Goal: Task Accomplishment & Management: Complete application form

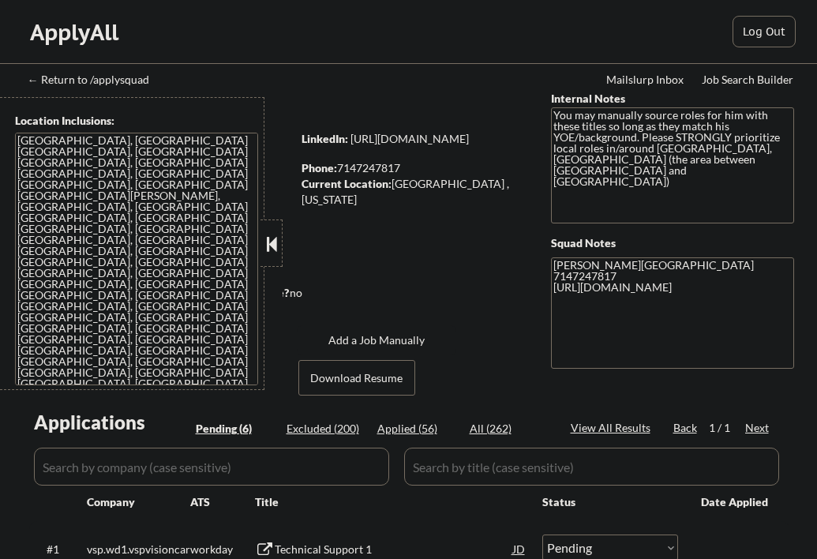
select select ""pending""
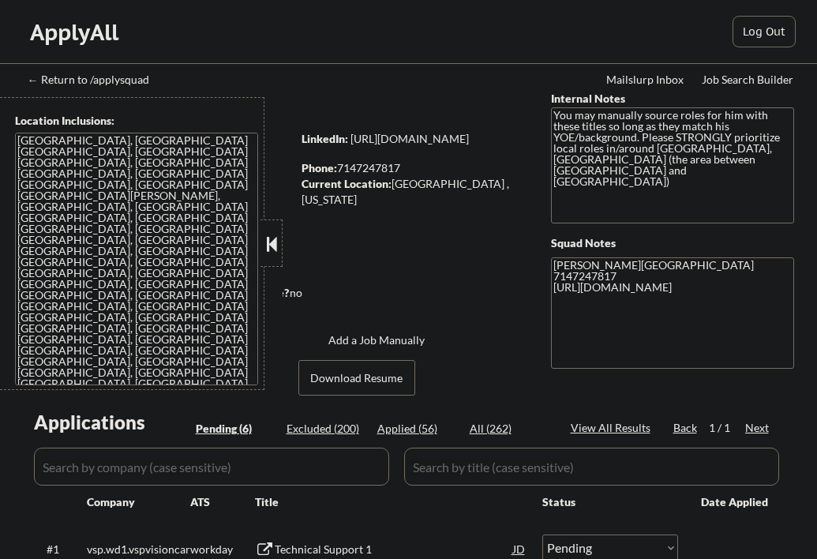
select select ""pending""
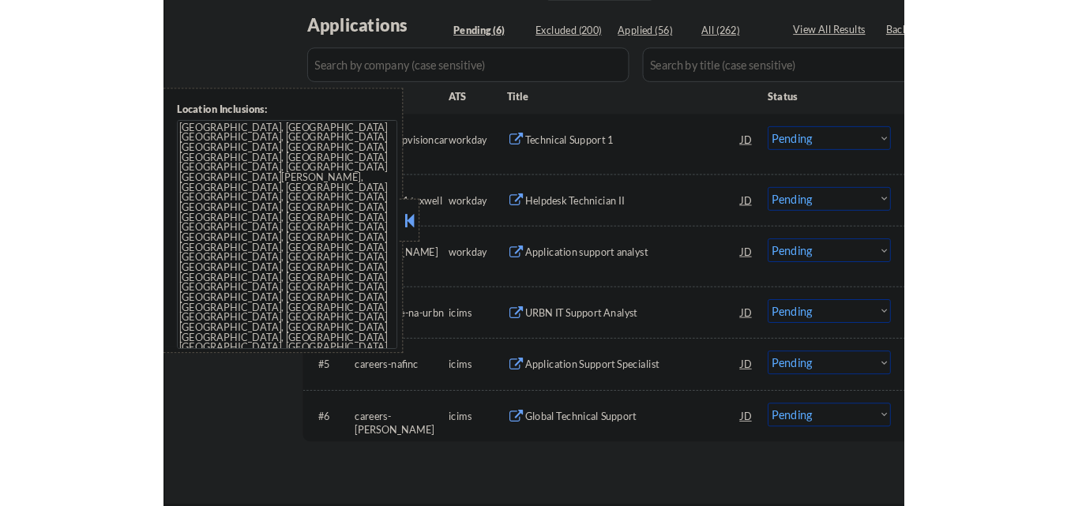
scroll to position [395, 0]
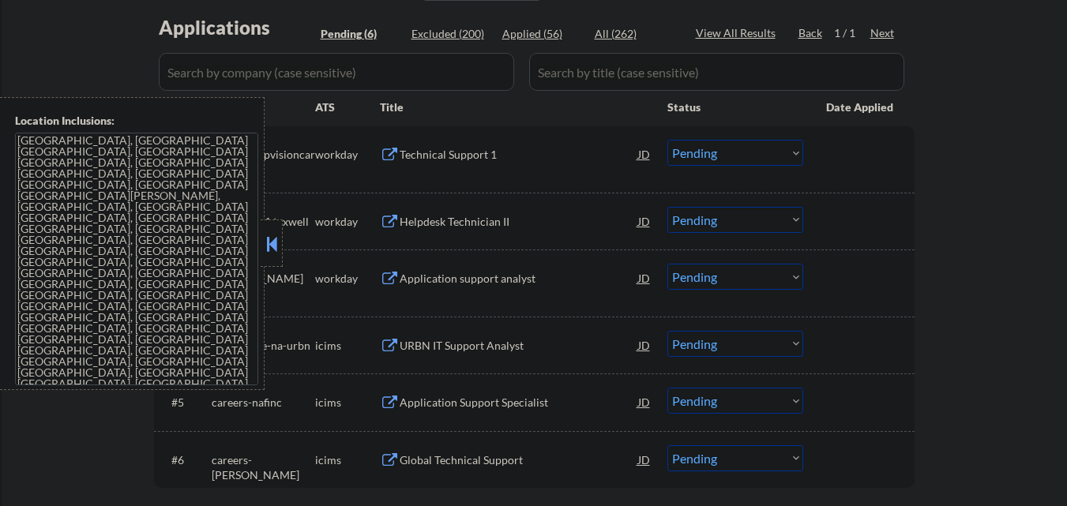
click at [269, 229] on div at bounding box center [272, 243] width 22 height 47
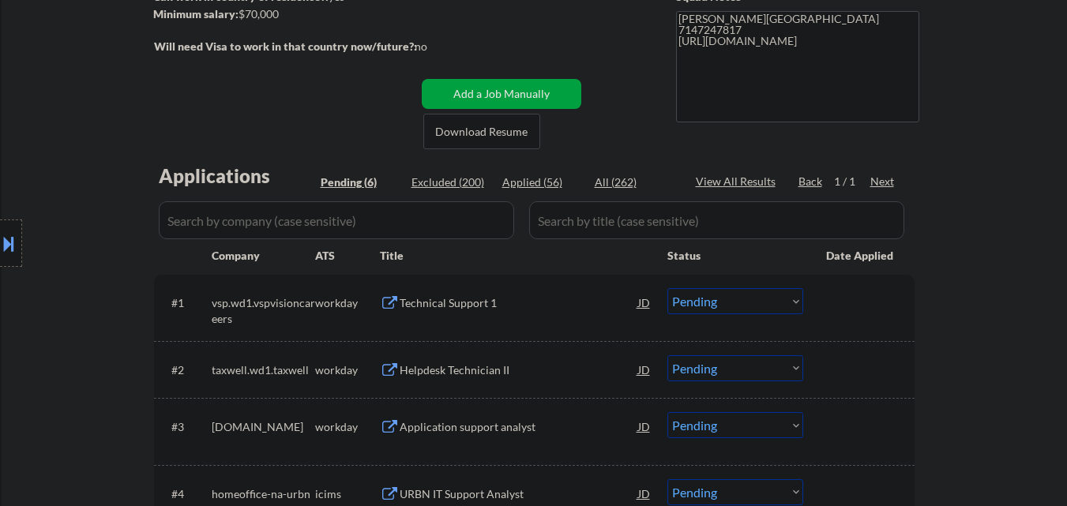
scroll to position [316, 0]
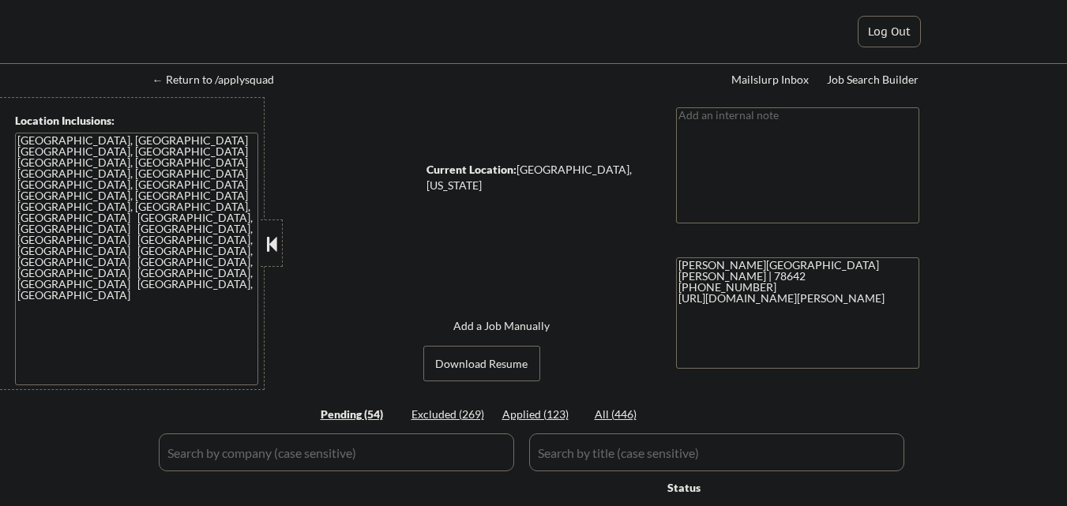
select select ""pending""
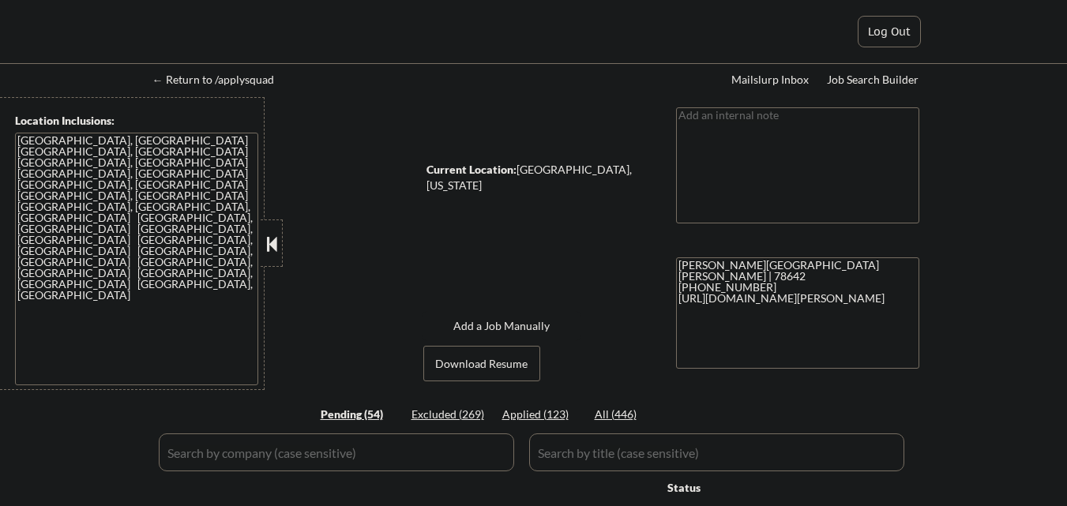
select select ""pending""
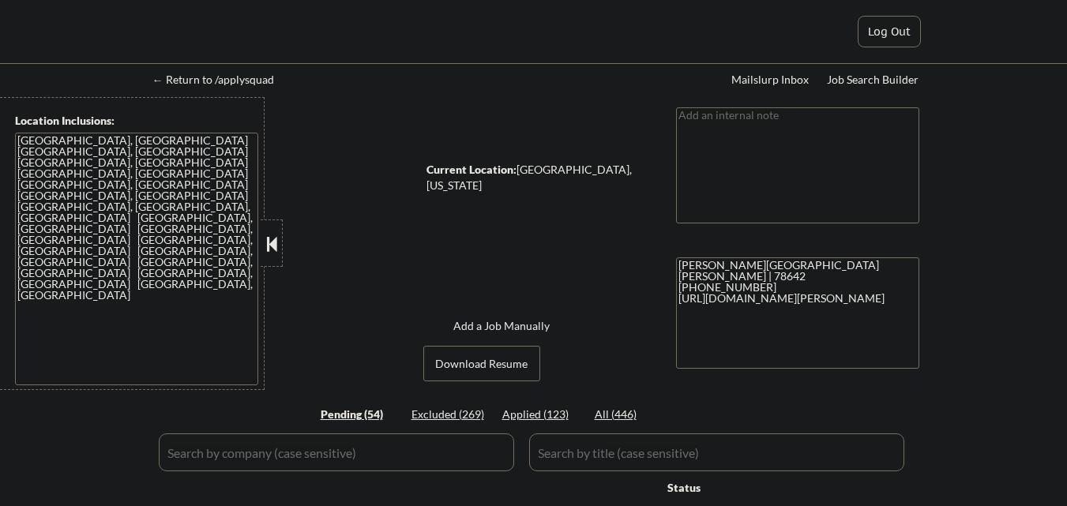
select select ""pending""
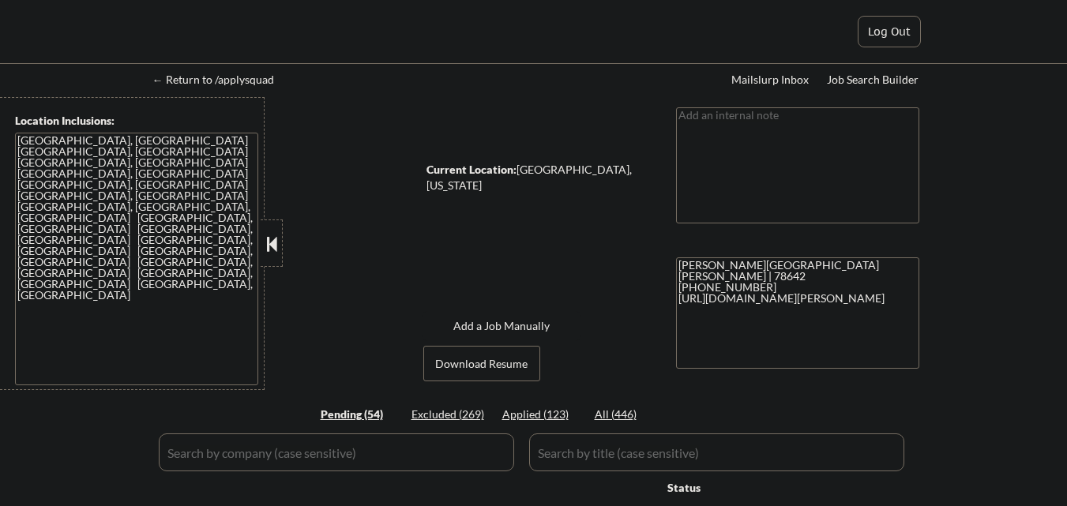
select select ""pending""
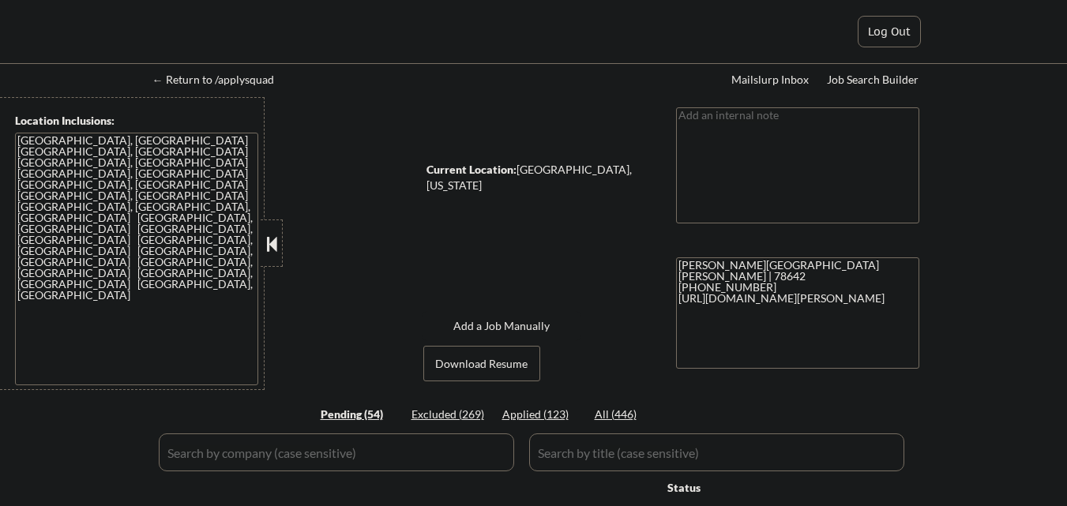
select select ""pending""
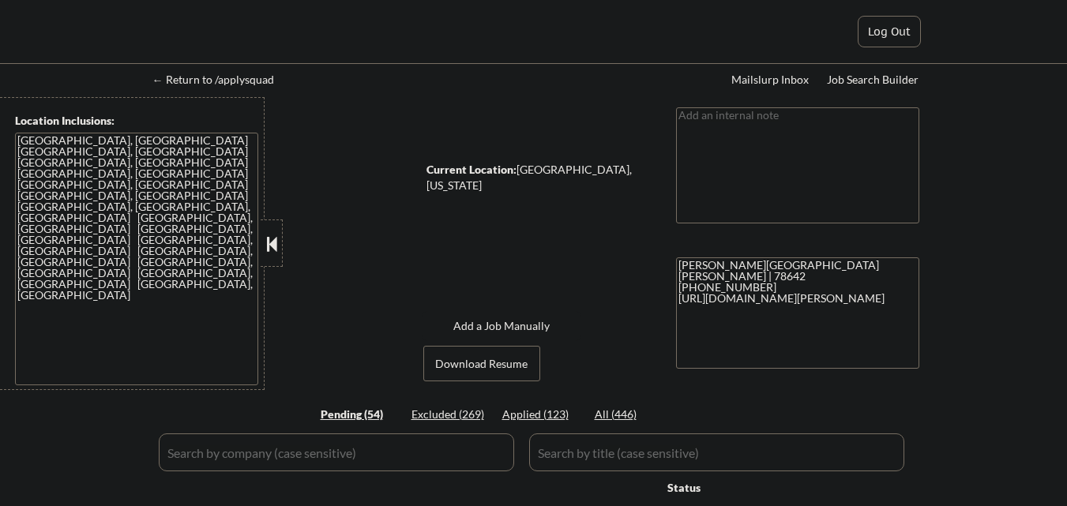
select select ""pending""
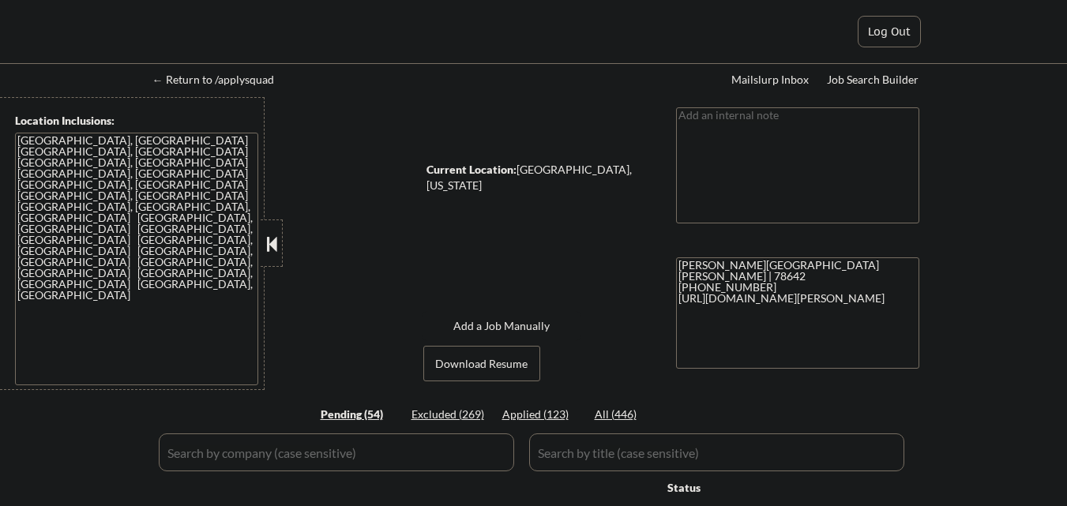
select select ""pending""
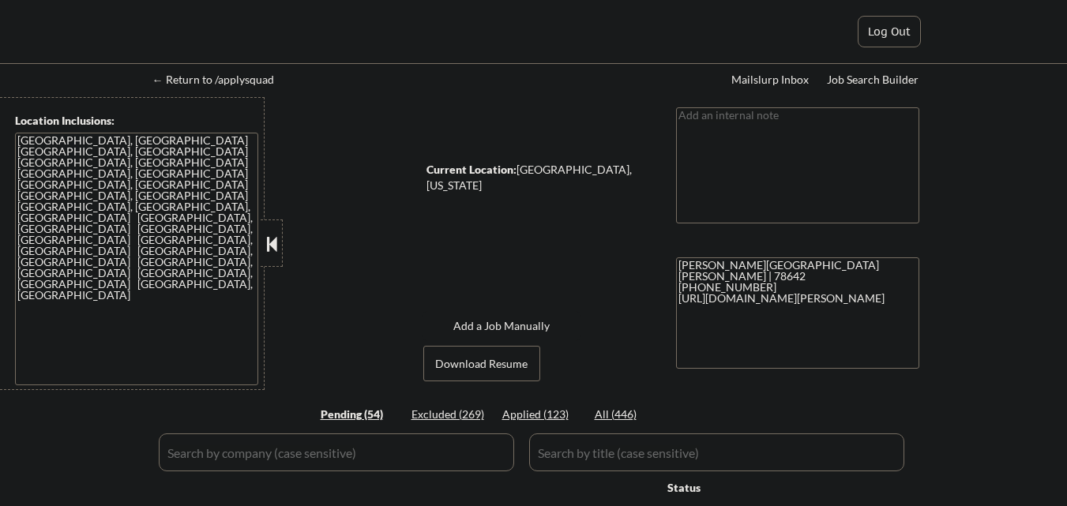
select select ""pending""
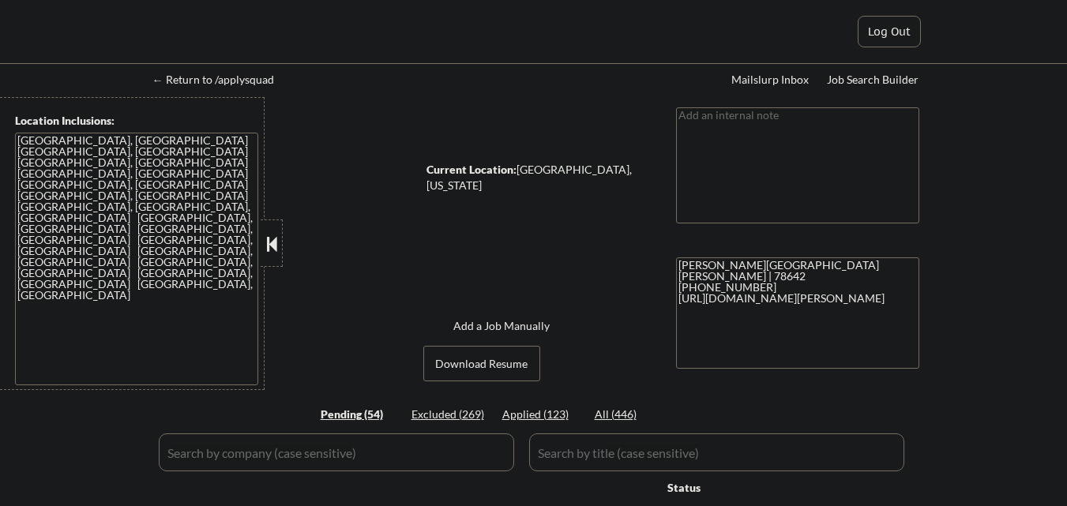
select select ""pending""
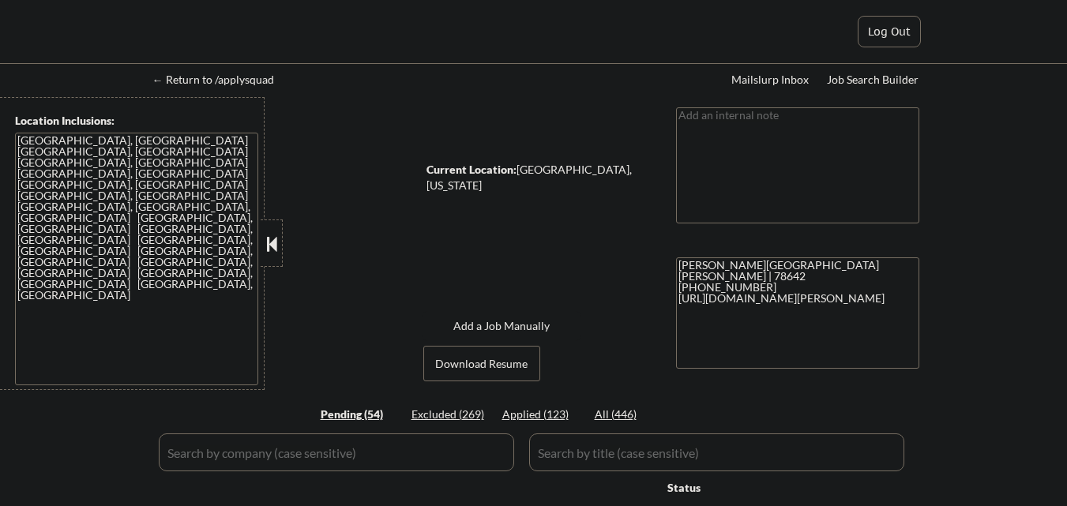
select select ""pending""
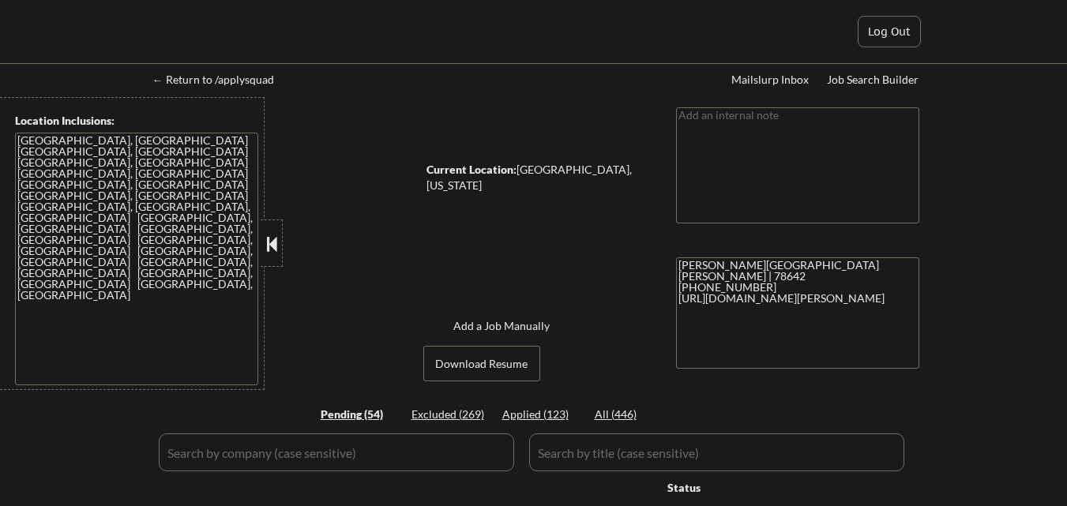
select select ""pending""
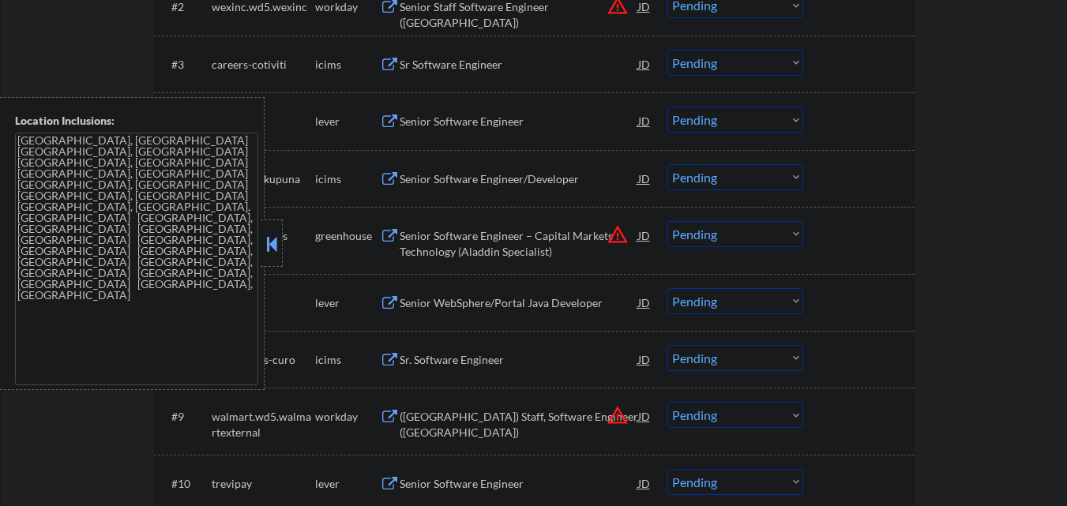
scroll to position [632, 0]
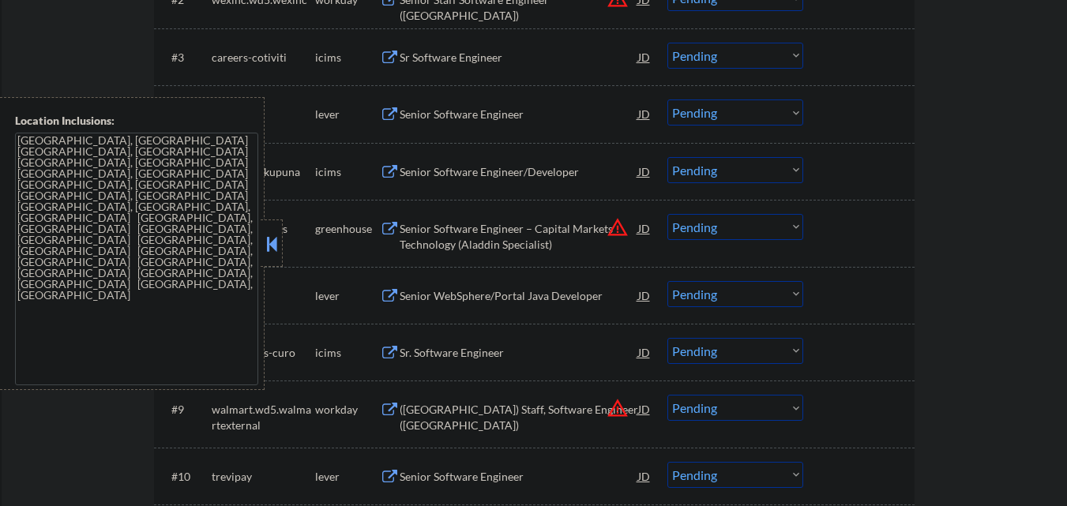
click at [272, 246] on button at bounding box center [271, 244] width 17 height 24
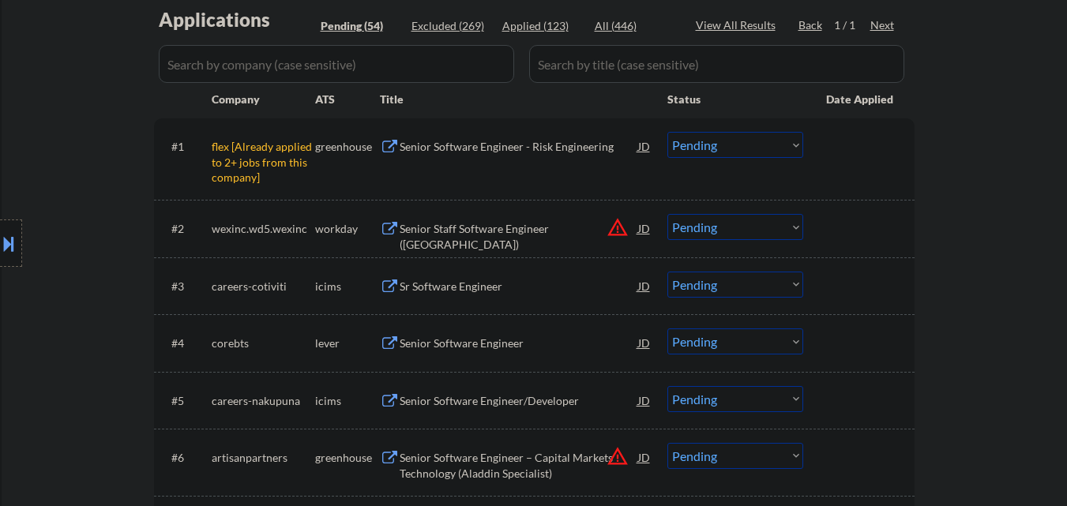
scroll to position [395, 0]
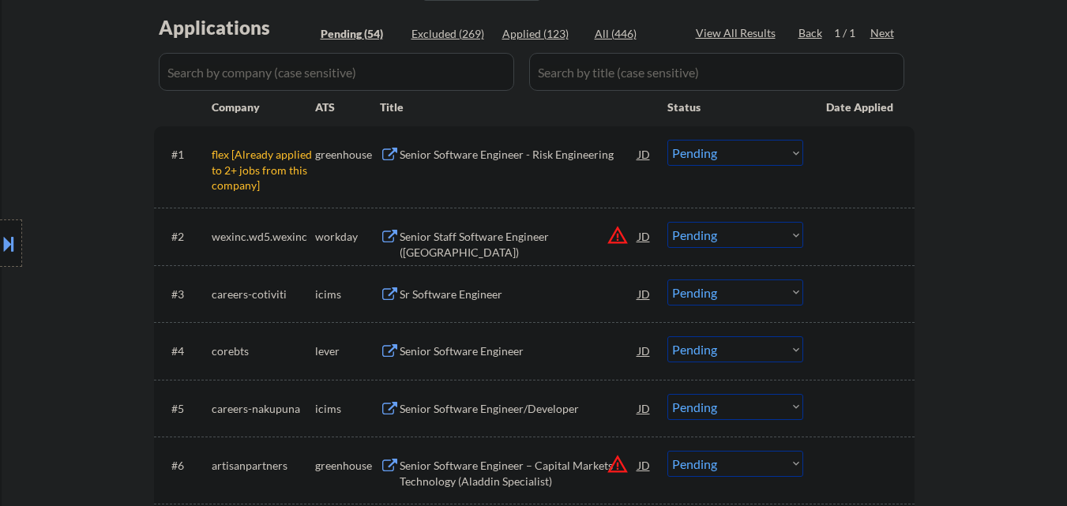
click at [756, 163] on select "Choose an option... Pending Applied Excluded (Questions) Excluded (Expired) Exc…" at bounding box center [735, 153] width 136 height 26
click at [667, 140] on select "Choose an option... Pending Applied Excluded (Questions) Excluded (Expired) Exc…" at bounding box center [735, 153] width 136 height 26
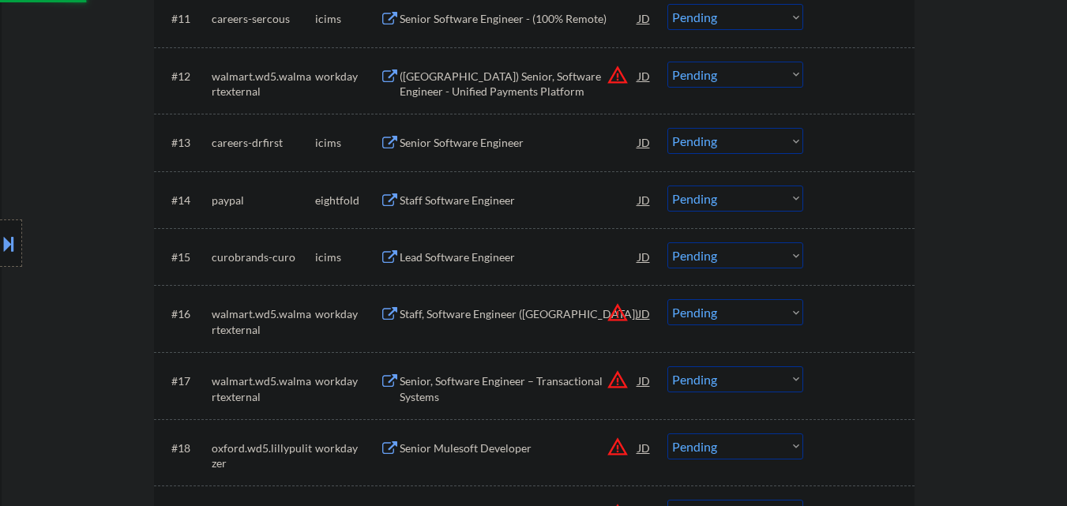
select select ""pending""
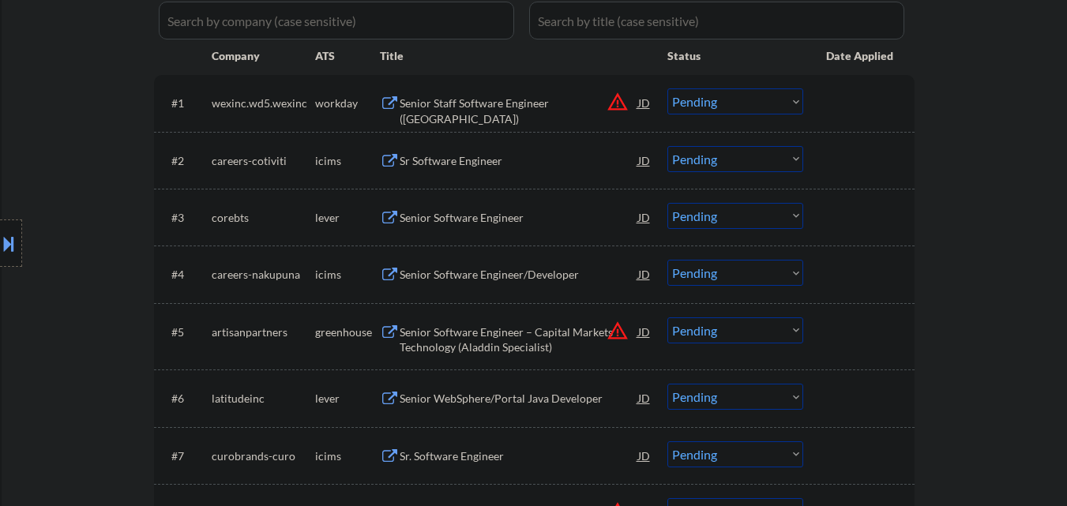
scroll to position [474, 0]
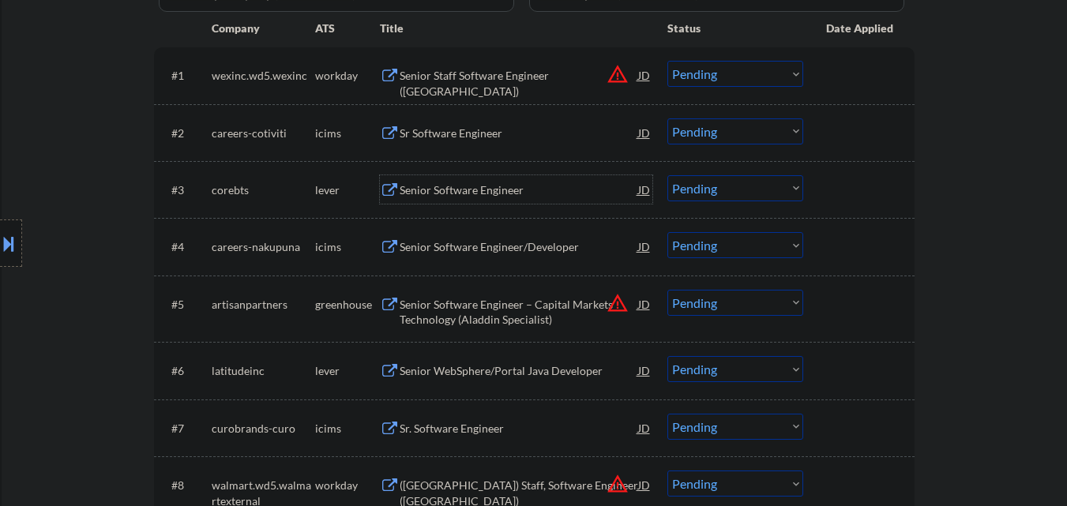
click at [493, 190] on div "Senior Software Engineer" at bounding box center [519, 190] width 238 height 16
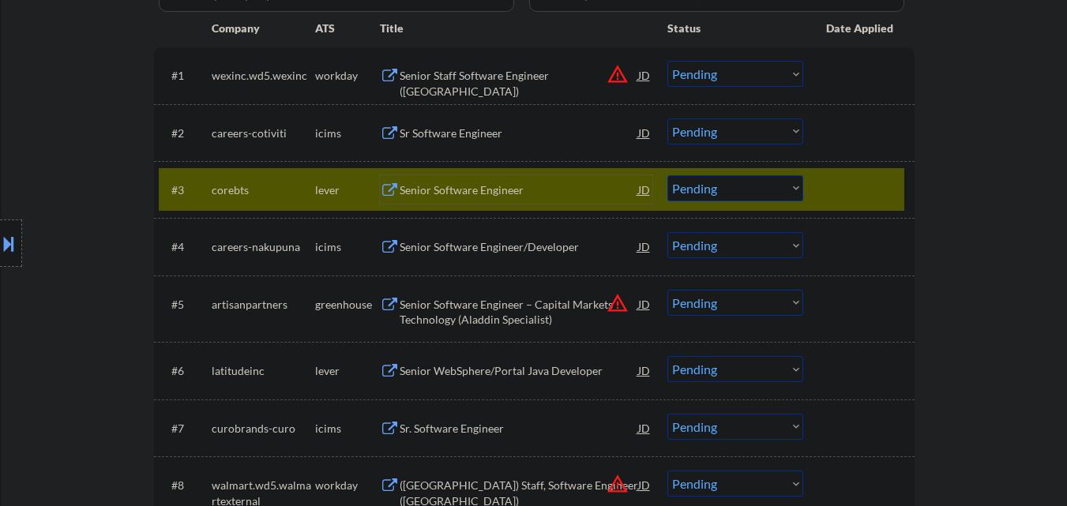
click at [441, 198] on div "Senior Software Engineer" at bounding box center [519, 189] width 238 height 28
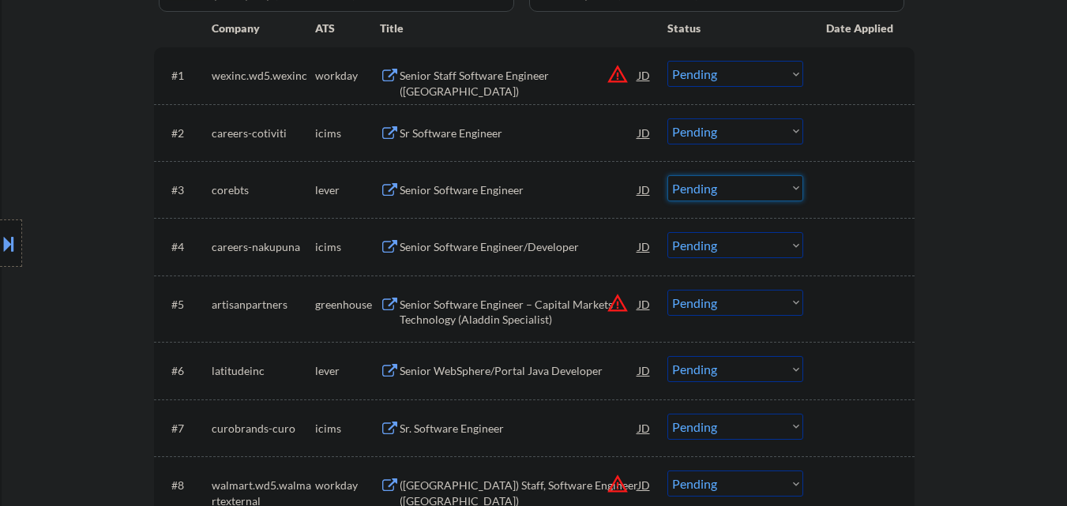
drag, startPoint x: 727, startPoint y: 188, endPoint x: 721, endPoint y: 200, distance: 13.4
click at [727, 188] on select "Choose an option... Pending Applied Excluded (Questions) Excluded (Expired) Exc…" at bounding box center [735, 188] width 136 height 26
click at [667, 175] on select "Choose an option... Pending Applied Excluded (Questions) Excluded (Expired) Exc…" at bounding box center [735, 188] width 136 height 26
select select ""pending""
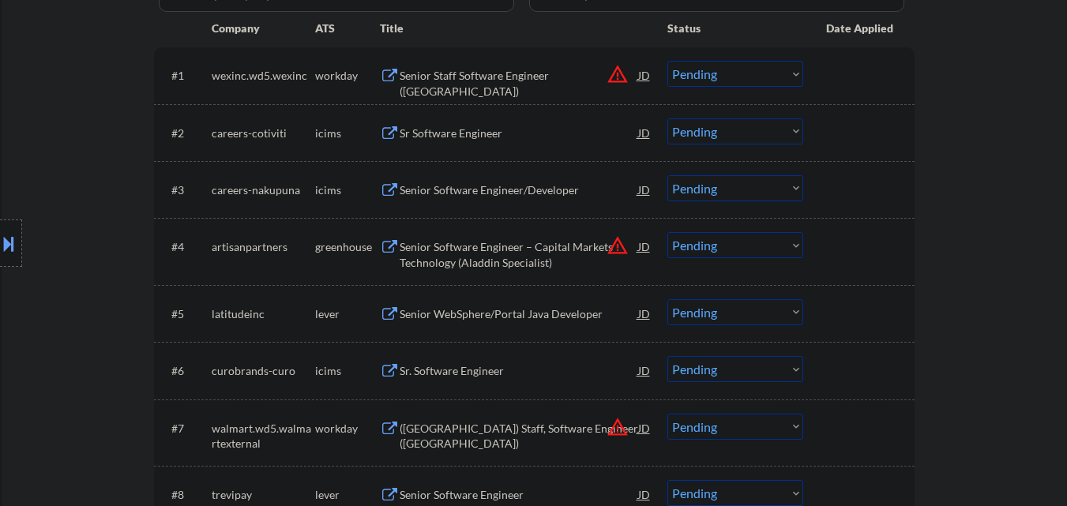
click at [0, 241] on button at bounding box center [8, 244] width 17 height 26
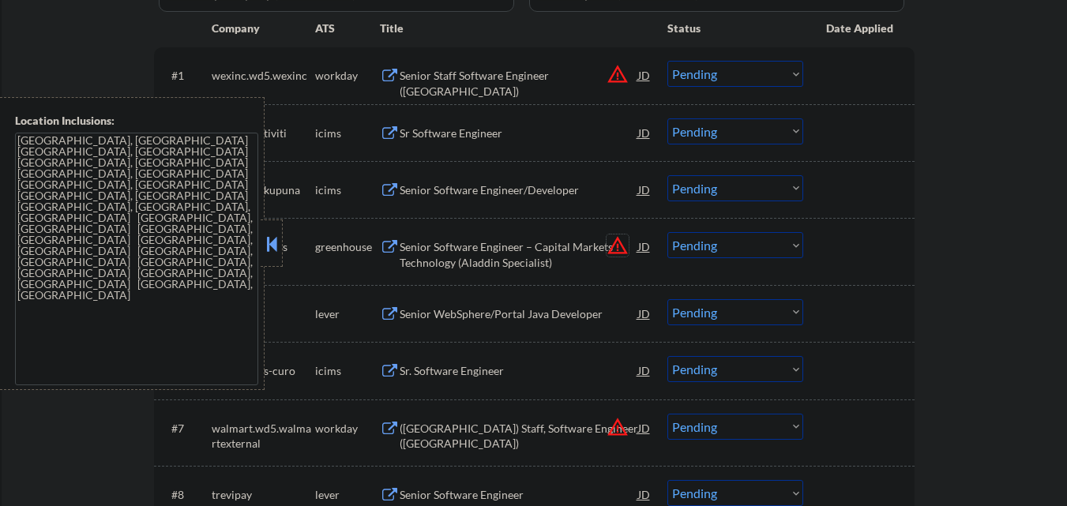
click at [617, 248] on button "warning_amber" at bounding box center [617, 246] width 22 height 22
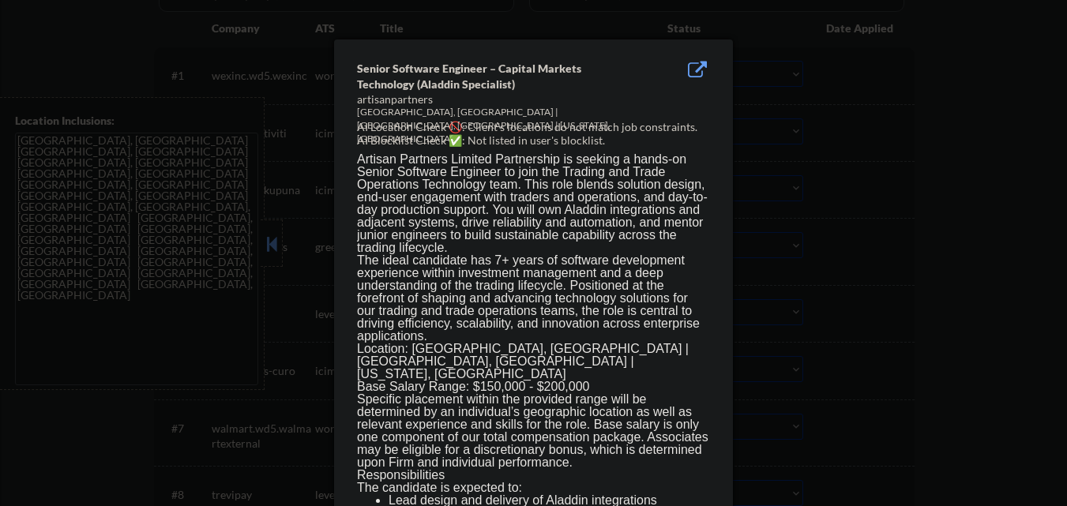
click at [897, 302] on div at bounding box center [533, 253] width 1067 height 506
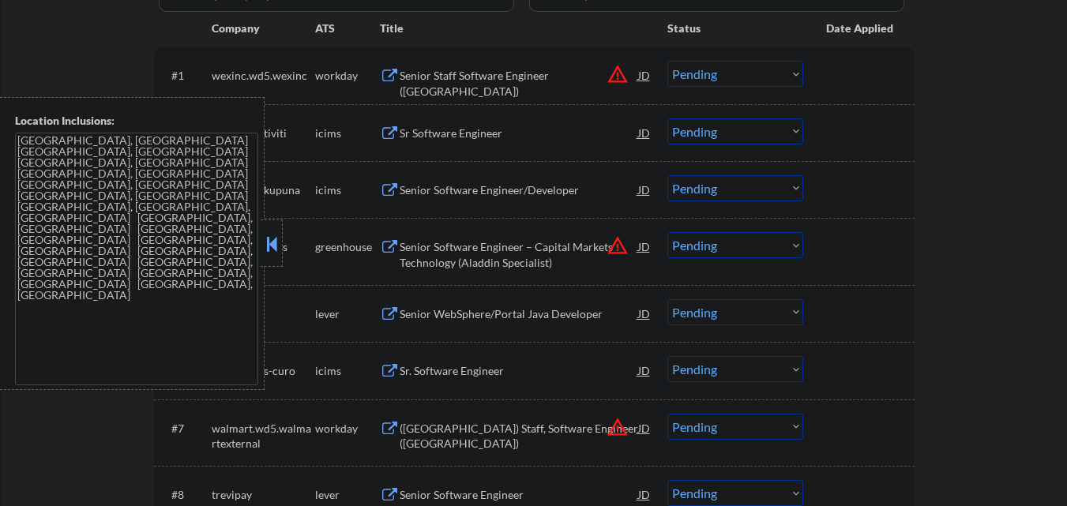
click at [721, 247] on select "Choose an option... Pending Applied Excluded (Questions) Excluded (Expired) Exc…" at bounding box center [735, 245] width 136 height 26
click at [667, 232] on select "Choose an option... Pending Applied Excluded (Questions) Excluded (Expired) Exc…" at bounding box center [735, 245] width 136 height 26
click at [610, 73] on button "warning_amber" at bounding box center [617, 74] width 22 height 22
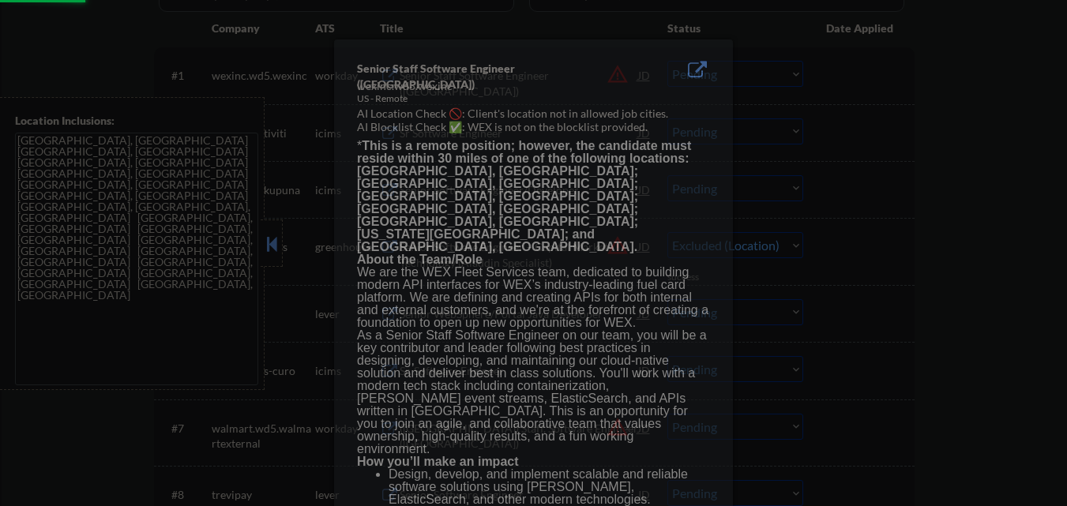
select select ""pending""
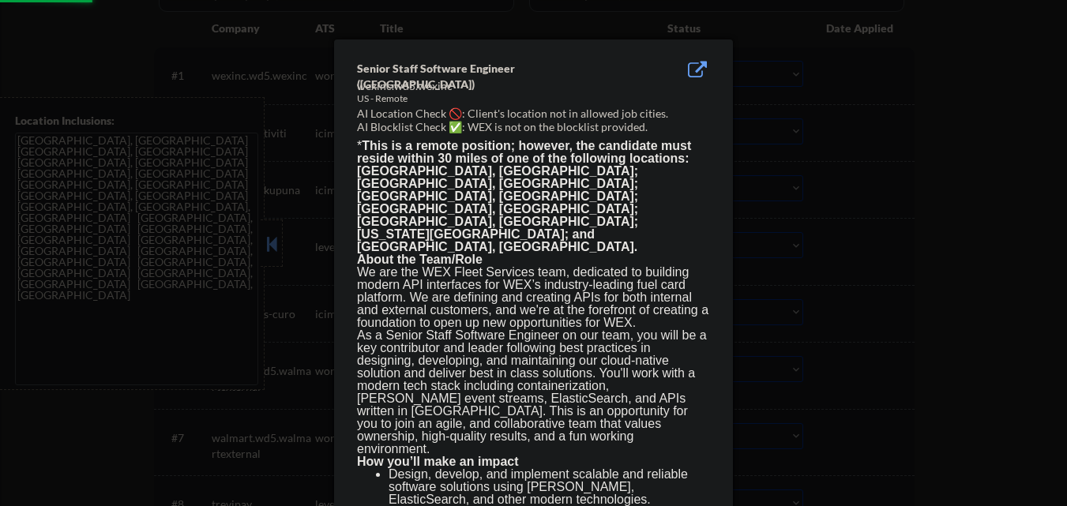
click at [790, 92] on div at bounding box center [533, 253] width 1067 height 506
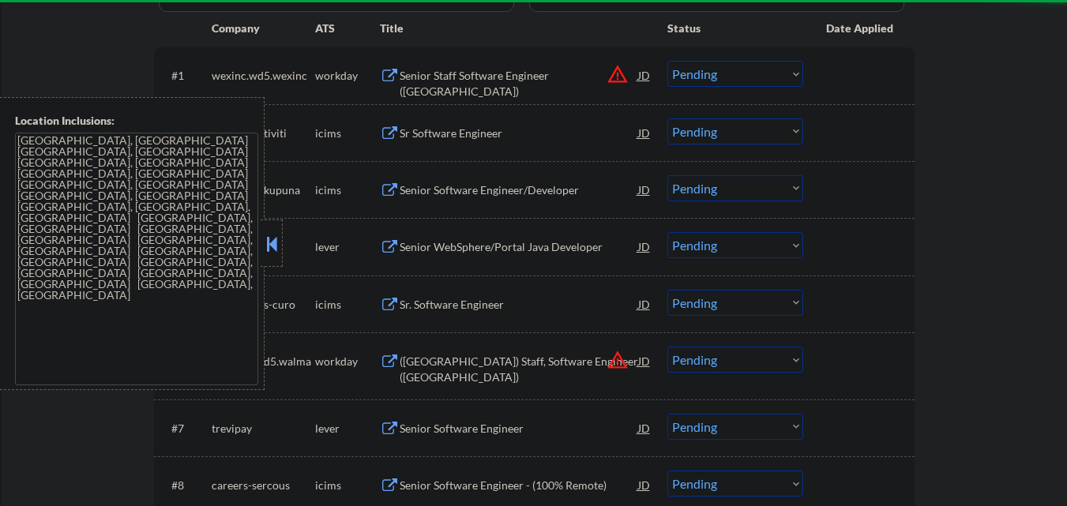
click at [617, 74] on button "warning_amber" at bounding box center [617, 74] width 22 height 22
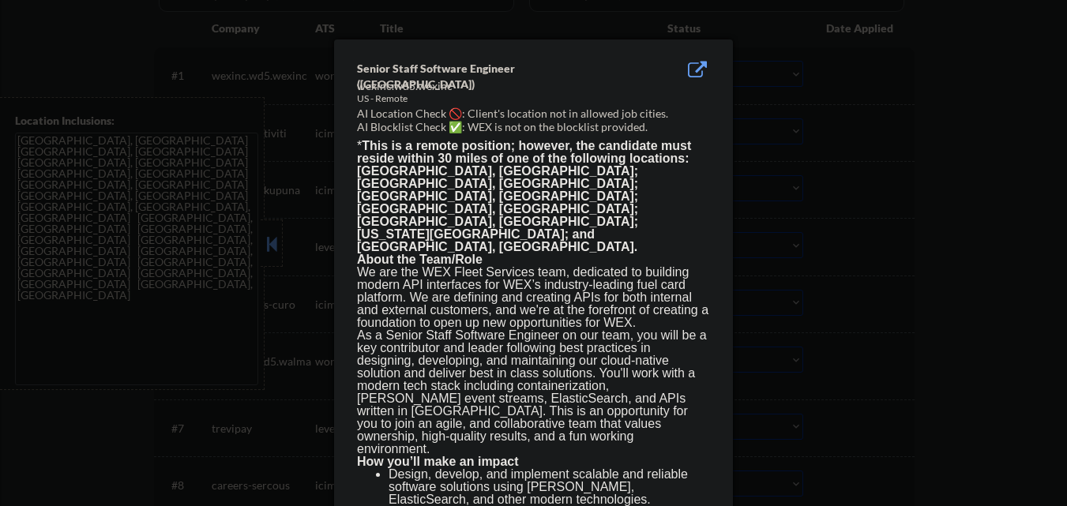
click at [828, 118] on div at bounding box center [533, 253] width 1067 height 506
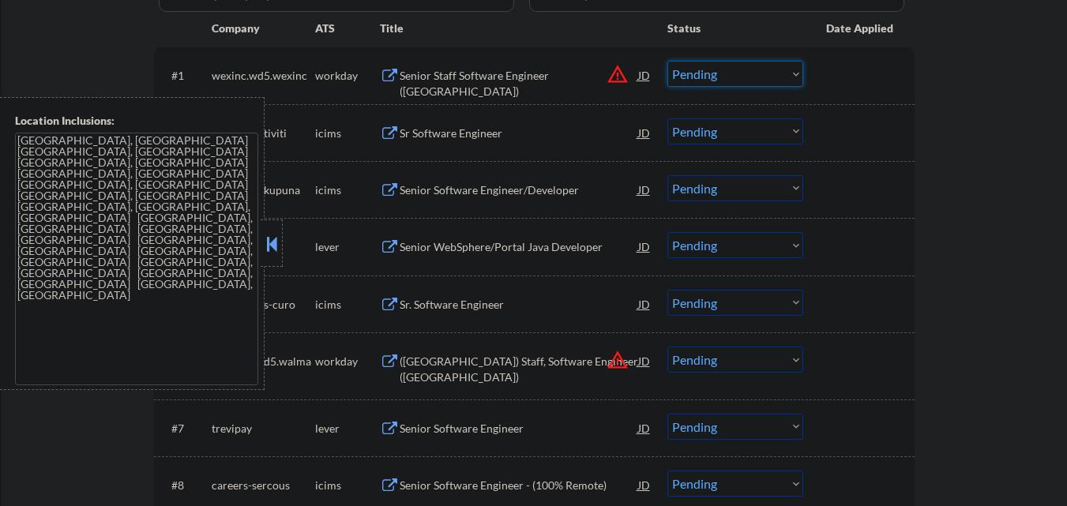
click at [730, 80] on select "Choose an option... Pending Applied Excluded (Questions) Excluded (Expired) Exc…" at bounding box center [735, 74] width 136 height 26
click at [667, 61] on select "Choose an option... Pending Applied Excluded (Questions) Excluded (Expired) Exc…" at bounding box center [735, 74] width 136 height 26
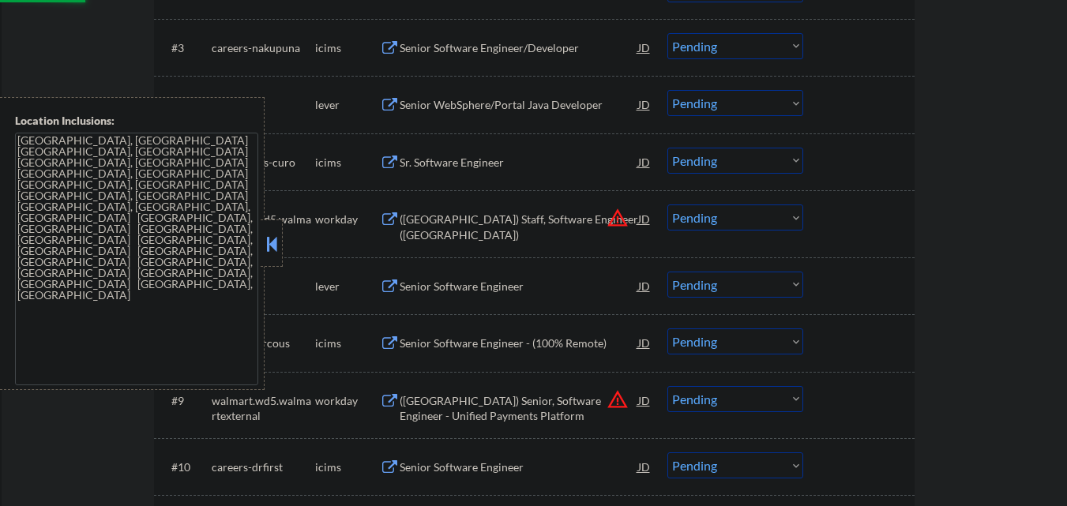
scroll to position [632, 0]
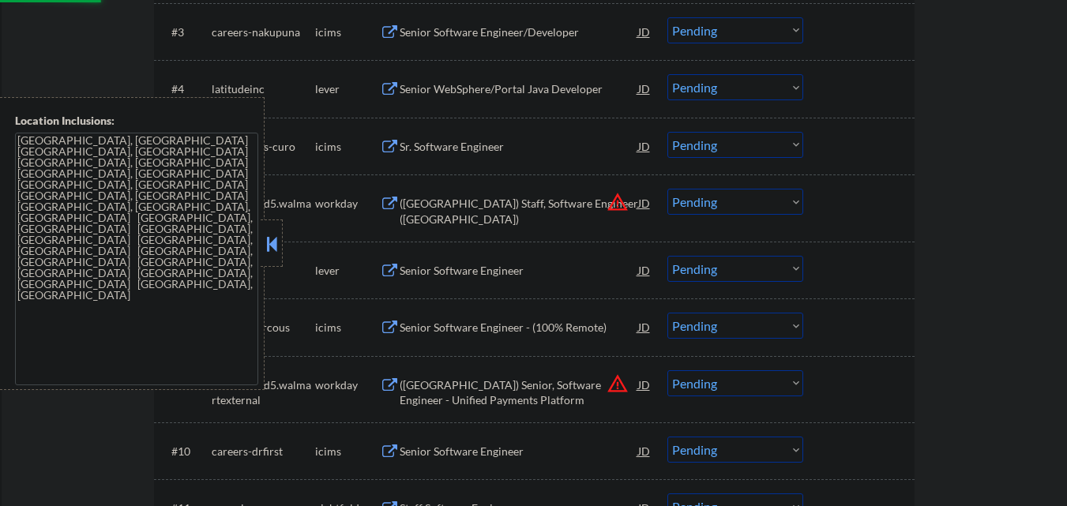
click at [612, 209] on div "(USA) Staff, Software Engineer (Java)" at bounding box center [519, 211] width 238 height 31
select select ""pending""
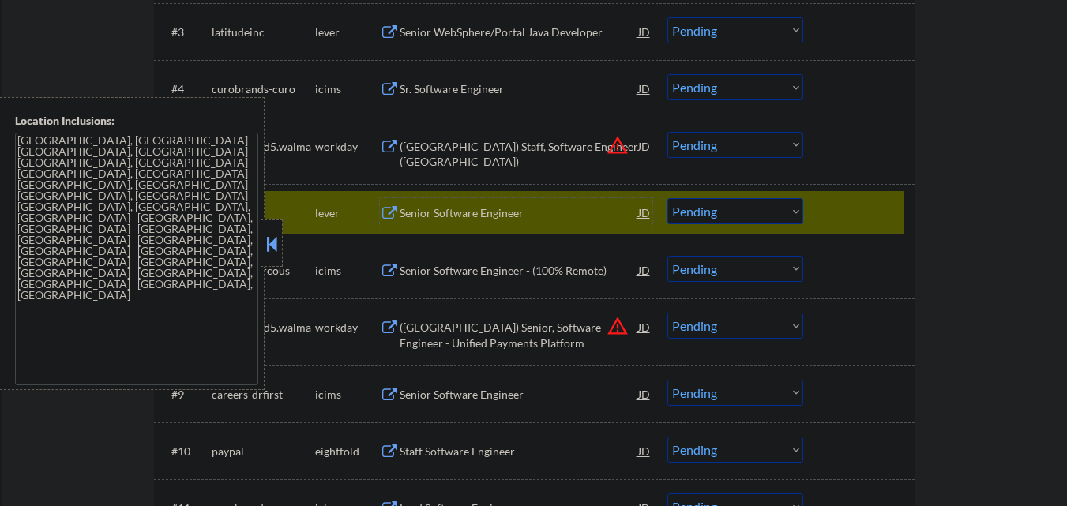
click at [264, 244] on button at bounding box center [271, 244] width 17 height 24
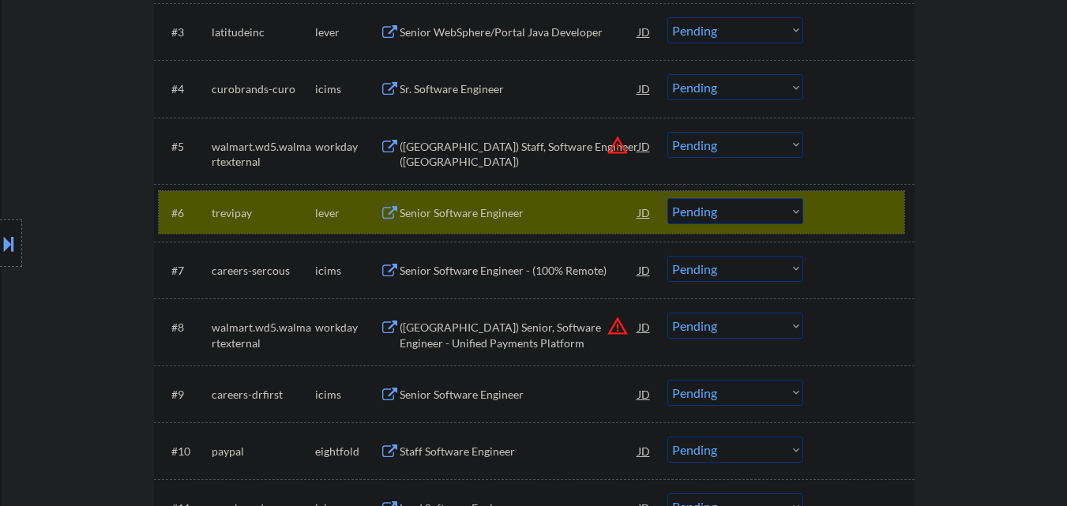
click at [840, 208] on div at bounding box center [860, 212] width 69 height 28
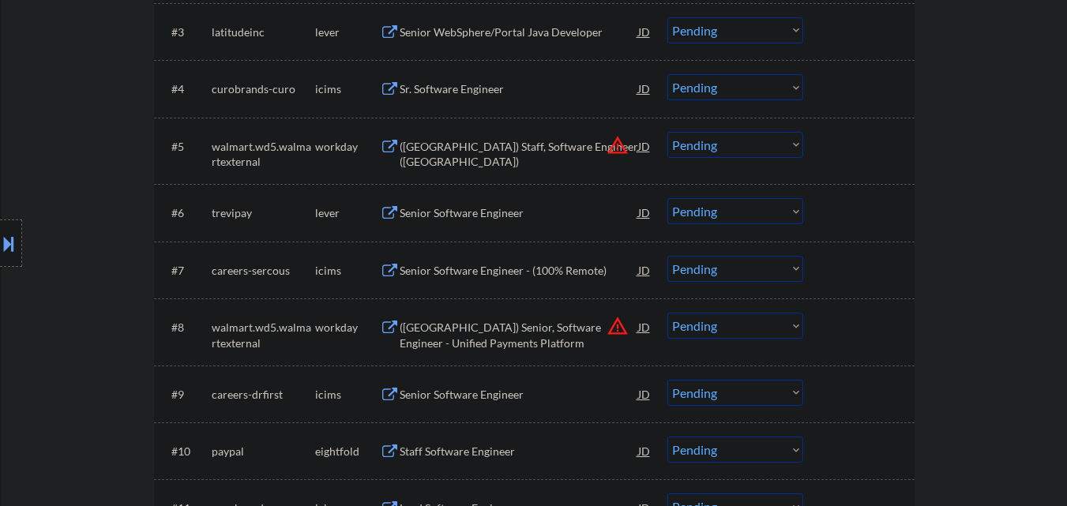
click at [617, 144] on button "warning_amber" at bounding box center [617, 145] width 22 height 22
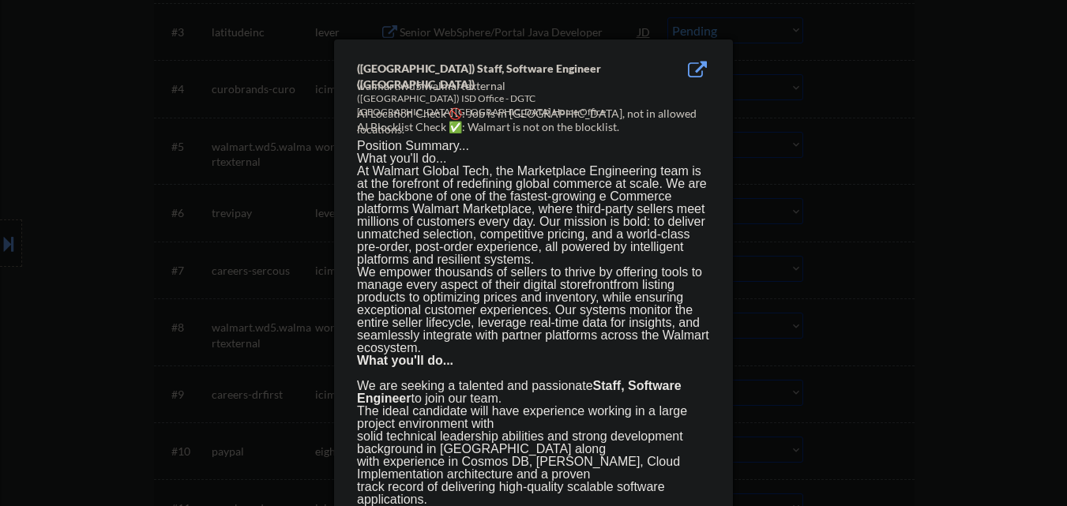
click at [797, 155] on div at bounding box center [533, 253] width 1067 height 506
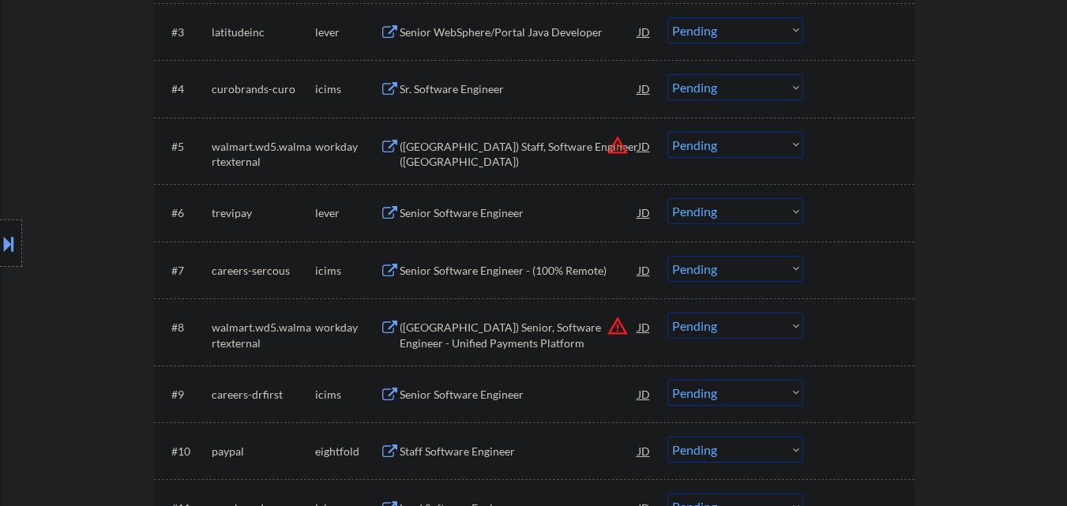
click at [735, 154] on select "Choose an option... Pending Applied Excluded (Questions) Excluded (Expired) Exc…" at bounding box center [735, 145] width 136 height 26
click at [667, 132] on select "Choose an option... Pending Applied Excluded (Questions) Excluded (Expired) Exc…" at bounding box center [735, 145] width 136 height 26
click at [614, 328] on button "warning_amber" at bounding box center [617, 326] width 22 height 22
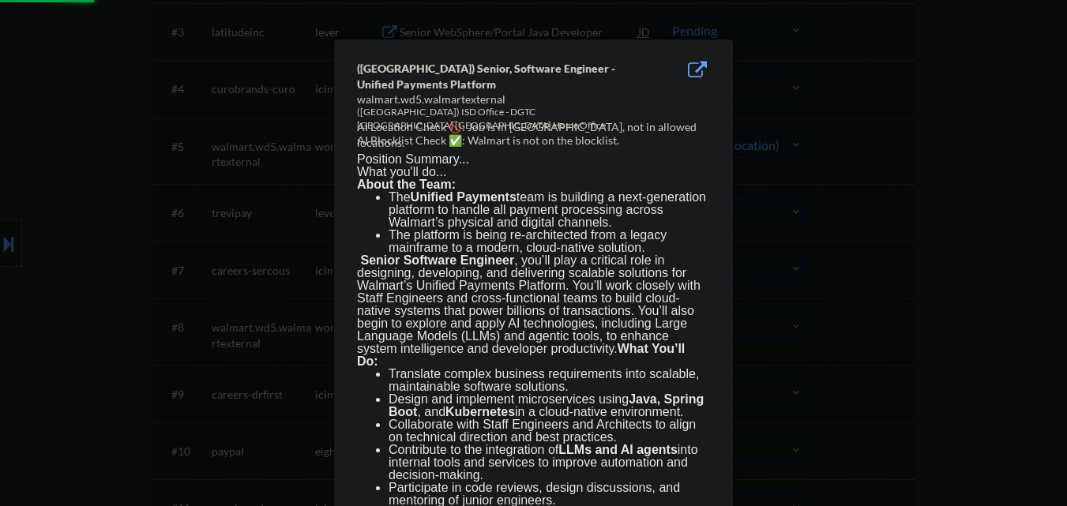
select select ""pending""
click at [964, 263] on div at bounding box center [533, 253] width 1067 height 506
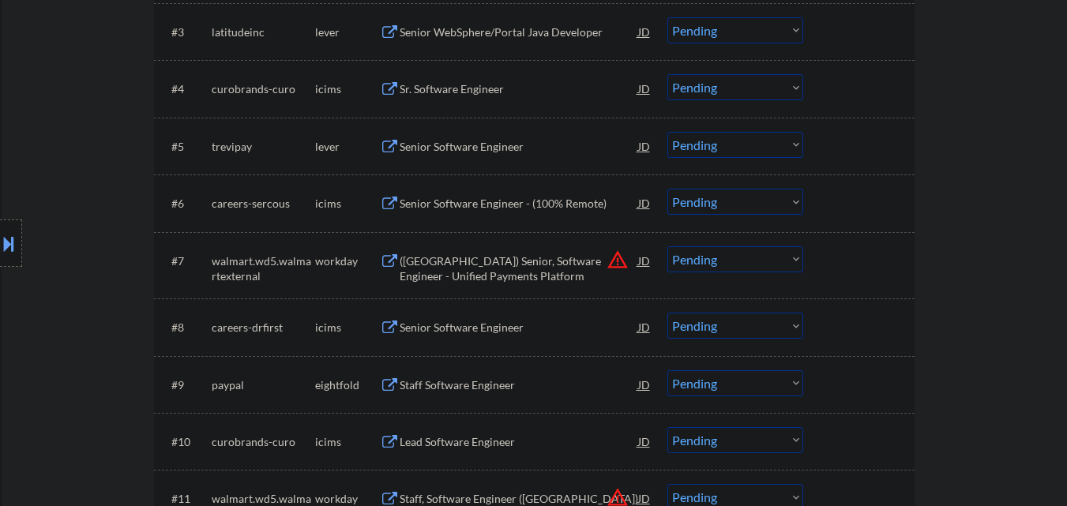
click at [747, 250] on select "Choose an option... Pending Applied Excluded (Questions) Excluded (Expired) Exc…" at bounding box center [735, 259] width 136 height 26
click at [667, 246] on select "Choose an option... Pending Applied Excluded (Questions) Excluded (Expired) Exc…" at bounding box center [735, 259] width 136 height 26
select select ""pending""
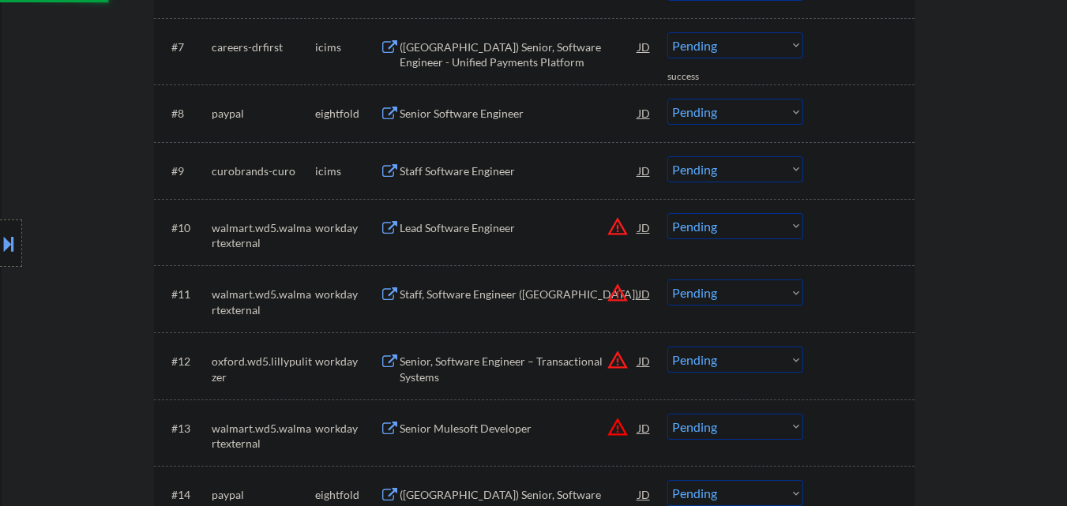
scroll to position [869, 0]
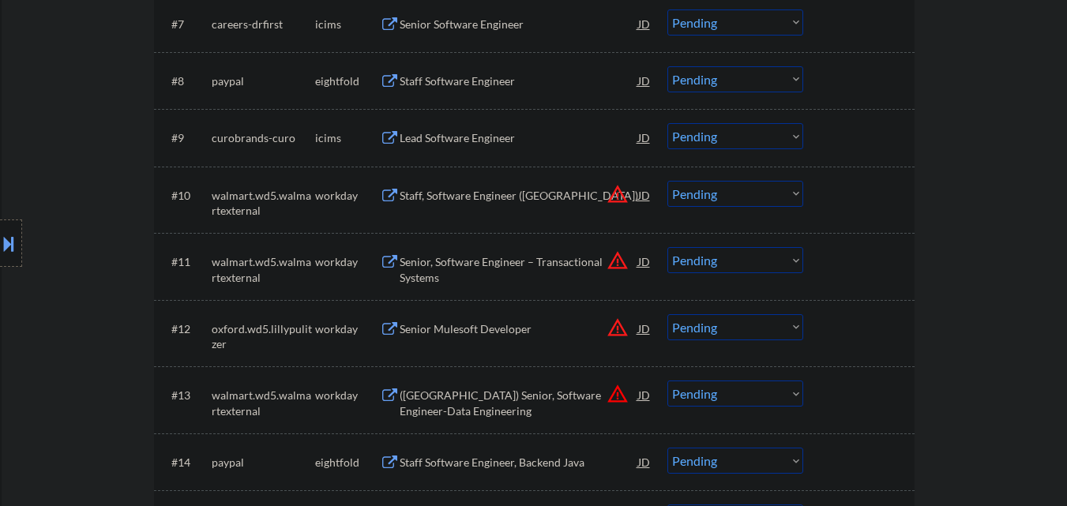
click at [617, 194] on button "warning_amber" at bounding box center [617, 194] width 22 height 22
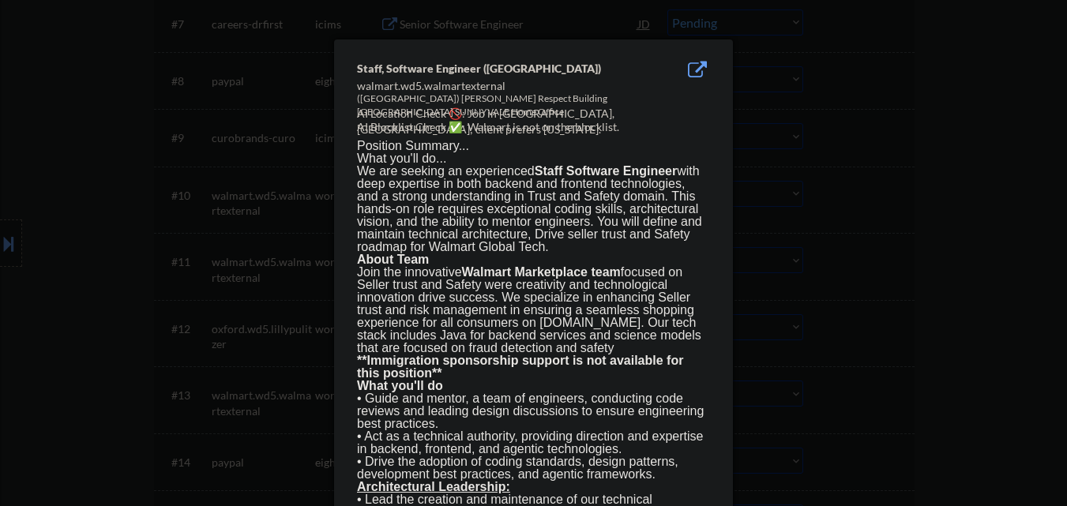
click at [873, 201] on div at bounding box center [533, 253] width 1067 height 506
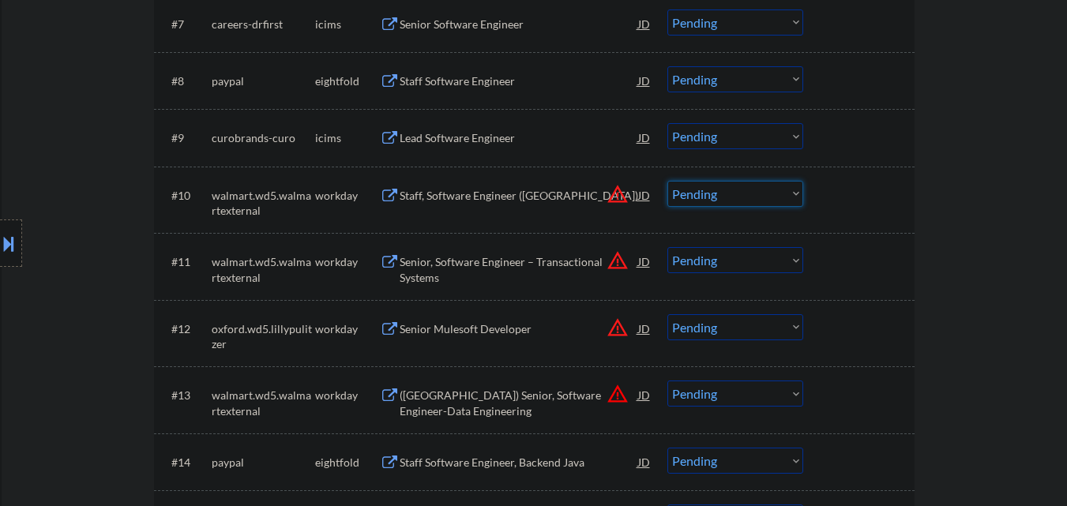
click at [765, 198] on select "Choose an option... Pending Applied Excluded (Questions) Excluded (Expired) Exc…" at bounding box center [735, 194] width 136 height 26
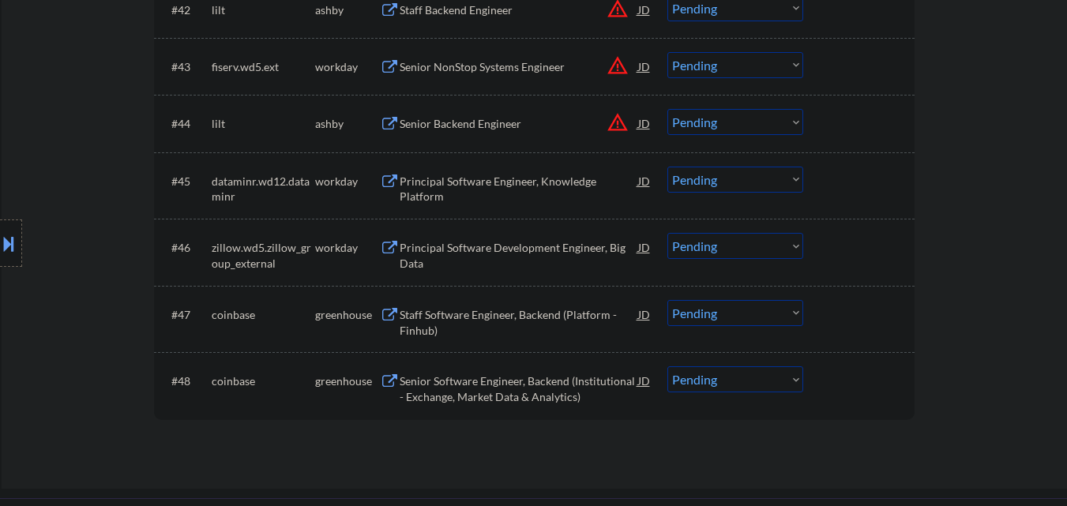
scroll to position [3001, 0]
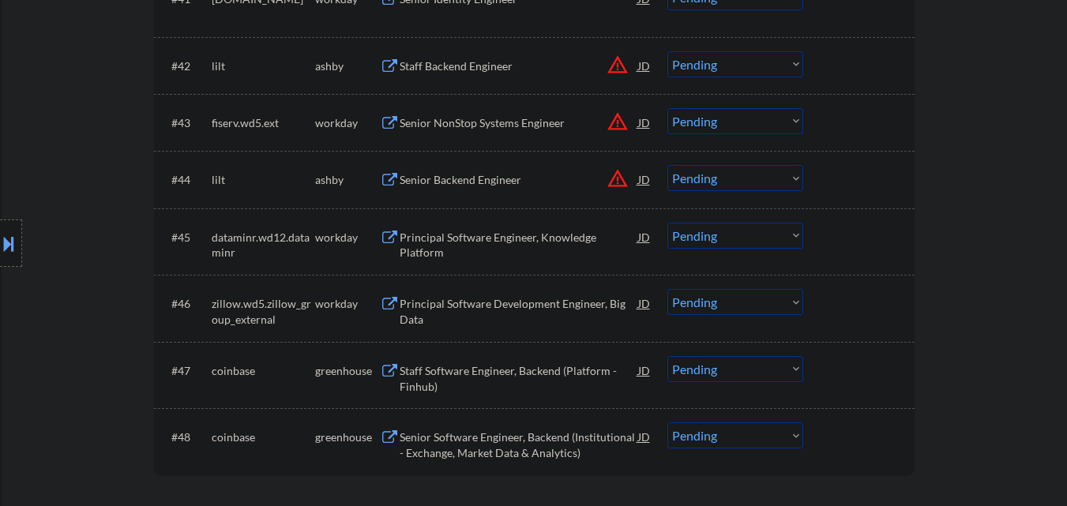
click at [617, 178] on button "warning_amber" at bounding box center [617, 178] width 22 height 22
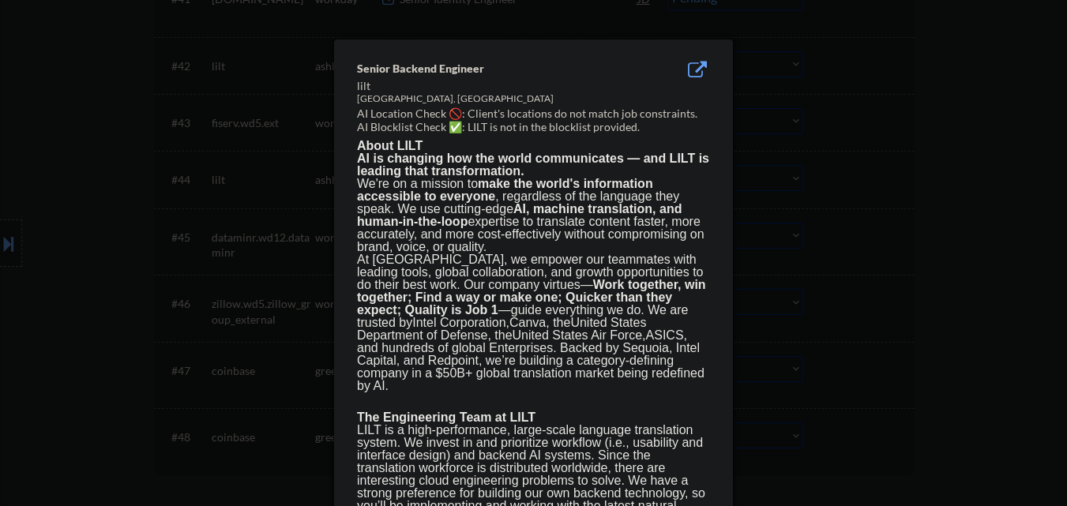
click at [870, 206] on div at bounding box center [533, 253] width 1067 height 506
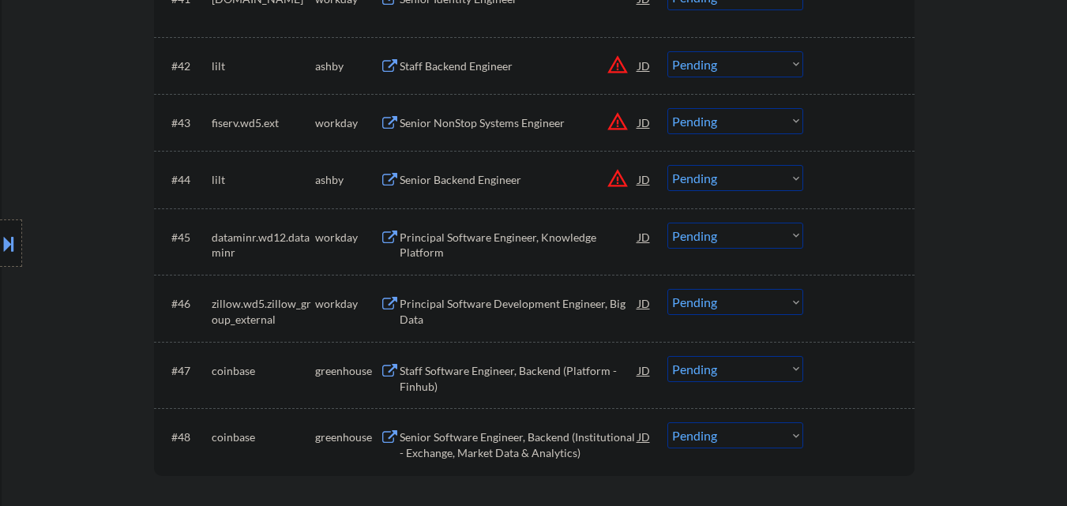
click at [755, 185] on select "Choose an option... Pending Applied Excluded (Questions) Excluded (Expired) Exc…" at bounding box center [735, 178] width 136 height 26
click at [667, 165] on select "Choose an option... Pending Applied Excluded (Questions) Excluded (Expired) Exc…" at bounding box center [735, 178] width 136 height 26
click at [0, 231] on button at bounding box center [8, 244] width 17 height 26
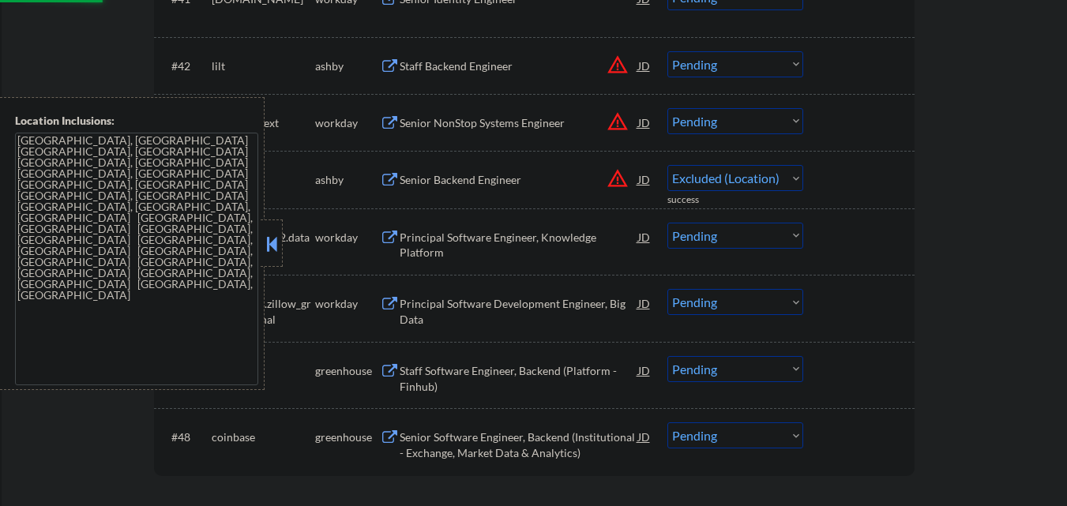
select select ""pending""
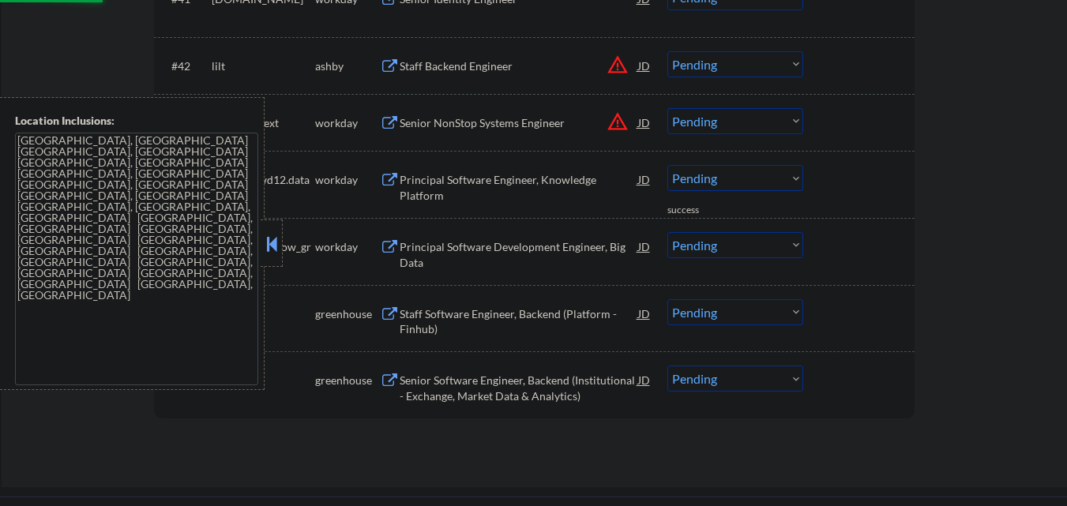
click at [276, 251] on button at bounding box center [271, 244] width 17 height 24
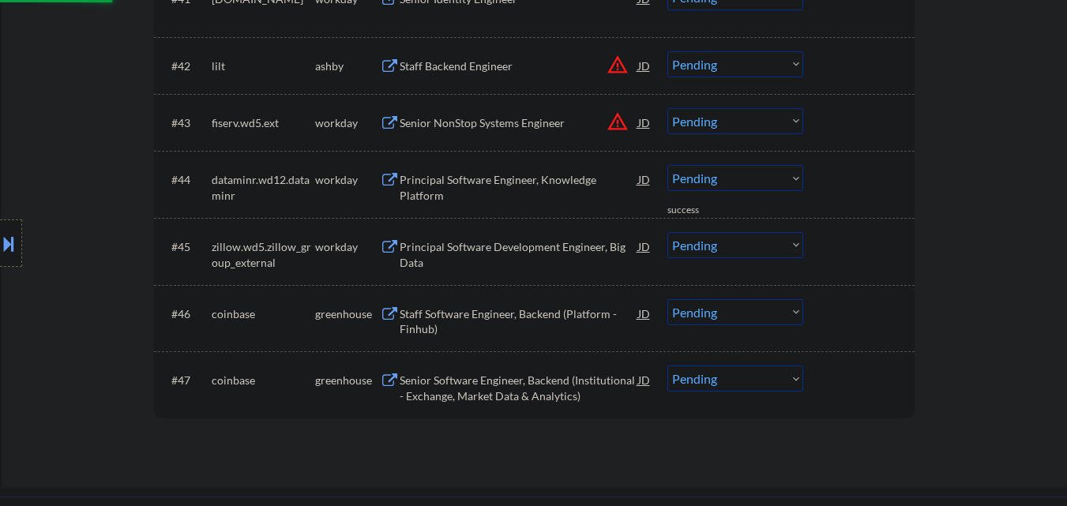
click at [616, 118] on button "warning_amber" at bounding box center [617, 122] width 22 height 22
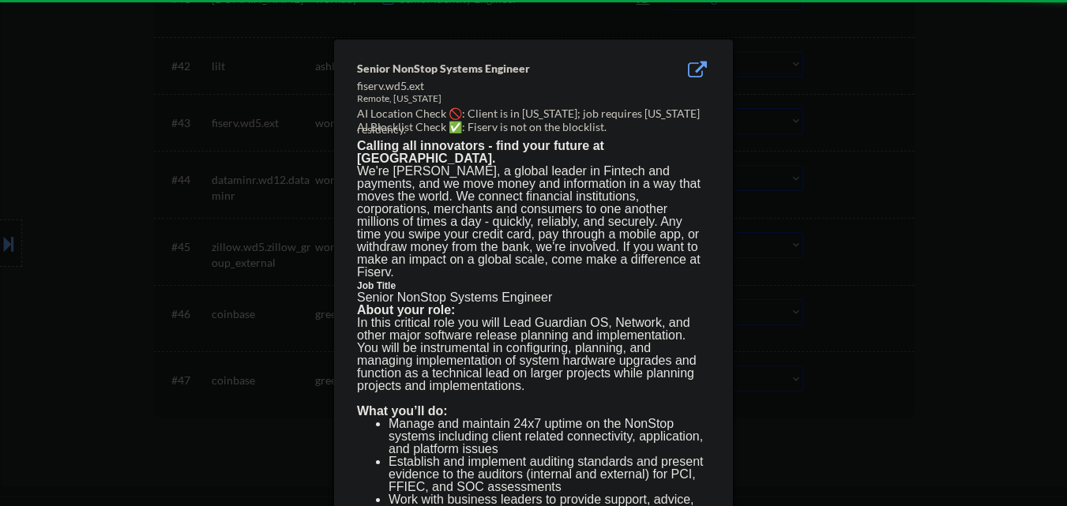
click at [829, 149] on div at bounding box center [533, 253] width 1067 height 506
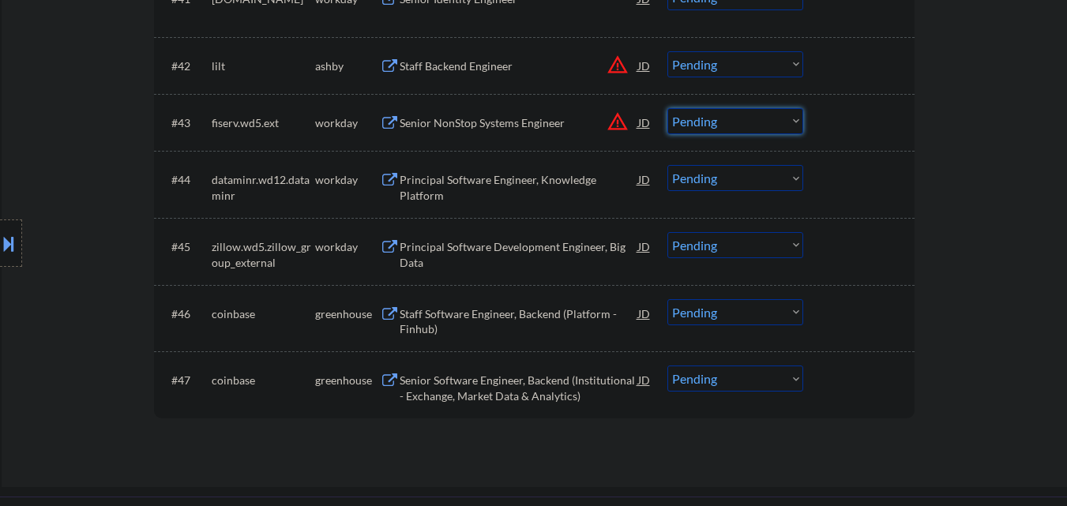
click at [757, 128] on select "Choose an option... Pending Applied Excluded (Questions) Excluded (Expired) Exc…" at bounding box center [735, 121] width 136 height 26
click at [667, 108] on select "Choose an option... Pending Applied Excluded (Questions) Excluded (Expired) Exc…" at bounding box center [735, 121] width 136 height 26
click at [612, 63] on button "warning_amber" at bounding box center [617, 65] width 22 height 22
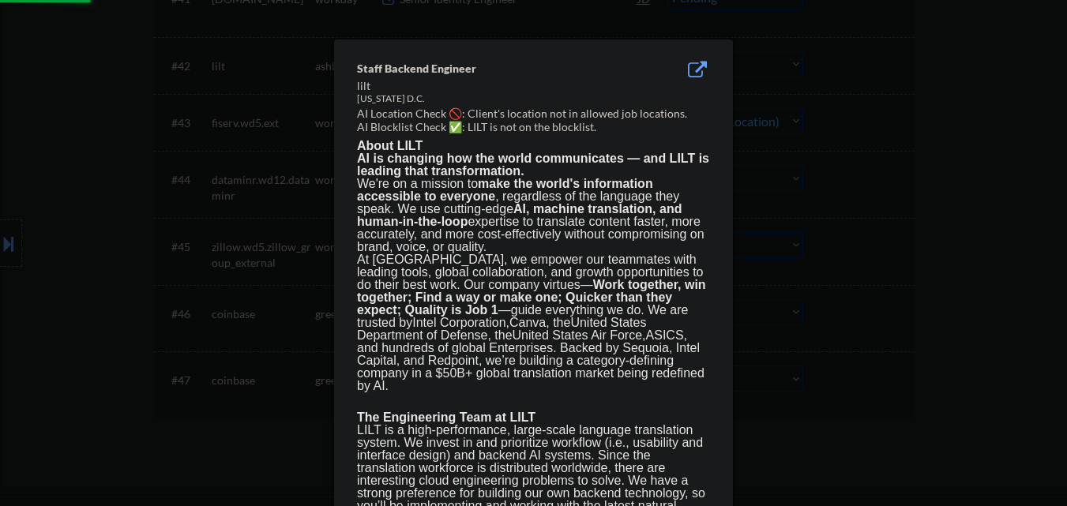
select select ""pending""
click at [847, 85] on div at bounding box center [533, 253] width 1067 height 506
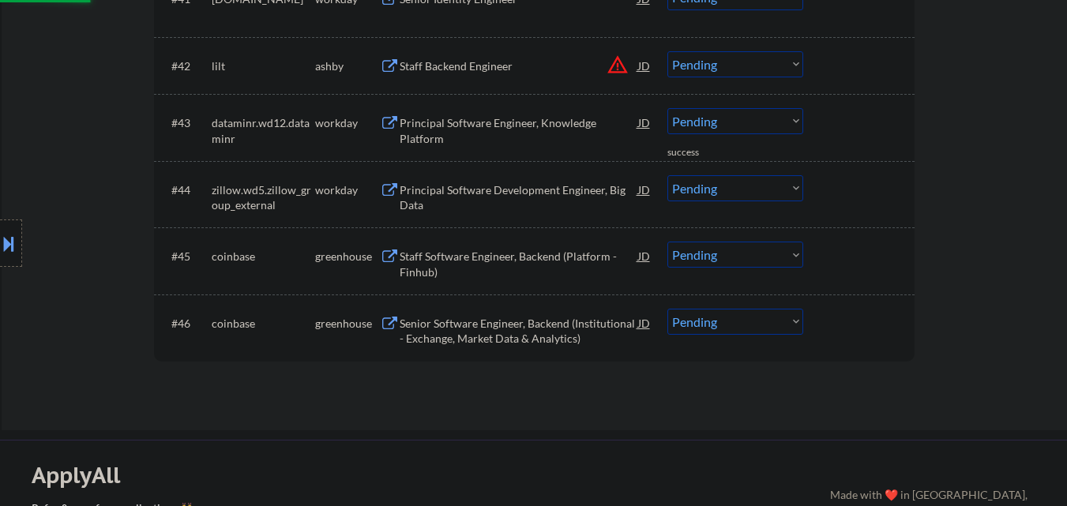
click at [769, 64] on select "Choose an option... Pending Applied Excluded (Questions) Excluded (Expired) Exc…" at bounding box center [735, 64] width 136 height 26
click at [667, 51] on select "Choose an option... Pending Applied Excluded (Questions) Excluded (Expired) Exc…" at bounding box center [735, 64] width 136 height 26
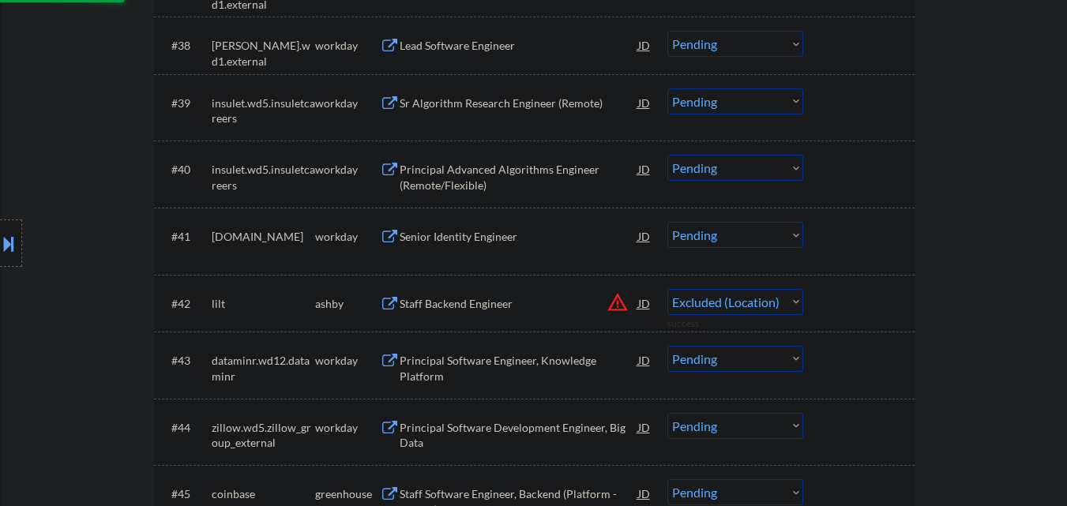
select select ""pending""
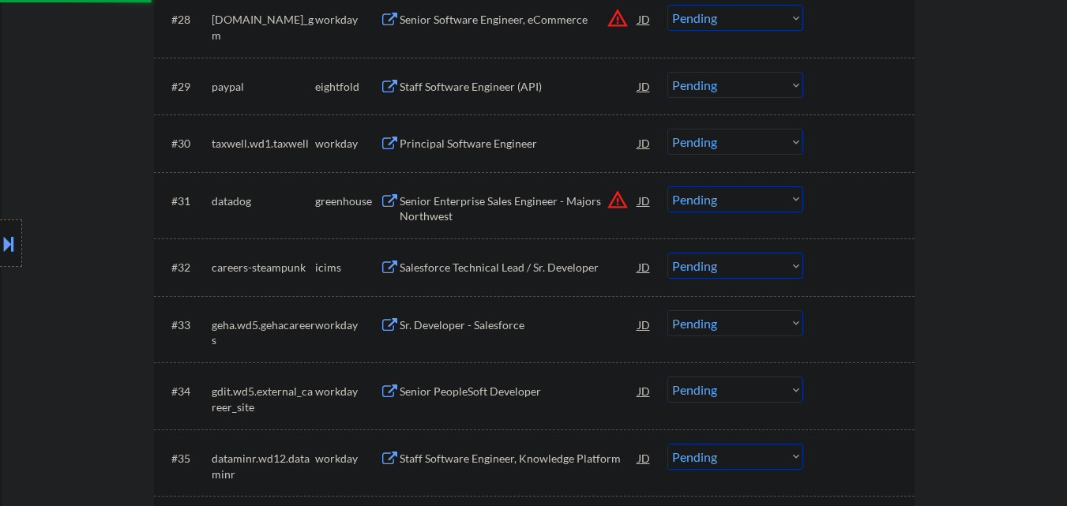
scroll to position [2132, 0]
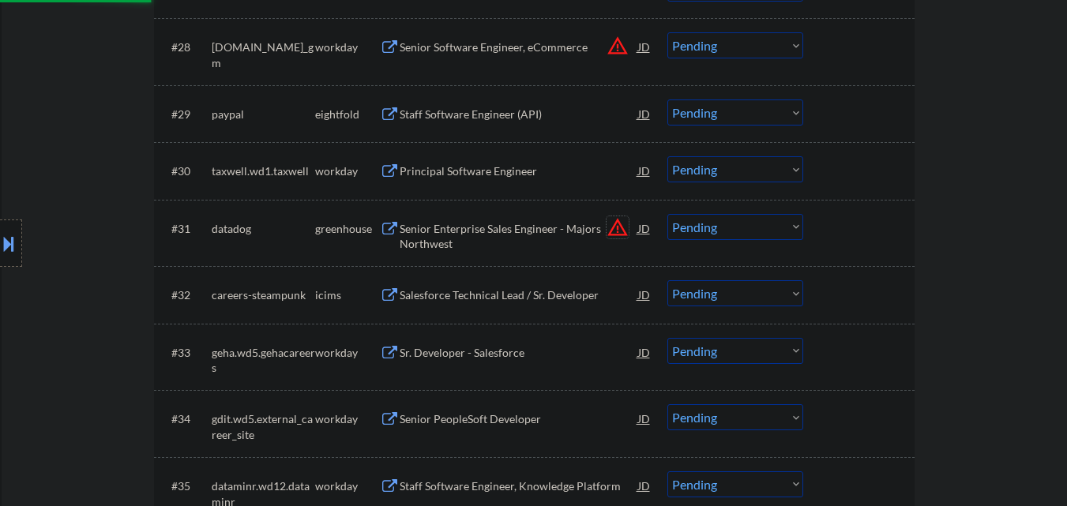
click at [615, 231] on button "warning_amber" at bounding box center [617, 227] width 22 height 22
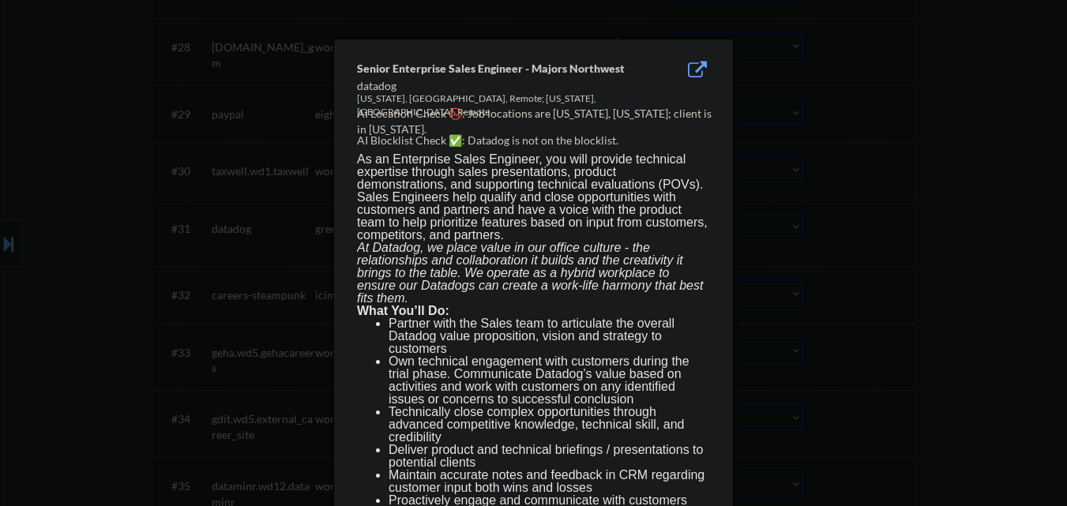
click at [819, 235] on div at bounding box center [533, 253] width 1067 height 506
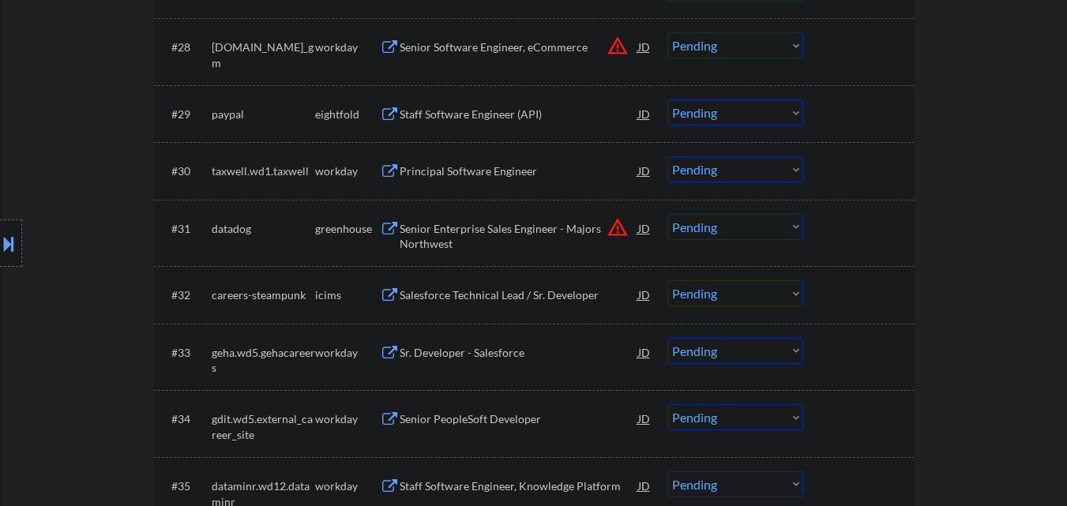
drag, startPoint x: 0, startPoint y: 238, endPoint x: 5, endPoint y: 246, distance: 9.2
click at [5, 245] on button at bounding box center [8, 244] width 17 height 26
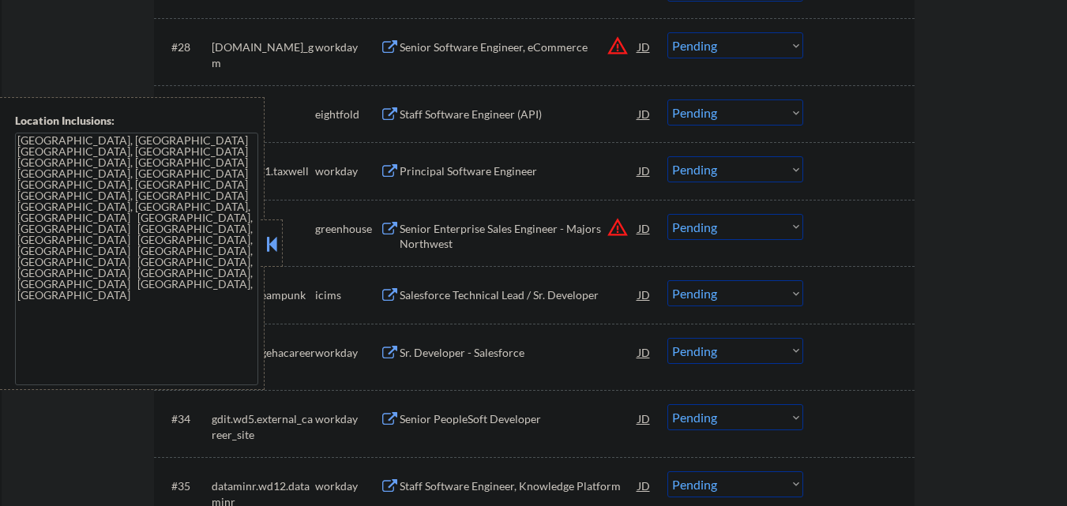
click at [280, 242] on button at bounding box center [271, 244] width 17 height 24
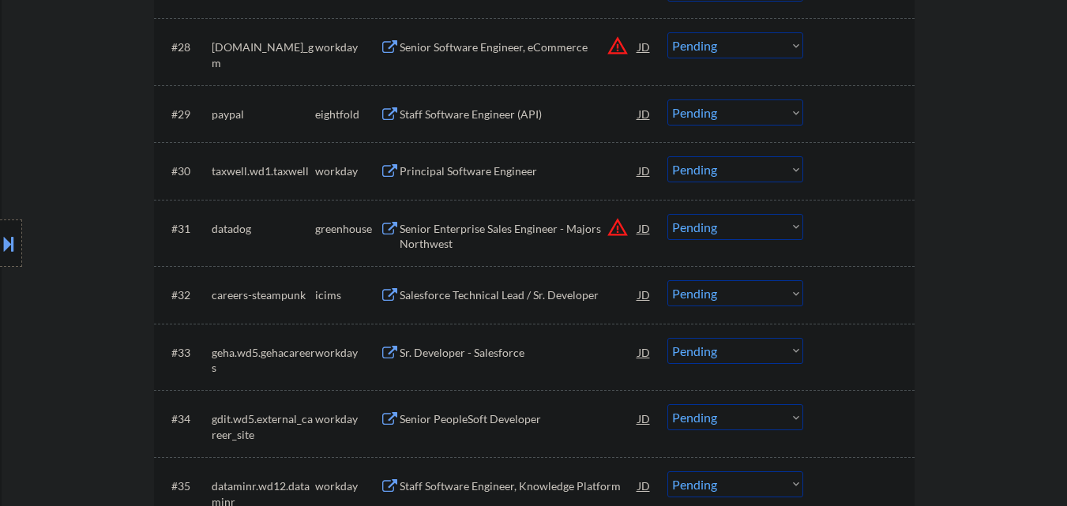
click at [752, 220] on select "Choose an option... Pending Applied Excluded (Questions) Excluded (Expired) Exc…" at bounding box center [735, 227] width 136 height 26
click at [667, 214] on select "Choose an option... Pending Applied Excluded (Questions) Excluded (Expired) Exc…" at bounding box center [735, 227] width 136 height 26
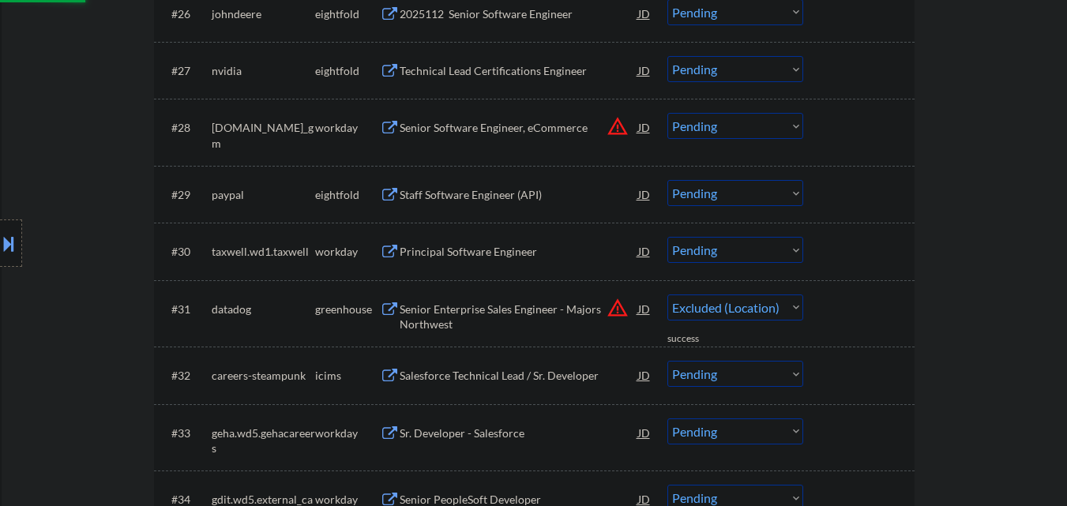
scroll to position [1974, 0]
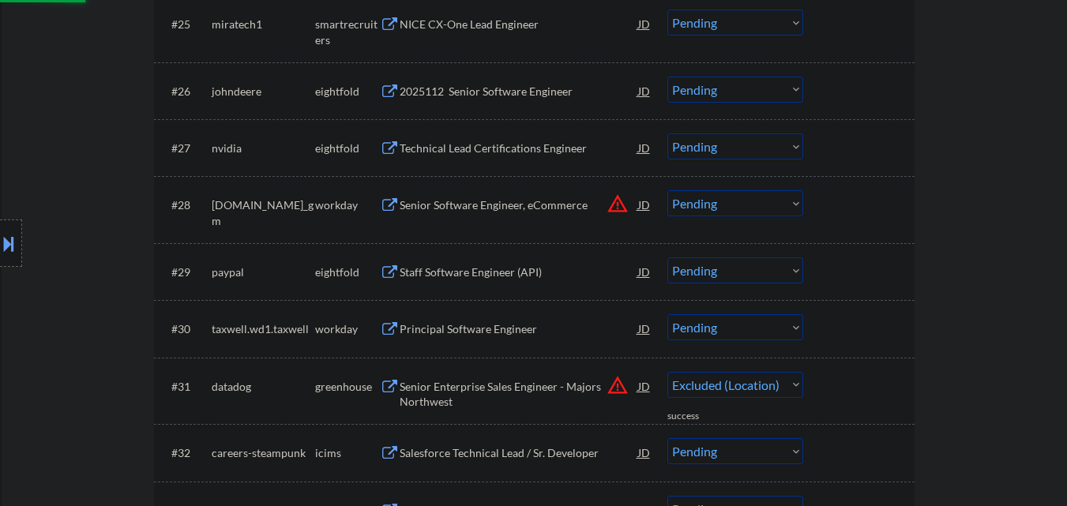
select select ""pending""
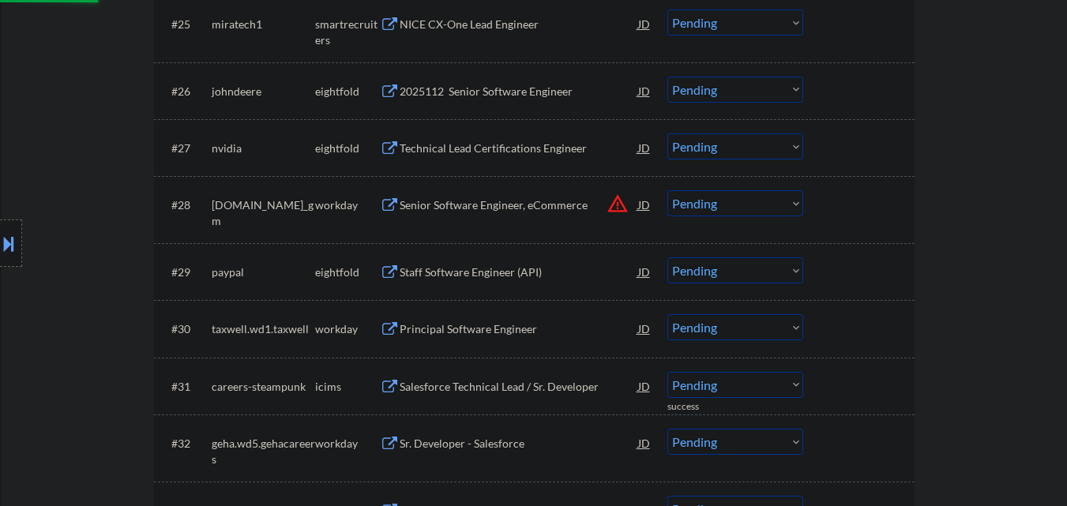
click at [619, 205] on button "warning_amber" at bounding box center [617, 204] width 22 height 22
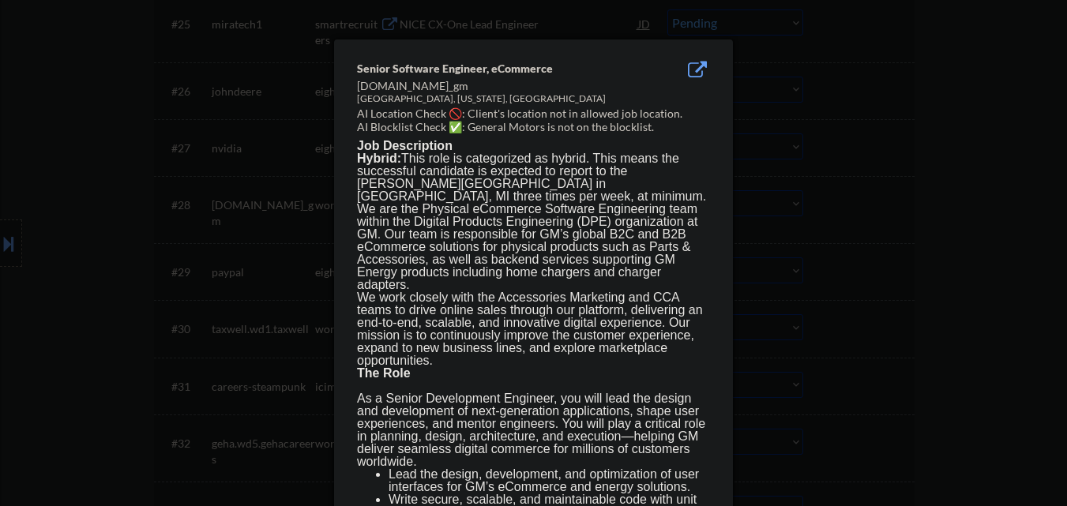
click at [857, 215] on div at bounding box center [533, 253] width 1067 height 506
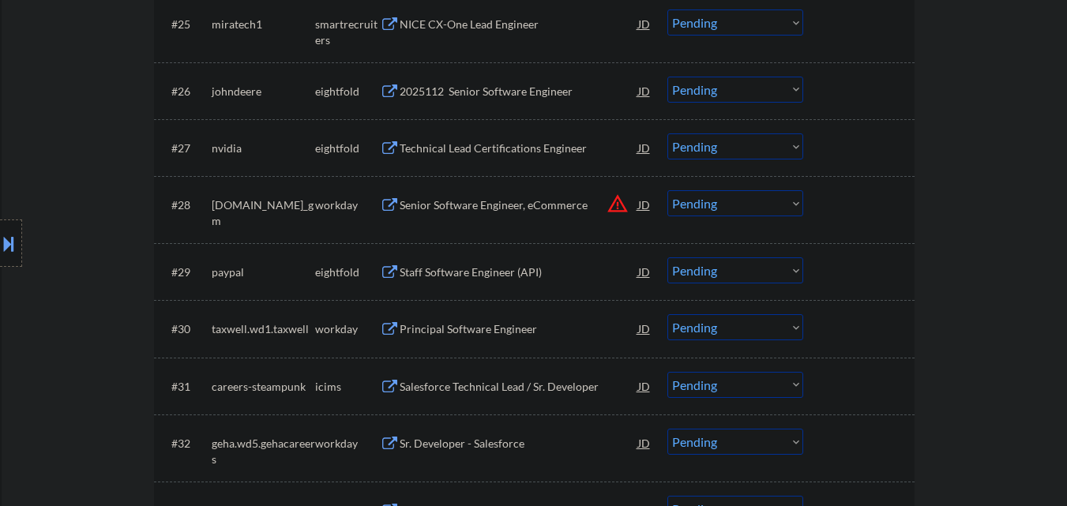
click at [0, 259] on div at bounding box center [11, 243] width 22 height 47
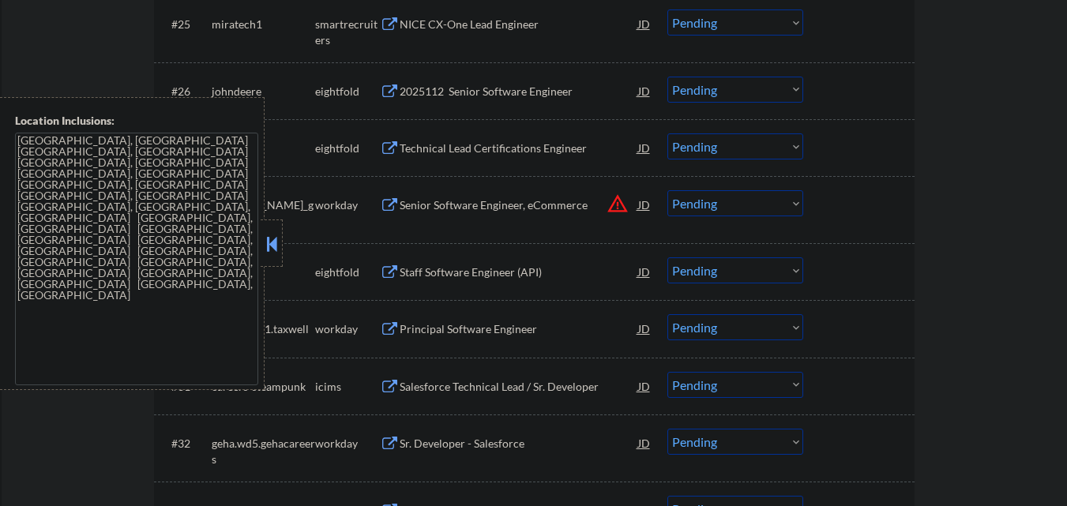
click at [274, 246] on button at bounding box center [271, 244] width 17 height 24
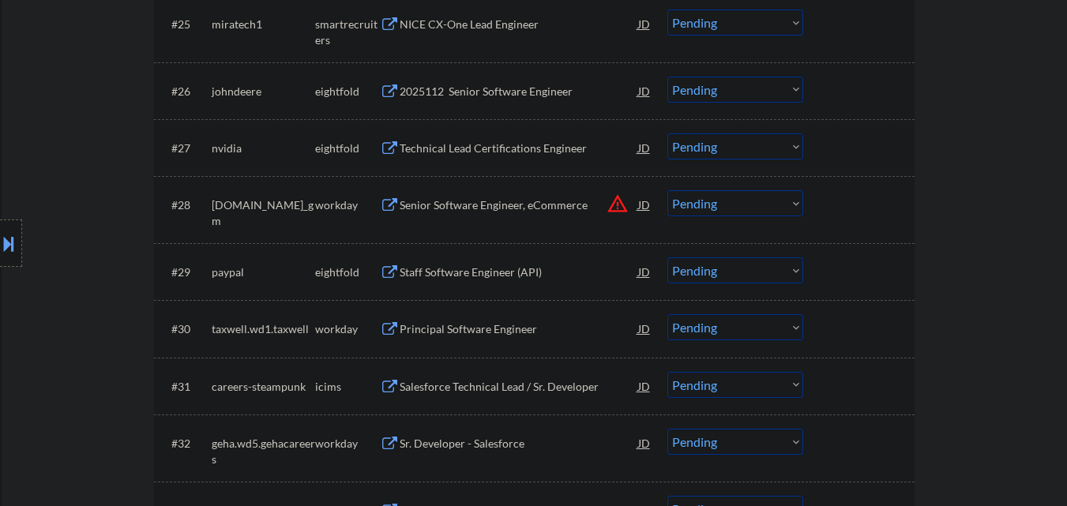
click at [617, 201] on button "warning_amber" at bounding box center [617, 204] width 22 height 22
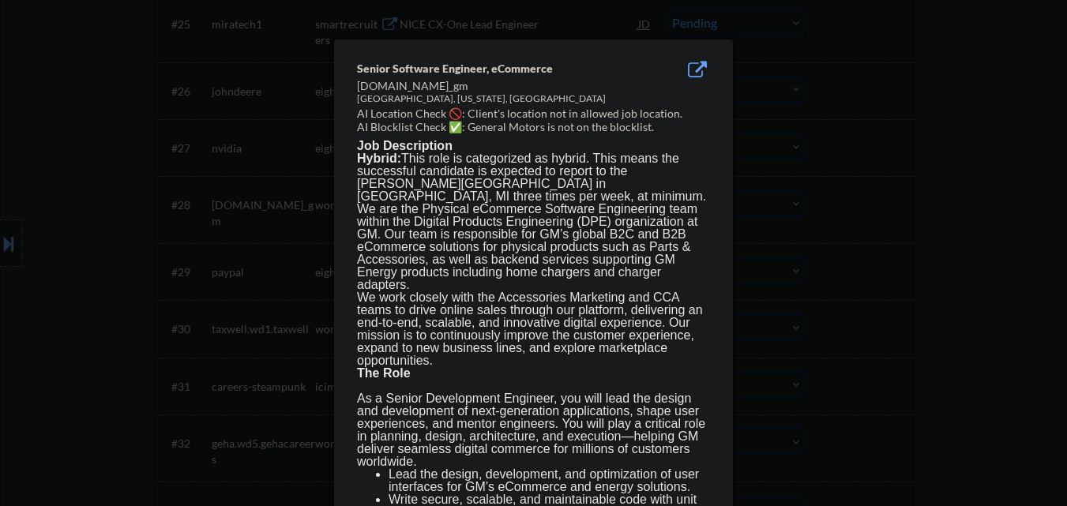
click at [937, 186] on div at bounding box center [533, 253] width 1067 height 506
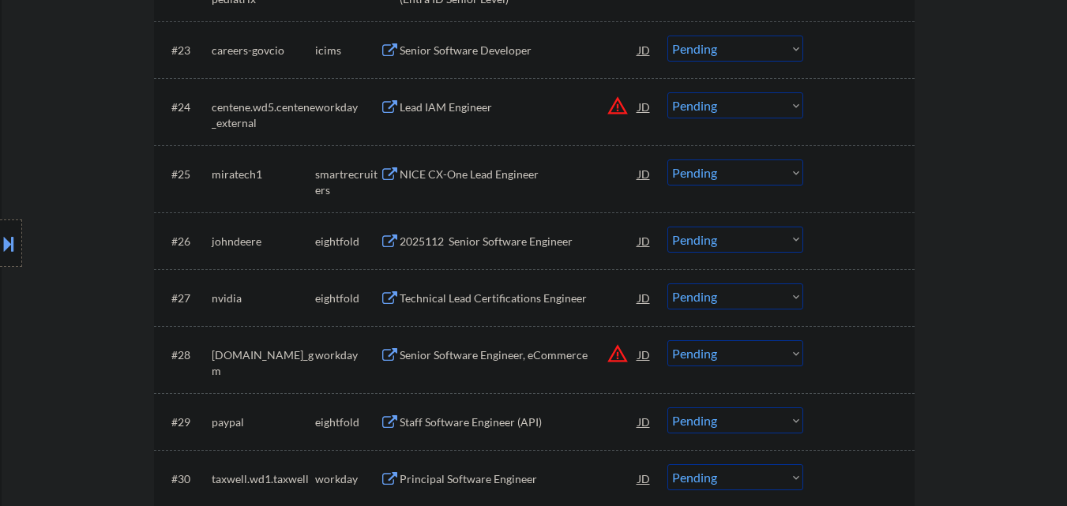
scroll to position [1658, 0]
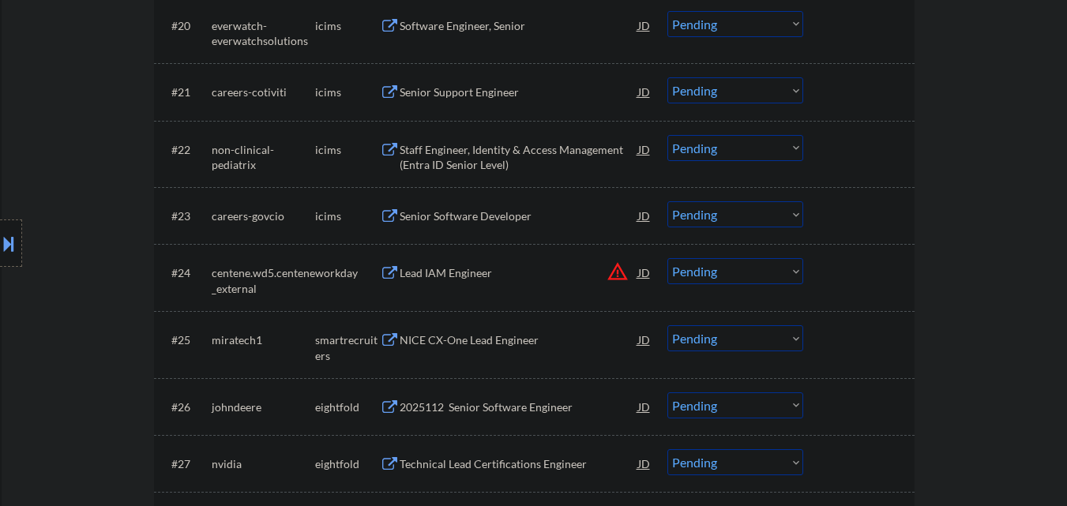
click at [620, 275] on button "warning_amber" at bounding box center [617, 272] width 22 height 22
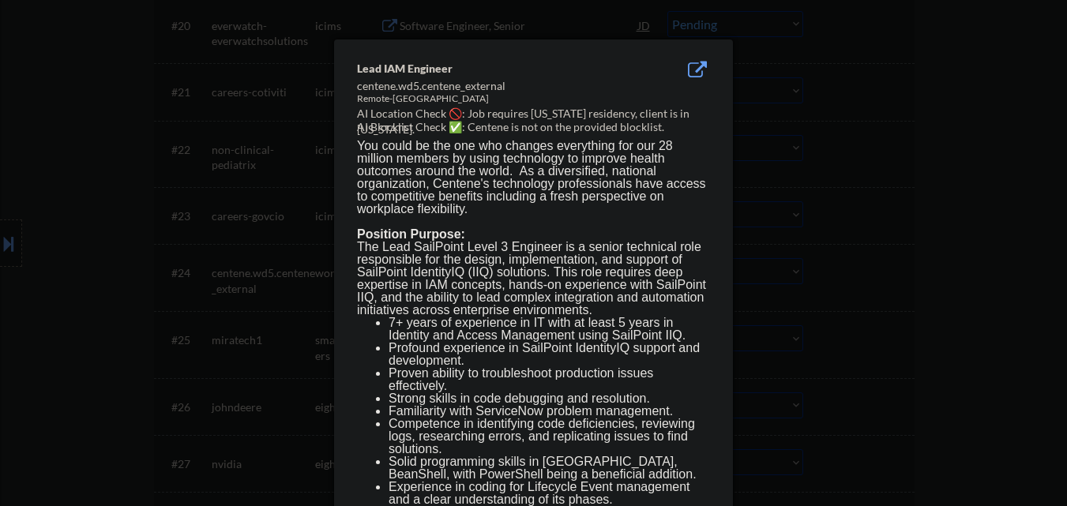
click at [808, 270] on div at bounding box center [533, 253] width 1067 height 506
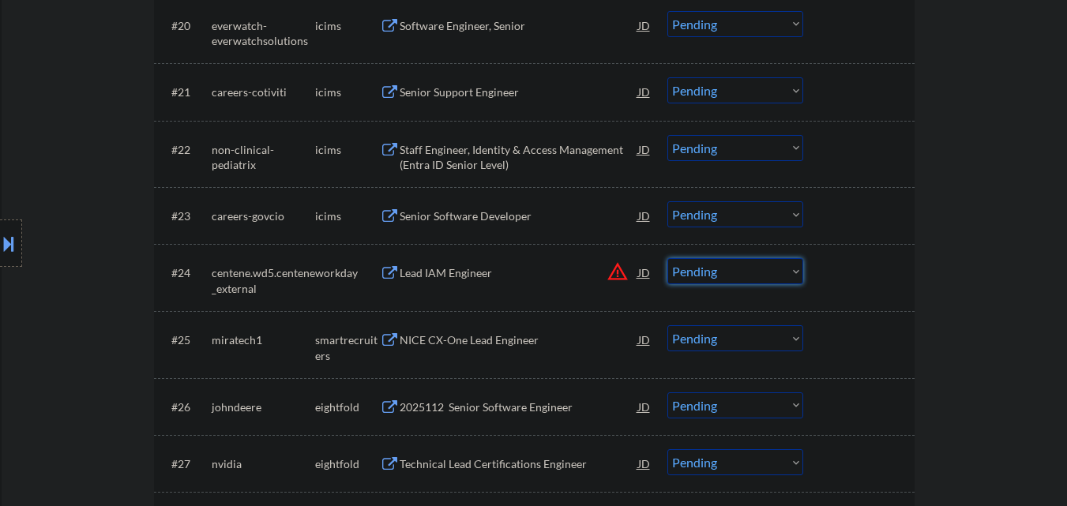
drag, startPoint x: 730, startPoint y: 268, endPoint x: 741, endPoint y: 282, distance: 18.5
click at [730, 268] on select "Choose an option... Pending Applied Excluded (Questions) Excluded (Expired) Exc…" at bounding box center [735, 271] width 136 height 26
click at [667, 258] on select "Choose an option... Pending Applied Excluded (Questions) Excluded (Expired) Exc…" at bounding box center [735, 271] width 136 height 26
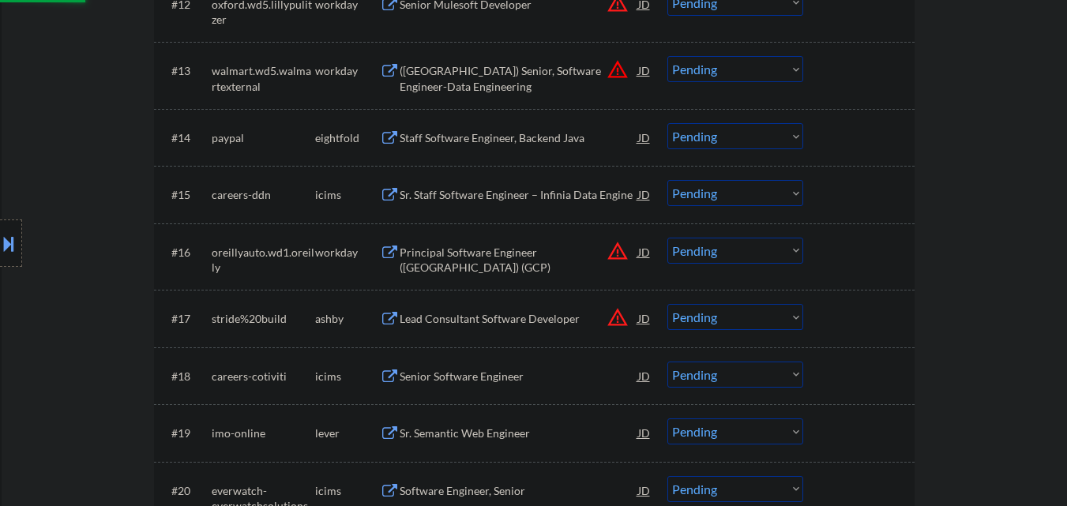
scroll to position [1184, 0]
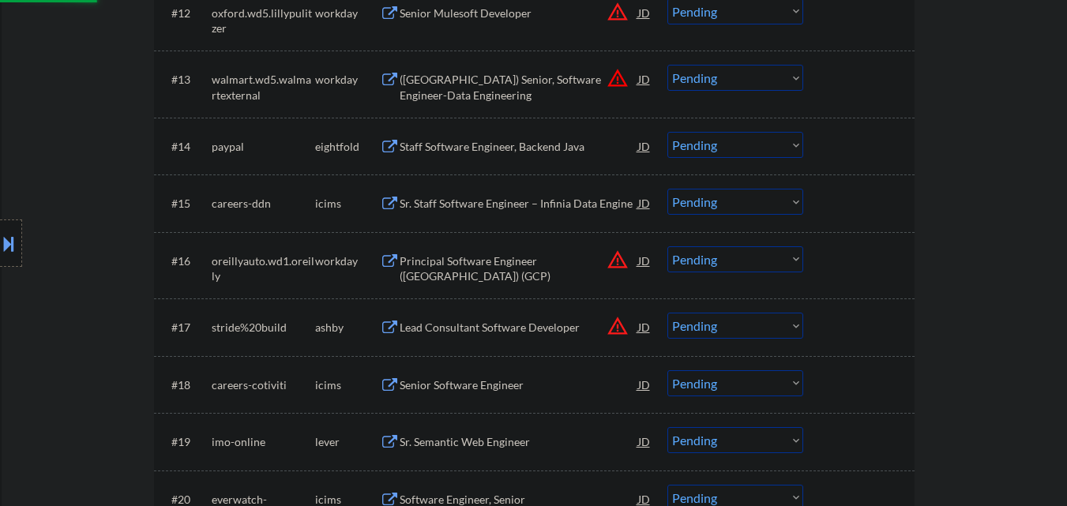
select select ""pending""
click at [620, 321] on button "warning_amber" at bounding box center [617, 326] width 22 height 22
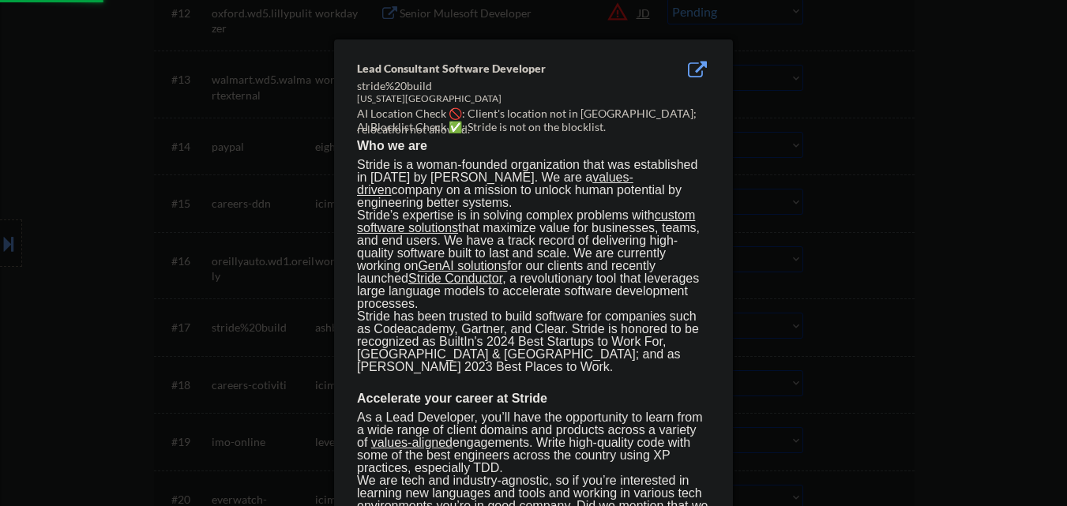
click at [821, 330] on div at bounding box center [533, 253] width 1067 height 506
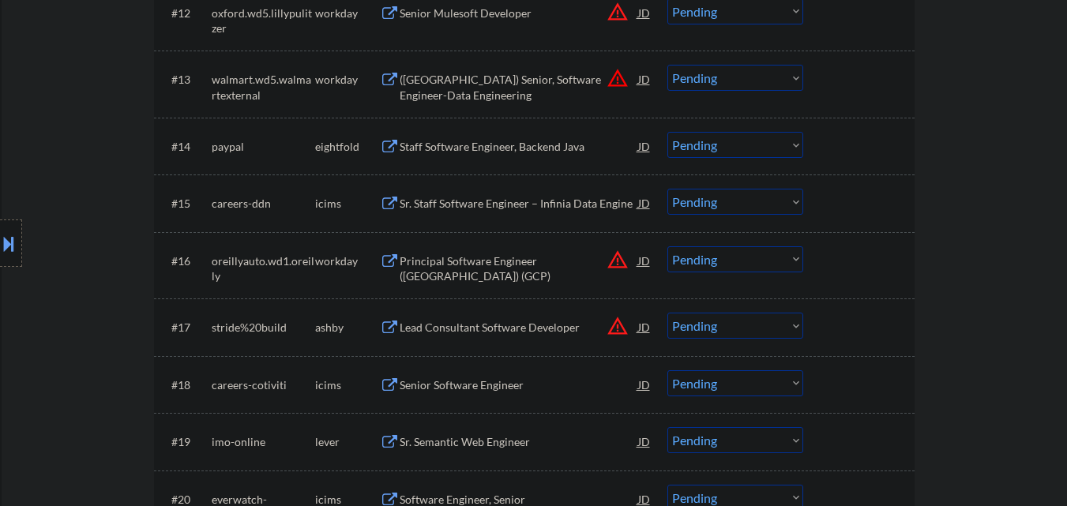
click at [741, 328] on select "Choose an option... Pending Applied Excluded (Questions) Excluded (Expired) Exc…" at bounding box center [735, 326] width 136 height 26
click at [667, 313] on select "Choose an option... Pending Applied Excluded (Questions) Excluded (Expired) Exc…" at bounding box center [735, 326] width 136 height 26
click at [612, 260] on button "warning_amber" at bounding box center [617, 260] width 22 height 22
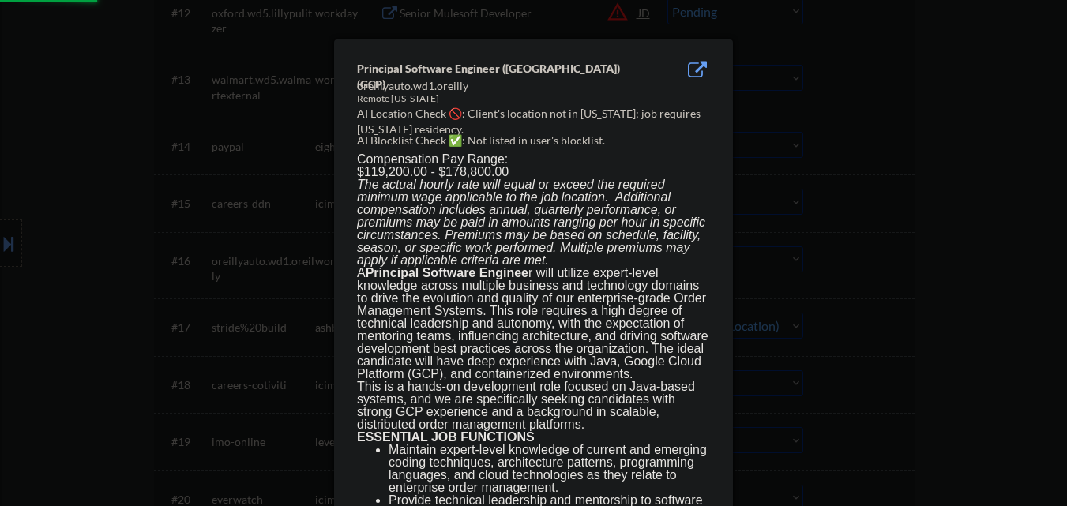
select select ""pending""
click at [829, 261] on div at bounding box center [533, 253] width 1067 height 506
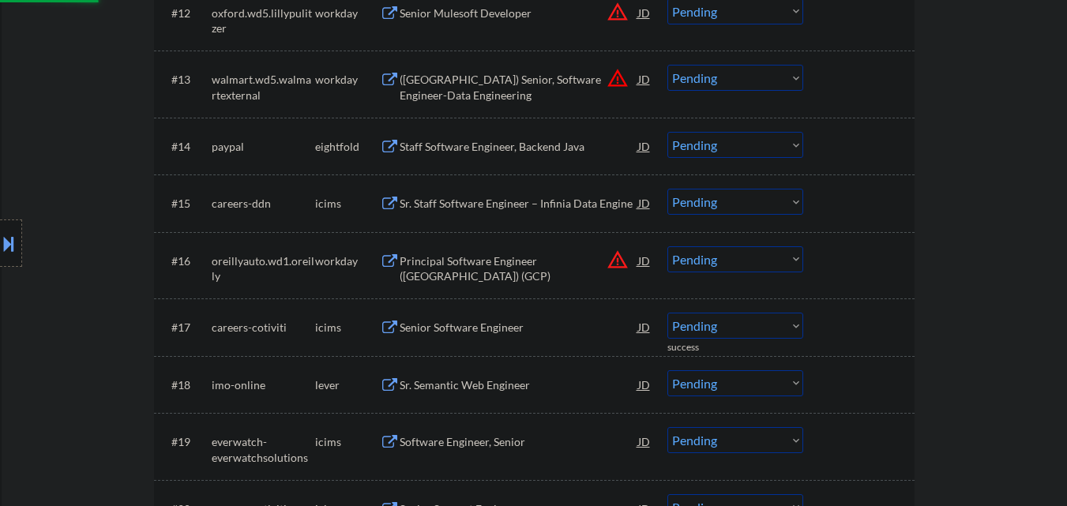
click at [765, 263] on select "Choose an option... Pending Applied Excluded (Questions) Excluded (Expired) Exc…" at bounding box center [735, 259] width 136 height 26
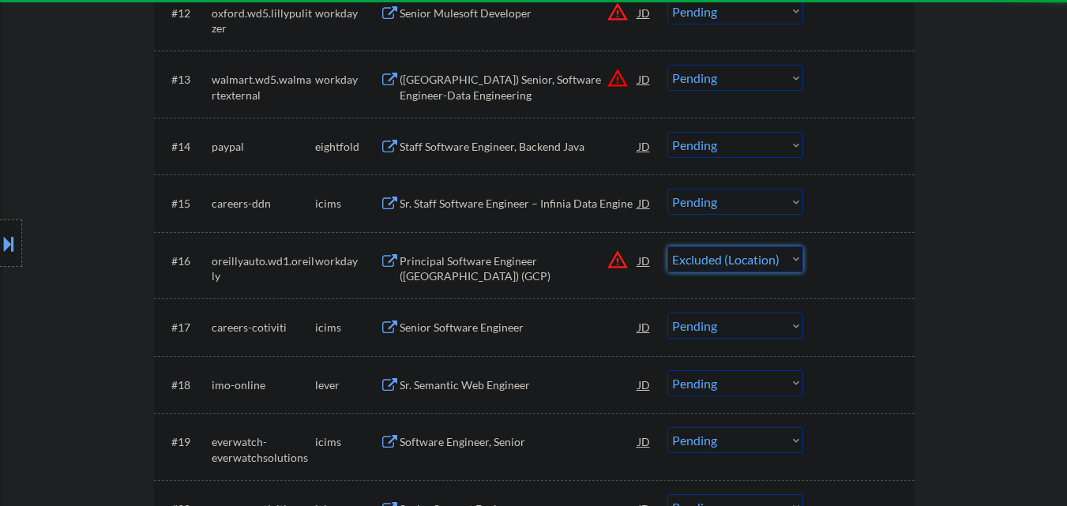
click at [667, 246] on select "Choose an option... Pending Applied Excluded (Questions) Excluded (Expired) Exc…" at bounding box center [735, 259] width 136 height 26
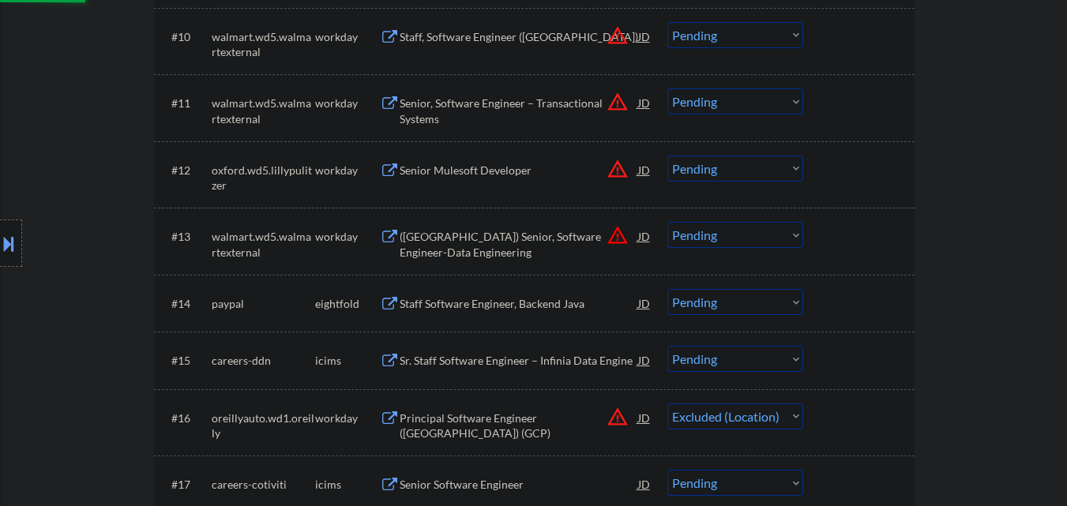
scroll to position [1027, 0]
select select ""pending""
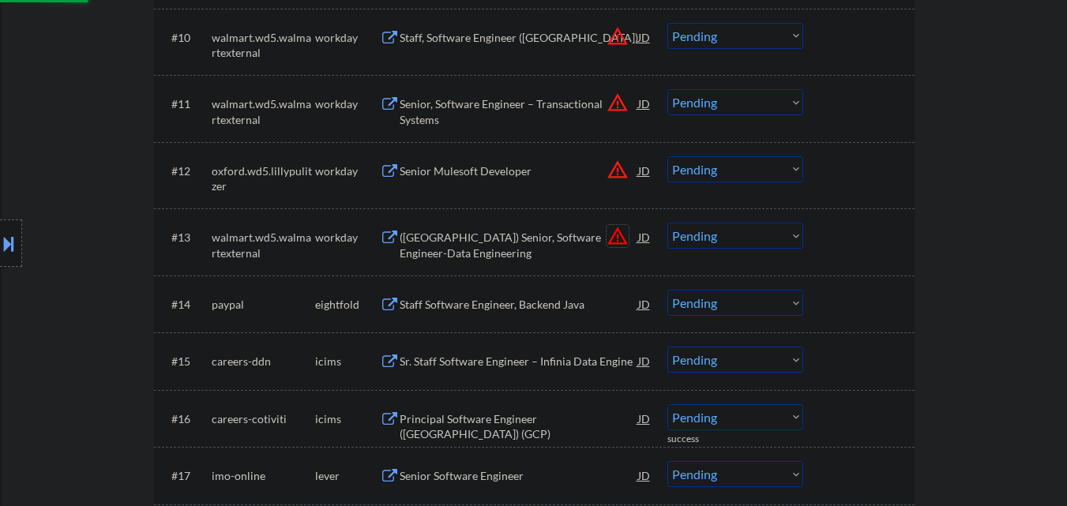
click at [617, 235] on button "warning_amber" at bounding box center [617, 236] width 22 height 22
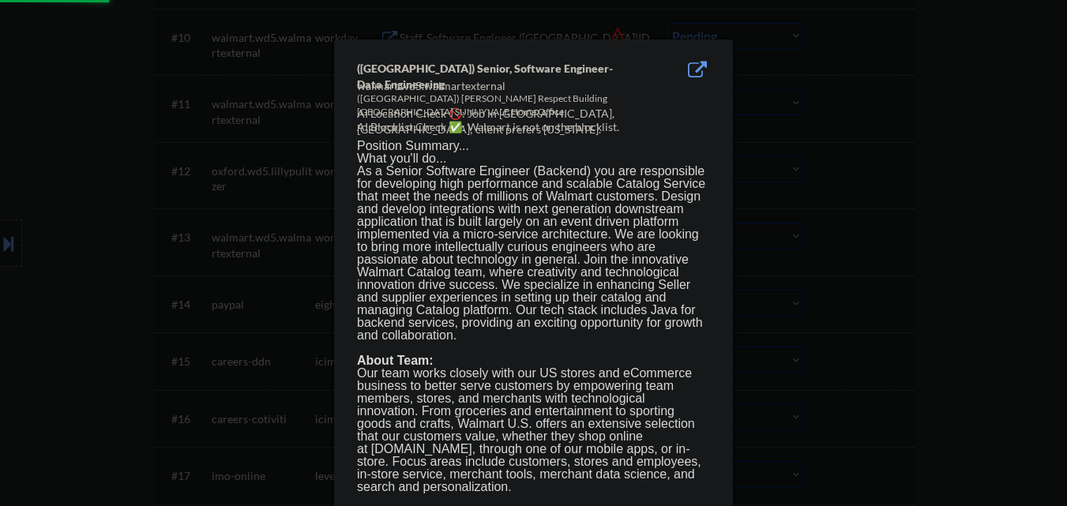
click at [900, 239] on div at bounding box center [533, 253] width 1067 height 506
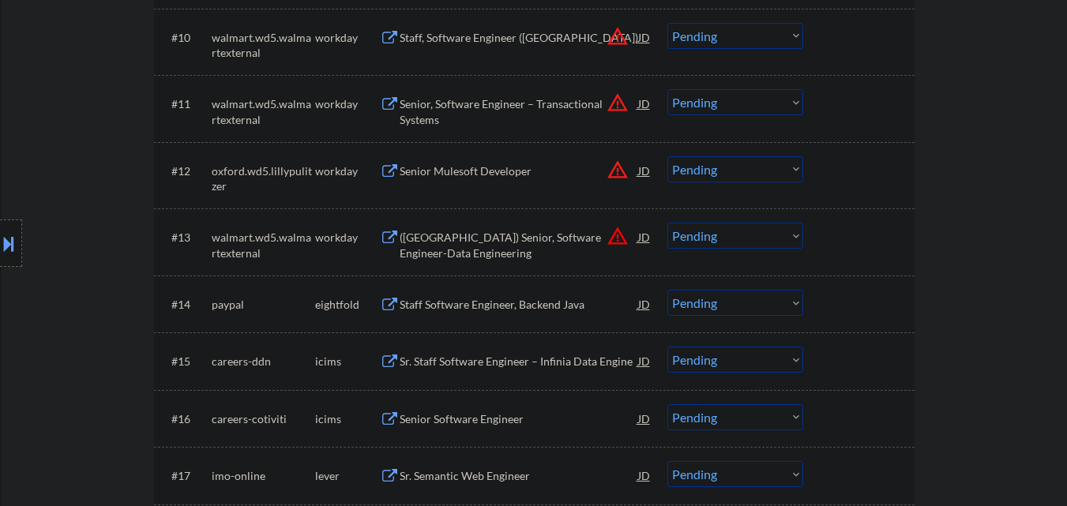
click at [613, 235] on button "warning_amber" at bounding box center [617, 236] width 22 height 22
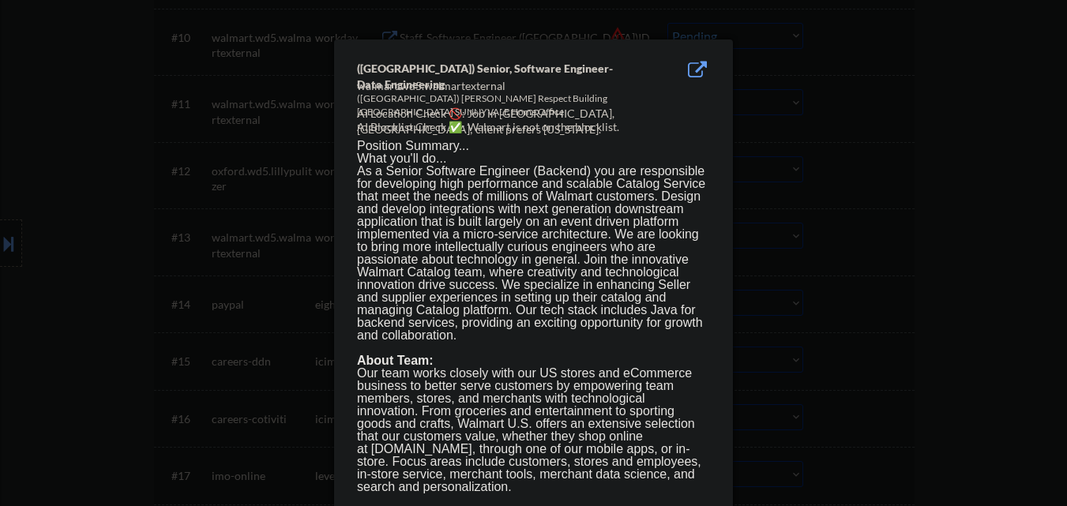
click at [876, 242] on div at bounding box center [533, 253] width 1067 height 506
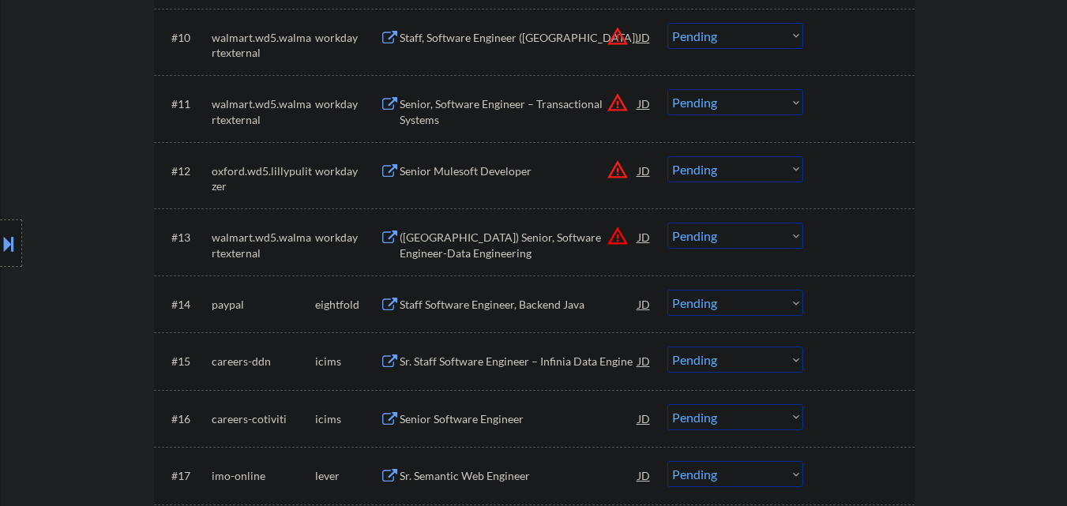
click at [751, 240] on select "Choose an option... Pending Applied Excluded (Questions) Excluded (Expired) Exc…" at bounding box center [735, 236] width 136 height 26
click at [667, 223] on select "Choose an option... Pending Applied Excluded (Questions) Excluded (Expired) Exc…" at bounding box center [735, 236] width 136 height 26
click at [620, 175] on button "warning_amber" at bounding box center [617, 170] width 22 height 22
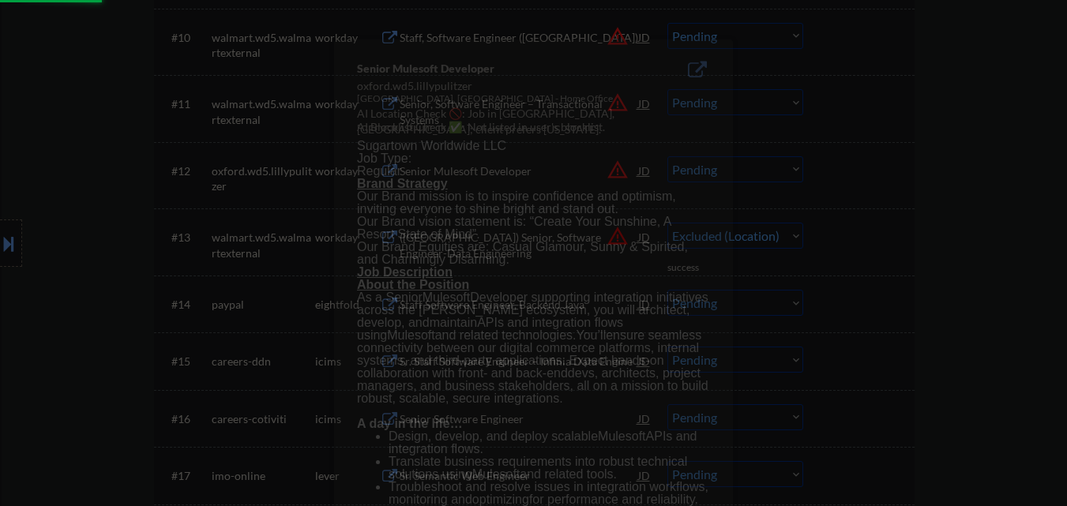
select select ""pending""
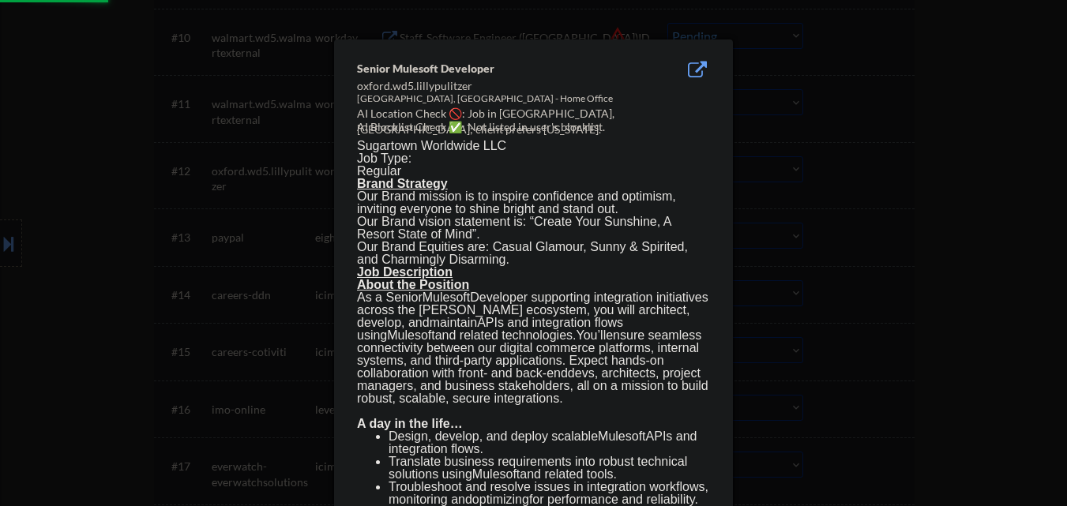
click at [862, 182] on div at bounding box center [533, 253] width 1067 height 506
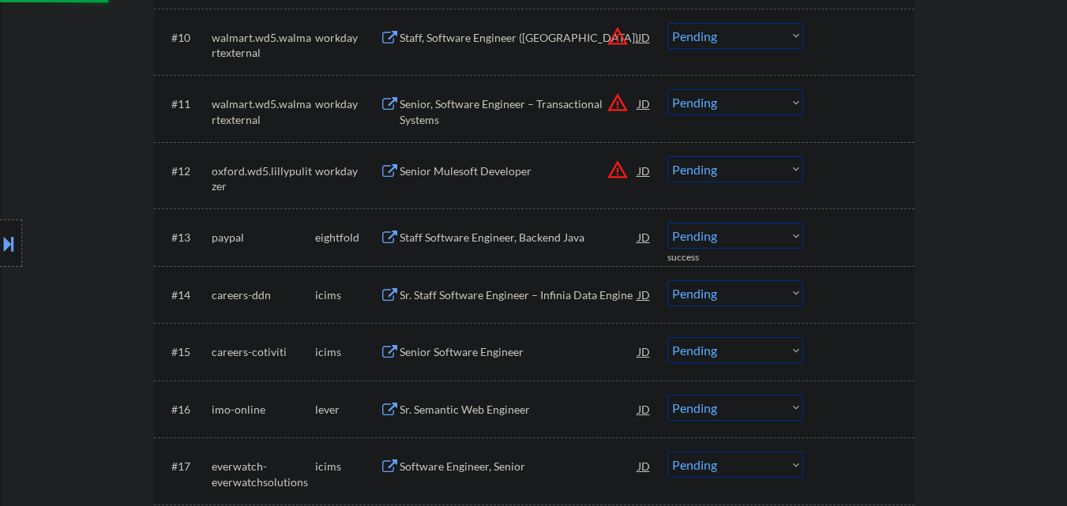
click at [742, 171] on select "Choose an option... Pending Applied Excluded (Questions) Excluded (Expired) Exc…" at bounding box center [735, 169] width 136 height 26
click at [667, 156] on select "Choose an option... Pending Applied Excluded (Questions) Excluded (Expired) Exc…" at bounding box center [735, 169] width 136 height 26
click at [610, 103] on button "warning_amber" at bounding box center [617, 103] width 22 height 22
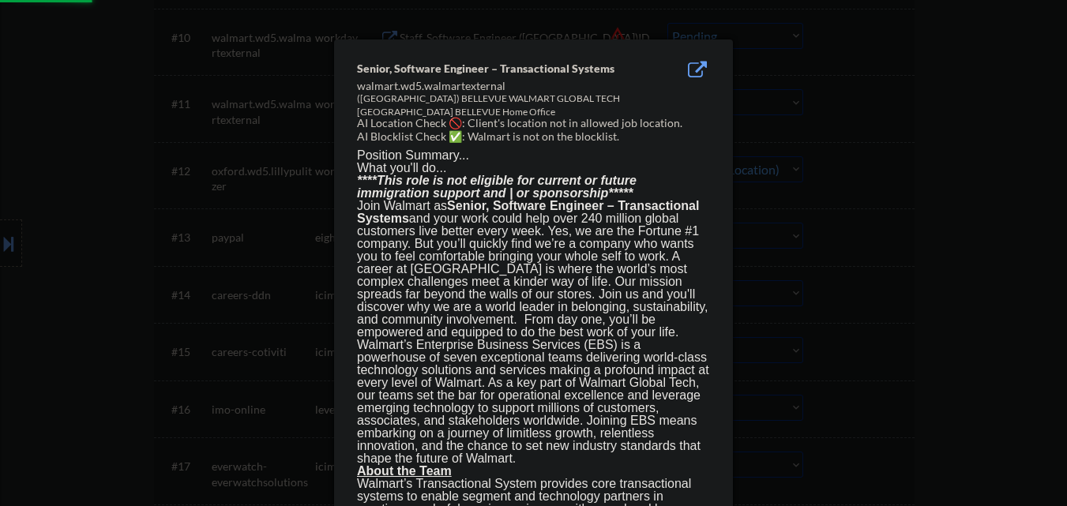
select select ""pending""
click at [883, 146] on div at bounding box center [533, 253] width 1067 height 506
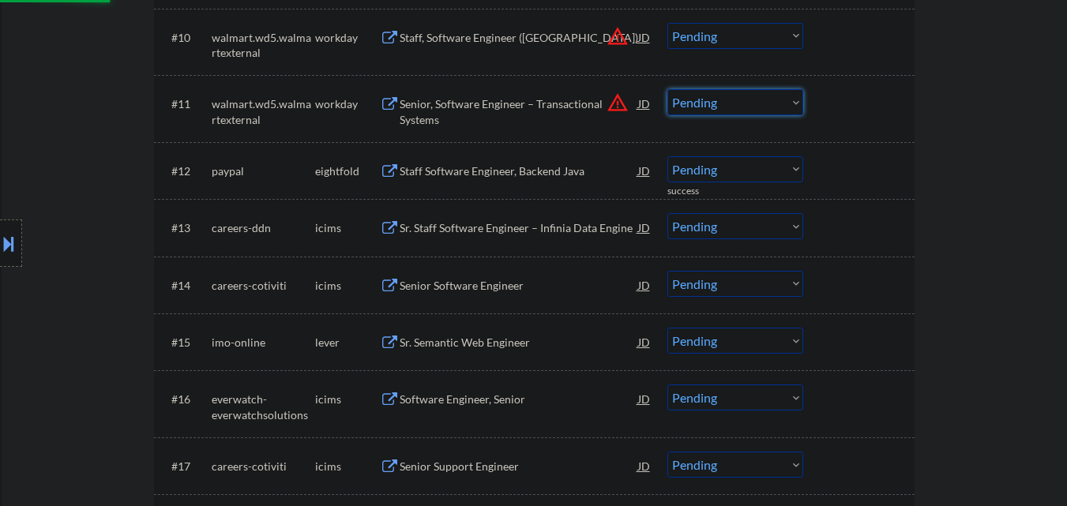
click at [762, 110] on select "Choose an option... Pending Applied Excluded (Questions) Excluded (Expired) Exc…" at bounding box center [735, 102] width 136 height 26
click at [667, 89] on select "Choose an option... Pending Applied Excluded (Questions) Excluded (Expired) Exc…" at bounding box center [735, 102] width 136 height 26
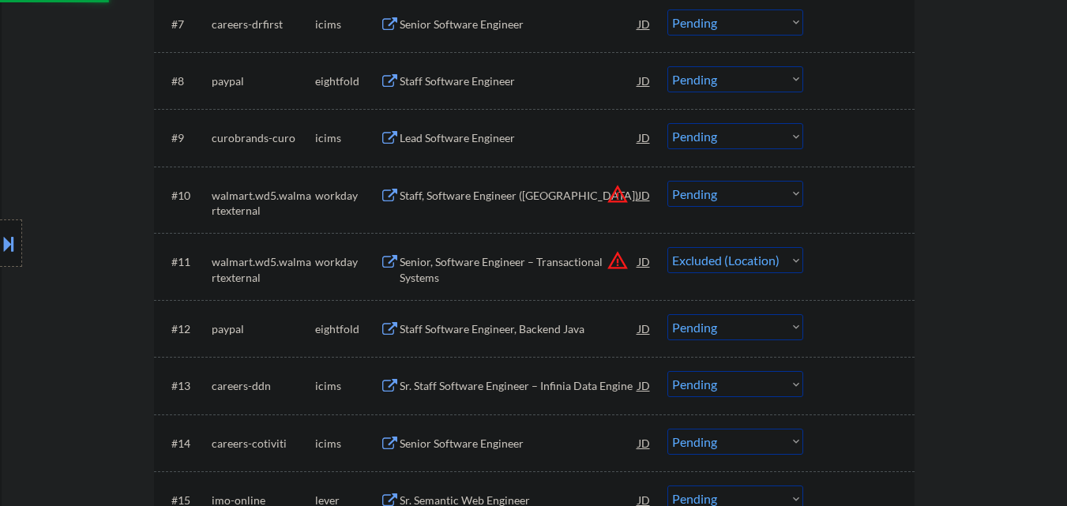
click at [621, 196] on button "warning_amber" at bounding box center [617, 194] width 22 height 22
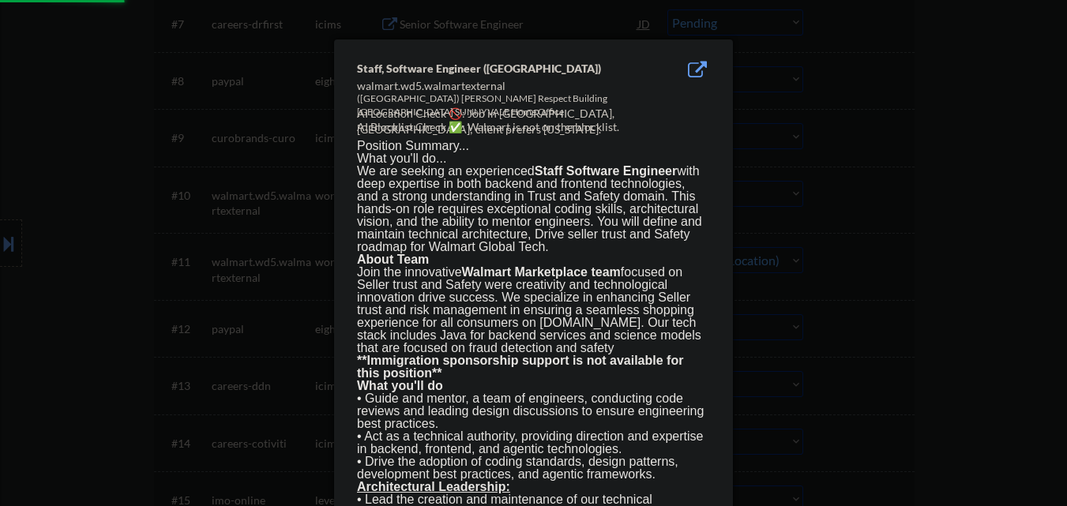
click at [899, 200] on div at bounding box center [533, 253] width 1067 height 506
select select ""pending""
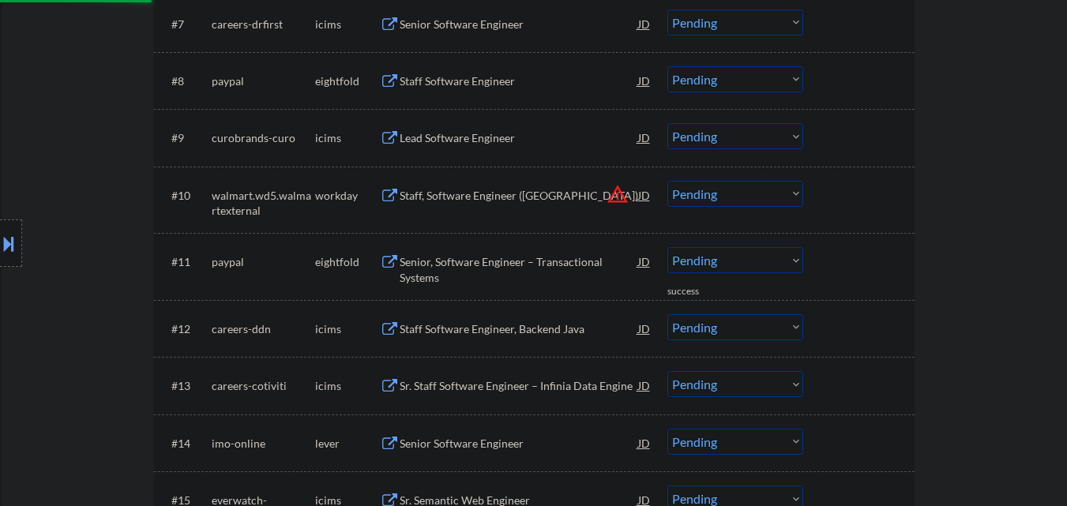
click at [764, 195] on select "Choose an option... Pending Applied Excluded (Questions) Excluded (Expired) Exc…" at bounding box center [735, 194] width 136 height 26
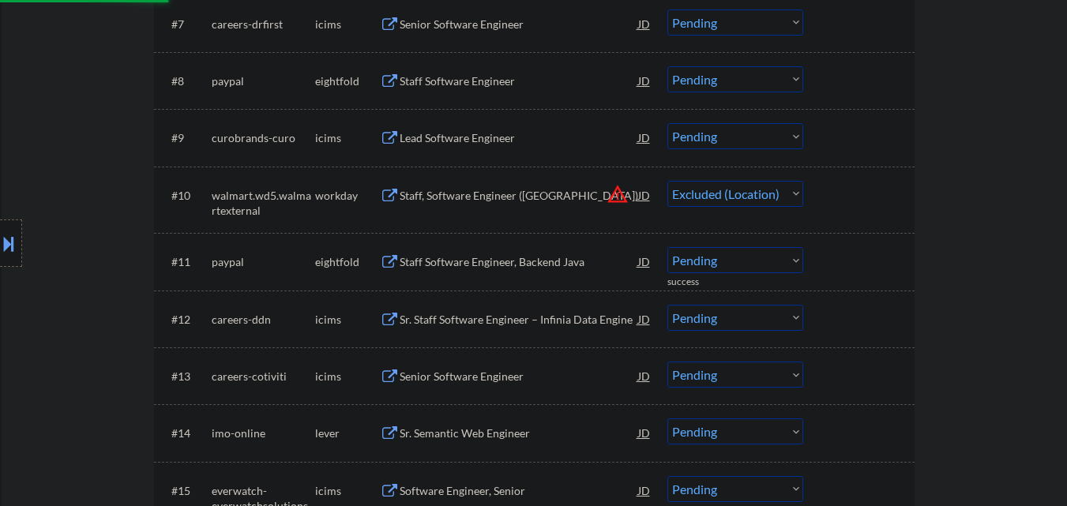
click at [667, 181] on select "Choose an option... Pending Applied Excluded (Questions) Excluded (Expired) Exc…" at bounding box center [735, 194] width 136 height 26
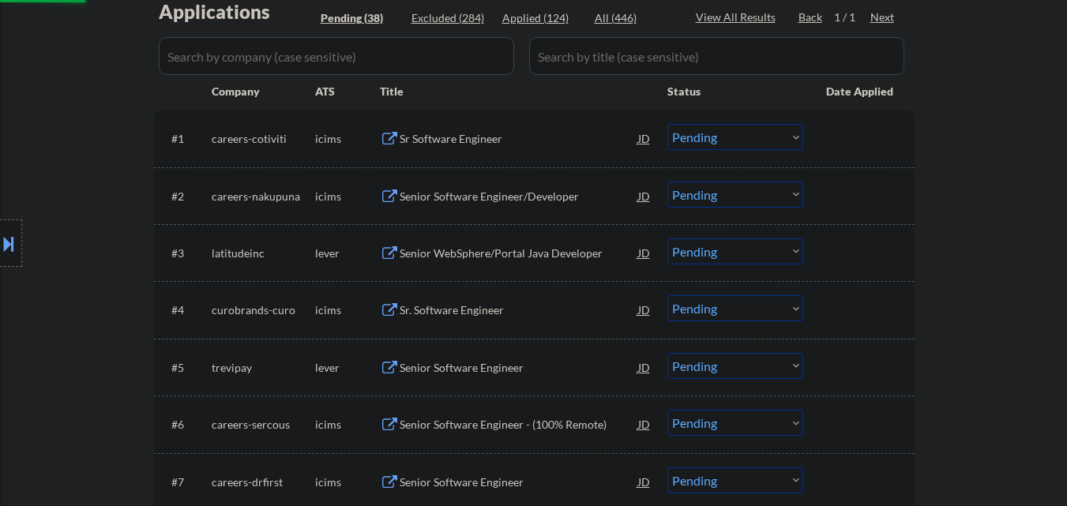
select select ""pending""
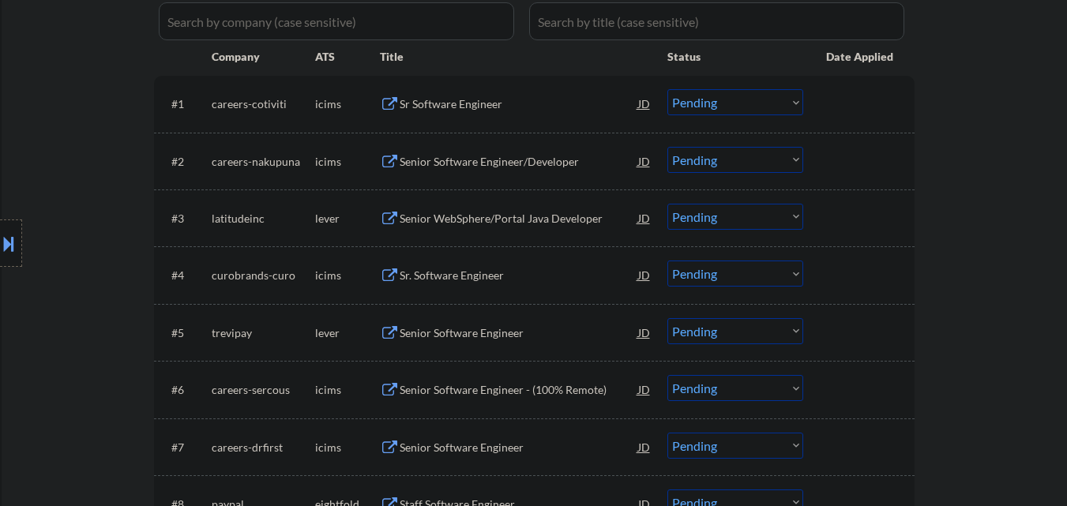
scroll to position [474, 0]
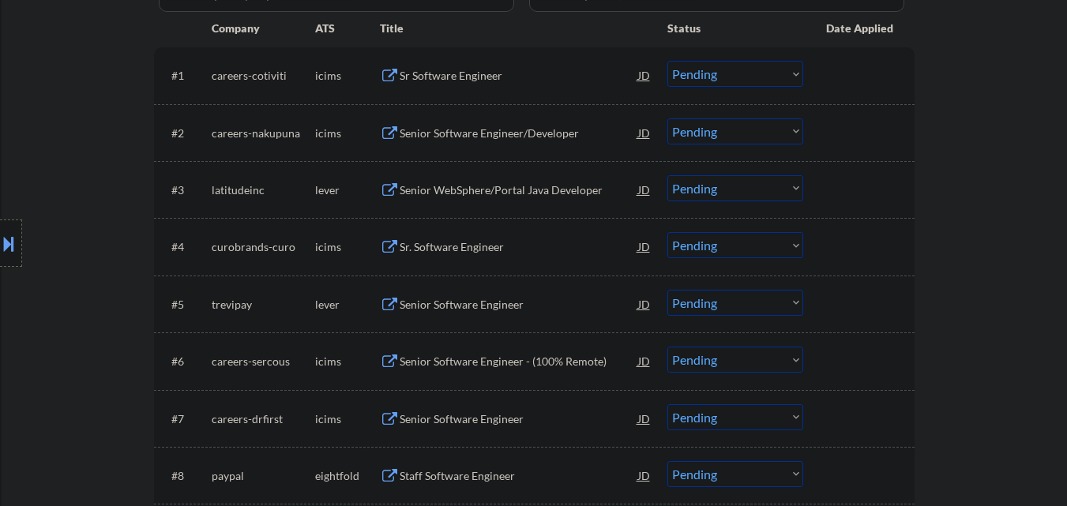
click at [553, 186] on div "Senior WebSphere/Portal Java Developer" at bounding box center [519, 190] width 238 height 16
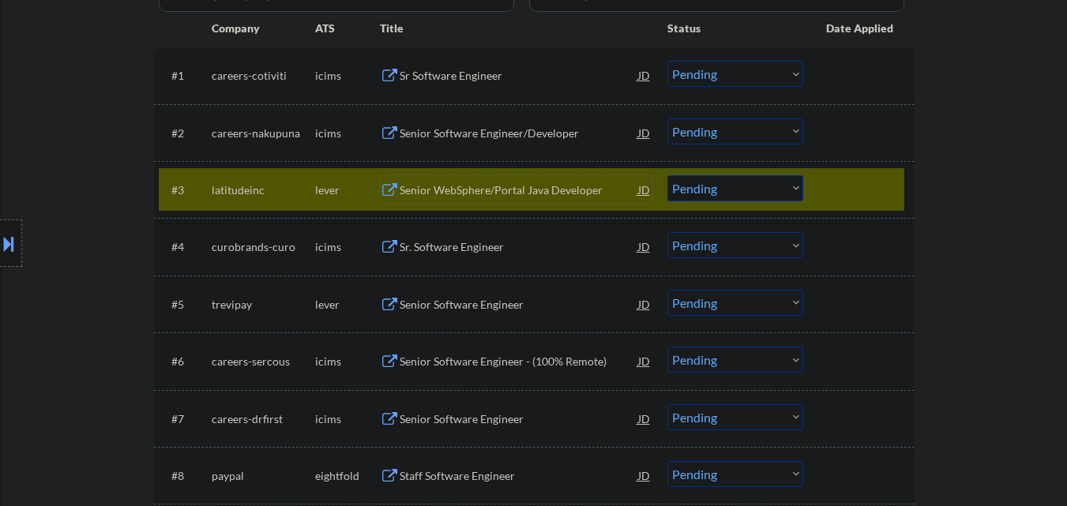
click at [482, 190] on div "Senior WebSphere/Portal Java Developer" at bounding box center [519, 190] width 238 height 16
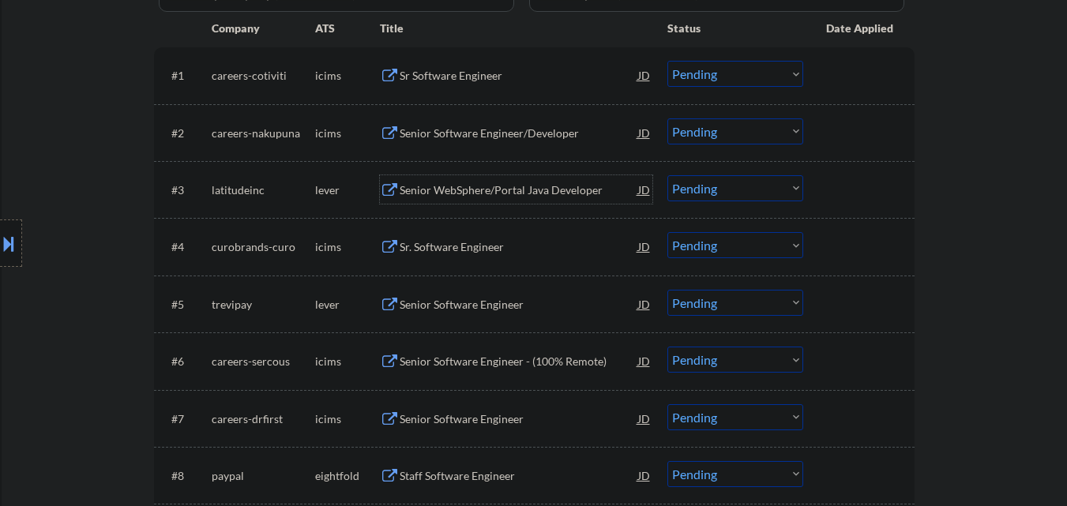
click at [744, 192] on select "Choose an option... Pending Applied Excluded (Questions) Excluded (Expired) Exc…" at bounding box center [735, 188] width 136 height 26
click at [667, 175] on select "Choose an option... Pending Applied Excluded (Questions) Excluded (Expired) Exc…" at bounding box center [735, 188] width 136 height 26
click at [445, 298] on div "Senior Software Engineer" at bounding box center [519, 305] width 238 height 16
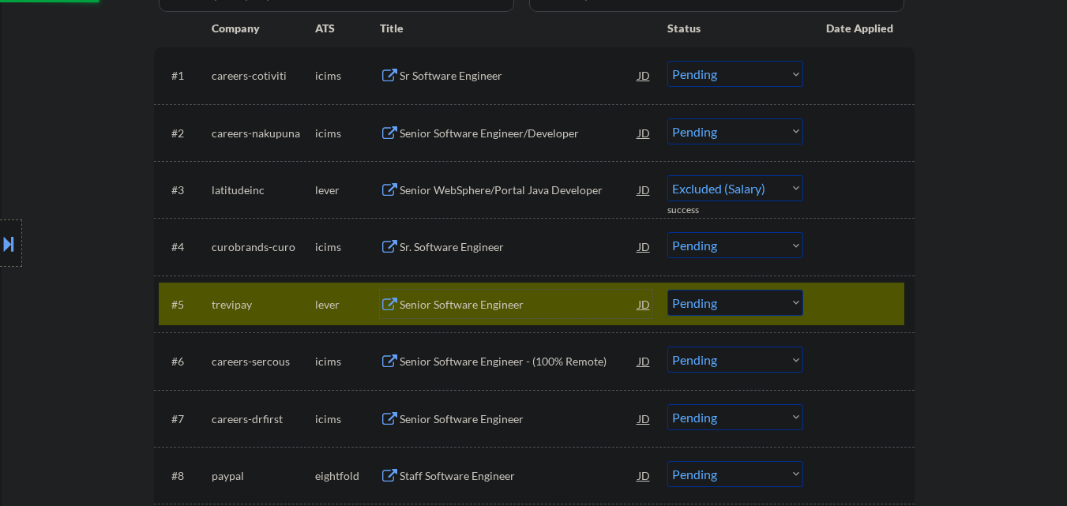
click at [881, 302] on div at bounding box center [860, 304] width 69 height 28
select select ""pending""
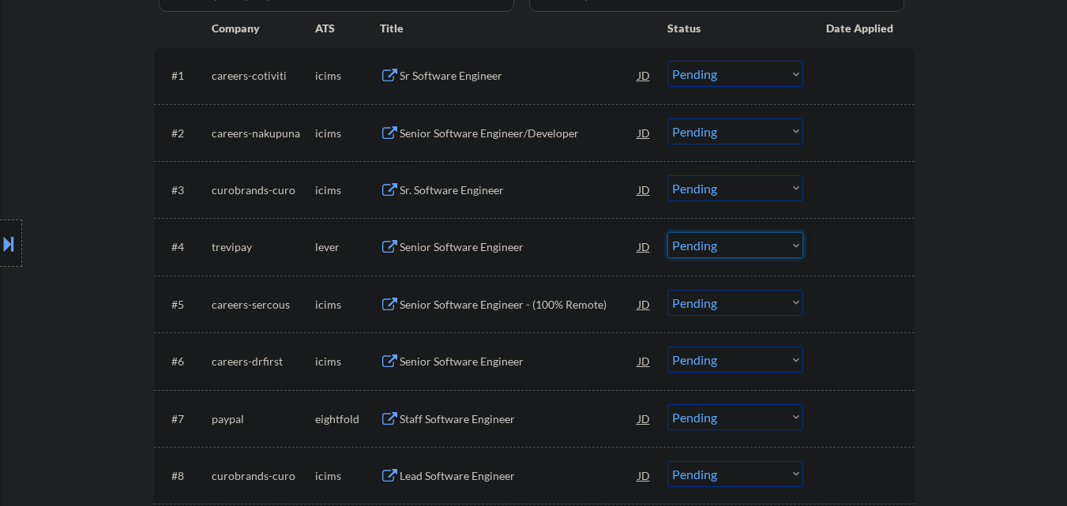
click at [737, 249] on select "Choose an option... Pending Applied Excluded (Questions) Excluded (Expired) Exc…" at bounding box center [735, 245] width 136 height 26
click at [667, 232] on select "Choose an option... Pending Applied Excluded (Questions) Excluded (Expired) Exc…" at bounding box center [735, 245] width 136 height 26
select select ""pending""
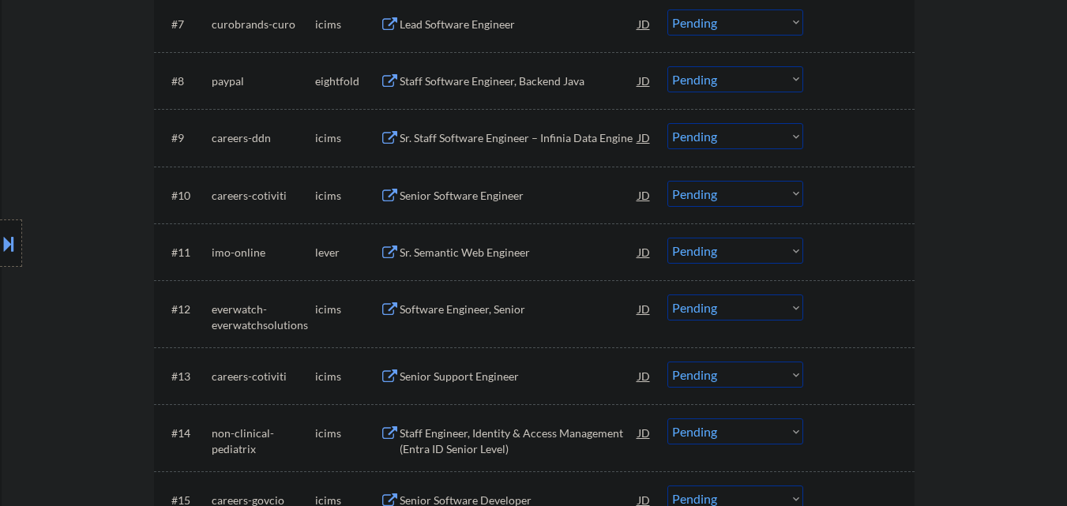
scroll to position [948, 0]
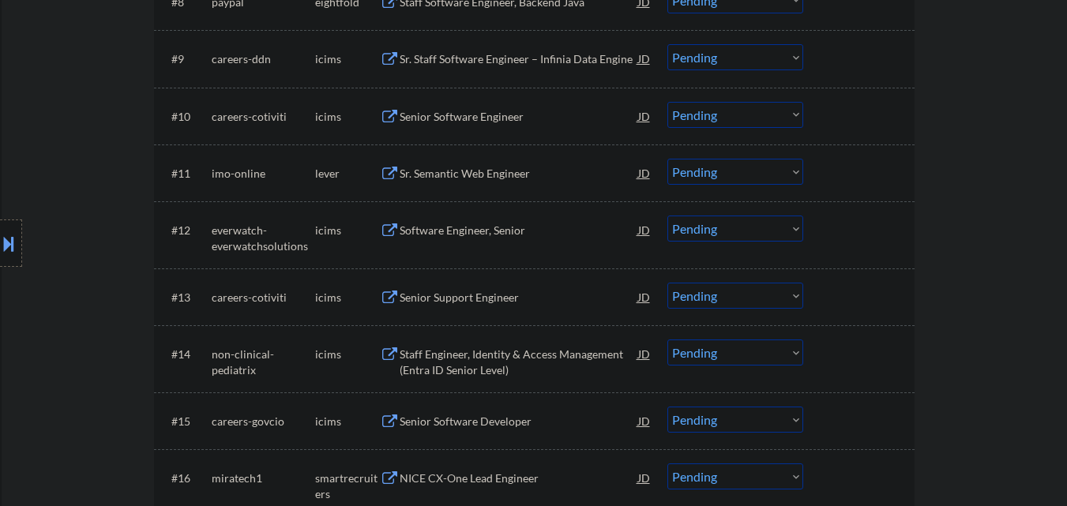
click at [498, 175] on div "Sr. Semantic Web Engineer" at bounding box center [519, 174] width 238 height 16
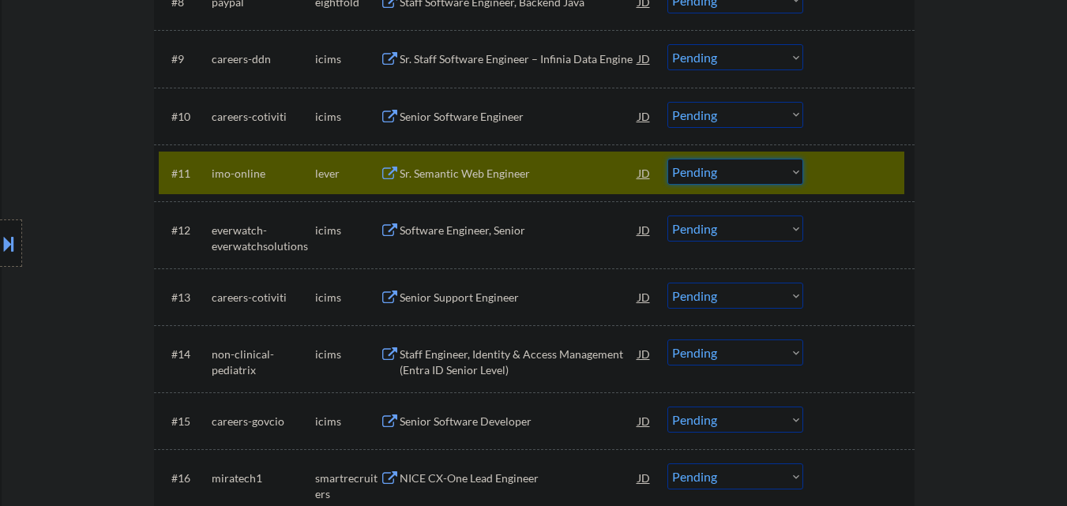
click at [761, 178] on select "Choose an option... Pending Applied Excluded (Questions) Excluded (Expired) Exc…" at bounding box center [735, 172] width 136 height 26
click at [667, 159] on select "Choose an option... Pending Applied Excluded (Questions) Excluded (Expired) Exc…" at bounding box center [735, 172] width 136 height 26
click at [858, 175] on div at bounding box center [860, 173] width 69 height 28
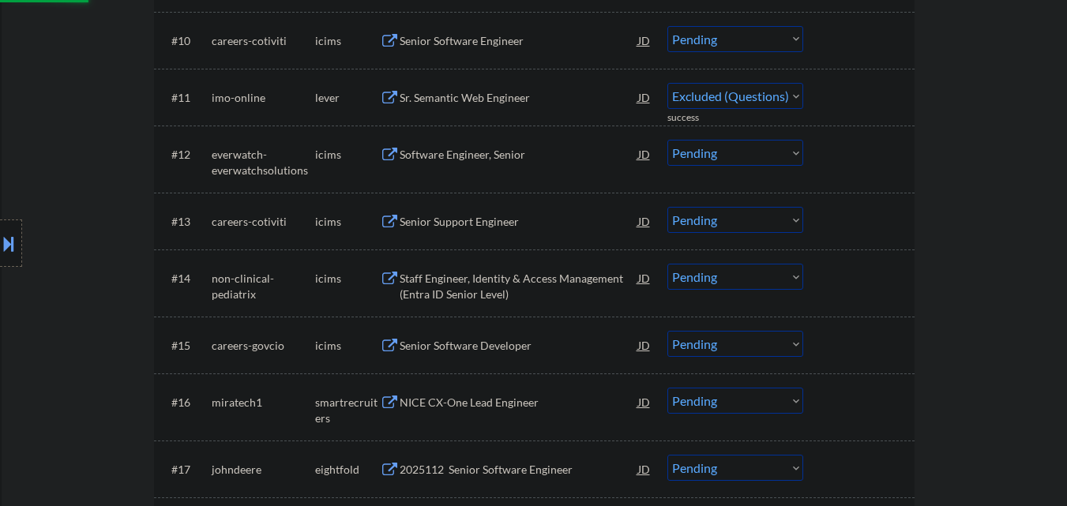
select select ""pending""
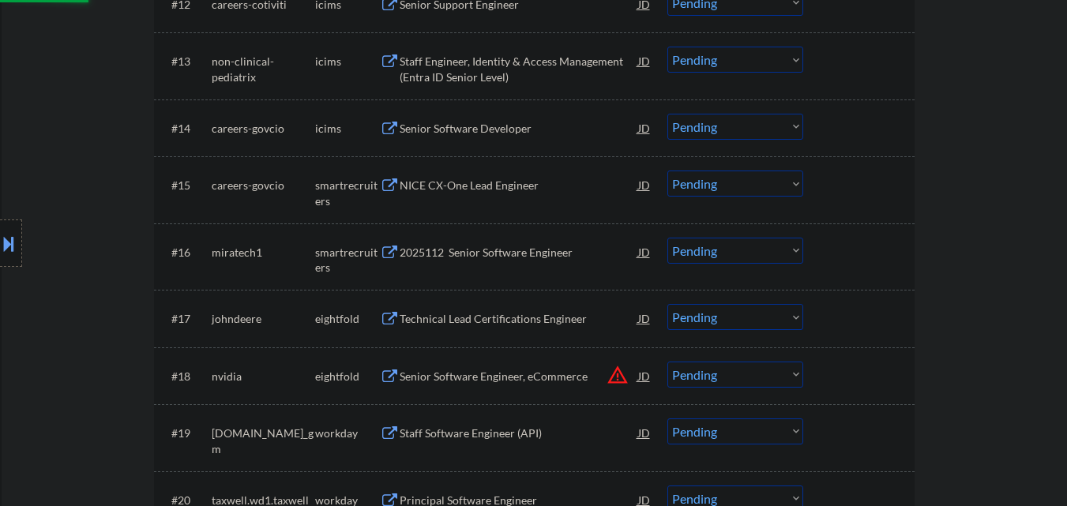
scroll to position [1184, 0]
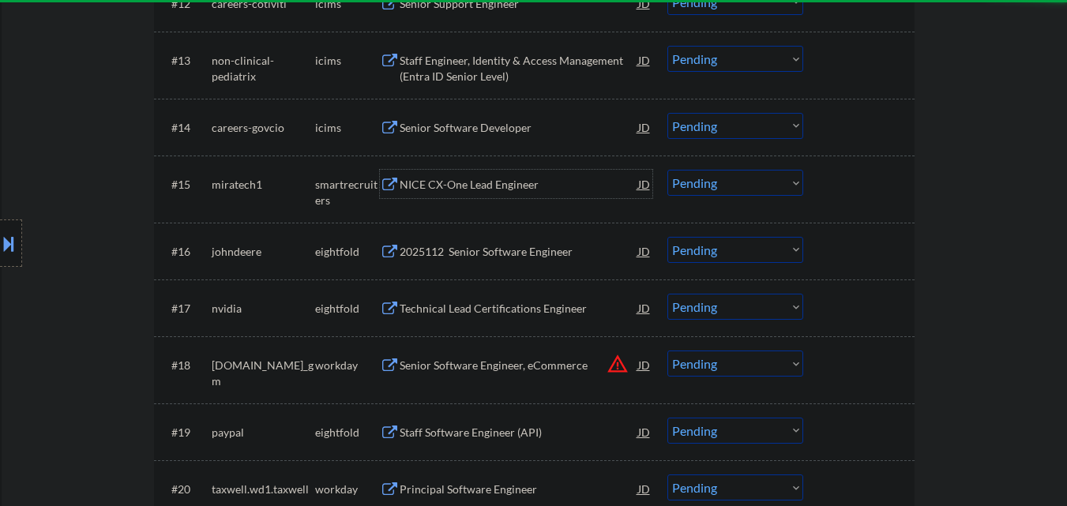
click at [479, 185] on div "NICE CX-One Lead Engineer" at bounding box center [519, 185] width 238 height 16
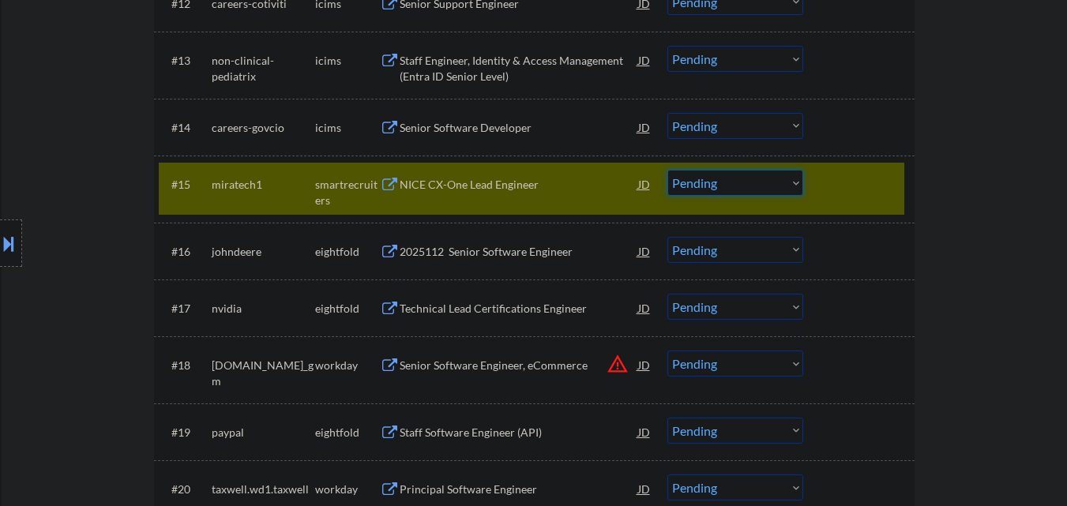
click at [756, 182] on select "Choose an option... Pending Applied Excluded (Questions) Excluded (Expired) Exc…" at bounding box center [735, 183] width 136 height 26
click at [667, 170] on select "Choose an option... Pending Applied Excluded (Questions) Excluded (Expired) Exc…" at bounding box center [735, 183] width 136 height 26
click at [847, 201] on div "#15 miratech1 smartrecruiters NICE CX-One Lead Engineer JD warning_amber Choose…" at bounding box center [531, 189] width 745 height 52
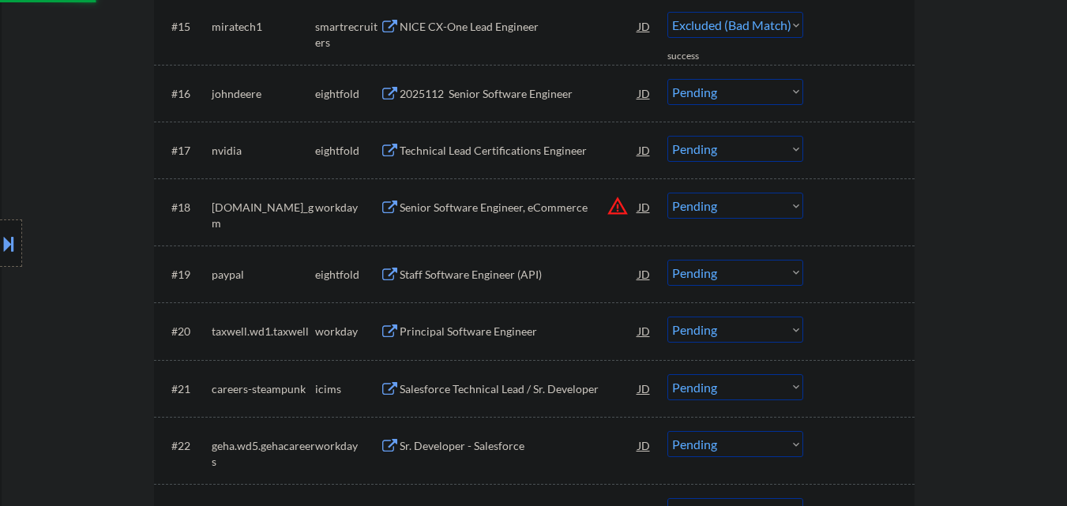
select select ""pending""
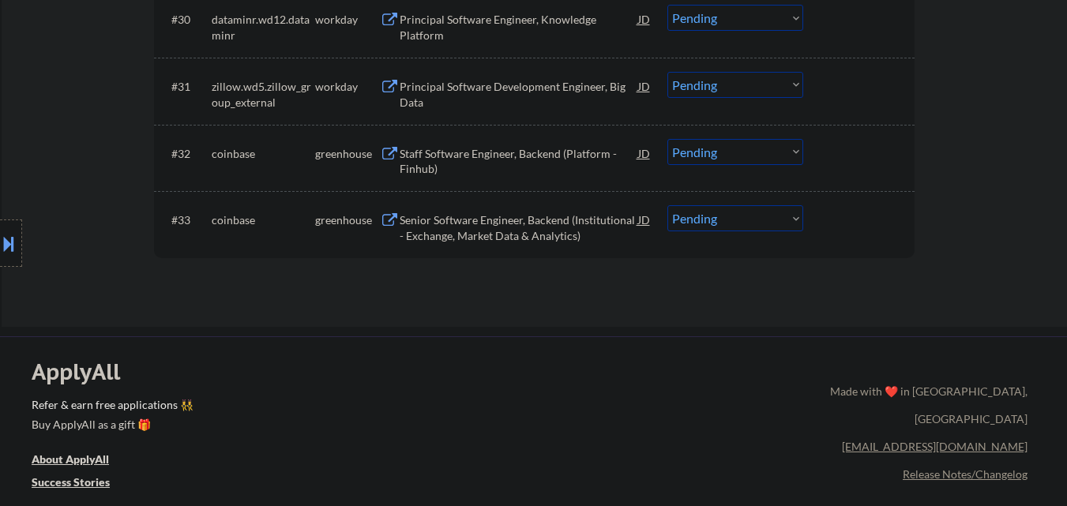
scroll to position [2290, 0]
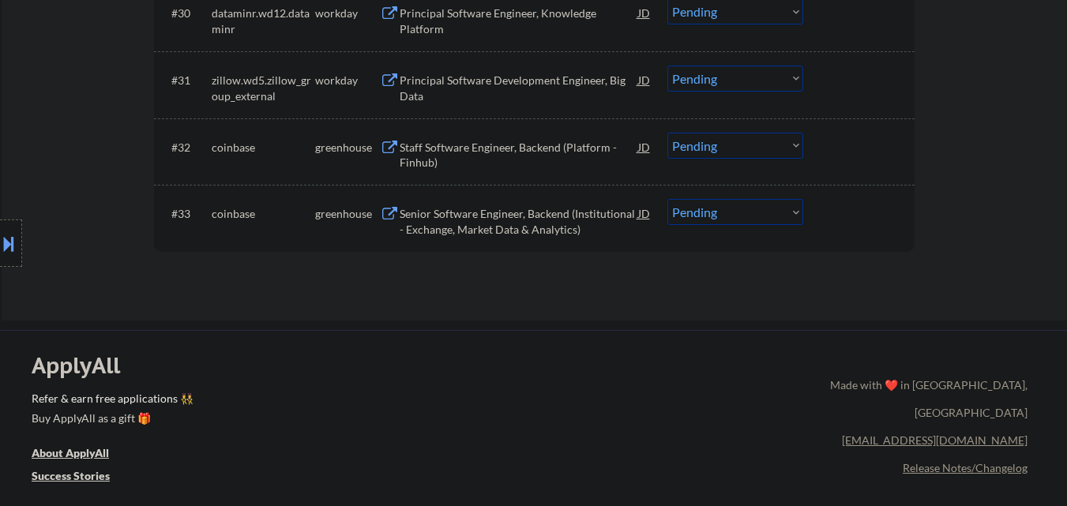
click at [550, 150] on div "Staff Software Engineer, Backend (Platform - Finhub)" at bounding box center [519, 155] width 238 height 31
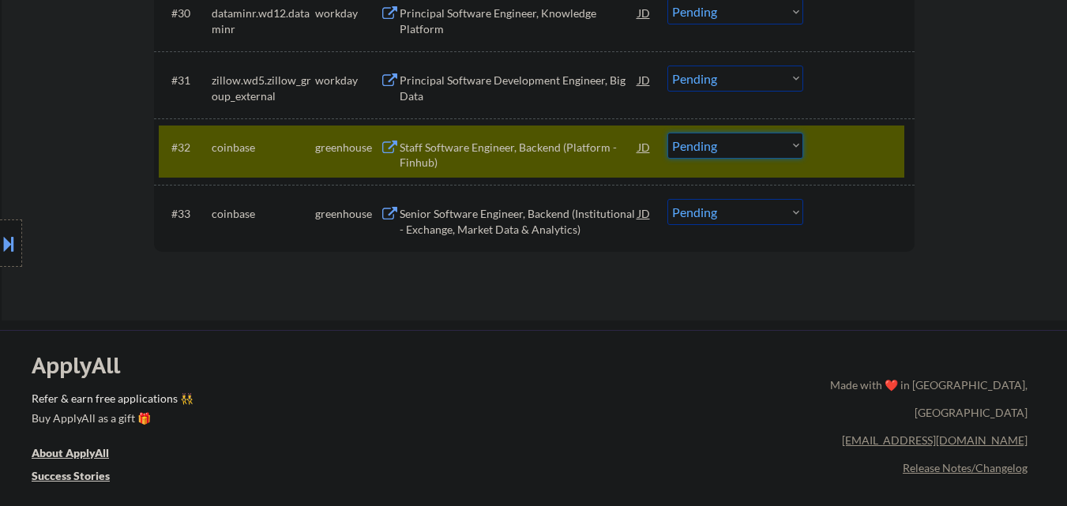
click at [726, 145] on select "Choose an option... Pending Applied Excluded (Questions) Excluded (Expired) Exc…" at bounding box center [735, 146] width 136 height 26
click at [667, 133] on select "Choose an option... Pending Applied Excluded (Questions) Excluded (Expired) Exc…" at bounding box center [735, 146] width 136 height 26
click at [821, 156] on div "#32 coinbase greenhouse Staff Software Engineer, Backend (Platform - Finhub) JD…" at bounding box center [531, 152] width 745 height 52
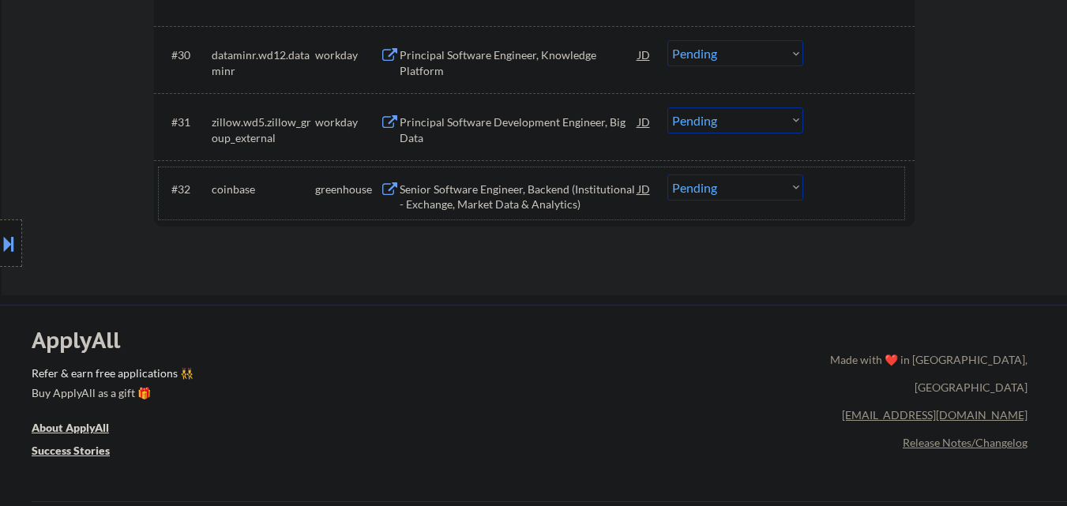
scroll to position [2211, 0]
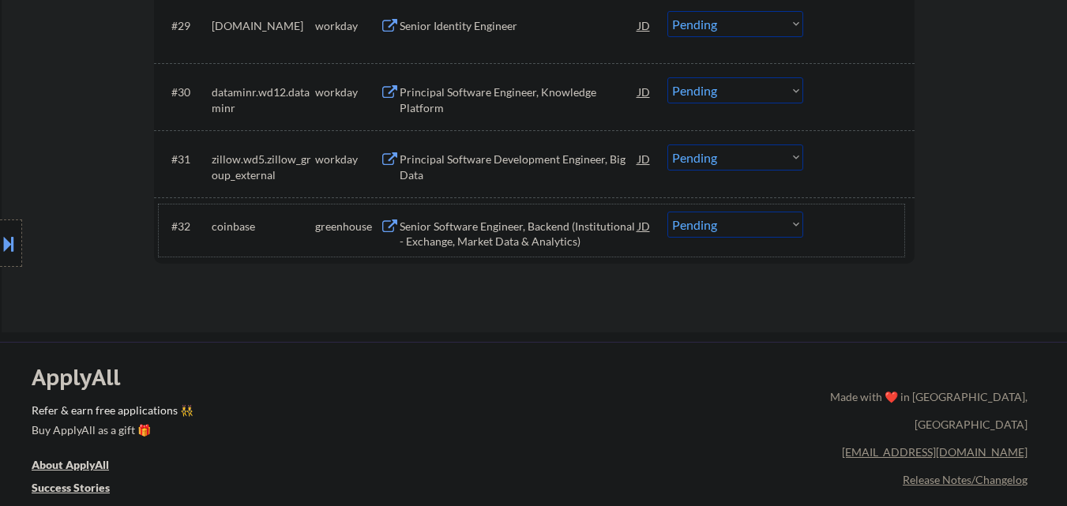
click at [545, 236] on div "Senior Software Engineer, Backend (Institutional - Exchange, Market Data & Anal…" at bounding box center [519, 234] width 238 height 31
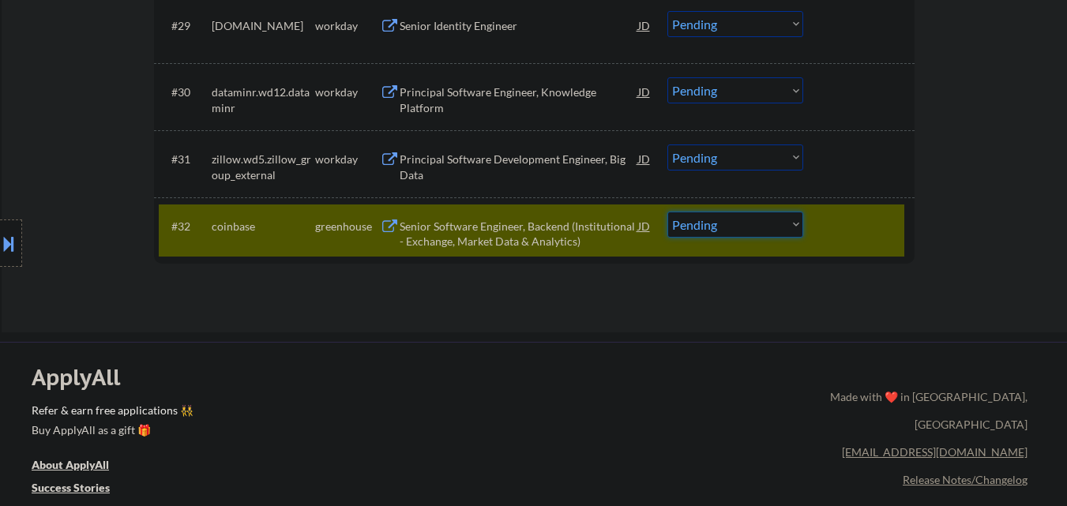
drag, startPoint x: 741, startPoint y: 219, endPoint x: 742, endPoint y: 228, distance: 9.5
click at [741, 219] on select "Choose an option... Pending Applied Excluded (Questions) Excluded (Expired) Exc…" at bounding box center [735, 225] width 136 height 26
select select ""excluded__other_""
click at [667, 212] on select "Choose an option... Pending Applied Excluded (Questions) Excluded (Expired) Exc…" at bounding box center [735, 225] width 136 height 26
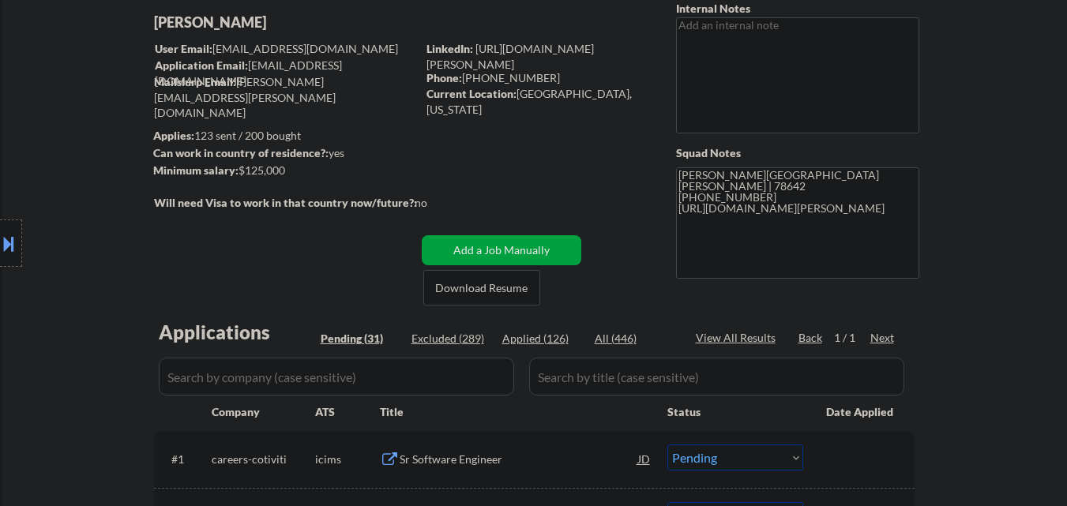
scroll to position [316, 0]
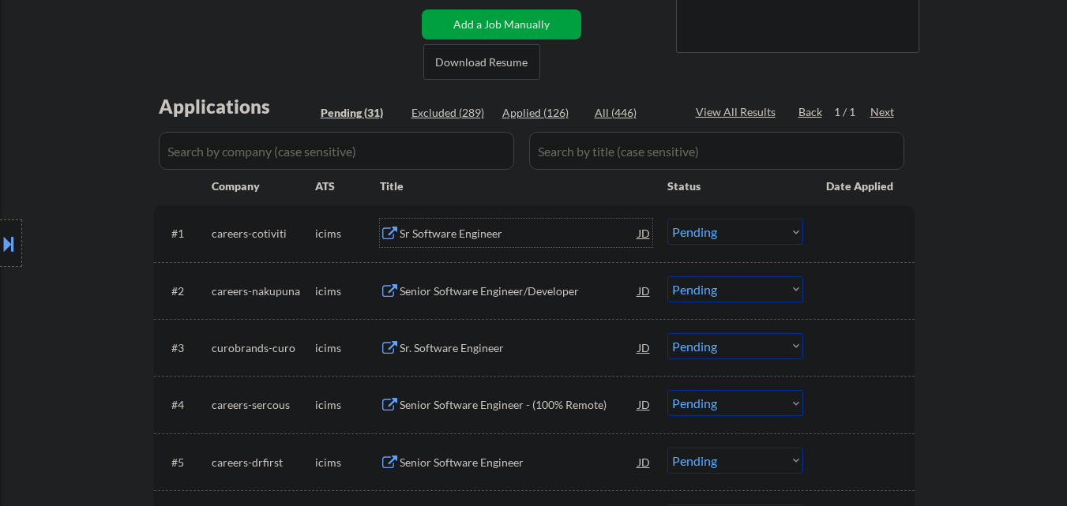
click at [483, 242] on div "Sr Software Engineer" at bounding box center [519, 233] width 238 height 28
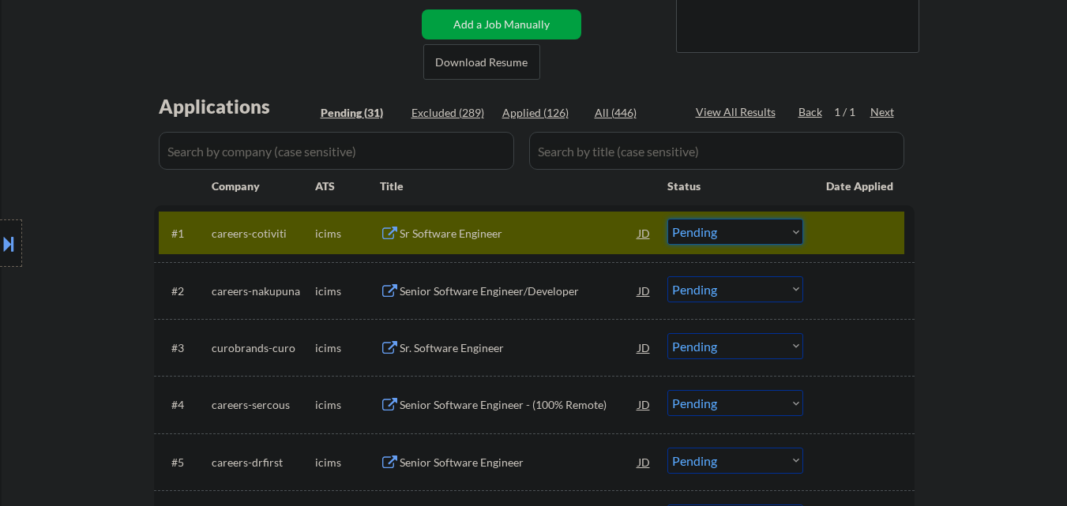
click at [717, 235] on select "Choose an option... Pending Applied Excluded (Questions) Excluded (Expired) Exc…" at bounding box center [735, 232] width 136 height 26
click at [667, 219] on select "Choose an option... Pending Applied Excluded (Questions) Excluded (Expired) Exc…" at bounding box center [735, 232] width 136 height 26
click at [850, 236] on div at bounding box center [860, 233] width 69 height 28
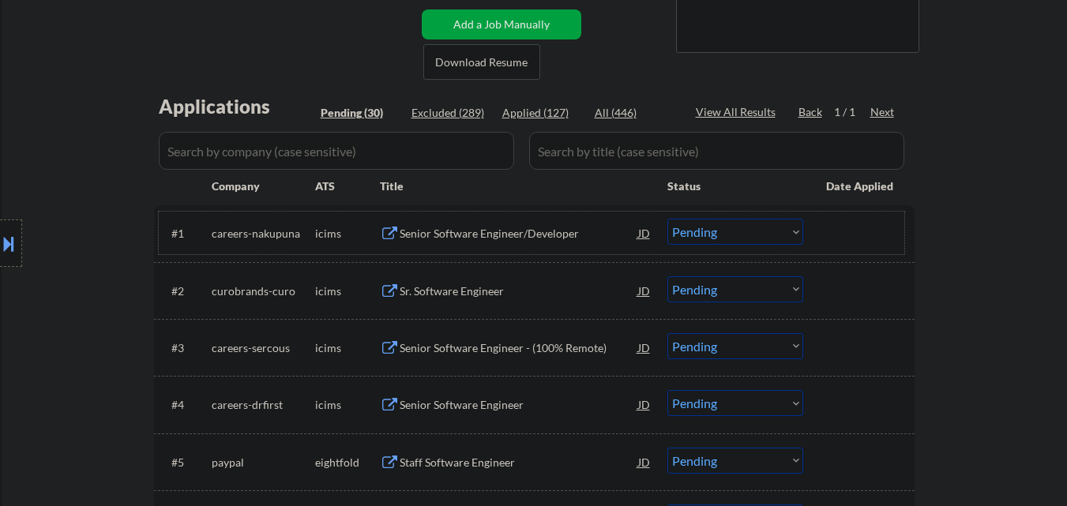
click at [486, 237] on div "Senior Software Engineer/Developer" at bounding box center [519, 234] width 238 height 16
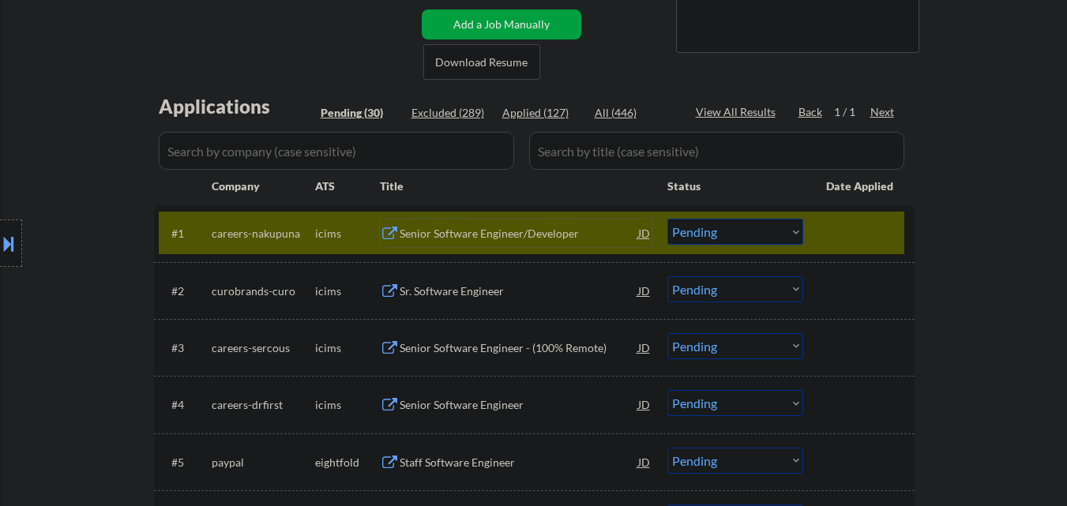
drag, startPoint x: 733, startPoint y: 235, endPoint x: 733, endPoint y: 244, distance: 9.5
click at [733, 235] on select "Choose an option... Pending Applied Excluded (Questions) Excluded (Expired) Exc…" at bounding box center [735, 232] width 136 height 26
click at [667, 219] on select "Choose an option... Pending Applied Excluded (Questions) Excluded (Expired) Exc…" at bounding box center [735, 232] width 136 height 26
click at [851, 242] on div at bounding box center [860, 233] width 69 height 28
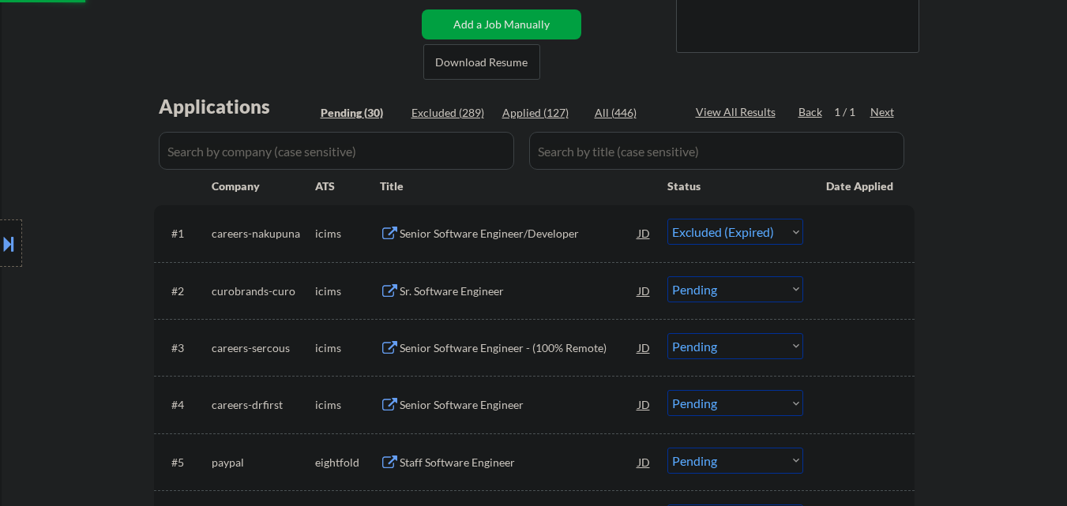
click at [538, 285] on div "Sr. Software Engineer" at bounding box center [519, 291] width 238 height 16
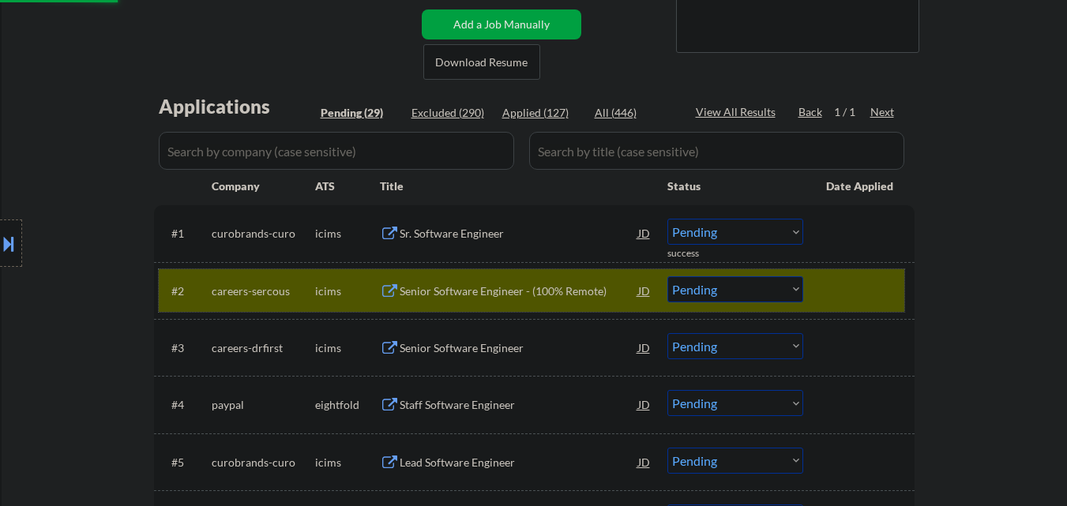
click at [861, 280] on div at bounding box center [860, 290] width 69 height 28
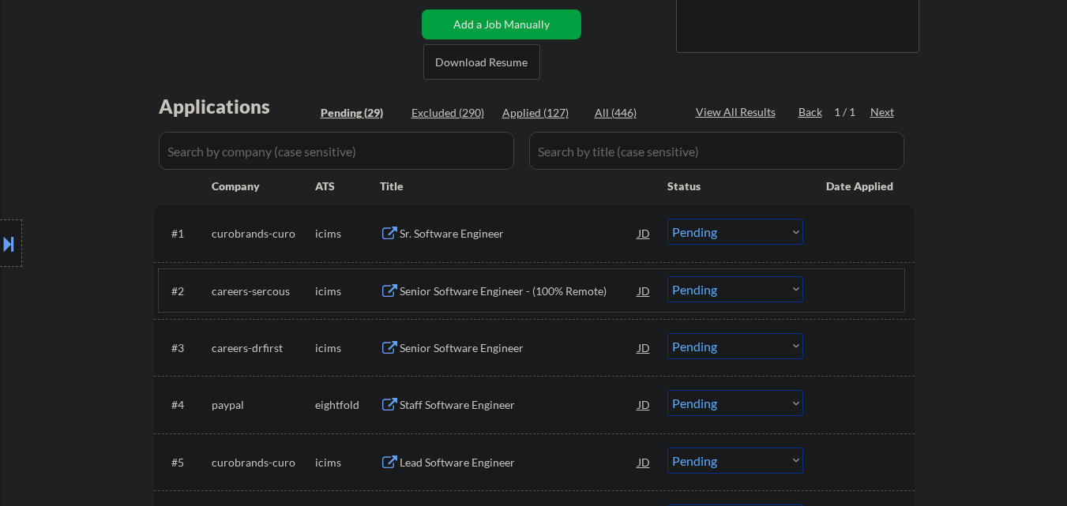
click at [489, 238] on div "Sr. Software Engineer" at bounding box center [519, 234] width 238 height 16
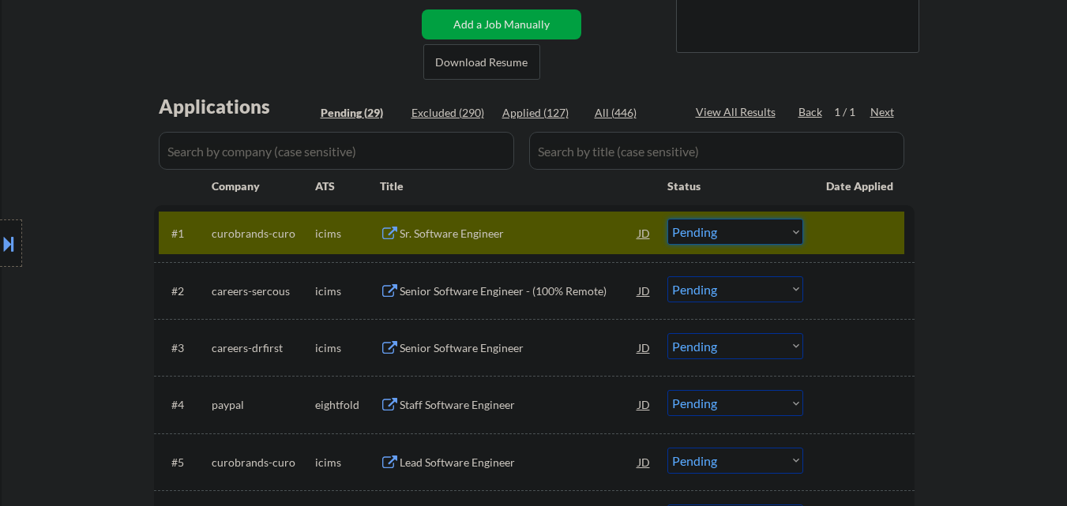
click at [772, 232] on select "Choose an option... Pending Applied Excluded (Questions) Excluded (Expired) Exc…" at bounding box center [735, 232] width 136 height 26
click at [667, 219] on select "Choose an option... Pending Applied Excluded (Questions) Excluded (Expired) Exc…" at bounding box center [735, 232] width 136 height 26
click at [843, 239] on div at bounding box center [860, 233] width 69 height 28
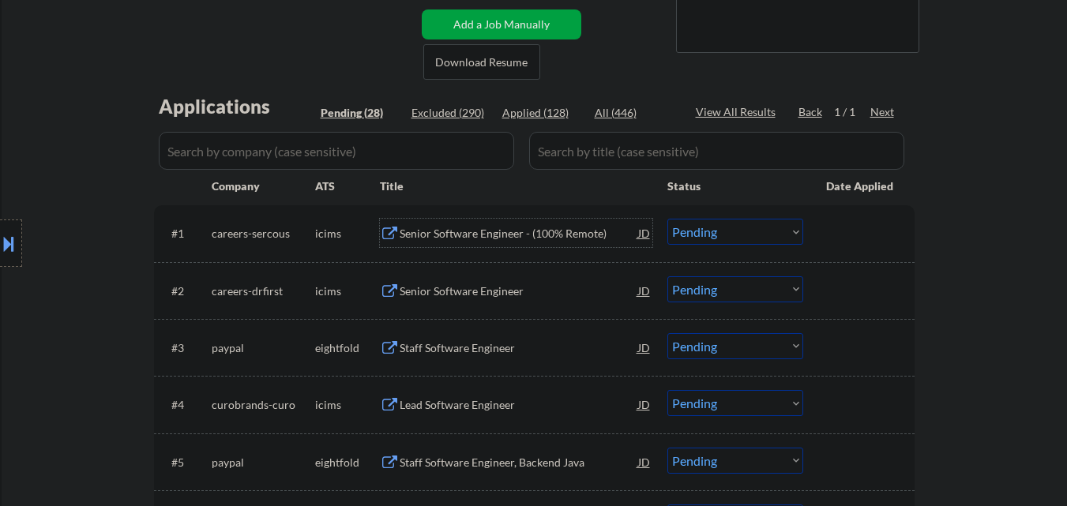
click at [509, 234] on div "Senior Software Engineer - (100% Remote)" at bounding box center [519, 234] width 238 height 16
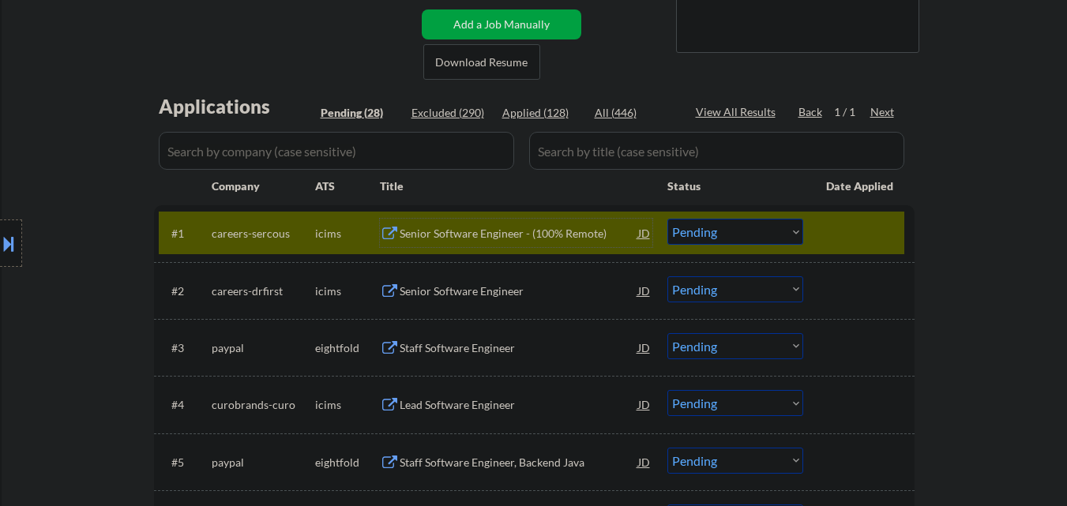
drag, startPoint x: 723, startPoint y: 235, endPoint x: 727, endPoint y: 244, distance: 10.6
click at [723, 235] on select "Choose an option... Pending Applied Excluded (Questions) Excluded (Expired) Exc…" at bounding box center [735, 232] width 136 height 26
click at [667, 219] on select "Choose an option... Pending Applied Excluded (Questions) Excluded (Expired) Exc…" at bounding box center [735, 232] width 136 height 26
click at [856, 226] on div at bounding box center [860, 233] width 69 height 28
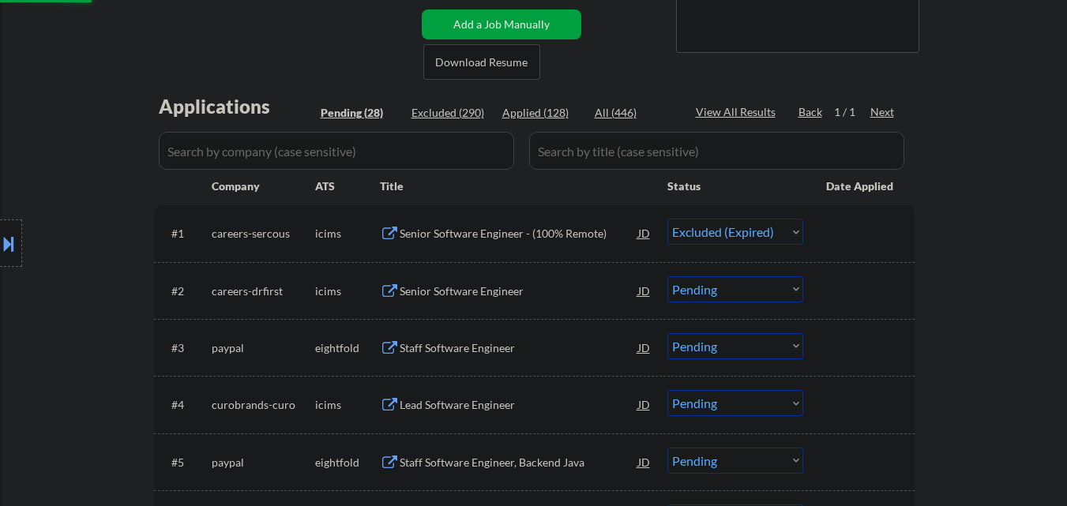
click at [497, 284] on div "Senior Software Engineer" at bounding box center [519, 291] width 238 height 16
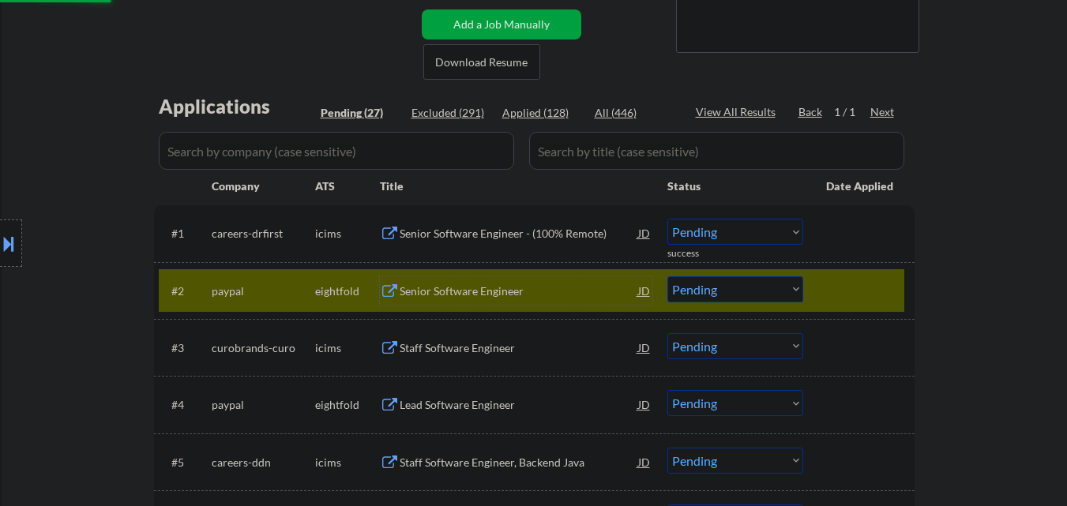
click at [875, 280] on div at bounding box center [860, 290] width 69 height 28
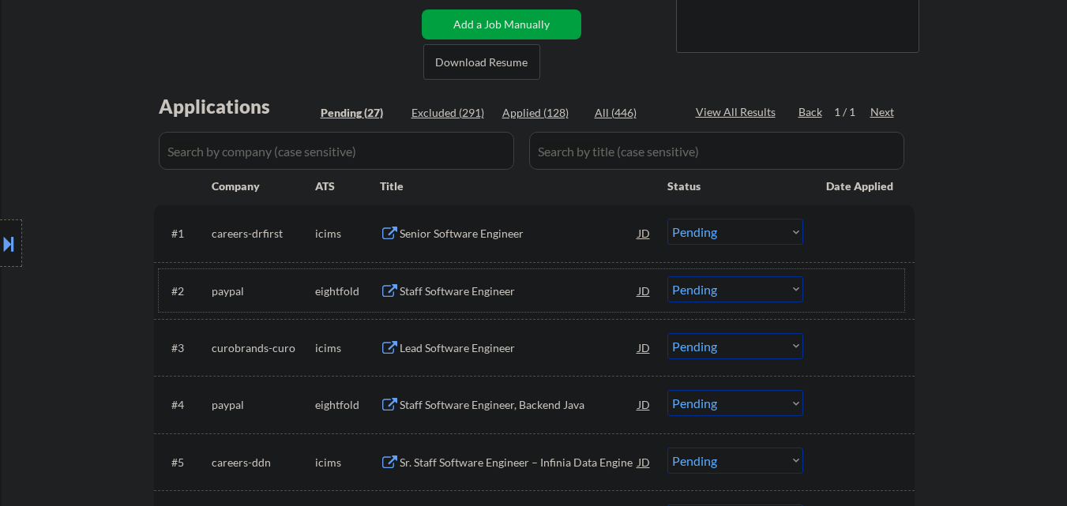
drag, startPoint x: 756, startPoint y: 222, endPoint x: 756, endPoint y: 232, distance: 10.3
click at [756, 223] on select "Choose an option... Pending Applied Excluded (Questions) Excluded (Expired) Exc…" at bounding box center [735, 232] width 136 height 26
click at [667, 219] on select "Choose an option... Pending Applied Excluded (Questions) Excluded (Expired) Exc…" at bounding box center [735, 232] width 136 height 26
click at [532, 283] on div "Staff Software Engineer" at bounding box center [519, 291] width 238 height 16
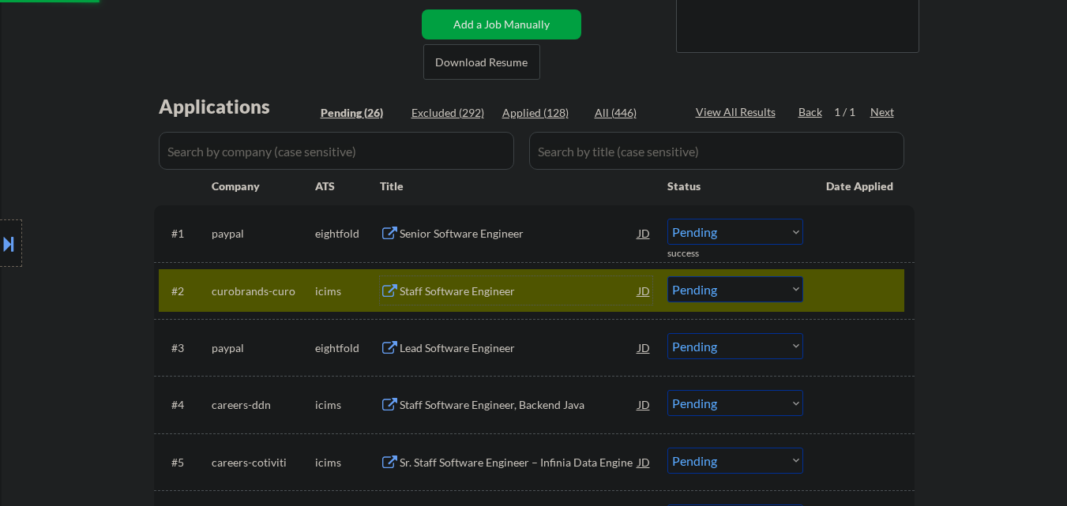
click at [854, 295] on div at bounding box center [860, 290] width 69 height 28
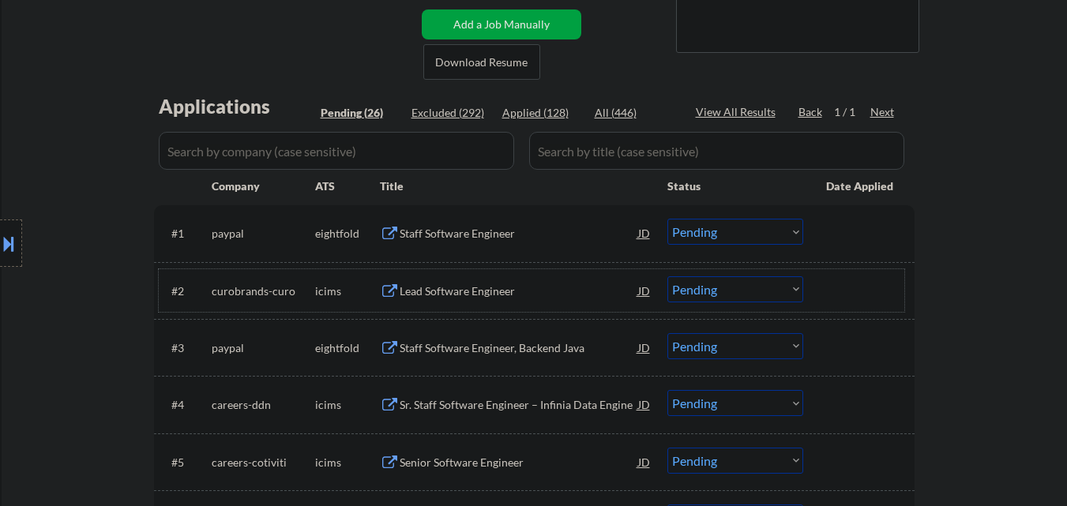
click at [1, 251] on button at bounding box center [8, 244] width 17 height 26
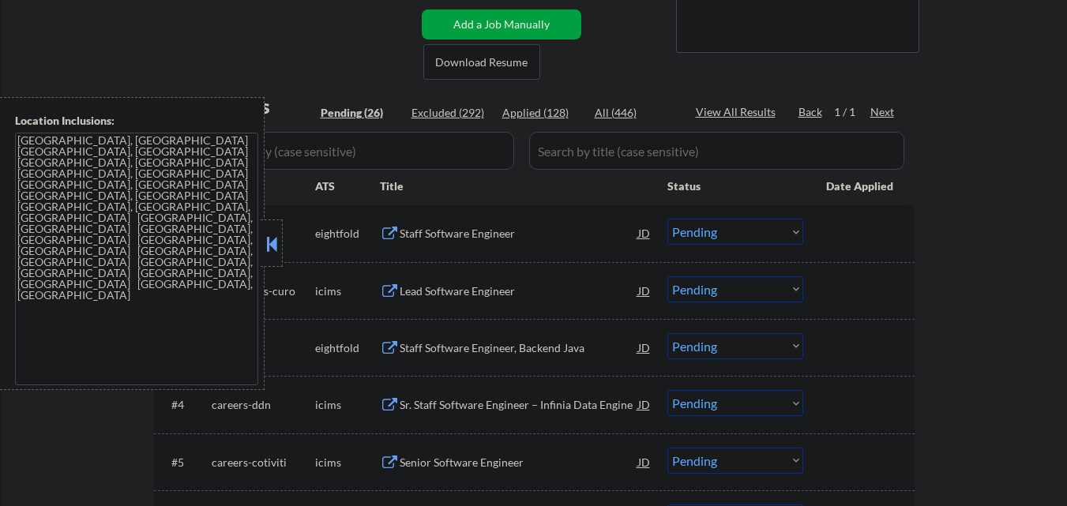
click at [276, 249] on button at bounding box center [271, 244] width 17 height 24
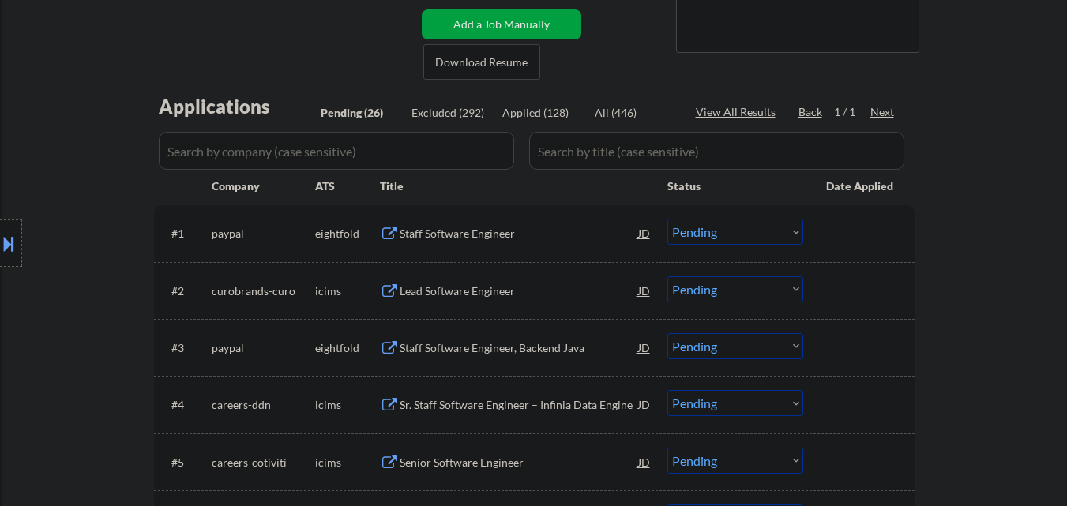
click at [739, 238] on select "Choose an option... Pending Applied Excluded (Questions) Excluded (Expired) Exc…" at bounding box center [735, 232] width 136 height 26
click at [667, 219] on select "Choose an option... Pending Applied Excluded (Questions) Excluded (Expired) Exc…" at bounding box center [735, 232] width 136 height 26
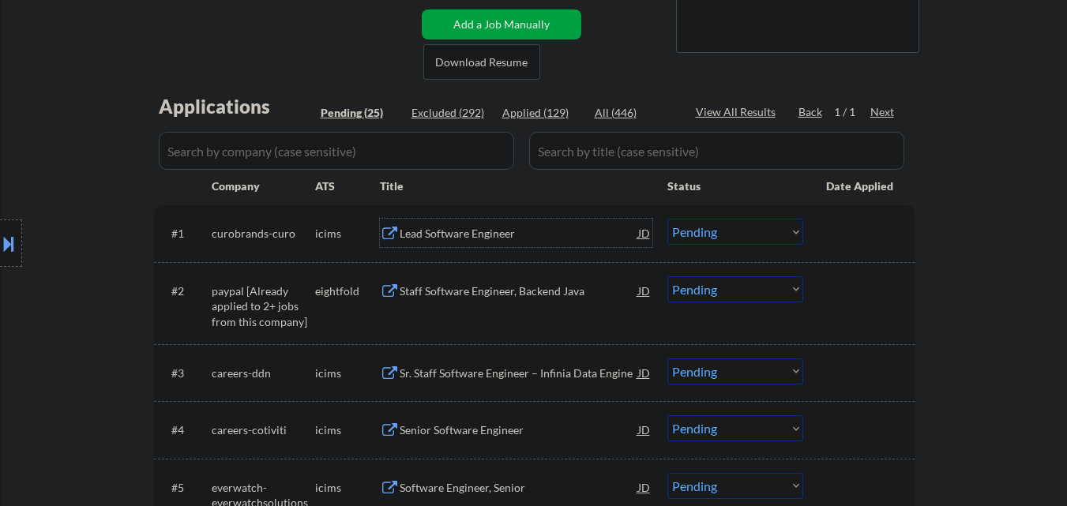
click at [490, 231] on div "Lead Software Engineer" at bounding box center [519, 234] width 238 height 16
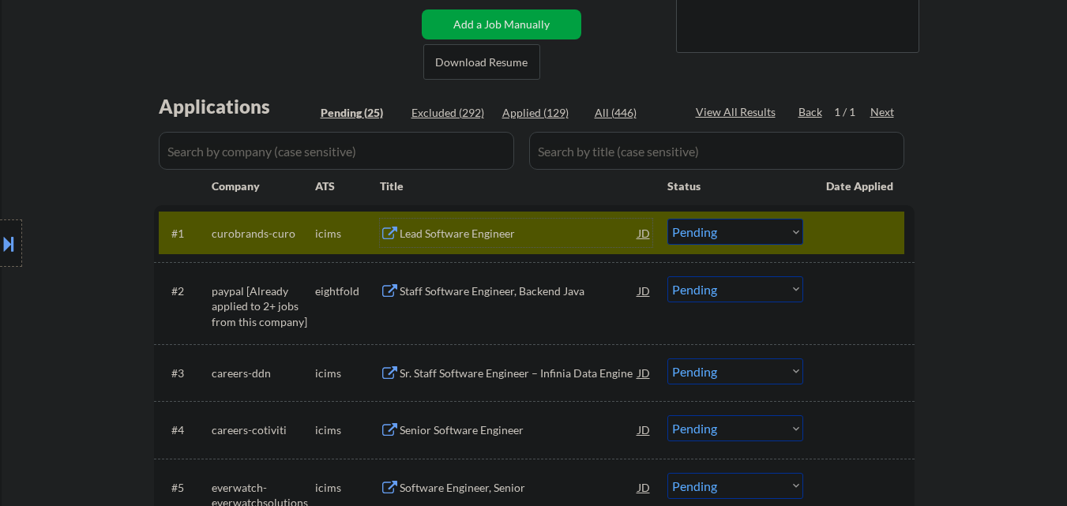
click at [476, 231] on div "Lead Software Engineer" at bounding box center [519, 234] width 238 height 16
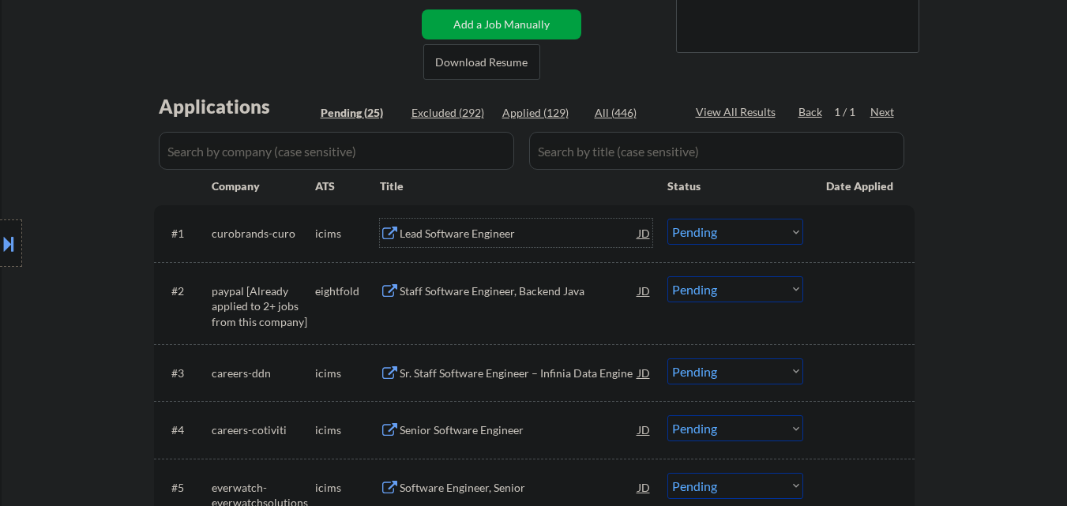
click at [713, 220] on select "Choose an option... Pending Applied Excluded (Questions) Excluded (Expired) Exc…" at bounding box center [735, 232] width 136 height 26
click at [667, 219] on select "Choose an option... Pending Applied Excluded (Questions) Excluded (Expired) Exc…" at bounding box center [735, 232] width 136 height 26
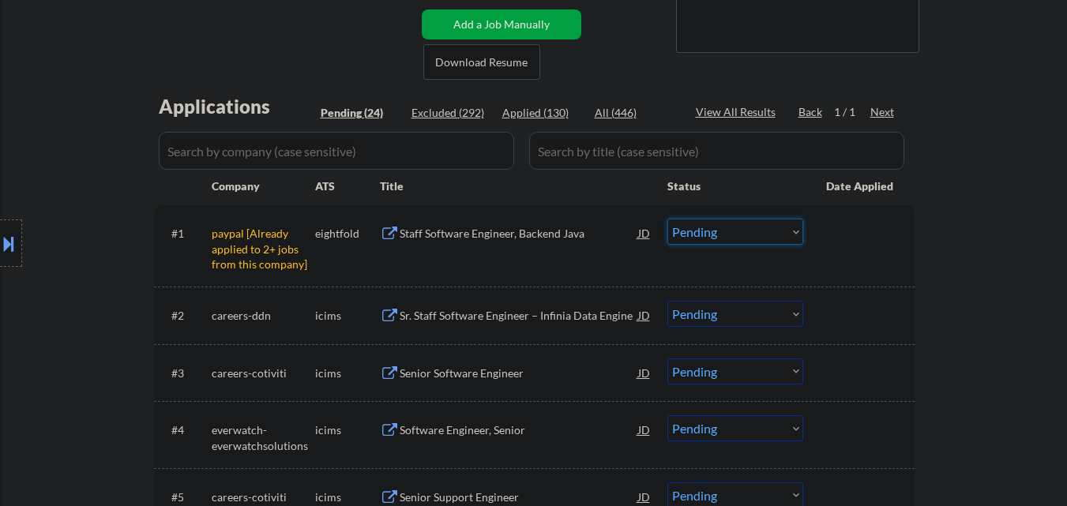
click at [774, 226] on select "Choose an option... Pending Applied Excluded (Questions) Excluded (Expired) Exc…" at bounding box center [735, 232] width 136 height 26
click at [667, 219] on select "Choose an option... Pending Applied Excluded (Questions) Excluded (Expired) Exc…" at bounding box center [735, 232] width 136 height 26
select select ""pending""
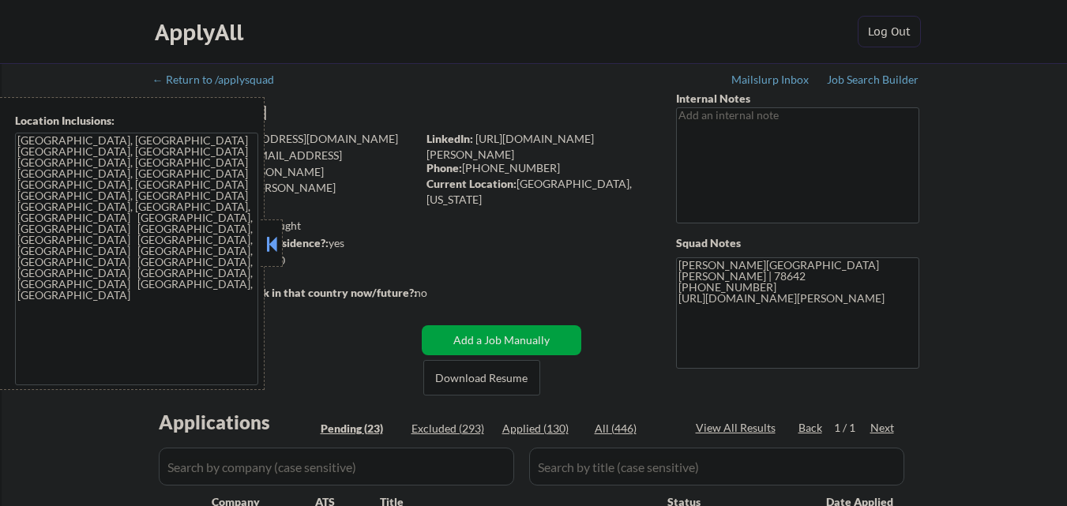
scroll to position [379, 0]
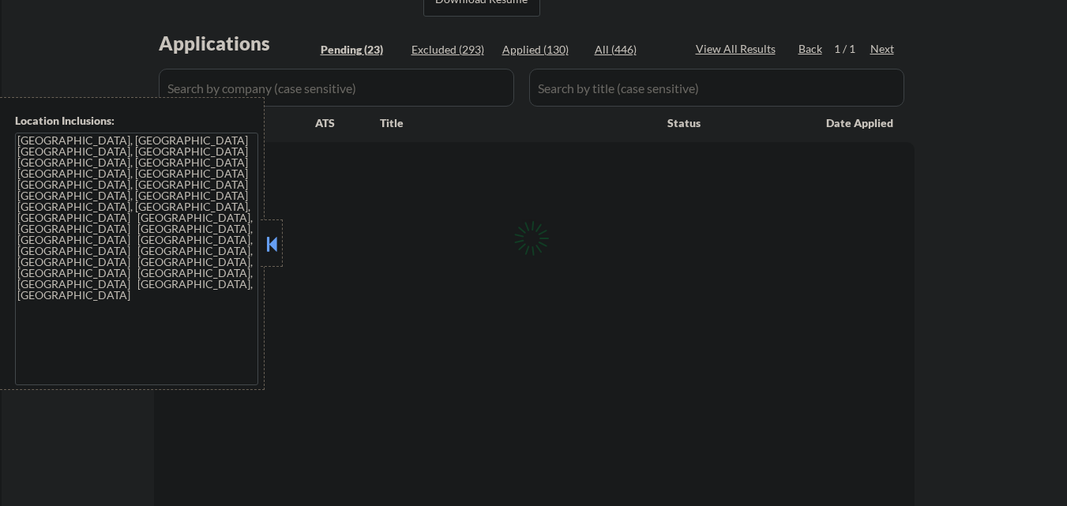
click at [277, 247] on button at bounding box center [271, 244] width 17 height 24
select select ""pending""
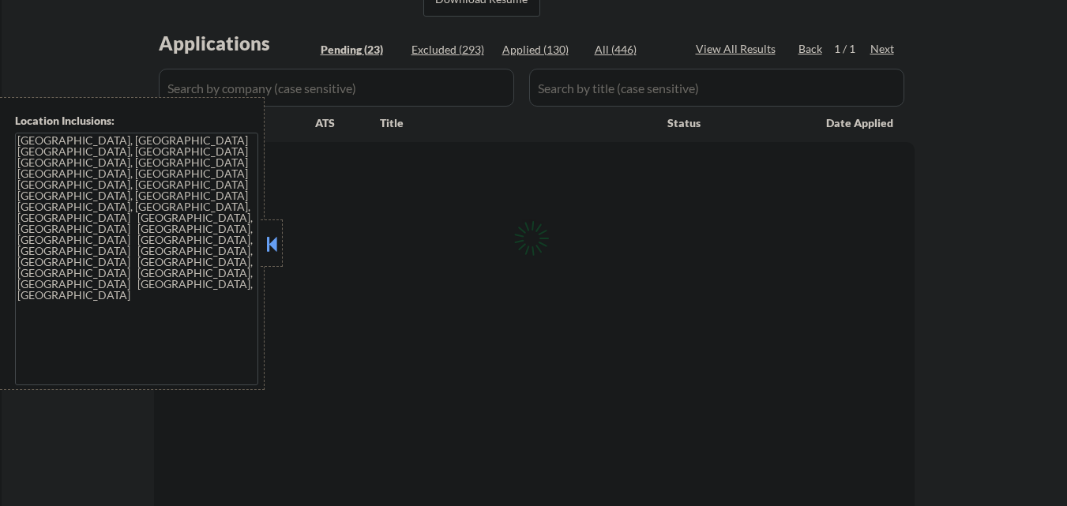
select select ""pending""
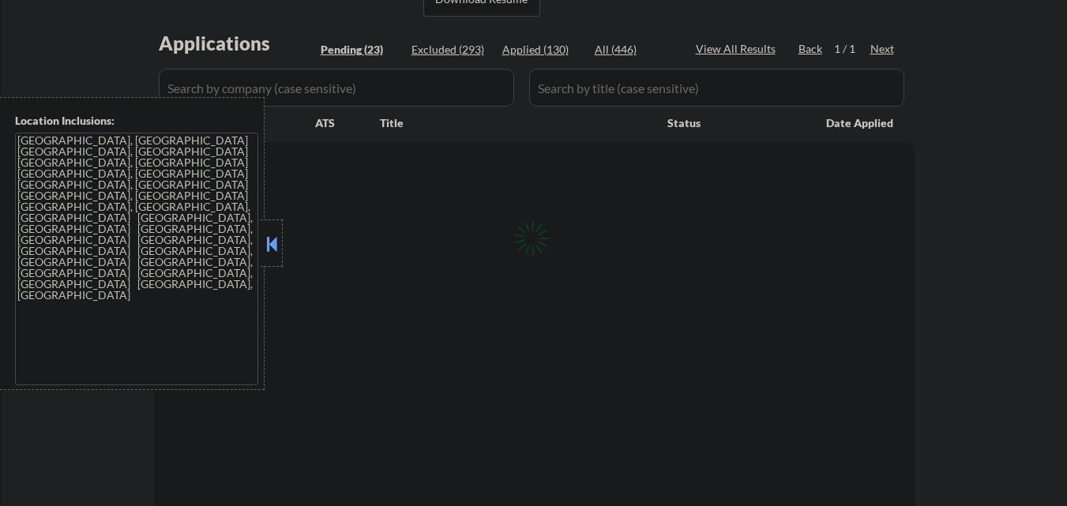
select select ""pending""
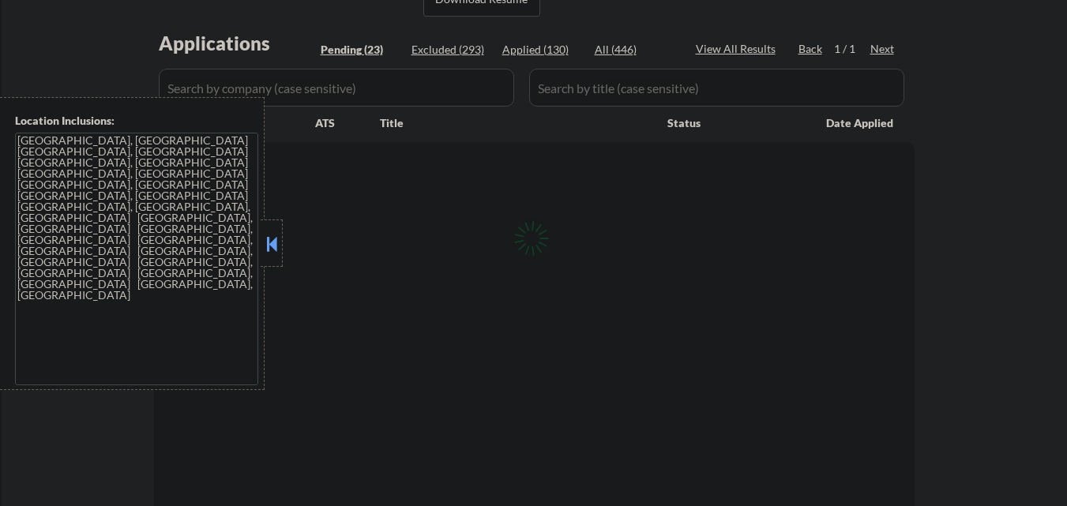
select select ""pending""
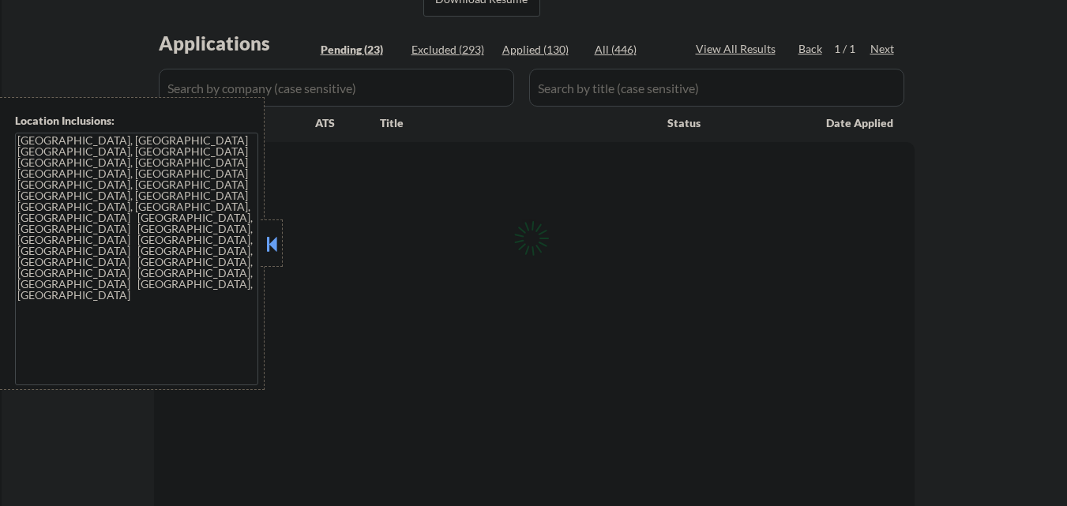
select select ""pending""
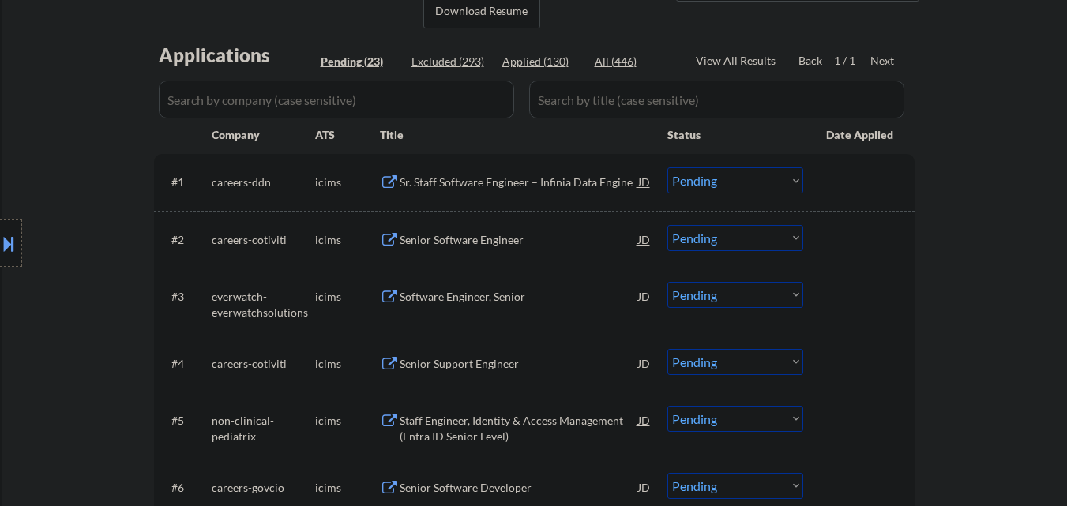
scroll to position [395, 0]
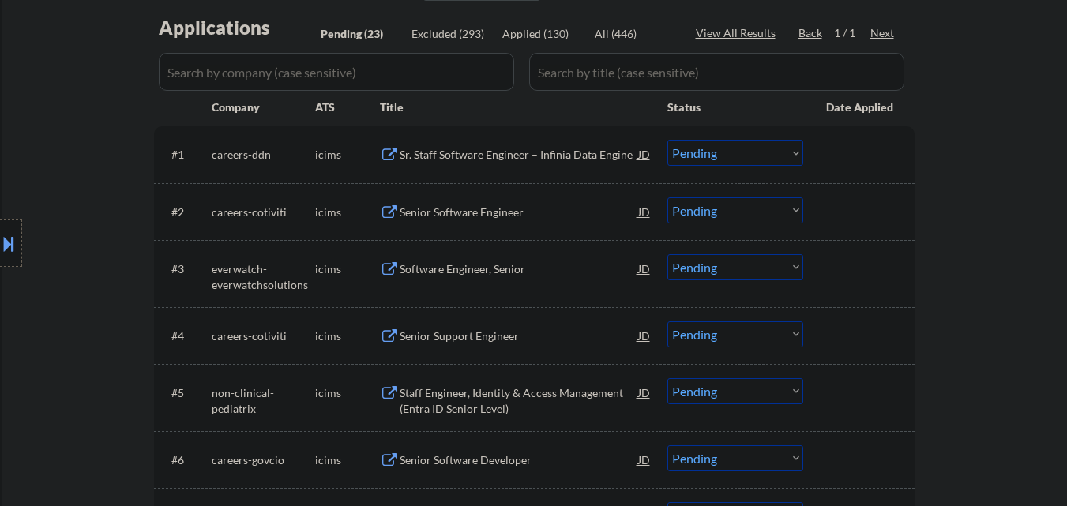
click at [533, 150] on div "Sr. Staff Software Engineer – Infinia Data Engine" at bounding box center [519, 155] width 238 height 16
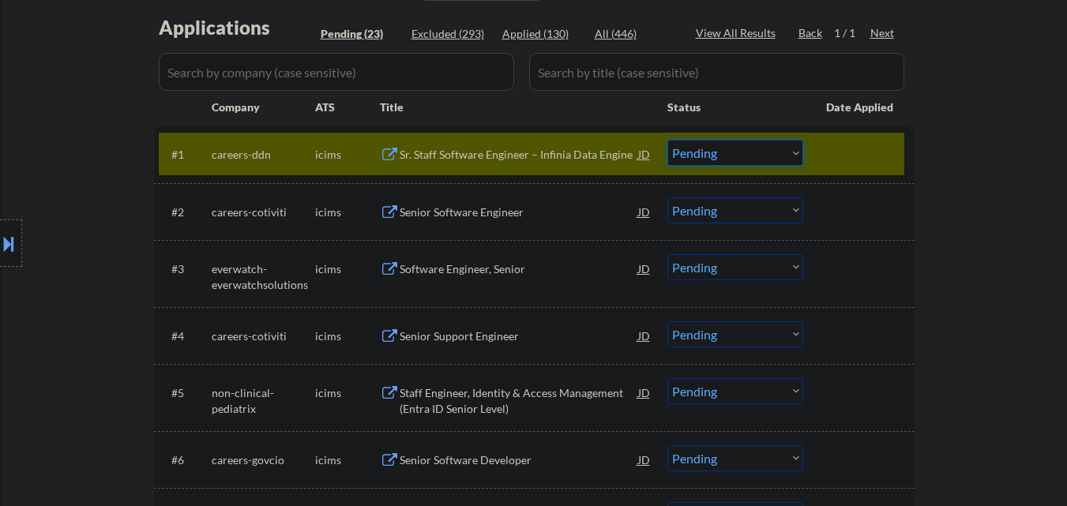
click at [764, 156] on select "Choose an option... Pending Applied Excluded (Questions) Excluded (Expired) Exc…" at bounding box center [735, 153] width 136 height 26
click at [667, 140] on select "Choose an option... Pending Applied Excluded (Questions) Excluded (Expired) Exc…" at bounding box center [735, 153] width 136 height 26
click at [888, 164] on div at bounding box center [860, 154] width 69 height 28
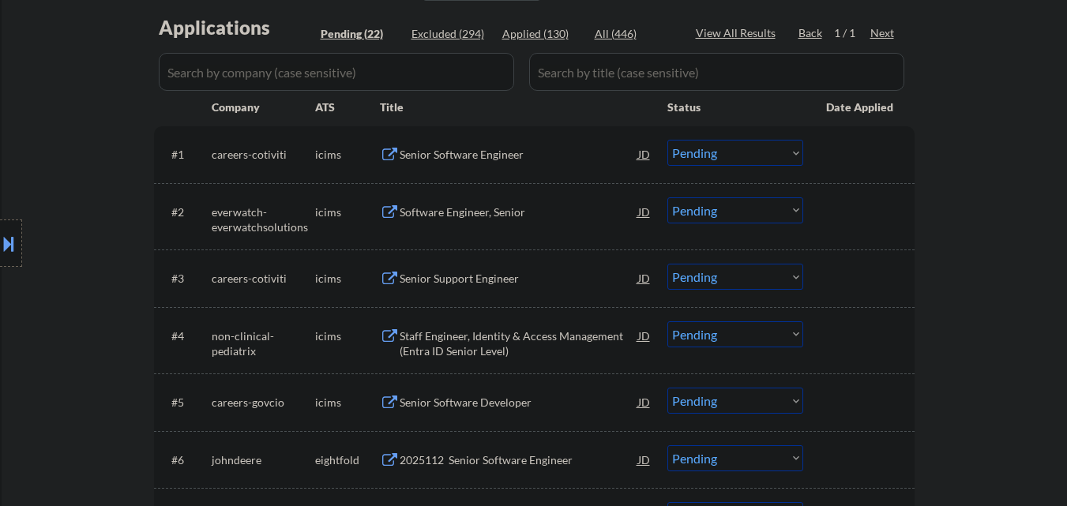
click at [498, 160] on div "Senior Software Engineer" at bounding box center [519, 155] width 238 height 16
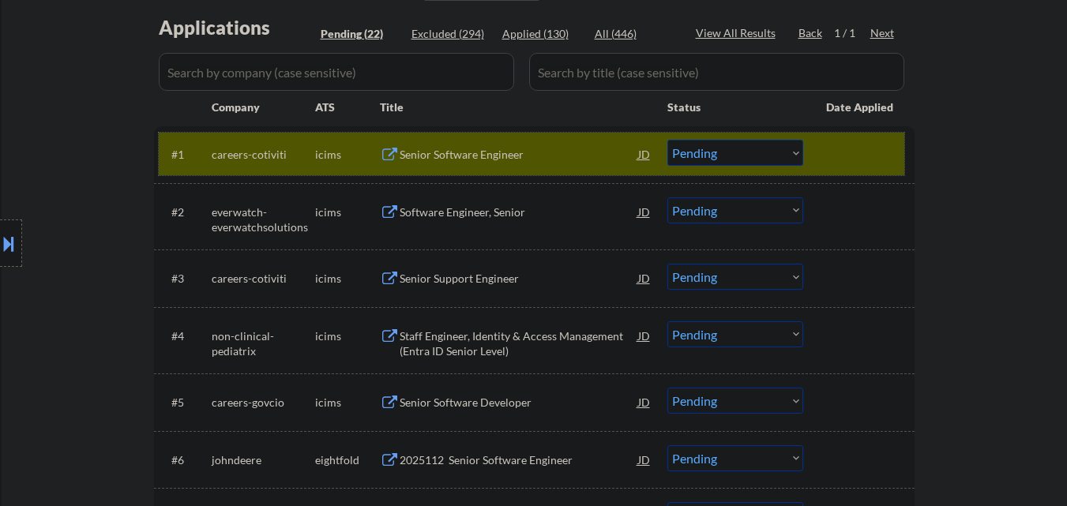
click at [865, 159] on div at bounding box center [860, 154] width 69 height 28
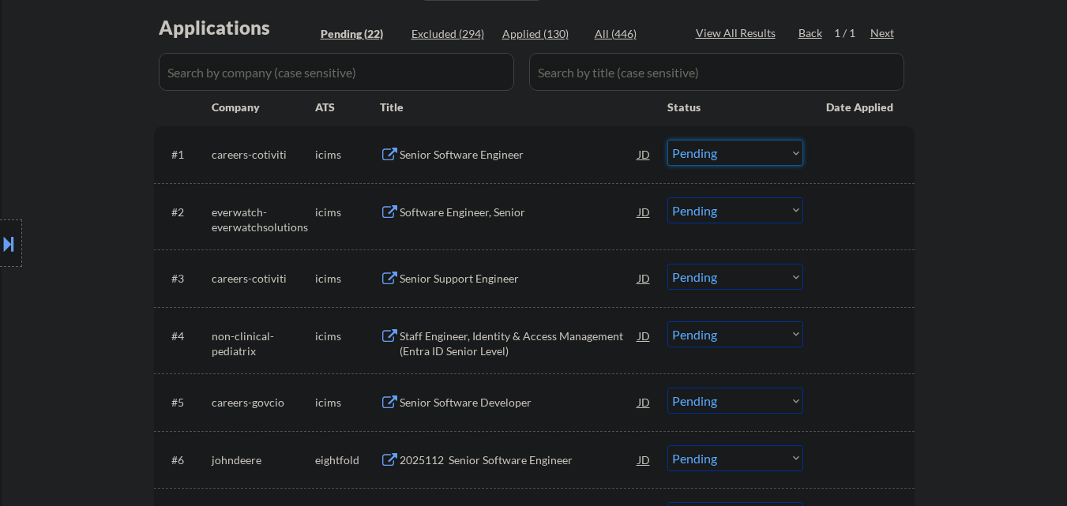
click at [756, 155] on select "Choose an option... Pending Applied Excluded (Questions) Excluded (Expired) Exc…" at bounding box center [735, 153] width 136 height 26
click at [667, 140] on select "Choose an option... Pending Applied Excluded (Questions) Excluded (Expired) Exc…" at bounding box center [735, 153] width 136 height 26
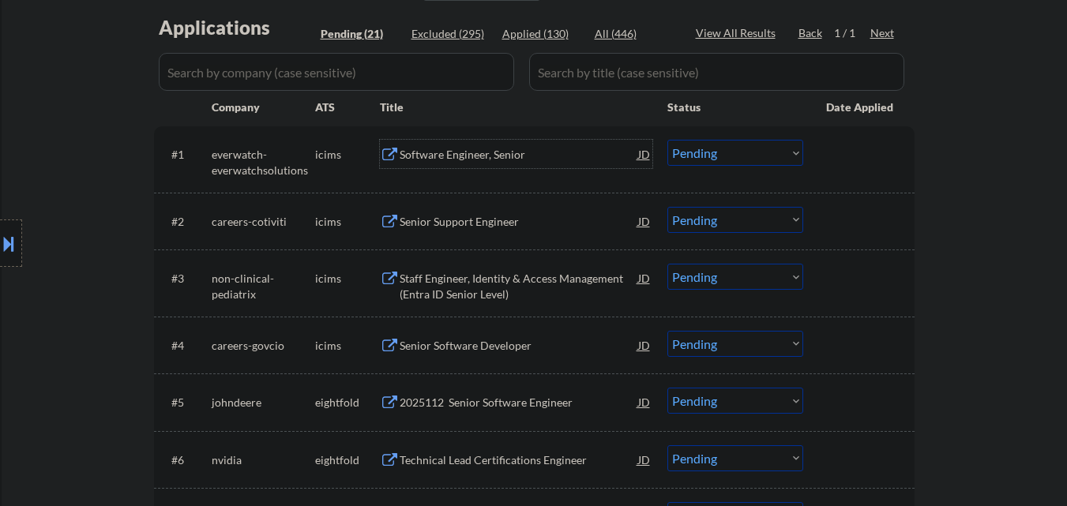
click at [479, 152] on div "Software Engineer, Senior" at bounding box center [519, 155] width 238 height 16
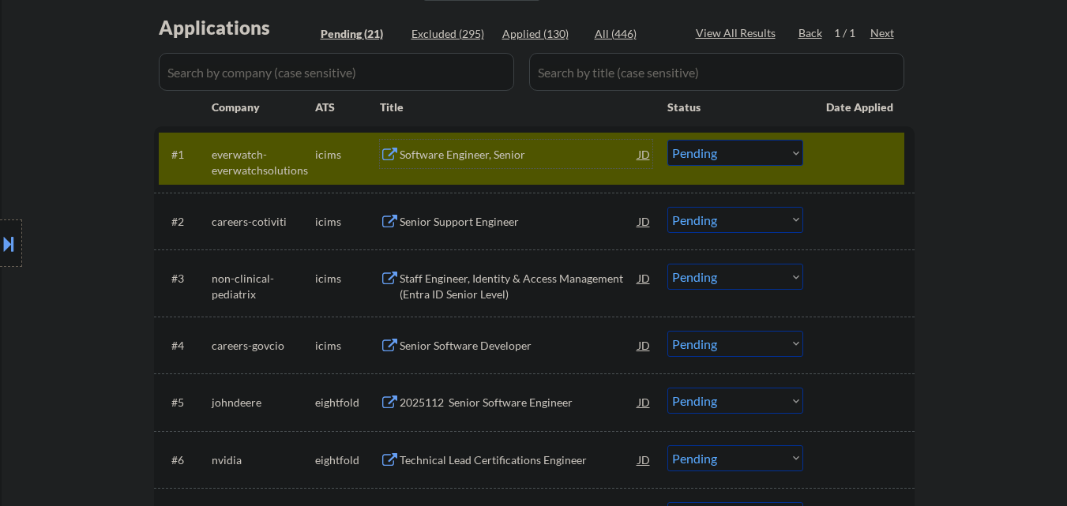
click at [791, 153] on select "Choose an option... Pending Applied Excluded (Questions) Excluded (Expired) Exc…" at bounding box center [735, 153] width 136 height 26
click at [667, 140] on select "Choose an option... Pending Applied Excluded (Questions) Excluded (Expired) Exc…" at bounding box center [735, 153] width 136 height 26
click at [882, 156] on div at bounding box center [860, 154] width 69 height 28
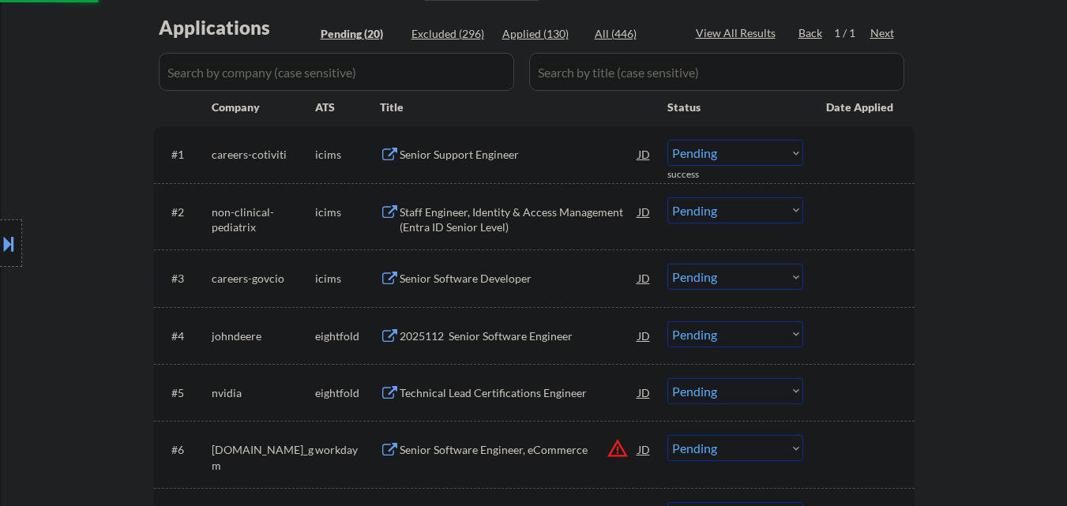
click at [508, 160] on div "Senior Support Engineer" at bounding box center [519, 155] width 238 height 16
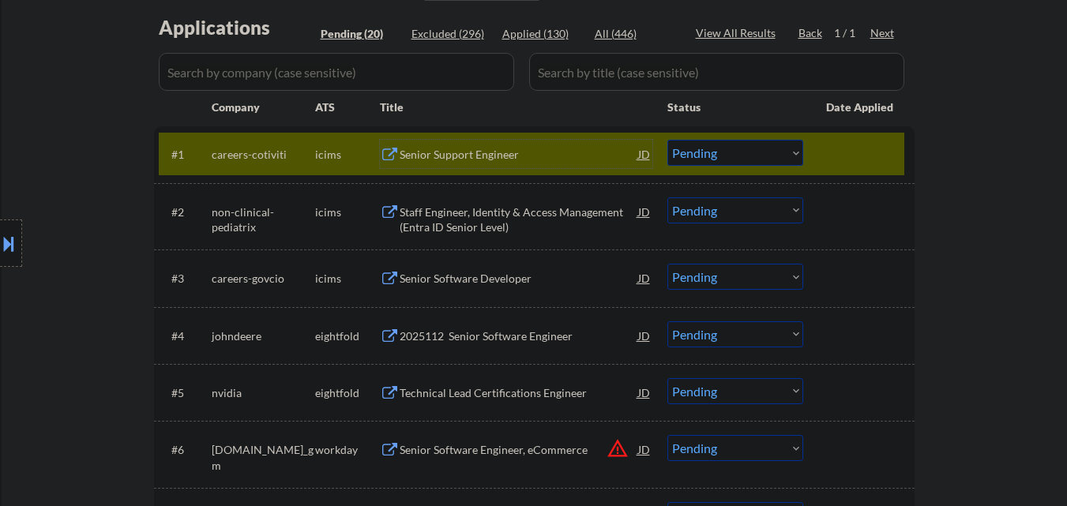
click at [749, 156] on select "Choose an option... Pending Applied Excluded (Questions) Excluded (Expired) Exc…" at bounding box center [735, 153] width 136 height 26
click at [667, 140] on select "Choose an option... Pending Applied Excluded (Questions) Excluded (Expired) Exc…" at bounding box center [735, 153] width 136 height 26
click at [857, 147] on div at bounding box center [860, 154] width 69 height 28
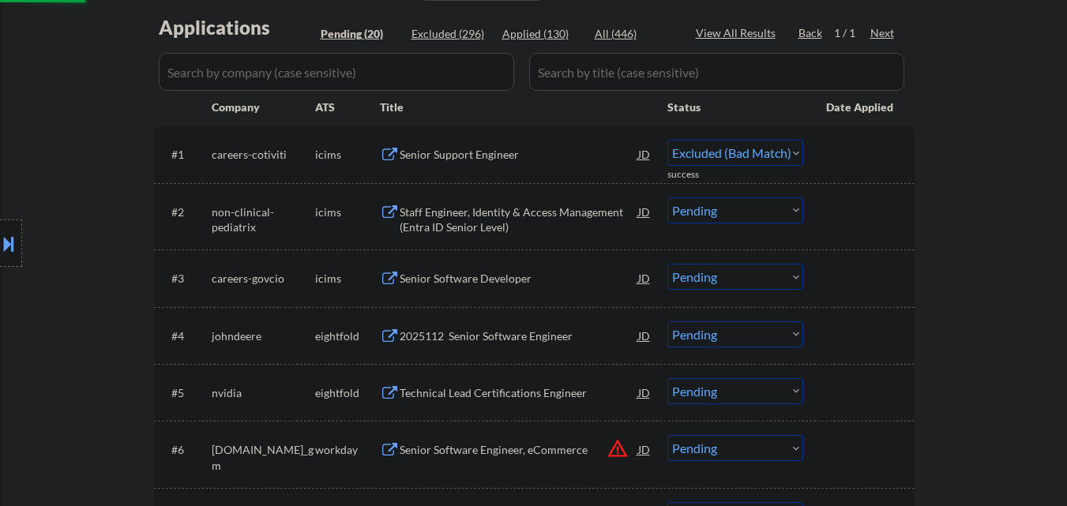
select select ""pending""
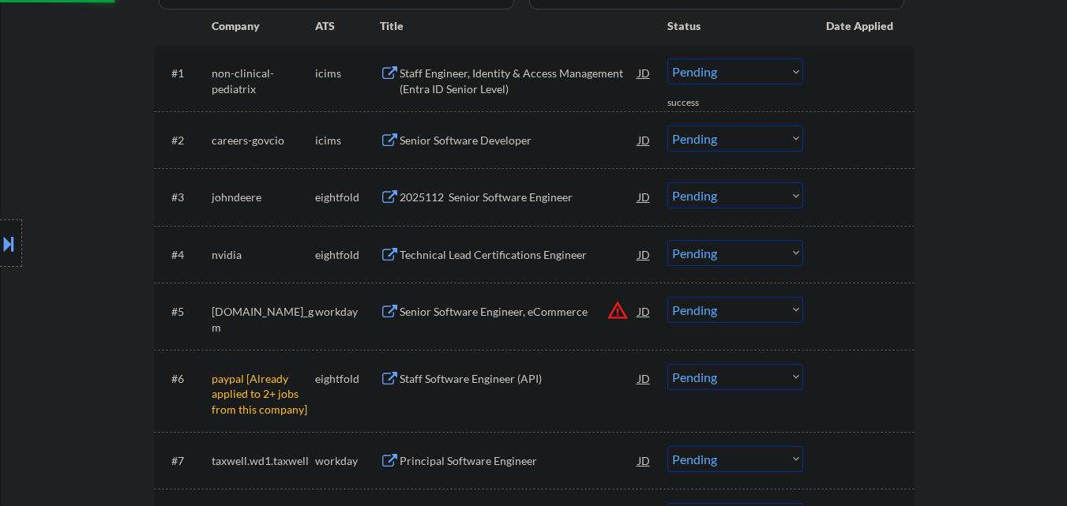
scroll to position [553, 0]
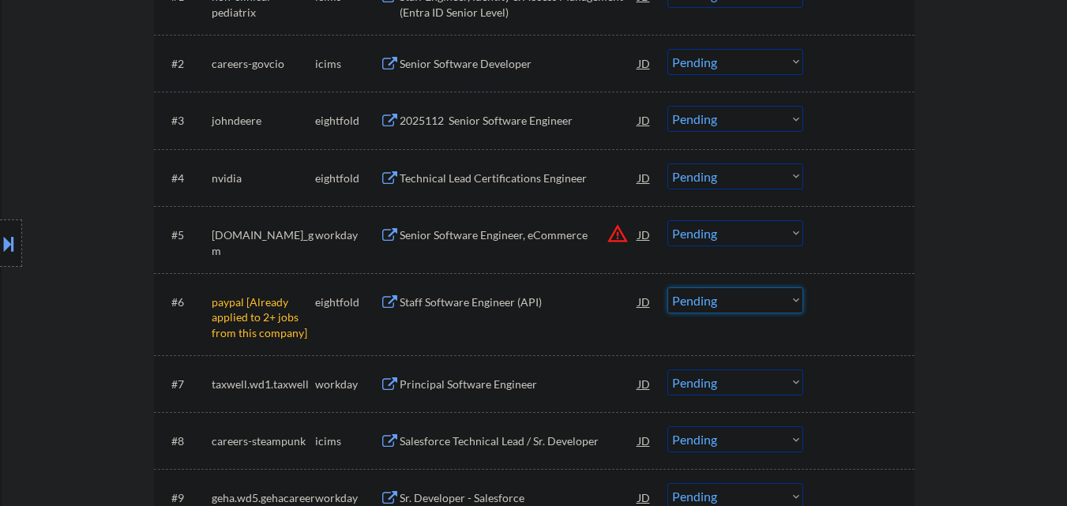
click at [797, 302] on select "Choose an option... Pending Applied Excluded (Questions) Excluded (Expired) Exc…" at bounding box center [735, 300] width 136 height 26
click at [667, 287] on select "Choose an option... Pending Applied Excluded (Questions) Excluded (Expired) Exc…" at bounding box center [735, 300] width 136 height 26
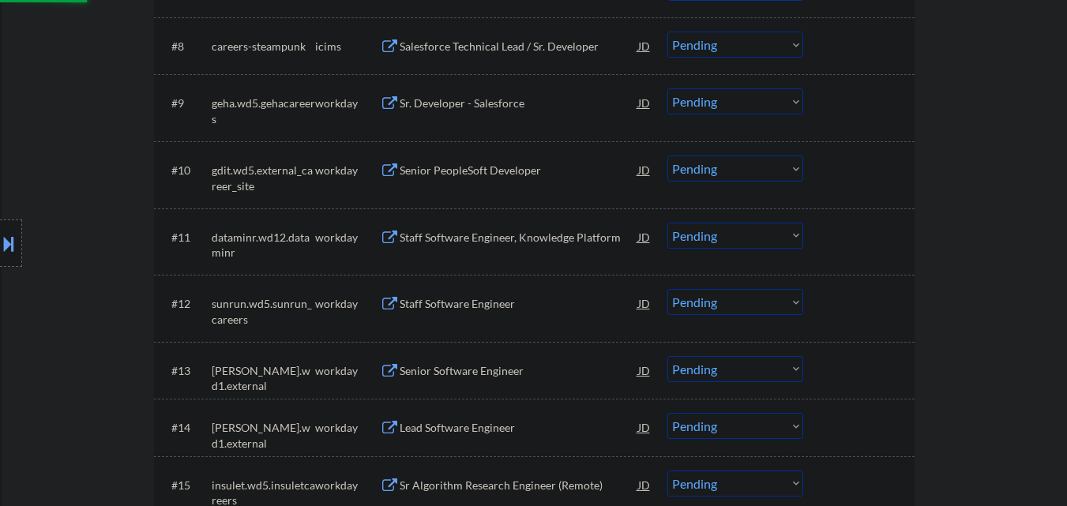
select select ""pending""
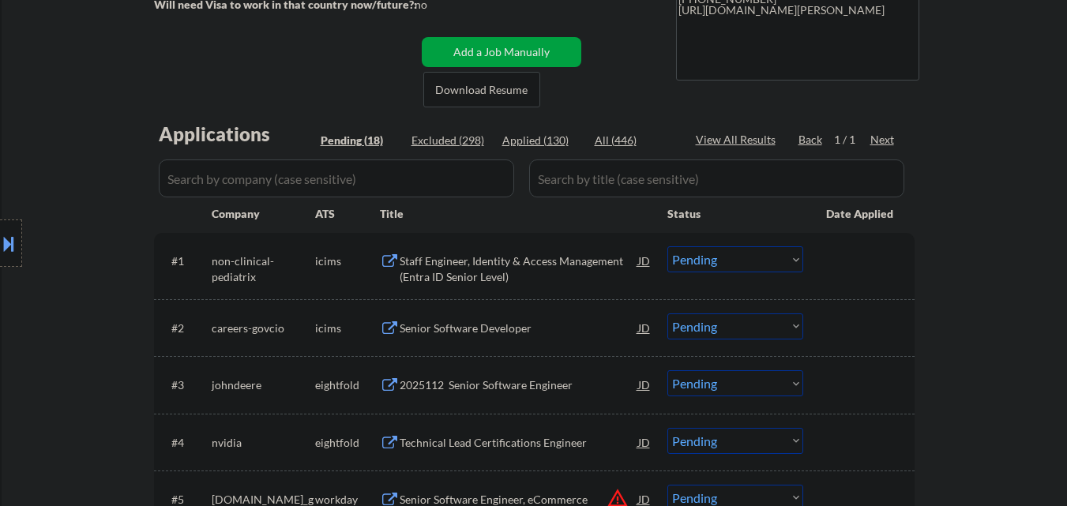
scroll to position [316, 0]
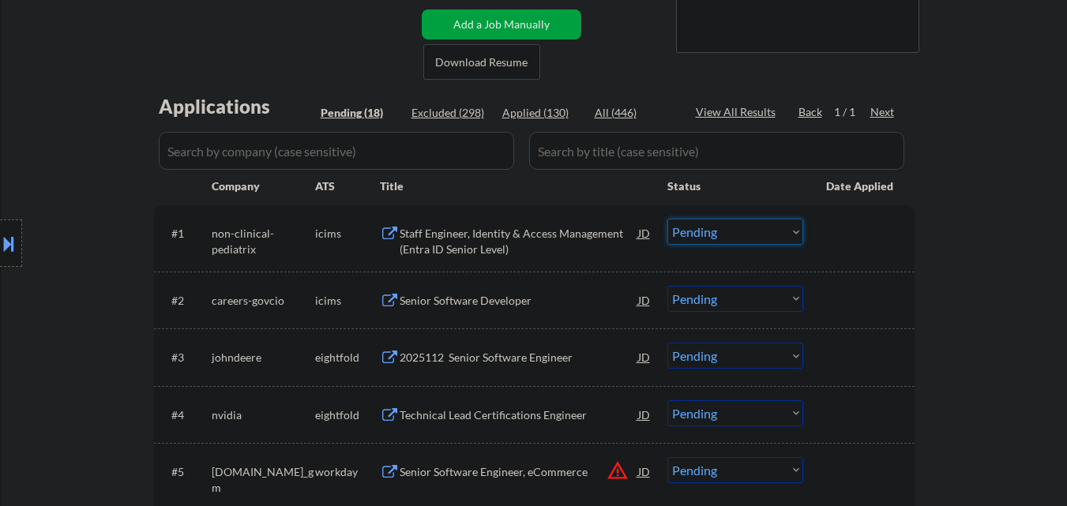
drag, startPoint x: 779, startPoint y: 231, endPoint x: 783, endPoint y: 242, distance: 10.7
click at [779, 231] on select "Choose an option... Pending Applied Excluded (Questions) Excluded (Expired) Exc…" at bounding box center [735, 232] width 136 height 26
click at [667, 219] on select "Choose an option... Pending Applied Excluded (Questions) Excluded (Expired) Exc…" at bounding box center [735, 232] width 136 height 26
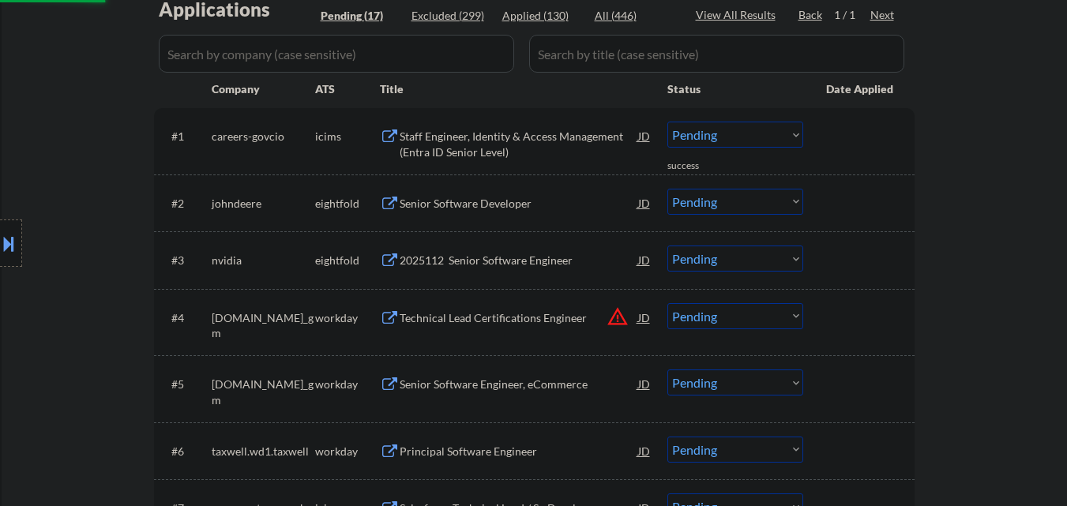
scroll to position [395, 0]
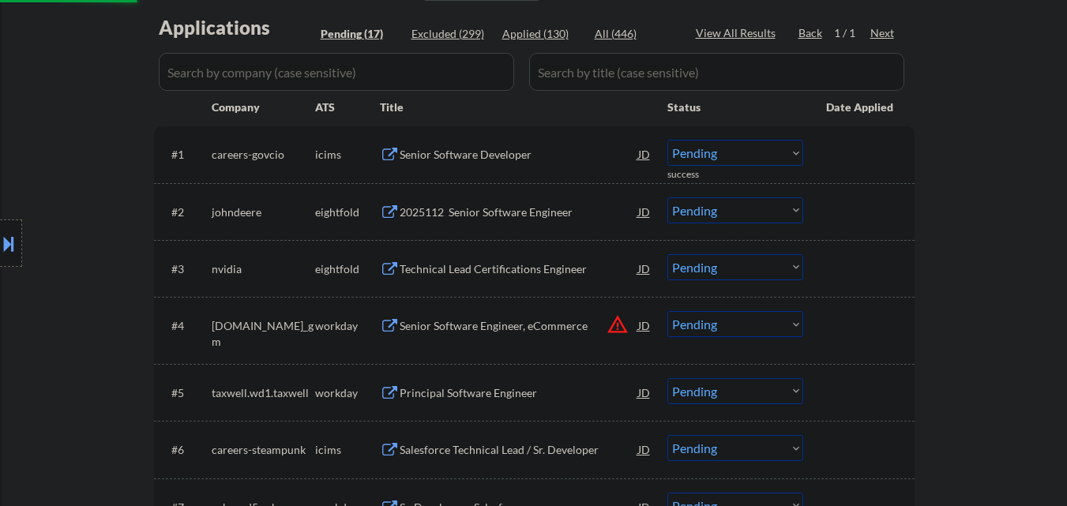
click at [526, 156] on div "Senior Software Developer" at bounding box center [519, 155] width 238 height 16
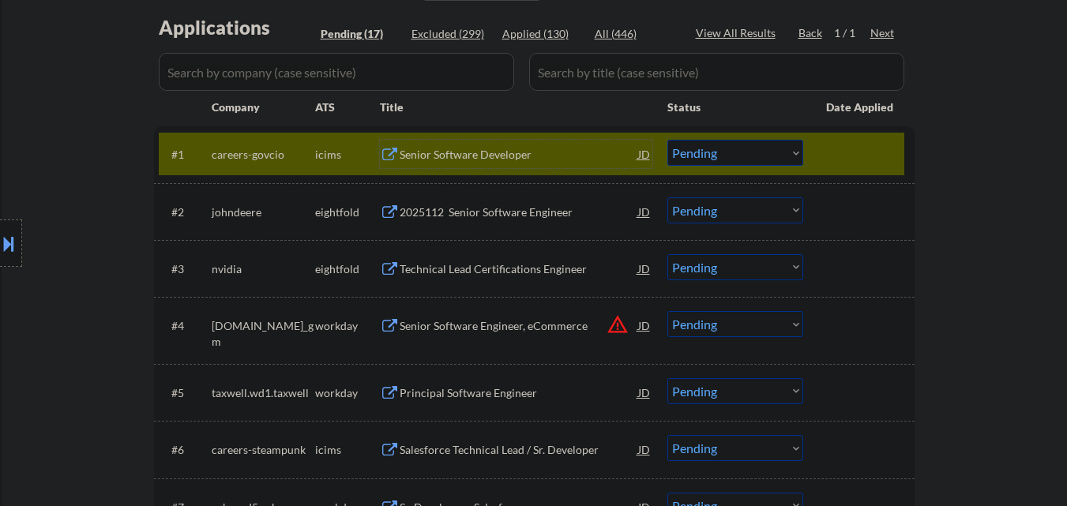
click at [685, 156] on select "Choose an option... Pending Applied Excluded (Questions) Excluded (Expired) Exc…" at bounding box center [735, 153] width 136 height 26
click at [667, 140] on select "Choose an option... Pending Applied Excluded (Questions) Excluded (Expired) Exc…" at bounding box center [735, 153] width 136 height 26
click at [827, 156] on div at bounding box center [860, 154] width 69 height 28
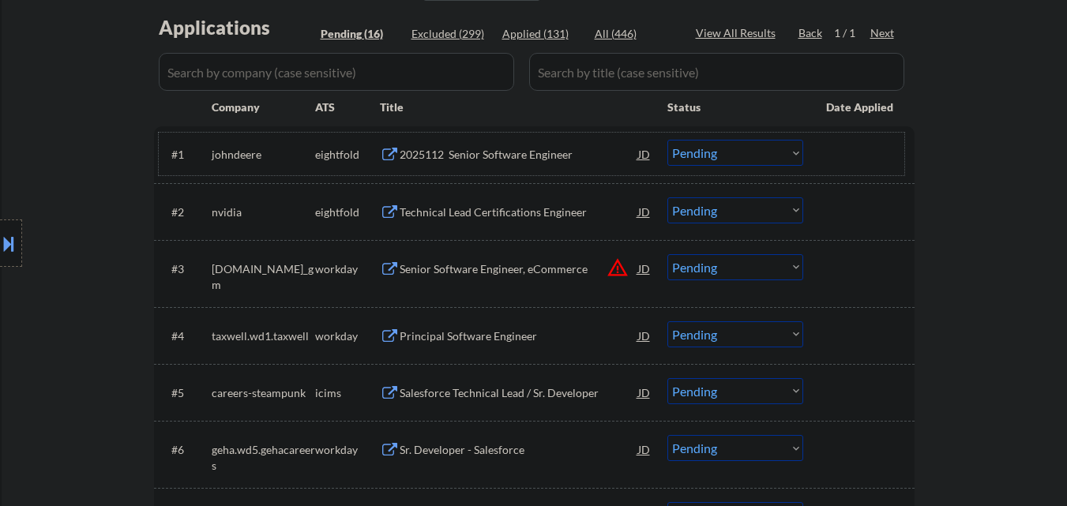
scroll to position [316, 0]
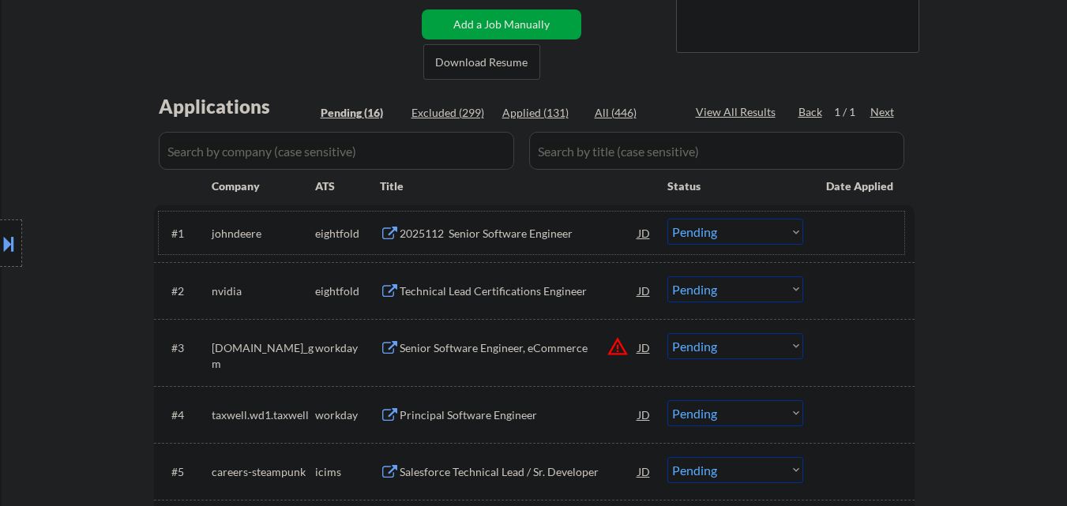
click at [504, 233] on div "2025112 Senior Software Engineer" at bounding box center [519, 234] width 238 height 16
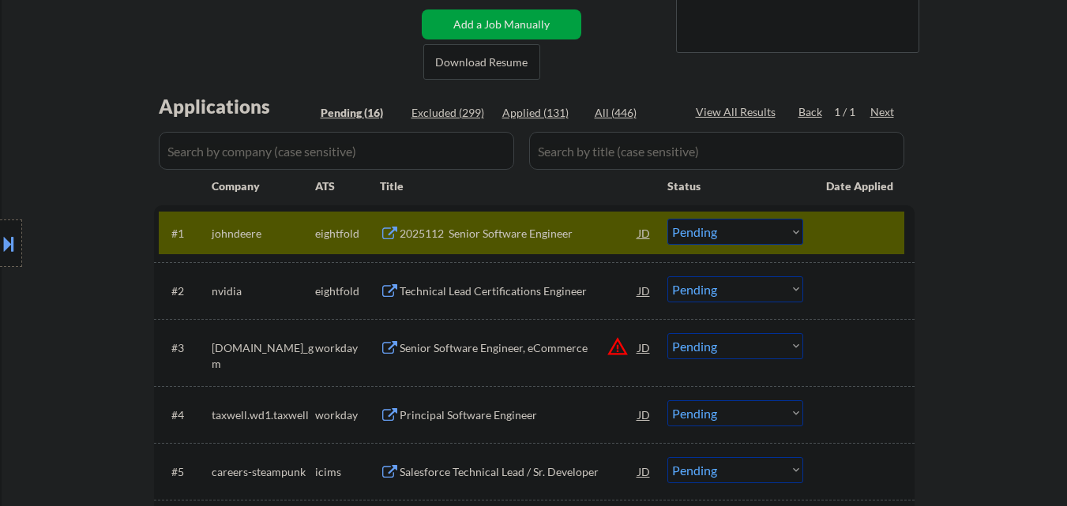
click at [0, 250] on button at bounding box center [8, 244] width 17 height 26
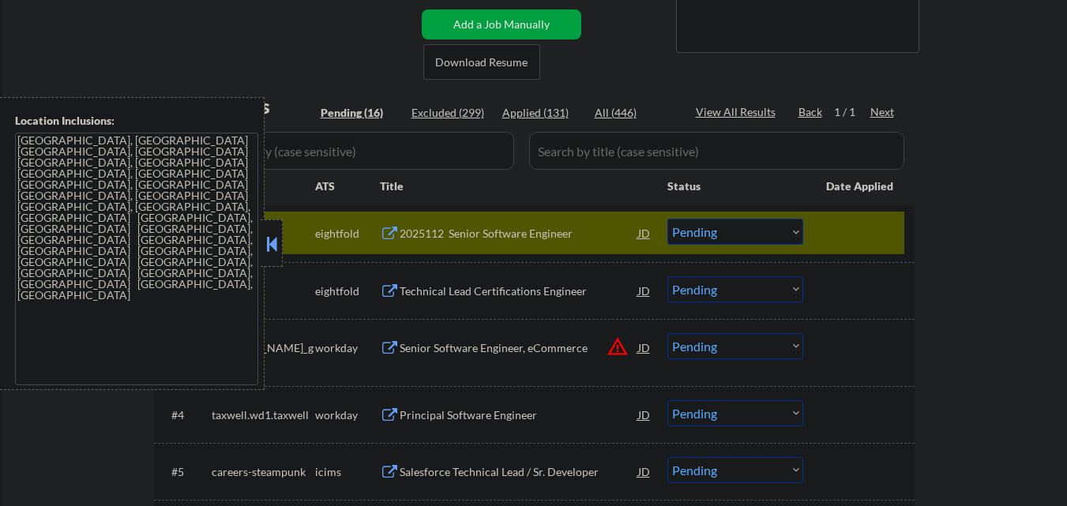
click at [275, 235] on button at bounding box center [271, 244] width 17 height 24
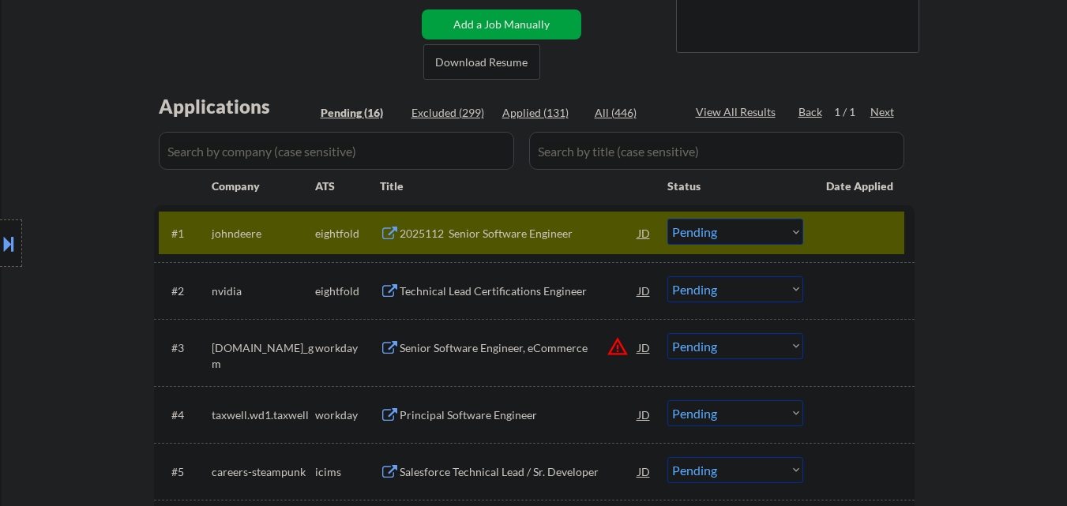
click at [744, 238] on select "Choose an option... Pending Applied Excluded (Questions) Excluded (Expired) Exc…" at bounding box center [735, 232] width 136 height 26
click at [667, 219] on select "Choose an option... Pending Applied Excluded (Questions) Excluded (Expired) Exc…" at bounding box center [735, 232] width 136 height 26
click at [846, 238] on div at bounding box center [860, 233] width 69 height 28
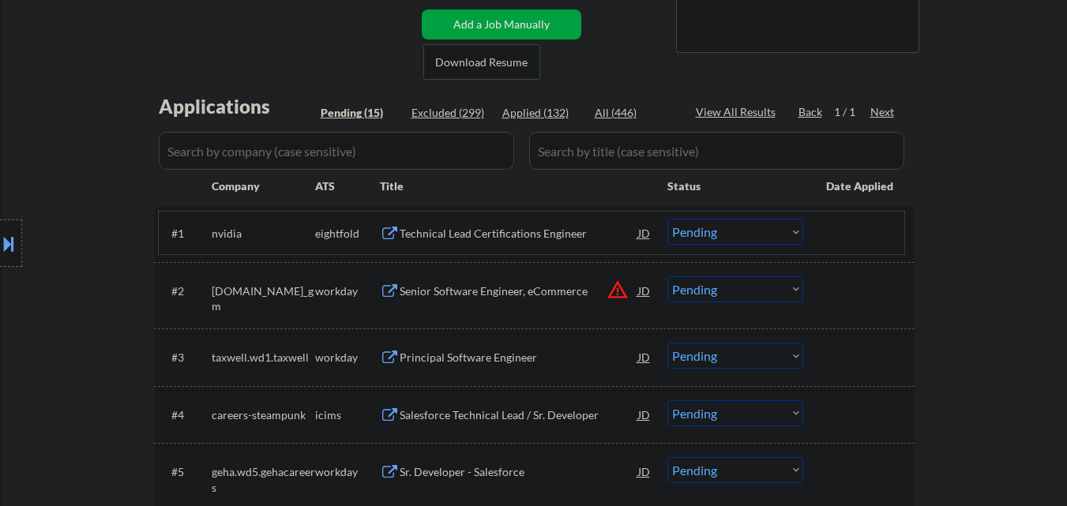
click at [506, 235] on div "Technical Lead Certifications Engineer" at bounding box center [519, 234] width 238 height 16
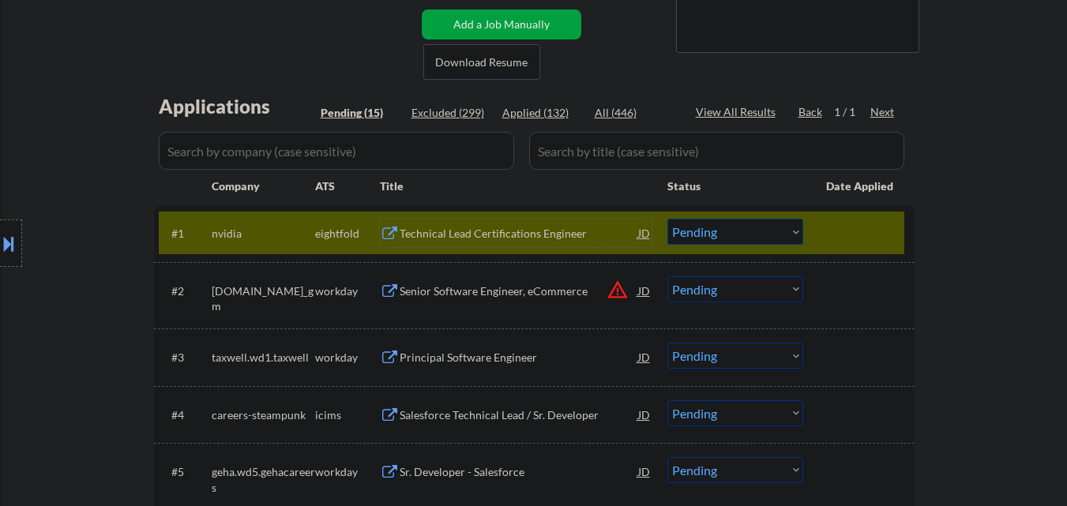
click at [767, 229] on select "Choose an option... Pending Applied Excluded (Questions) Excluded (Expired) Exc…" at bounding box center [735, 232] width 136 height 26
click at [667, 219] on select "Choose an option... Pending Applied Excluded (Questions) Excluded (Expired) Exc…" at bounding box center [735, 232] width 136 height 26
click at [872, 220] on div at bounding box center [860, 233] width 69 height 28
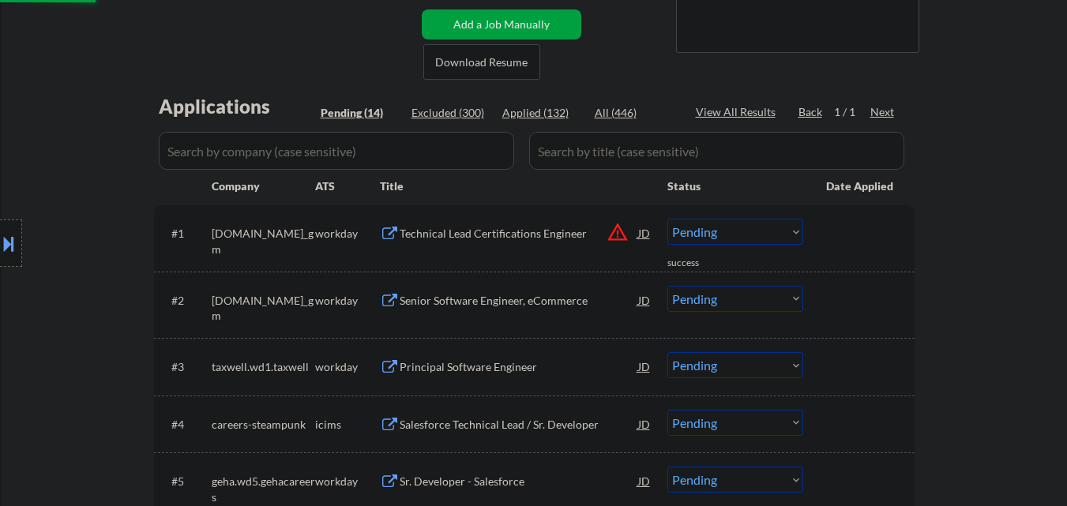
click at [615, 286] on div "Senior Software Engineer, eCommerce" at bounding box center [519, 300] width 238 height 28
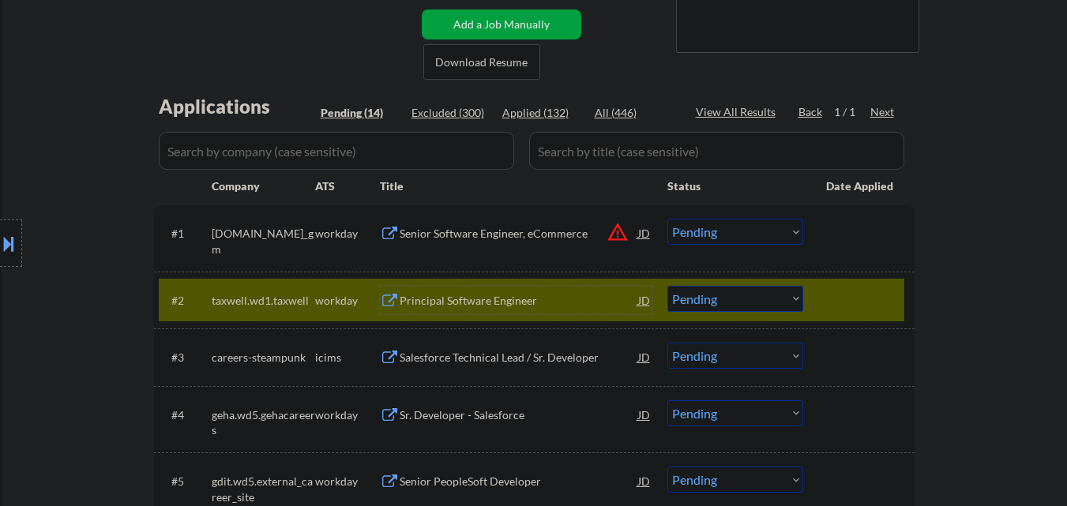
click at [846, 286] on div at bounding box center [860, 300] width 69 height 28
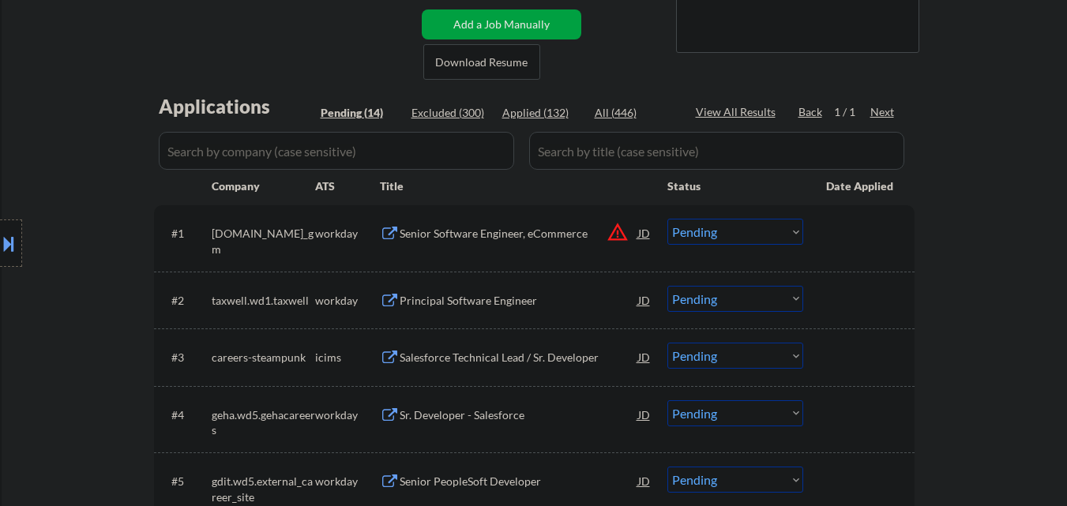
click at [613, 228] on button "warning_amber" at bounding box center [617, 232] width 22 height 22
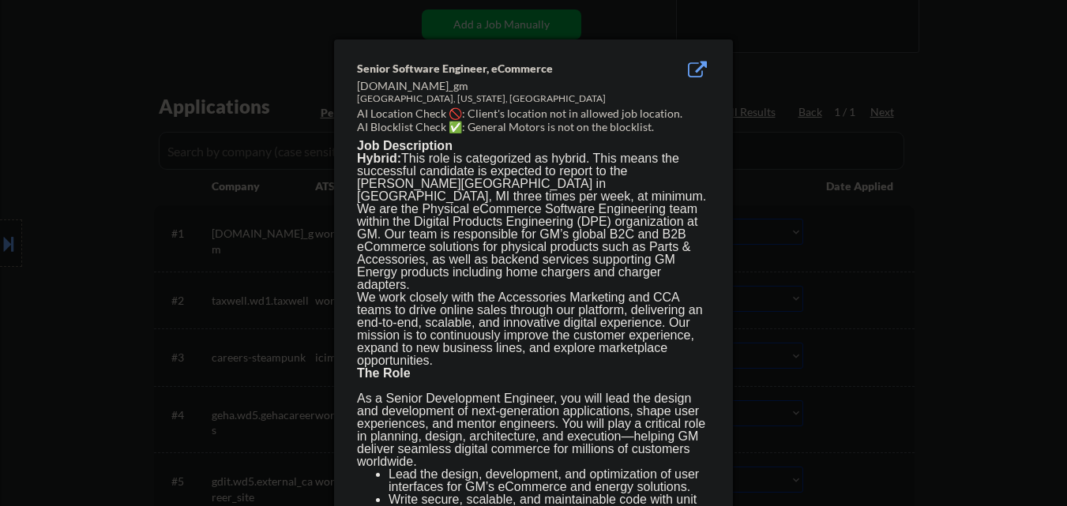
click at [891, 244] on div at bounding box center [533, 253] width 1067 height 506
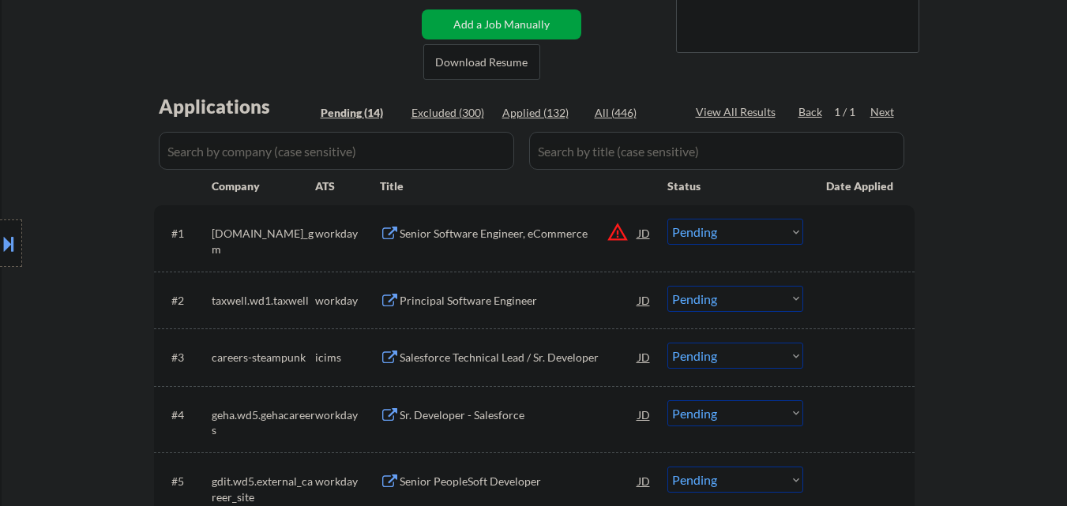
click at [531, 237] on div "Senior Software Engineer, eCommerce" at bounding box center [519, 234] width 238 height 16
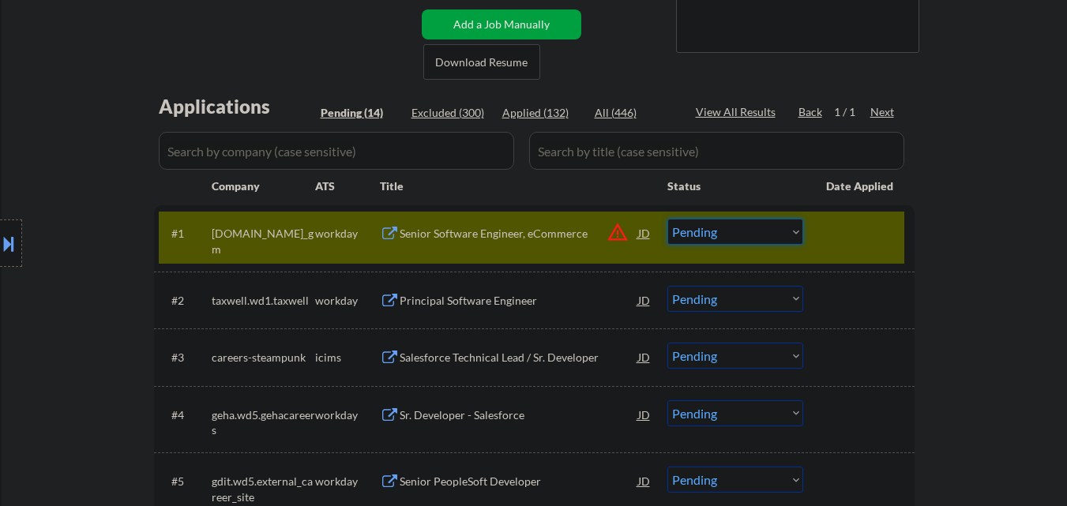
click at [753, 236] on select "Choose an option... Pending Applied Excluded (Questions) Excluded (Expired) Exc…" at bounding box center [735, 232] width 136 height 26
click at [667, 219] on select "Choose an option... Pending Applied Excluded (Questions) Excluded (Expired) Exc…" at bounding box center [735, 232] width 136 height 26
click at [851, 233] on div at bounding box center [860, 233] width 69 height 28
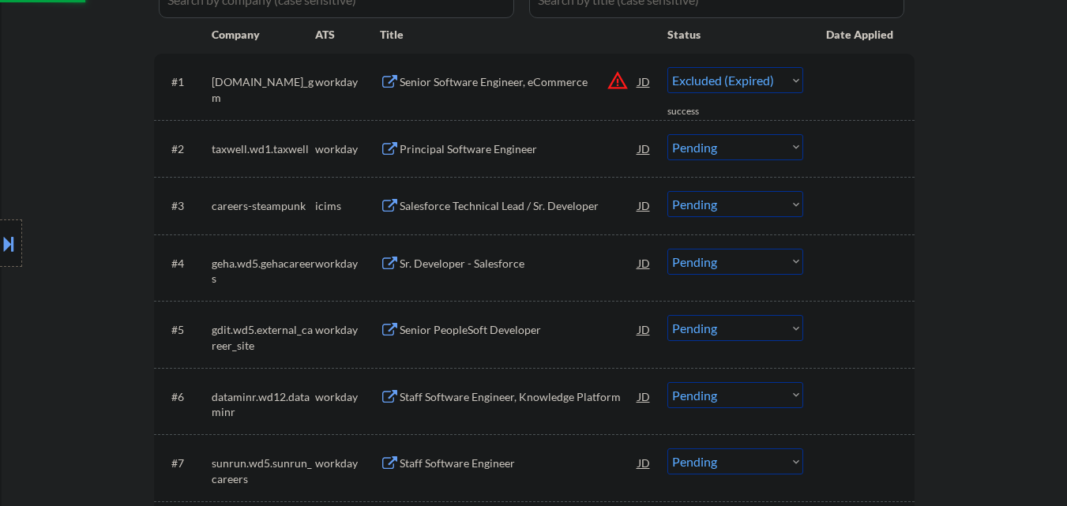
scroll to position [474, 0]
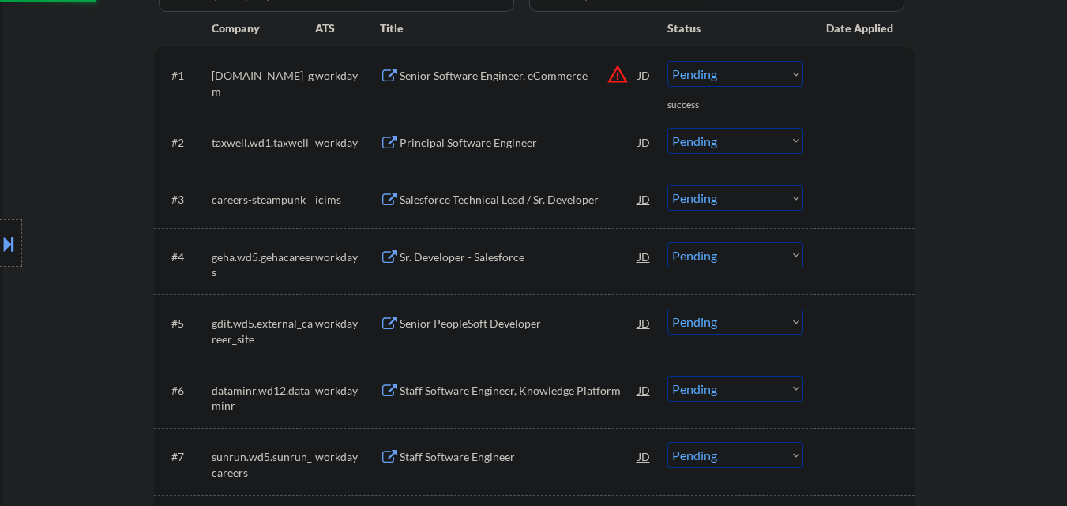
click at [421, 137] on div "Principal Software Engineer" at bounding box center [519, 143] width 238 height 16
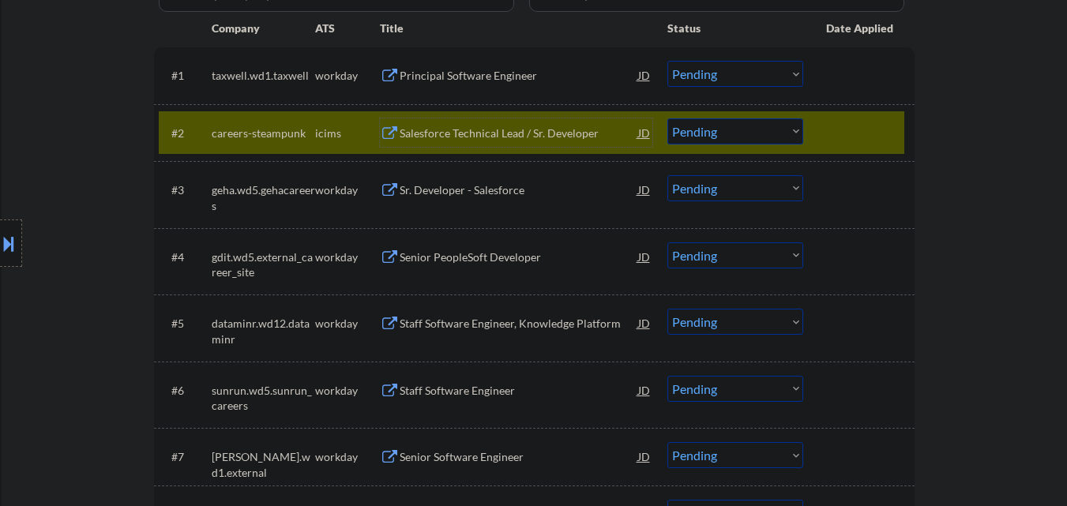
click at [860, 133] on div at bounding box center [860, 132] width 69 height 28
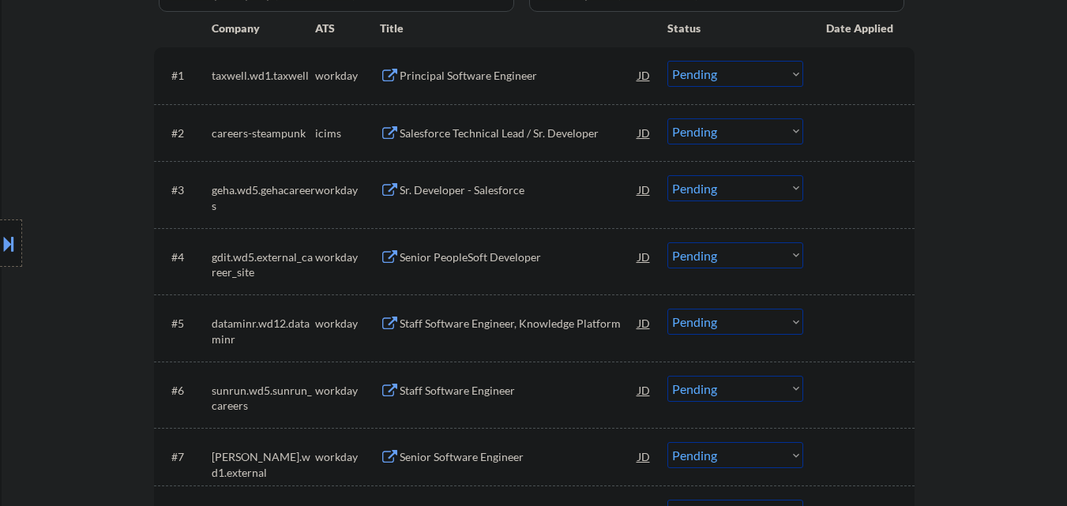
click at [543, 58] on div "#1 taxwell.wd1.taxwell workday Principal Software Engineer JD warning_amber Cho…" at bounding box center [531, 75] width 745 height 43
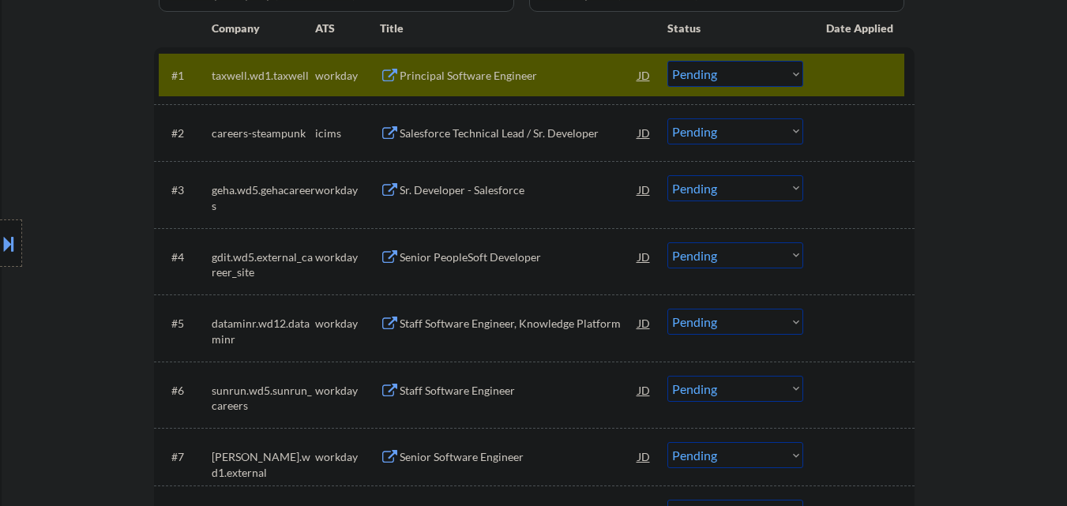
click at [547, 68] on div "Principal Software Engineer" at bounding box center [519, 76] width 238 height 16
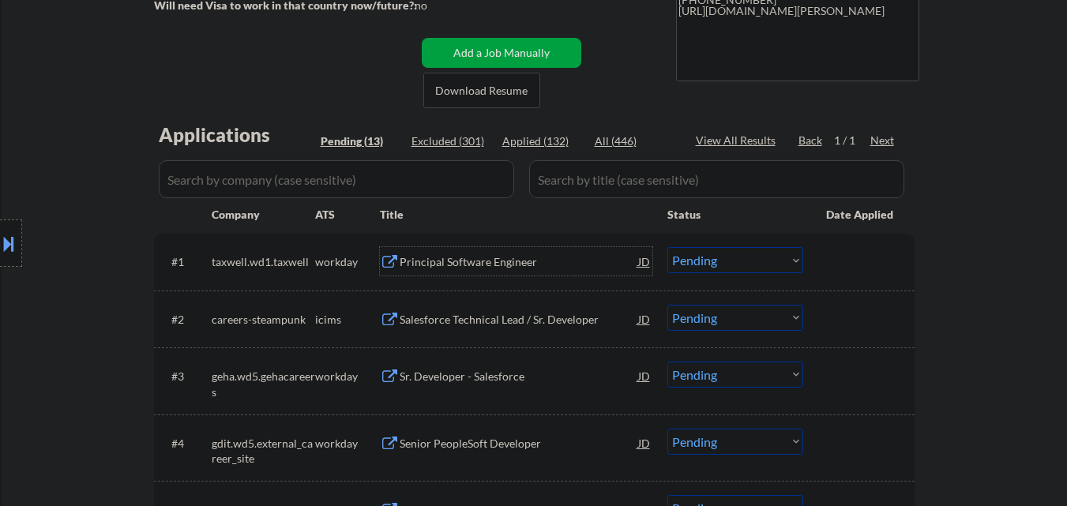
scroll to position [316, 0]
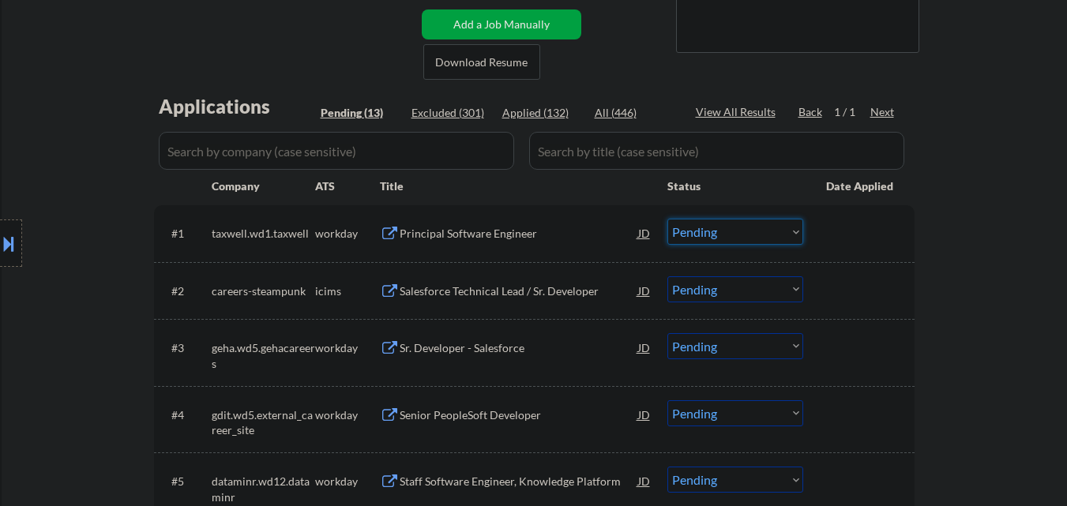
click at [789, 232] on select "Choose an option... Pending Applied Excluded (Questions) Excluded (Expired) Exc…" at bounding box center [735, 232] width 136 height 26
click at [667, 219] on select "Choose an option... Pending Applied Excluded (Questions) Excluded (Expired) Exc…" at bounding box center [735, 232] width 136 height 26
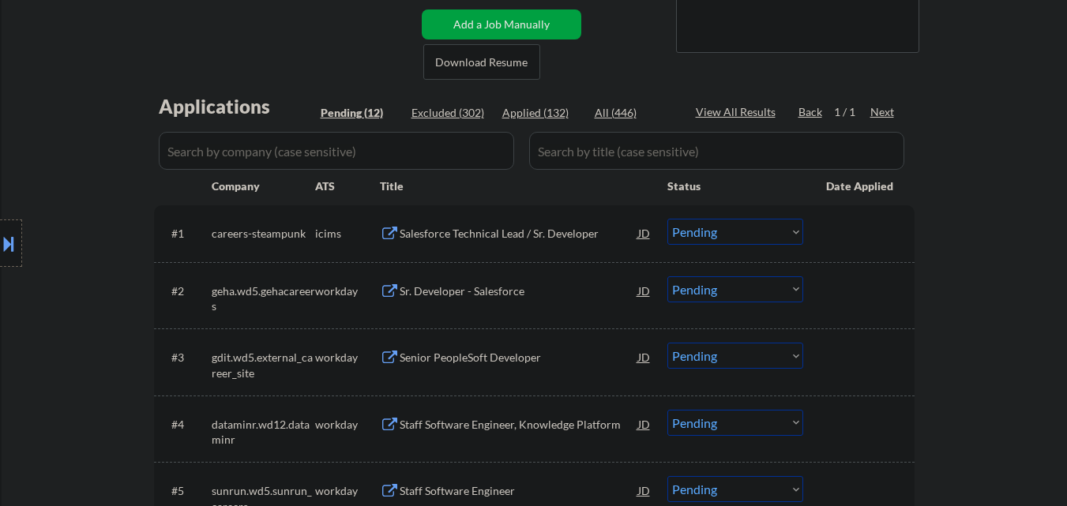
click at [515, 231] on div "Salesforce Technical Lead / Sr. Developer" at bounding box center [519, 234] width 238 height 16
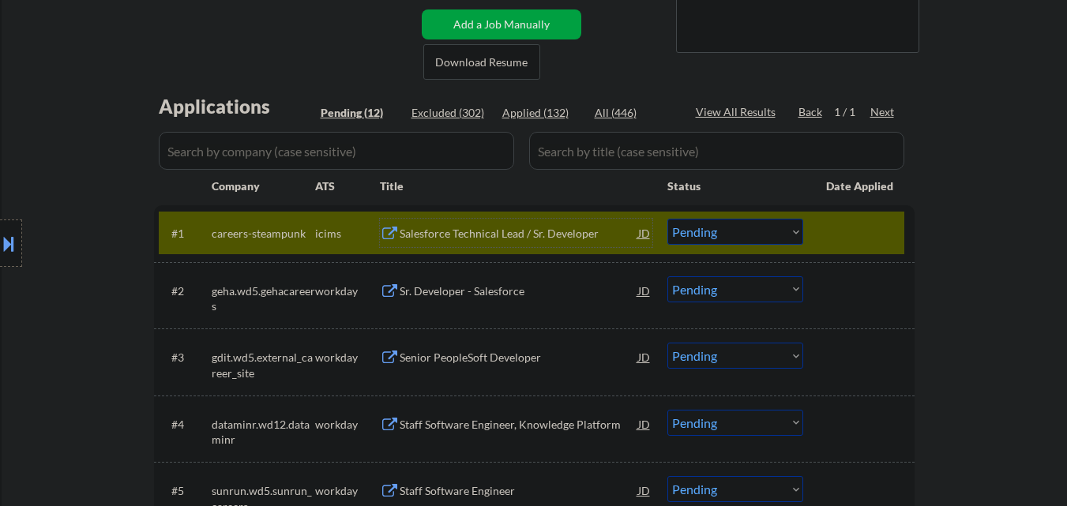
click at [747, 236] on select "Choose an option... Pending Applied Excluded (Questions) Excluded (Expired) Exc…" at bounding box center [735, 232] width 136 height 26
click at [667, 219] on select "Choose an option... Pending Applied Excluded (Questions) Excluded (Expired) Exc…" at bounding box center [735, 232] width 136 height 26
click at [851, 246] on div at bounding box center [860, 233] width 69 height 28
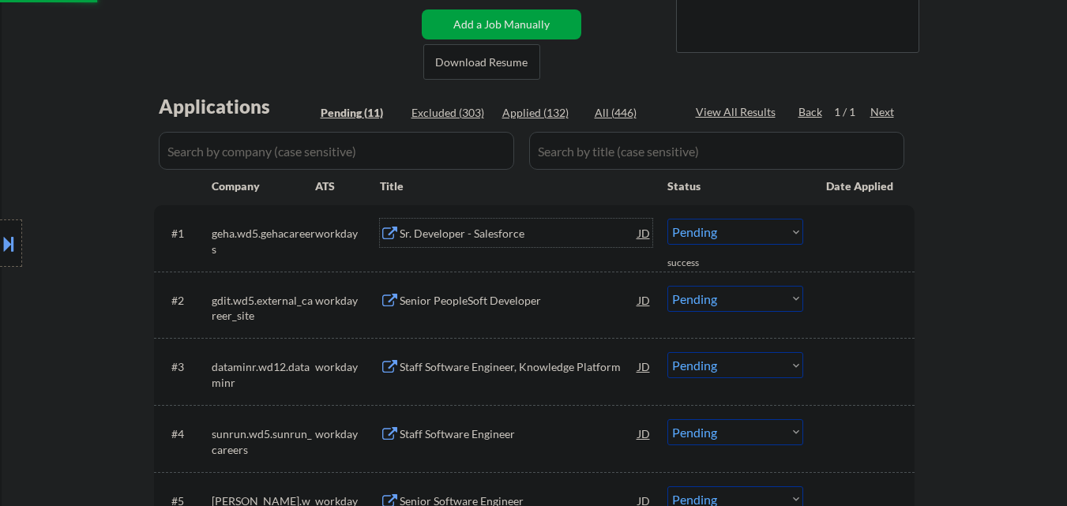
click at [510, 231] on div "Sr. Developer - Salesforce" at bounding box center [519, 234] width 238 height 16
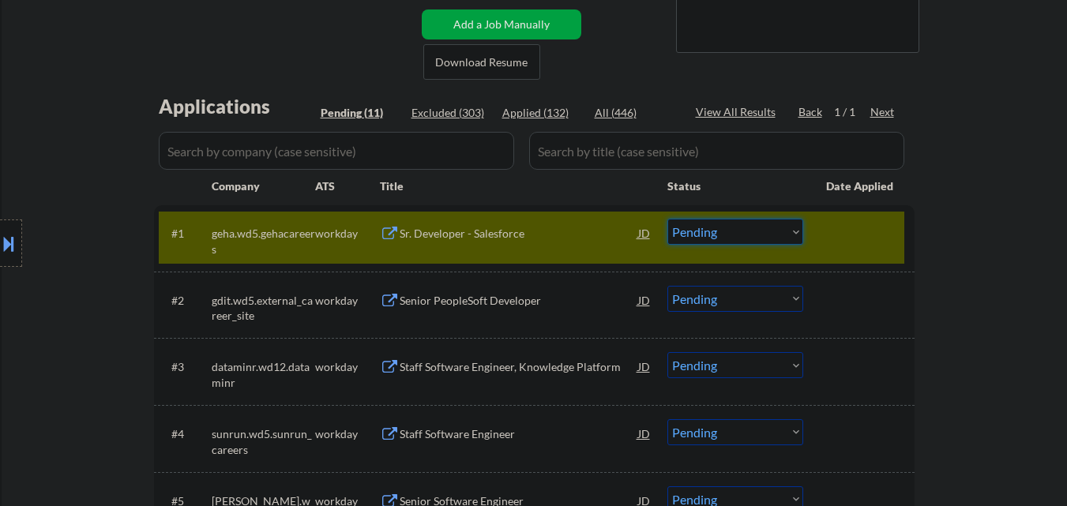
drag, startPoint x: 751, startPoint y: 223, endPoint x: 754, endPoint y: 242, distance: 18.4
click at [751, 224] on select "Choose an option... Pending Applied Excluded (Questions) Excluded (Expired) Exc…" at bounding box center [735, 232] width 136 height 26
click at [667, 219] on select "Choose an option... Pending Applied Excluded (Questions) Excluded (Expired) Exc…" at bounding box center [735, 232] width 136 height 26
click at [850, 233] on div at bounding box center [860, 233] width 69 height 28
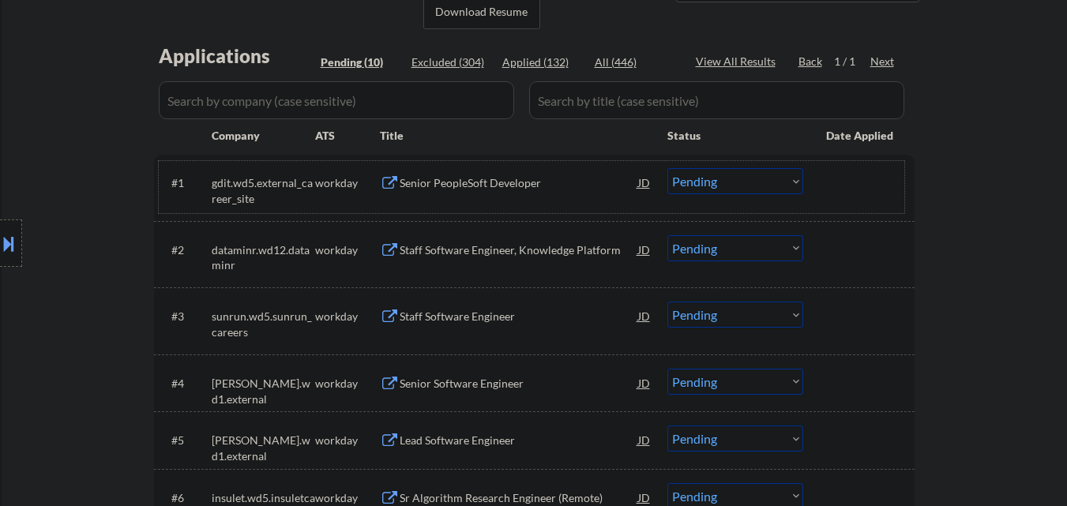
scroll to position [395, 0]
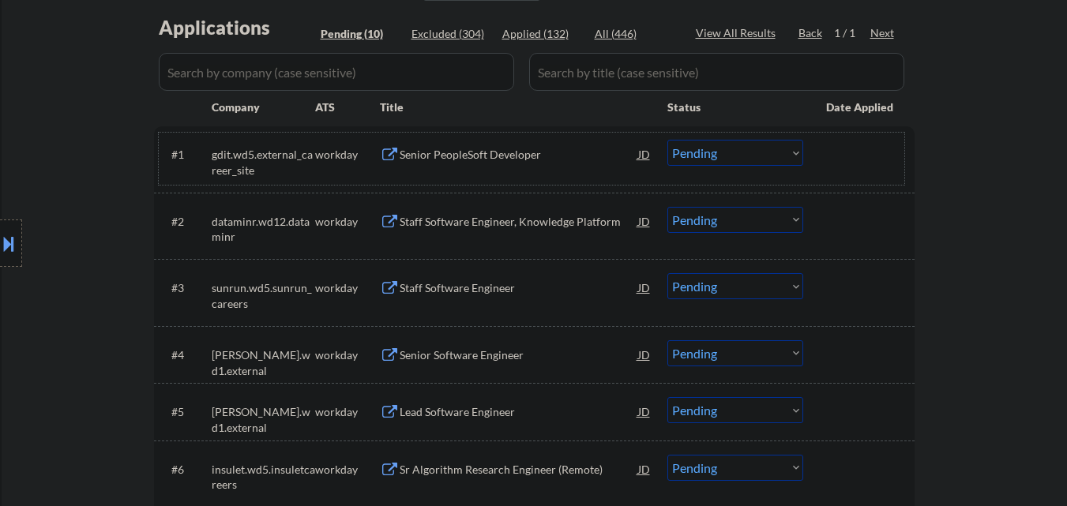
click at [525, 152] on div "Senior PeopleSoft Developer" at bounding box center [519, 155] width 238 height 16
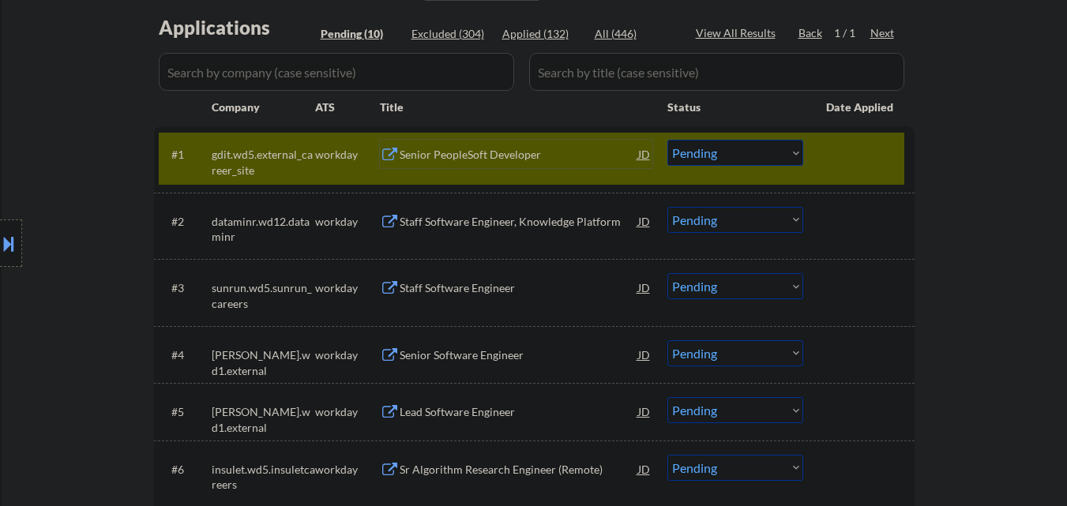
click at [512, 161] on div "Senior PeopleSoft Developer" at bounding box center [519, 155] width 238 height 16
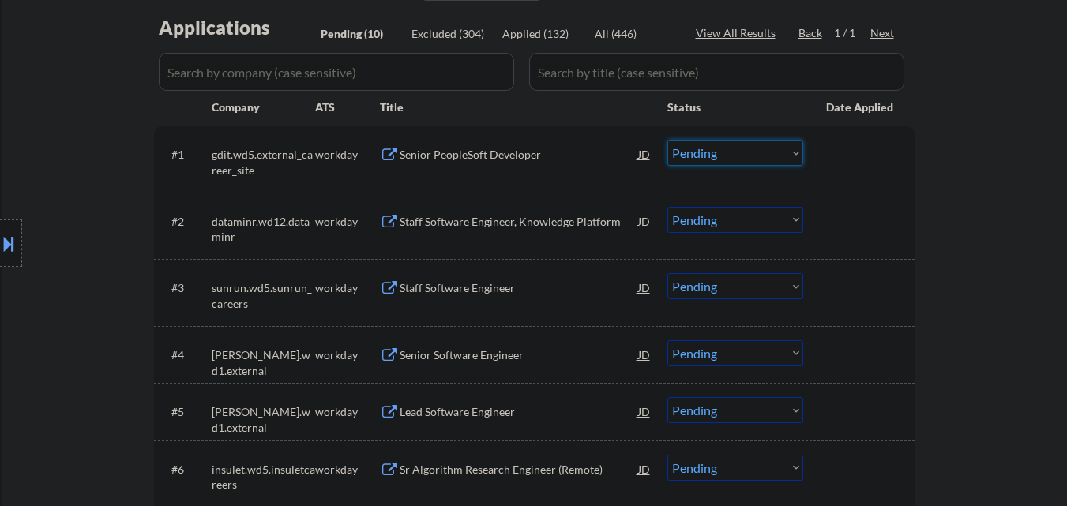
click at [711, 158] on select "Choose an option... Pending Applied Excluded (Questions) Excluded (Expired) Exc…" at bounding box center [735, 153] width 136 height 26
click at [667, 140] on select "Choose an option... Pending Applied Excluded (Questions) Excluded (Expired) Exc…" at bounding box center [735, 153] width 136 height 26
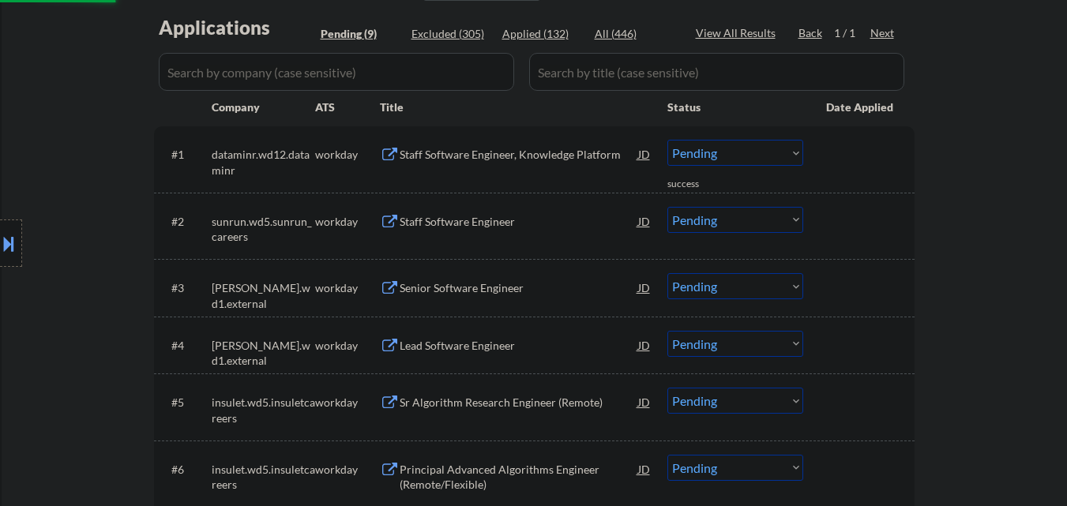
click at [535, 150] on div "Staff Software Engineer, Knowledge Platform" at bounding box center [519, 155] width 238 height 16
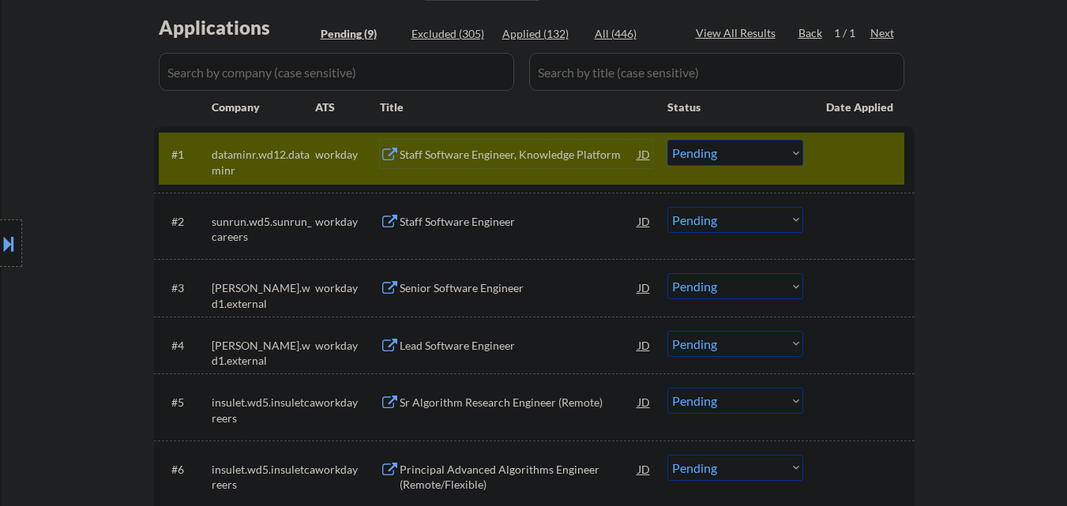
click at [755, 155] on select "Choose an option... Pending Applied Excluded (Questions) Excluded (Expired) Exc…" at bounding box center [735, 153] width 136 height 26
click at [667, 140] on select "Choose an option... Pending Applied Excluded (Questions) Excluded (Expired) Exc…" at bounding box center [735, 153] width 136 height 26
click at [842, 157] on div at bounding box center [860, 154] width 69 height 28
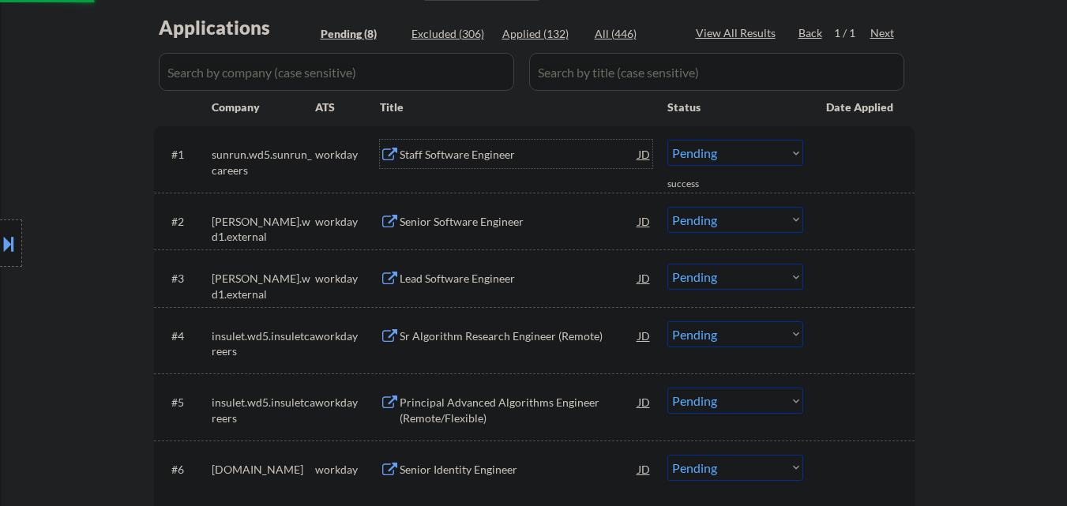
click at [500, 155] on div "Staff Software Engineer" at bounding box center [519, 155] width 238 height 16
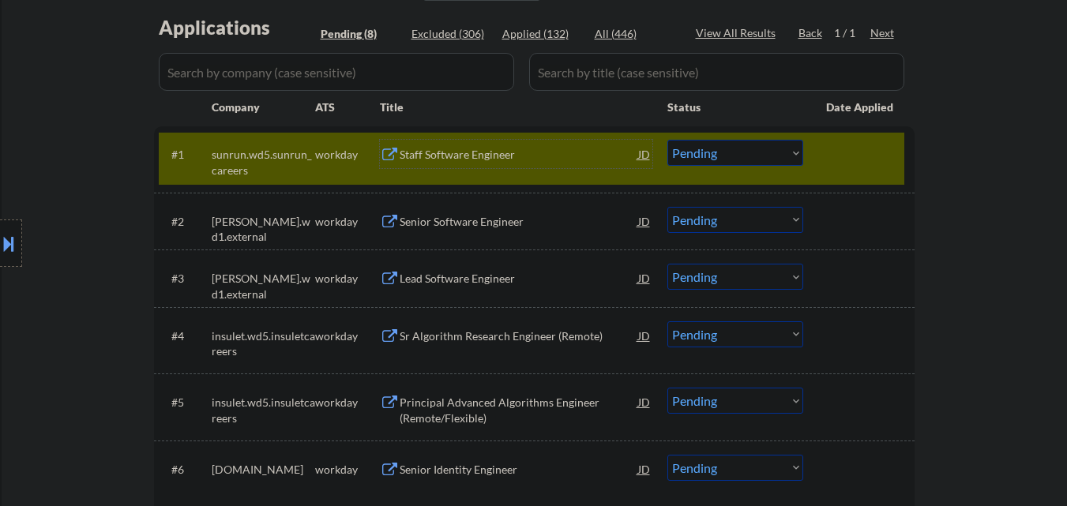
click at [773, 148] on select "Choose an option... Pending Applied Excluded (Questions) Excluded (Expired) Exc…" at bounding box center [735, 153] width 136 height 26
click at [667, 140] on select "Choose an option... Pending Applied Excluded (Questions) Excluded (Expired) Exc…" at bounding box center [735, 153] width 136 height 26
click at [869, 152] on div at bounding box center [860, 154] width 69 height 28
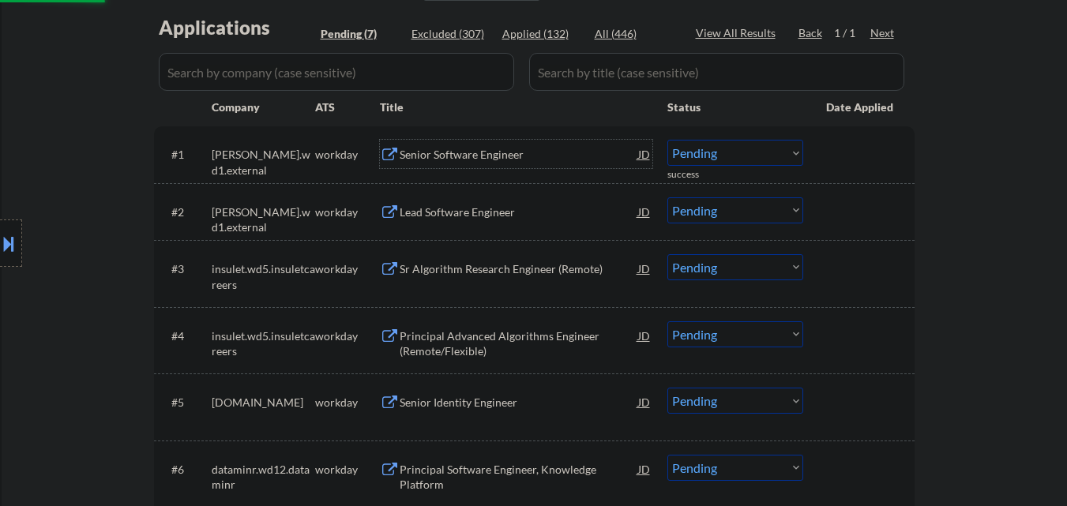
click at [486, 149] on div "Senior Software Engineer" at bounding box center [519, 155] width 238 height 16
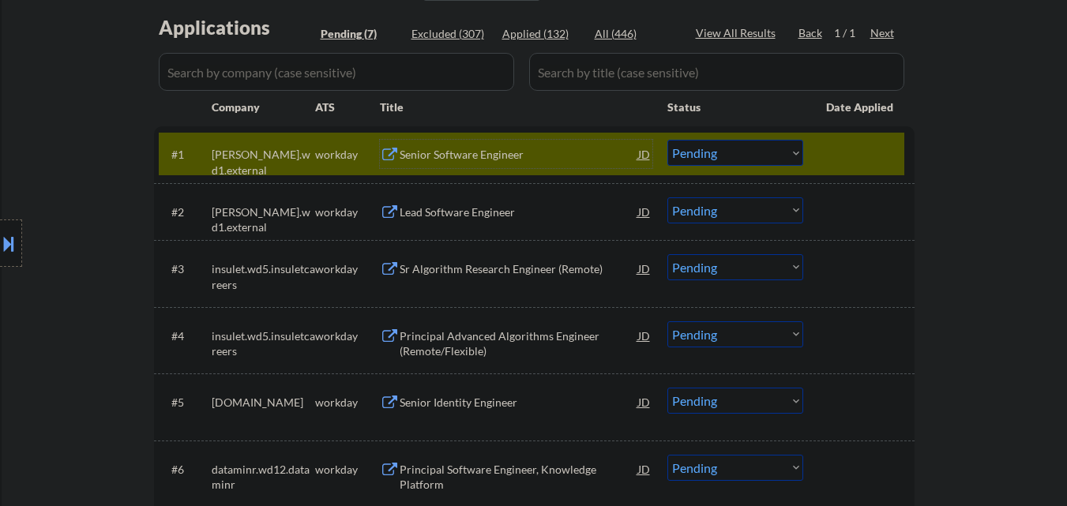
click at [770, 156] on select "Choose an option... Pending Applied Excluded (Questions) Excluded (Expired) Exc…" at bounding box center [735, 153] width 136 height 26
click at [667, 140] on select "Choose an option... Pending Applied Excluded (Questions) Excluded (Expired) Exc…" at bounding box center [735, 153] width 136 height 26
click at [851, 148] on div at bounding box center [860, 154] width 69 height 28
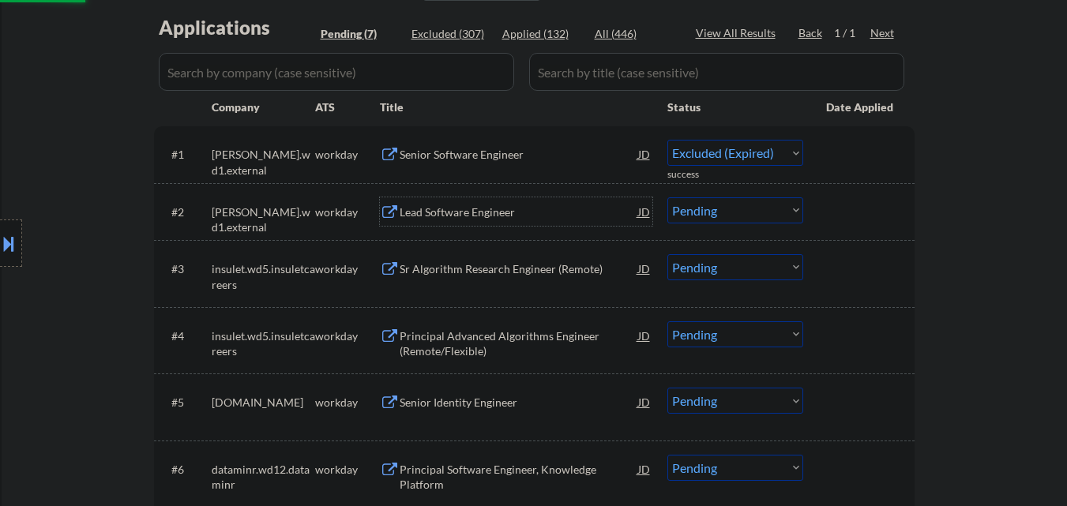
click at [526, 216] on div "Lead Software Engineer" at bounding box center [519, 213] width 238 height 16
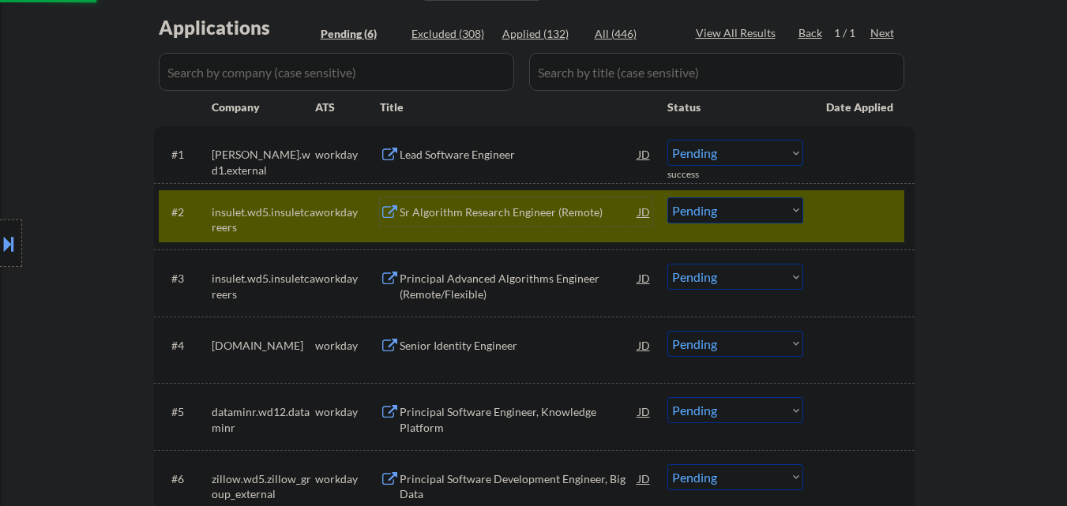
click at [876, 211] on div at bounding box center [860, 211] width 69 height 28
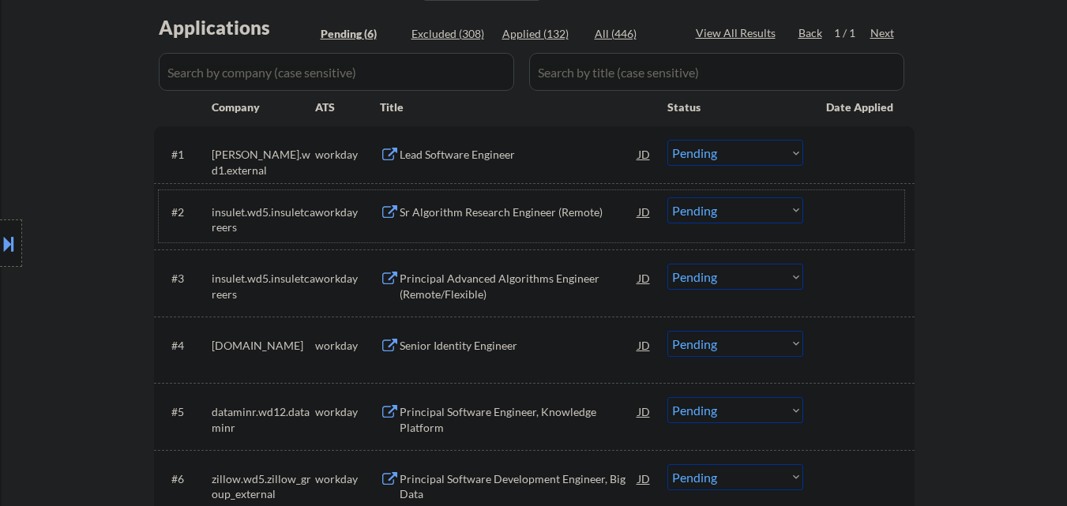
click at [734, 160] on select "Choose an option... Pending Applied Excluded (Questions) Excluded (Expired) Exc…" at bounding box center [735, 153] width 136 height 26
click at [667, 140] on select "Choose an option... Pending Applied Excluded (Questions) Excluded (Expired) Exc…" at bounding box center [735, 153] width 136 height 26
click at [512, 216] on div "Sr Algorithm Research Engineer (Remote)" at bounding box center [519, 213] width 238 height 16
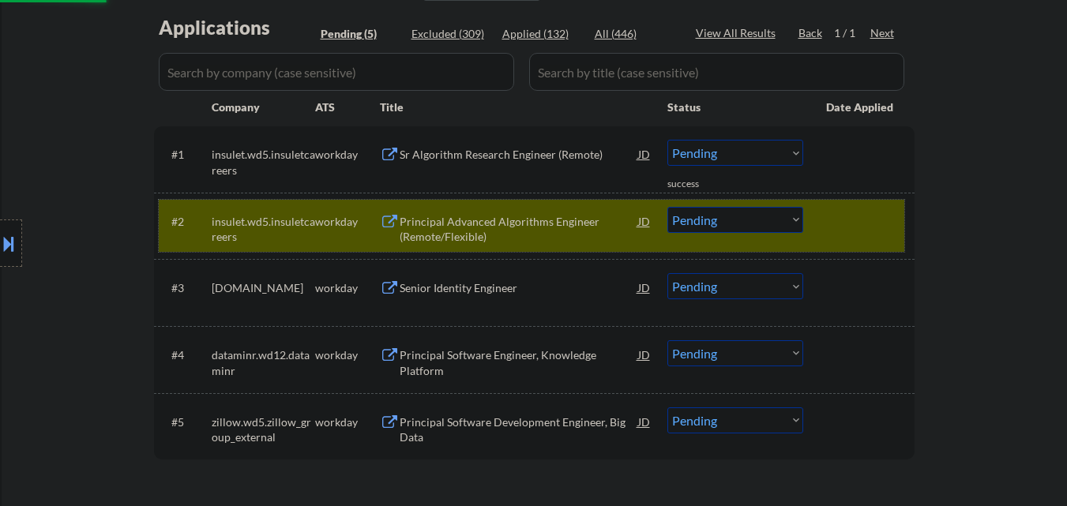
click at [865, 214] on div at bounding box center [860, 221] width 69 height 28
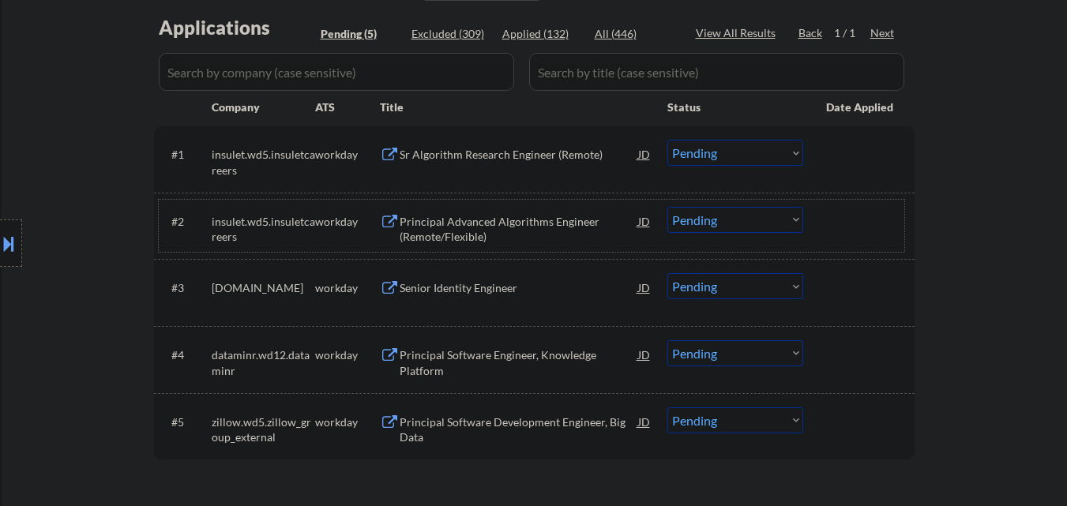
click at [769, 144] on select "Choose an option... Pending Applied Excluded (Questions) Excluded (Expired) Exc…" at bounding box center [735, 153] width 136 height 26
click at [667, 140] on select "Choose an option... Pending Applied Excluded (Questions) Excluded (Expired) Exc…" at bounding box center [735, 153] width 136 height 26
click at [535, 220] on div "Principal Advanced Algorithms Engineer (Remote/Flexible)" at bounding box center [519, 229] width 238 height 31
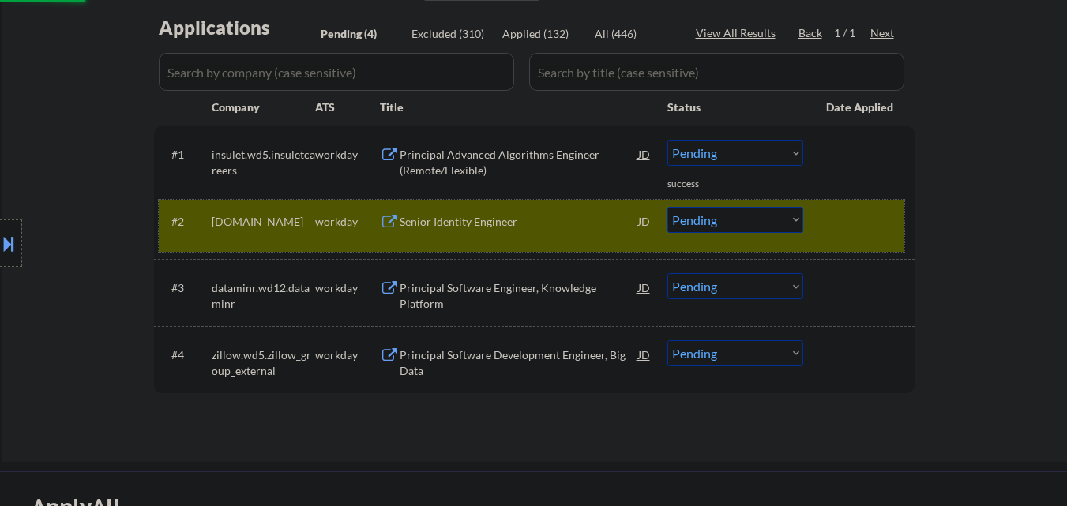
click at [844, 216] on div at bounding box center [860, 221] width 69 height 28
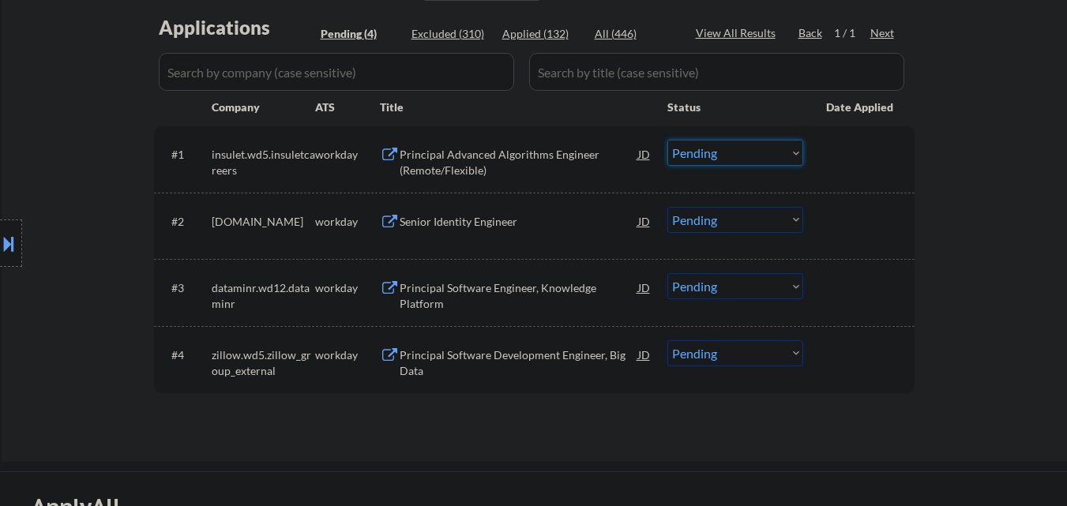
click at [758, 156] on select "Choose an option... Pending Applied Excluded (Questions) Excluded (Expired) Exc…" at bounding box center [735, 153] width 136 height 26
click at [667, 140] on select "Choose an option... Pending Applied Excluded (Questions) Excluded (Expired) Exc…" at bounding box center [735, 153] width 136 height 26
click at [546, 358] on div "Principal Software Development Engineer, Big Data" at bounding box center [519, 362] width 238 height 31
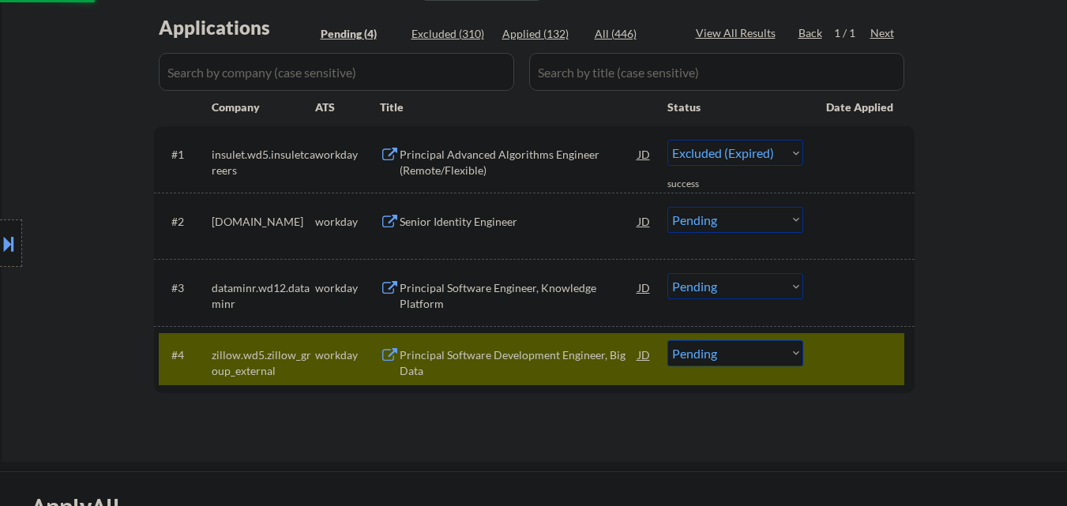
select select ""pending""
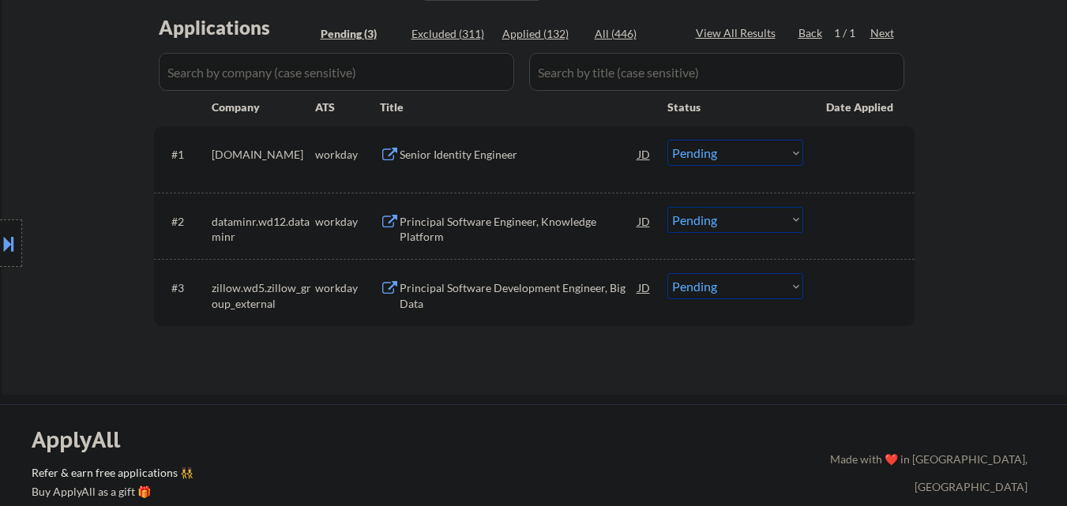
click at [705, 291] on select "Choose an option... Pending Applied Excluded (Questions) Excluded (Expired) Exc…" at bounding box center [735, 286] width 136 height 26
select select ""excluded__expired_""
click at [667, 273] on select "Choose an option... Pending Applied Excluded (Questions) Excluded (Expired) Exc…" at bounding box center [735, 286] width 136 height 26
click at [552, 237] on div "#2 dataminr.wd12.dataminr workday Principal Software Engineer, Knowledge Platfo…" at bounding box center [531, 226] width 745 height 52
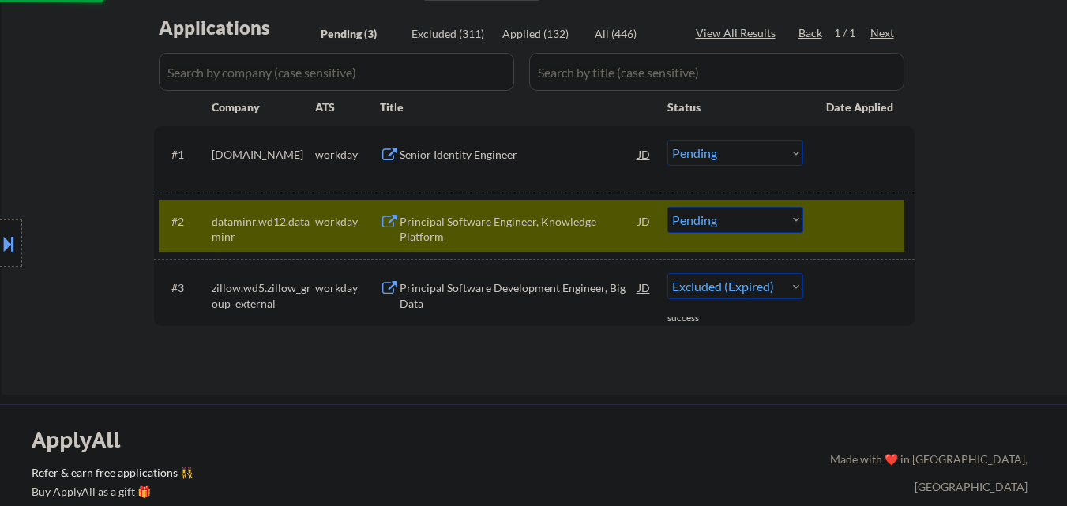
click at [561, 223] on div "Principal Software Engineer, Knowledge Platform" at bounding box center [519, 229] width 238 height 31
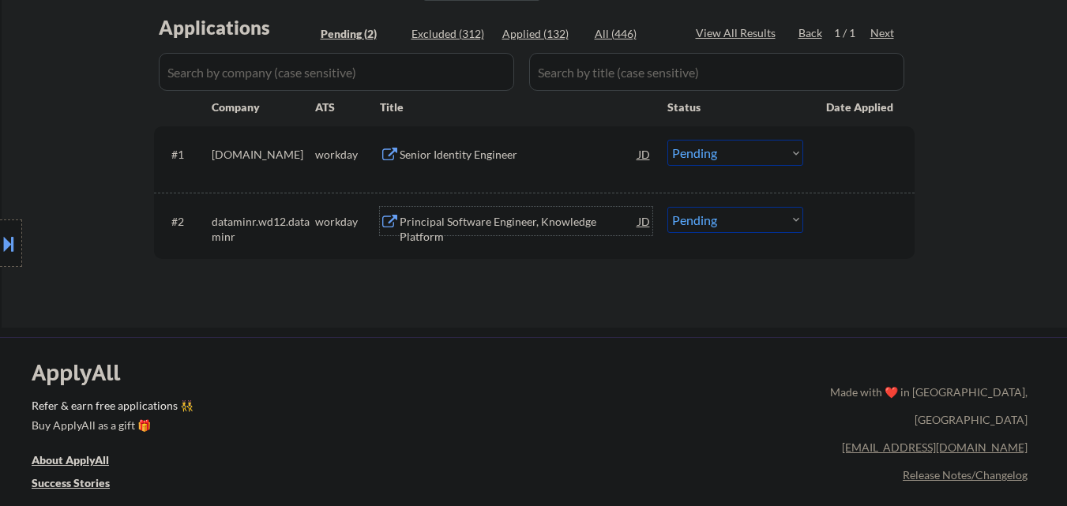
click at [759, 218] on select "Choose an option... Pending Applied Excluded (Questions) Excluded (Expired) Exc…" at bounding box center [735, 220] width 136 height 26
select select ""excluded__expired_""
click at [667, 207] on select "Choose an option... Pending Applied Excluded (Questions) Excluded (Expired) Exc…" at bounding box center [735, 220] width 136 height 26
click at [490, 158] on div "Senior Identity Engineer" at bounding box center [519, 155] width 238 height 16
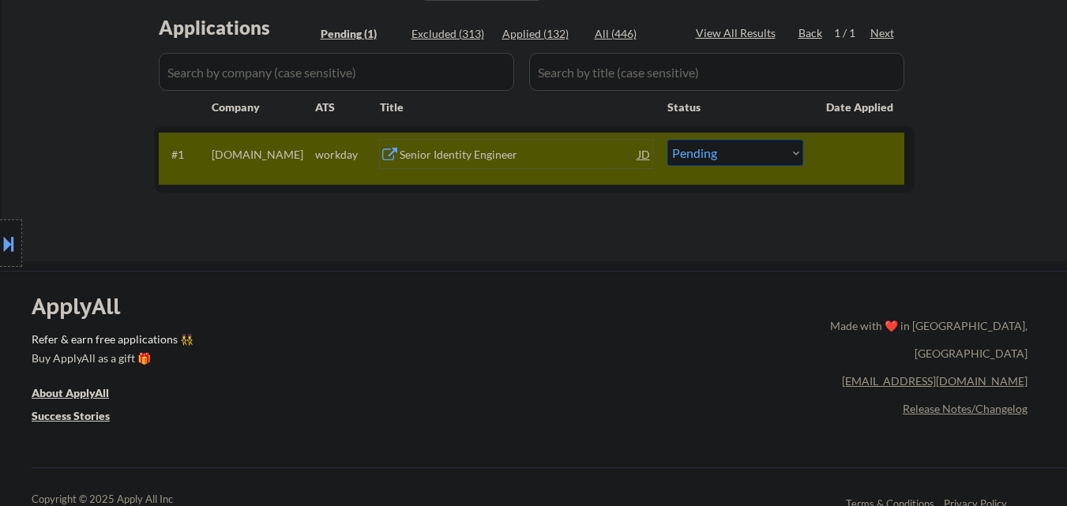
click at [779, 156] on select "Choose an option... Pending Applied Excluded (Questions) Excluded (Expired) Exc…" at bounding box center [735, 153] width 136 height 26
select select ""excluded__expired_""
click at [667, 140] on select "Choose an option... Pending Applied Excluded (Questions) Excluded (Expired) Exc…" at bounding box center [735, 153] width 136 height 26
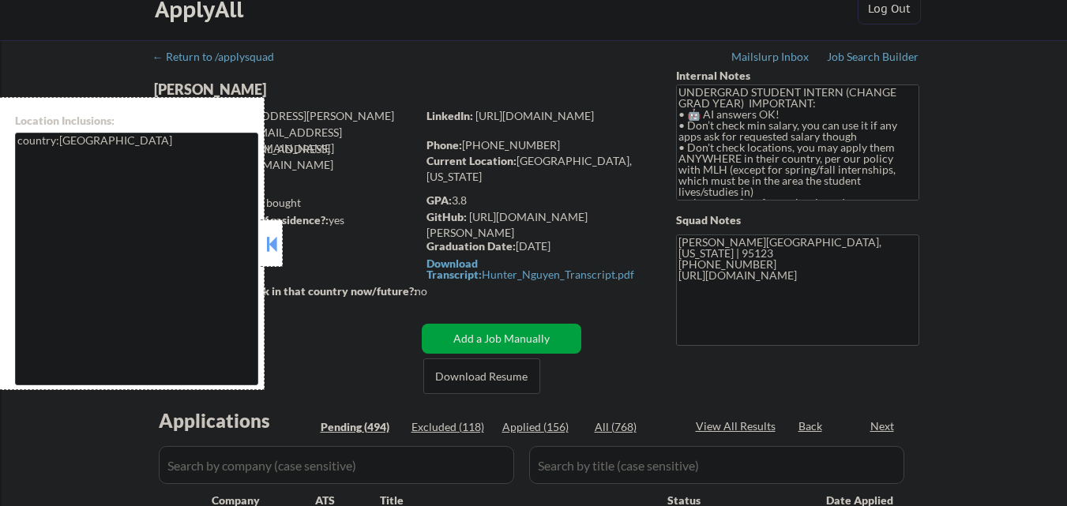
scroll to position [107, 0]
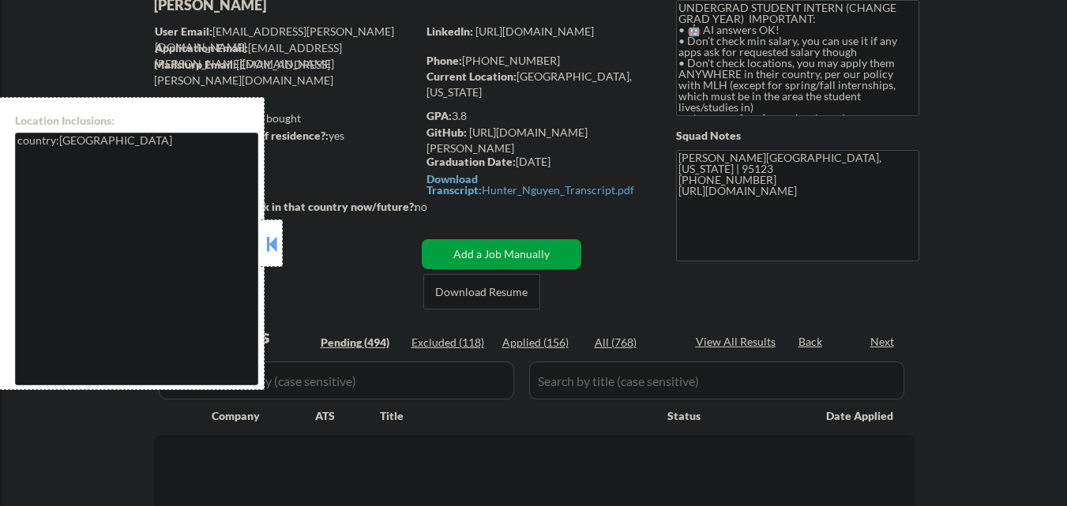
click at [276, 238] on button at bounding box center [271, 244] width 17 height 24
click at [274, 248] on button at bounding box center [271, 244] width 17 height 24
click at [275, 246] on button at bounding box center [271, 244] width 17 height 24
click at [279, 250] on button at bounding box center [271, 244] width 17 height 24
select select ""pending""
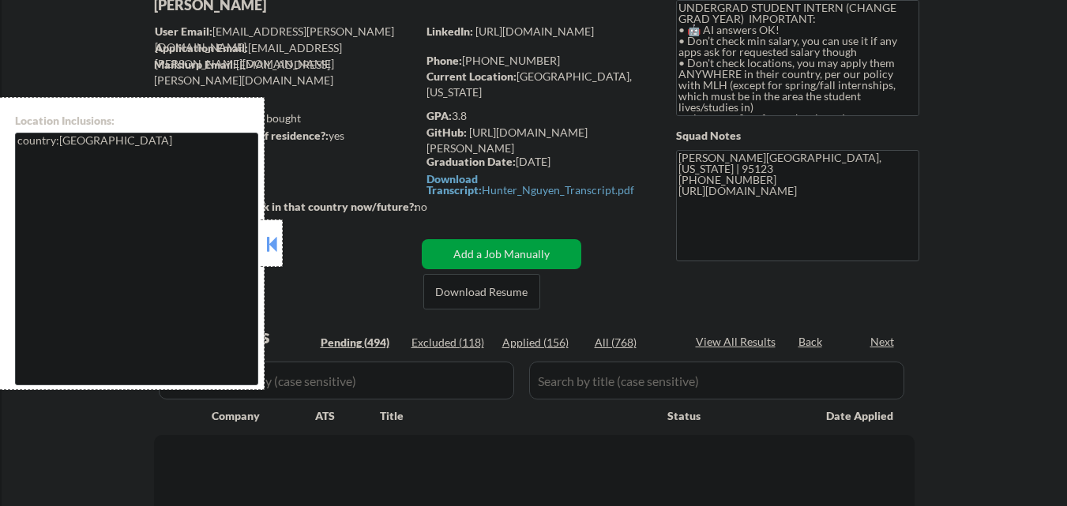
select select ""pending""
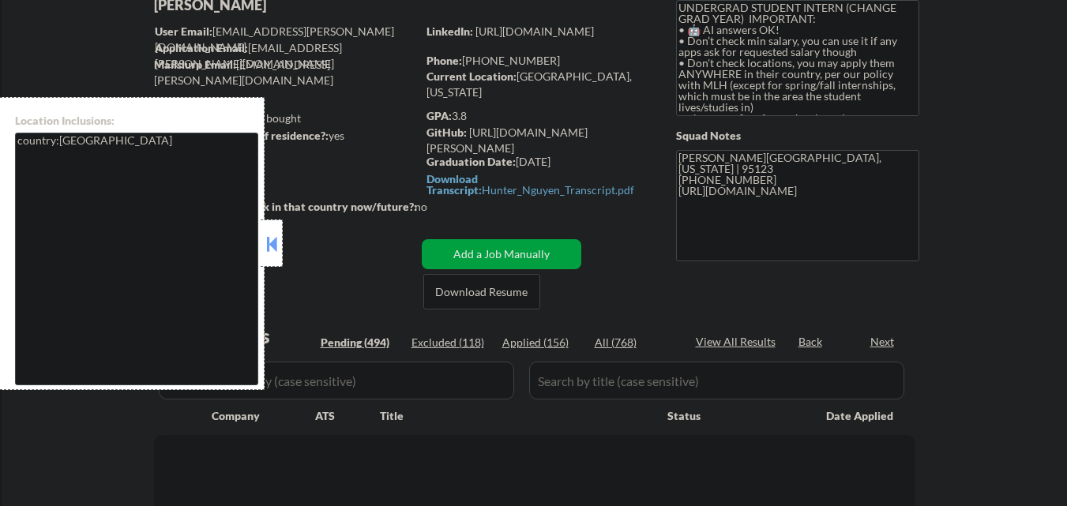
select select ""pending""
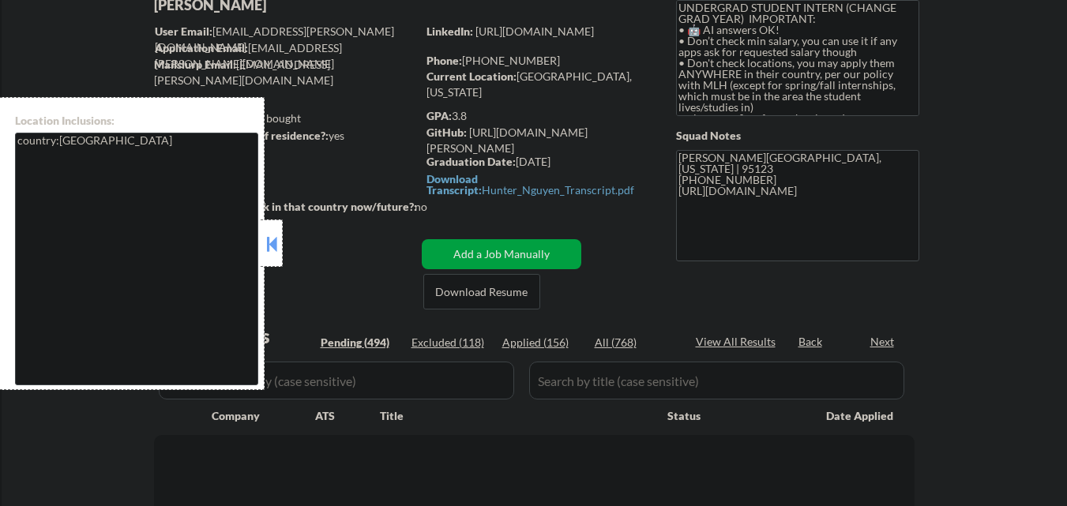
select select ""pending""
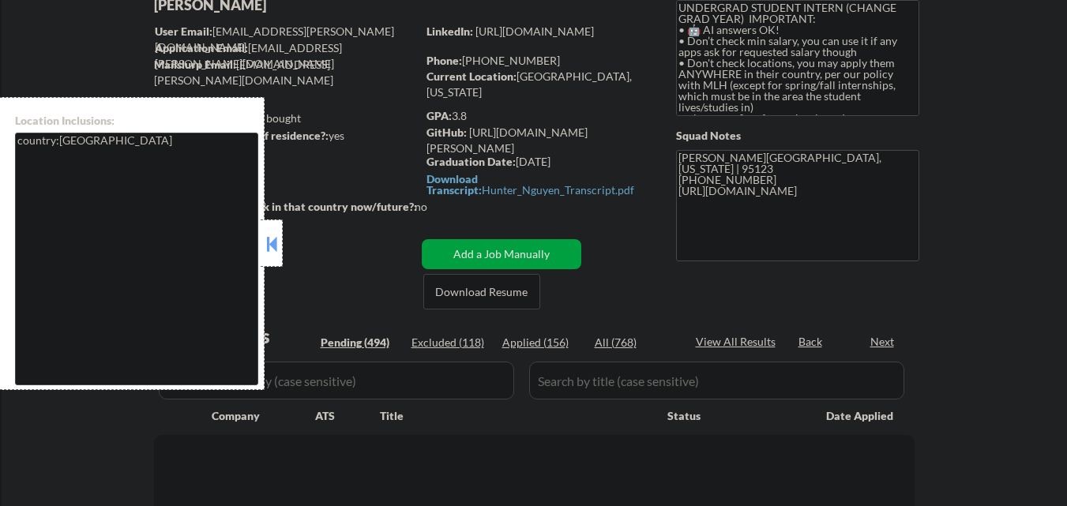
select select ""pending""
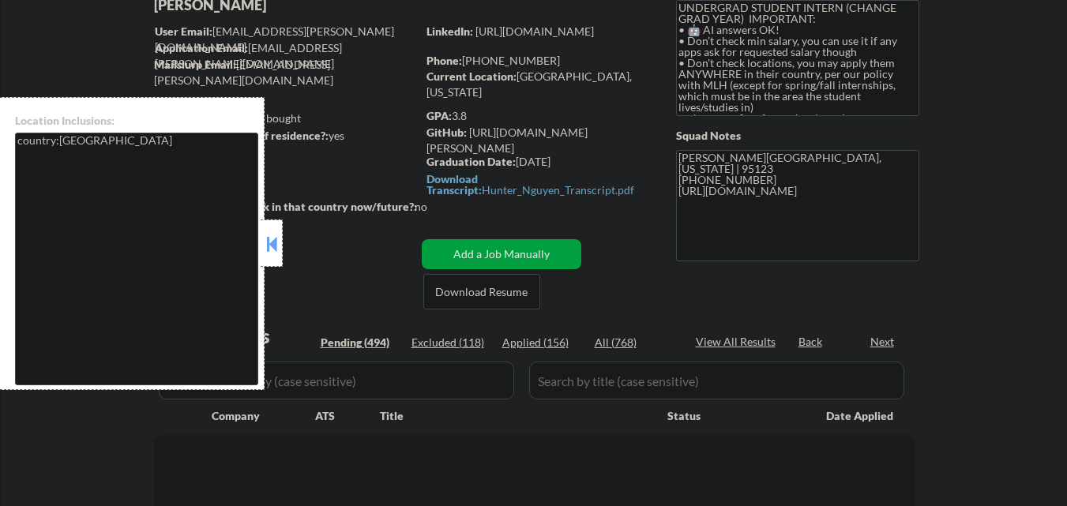
select select ""pending""
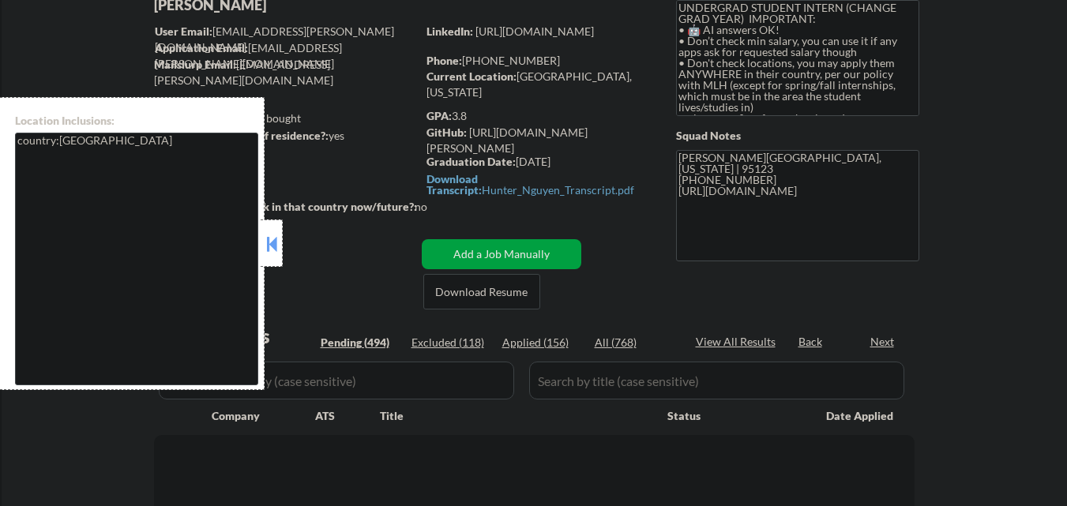
select select ""pending""
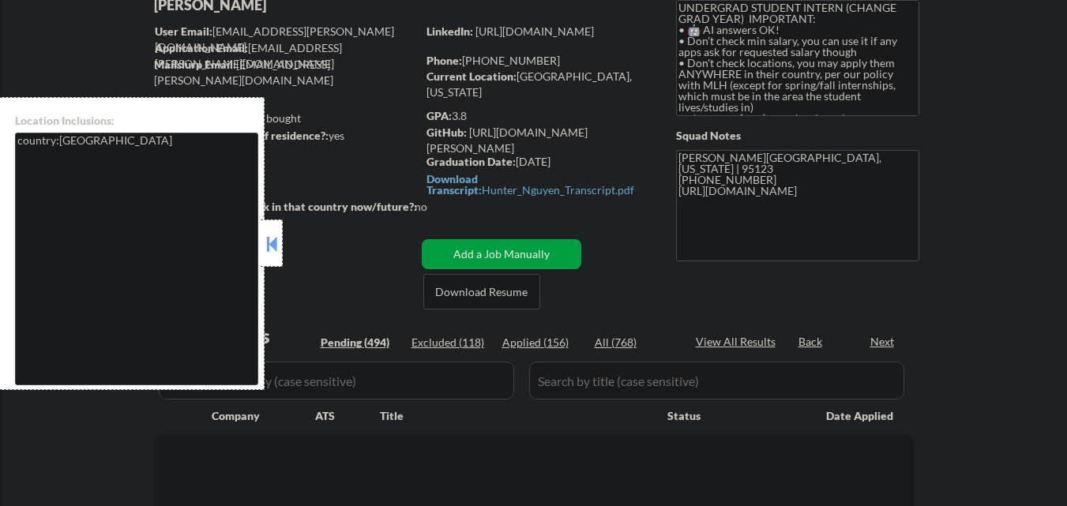
select select ""pending""
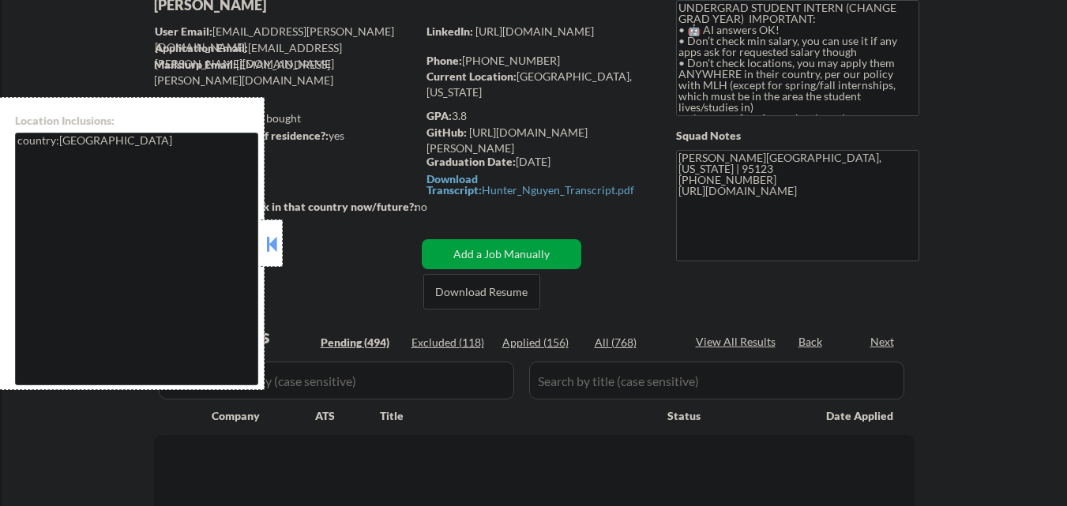
select select ""pending""
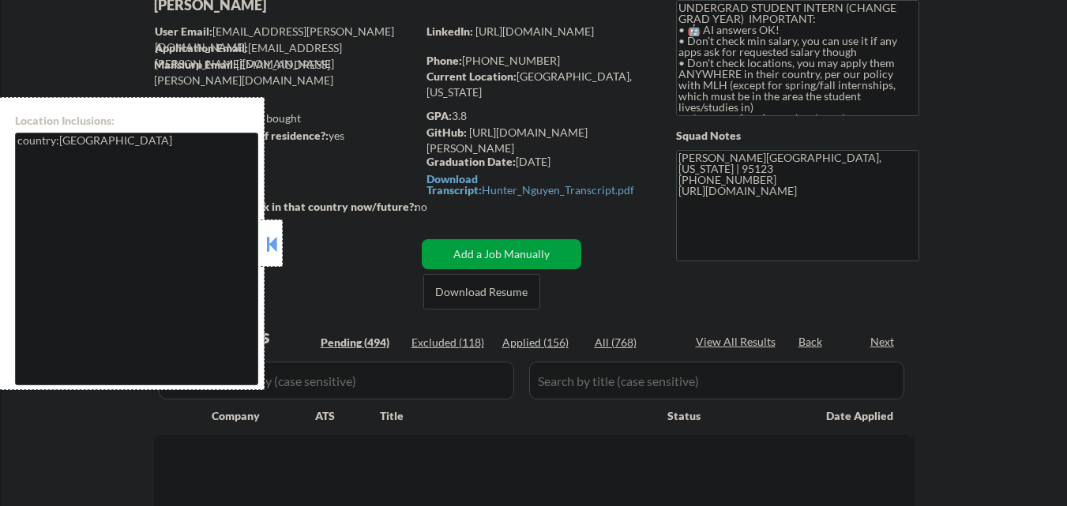
select select ""pending""
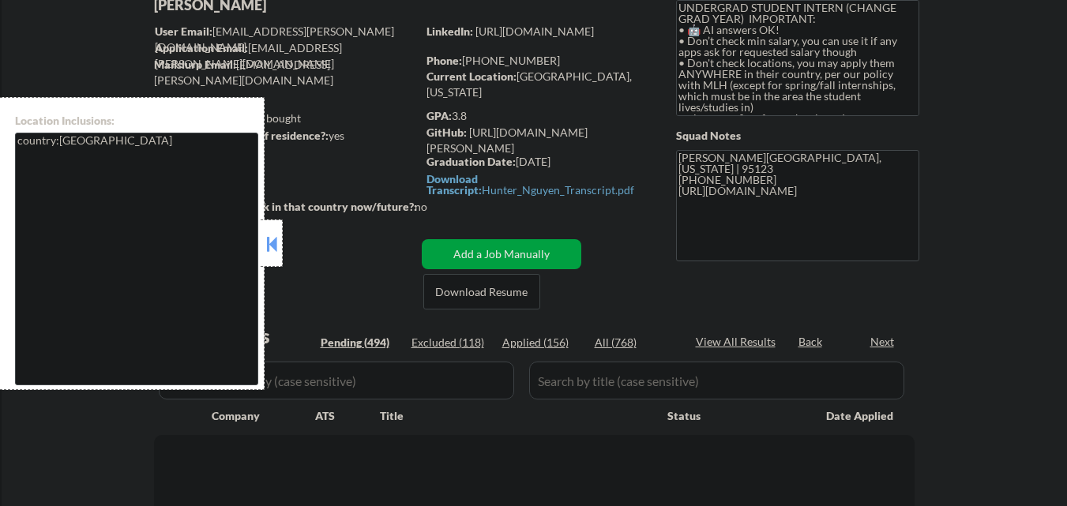
select select ""pending""
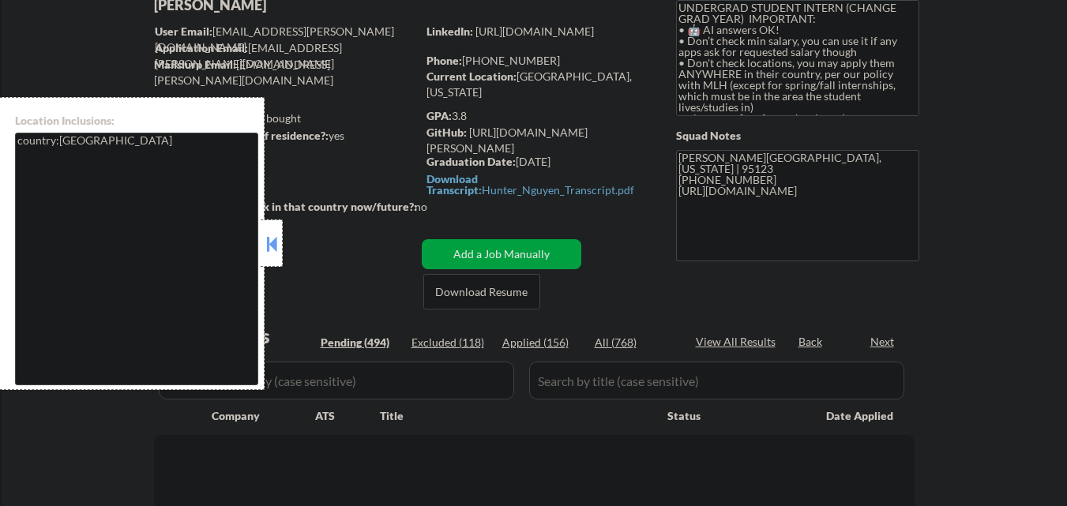
select select ""pending""
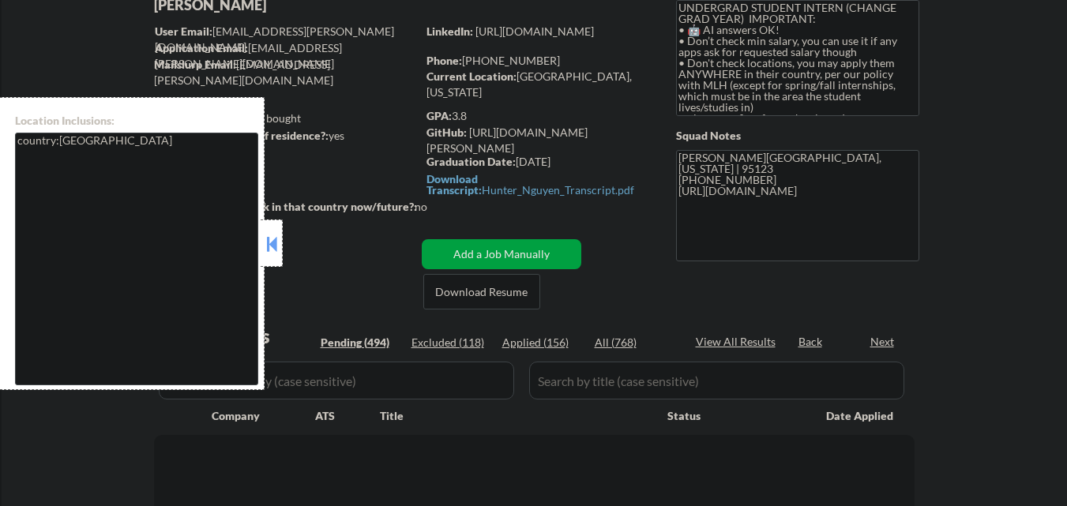
select select ""pending""
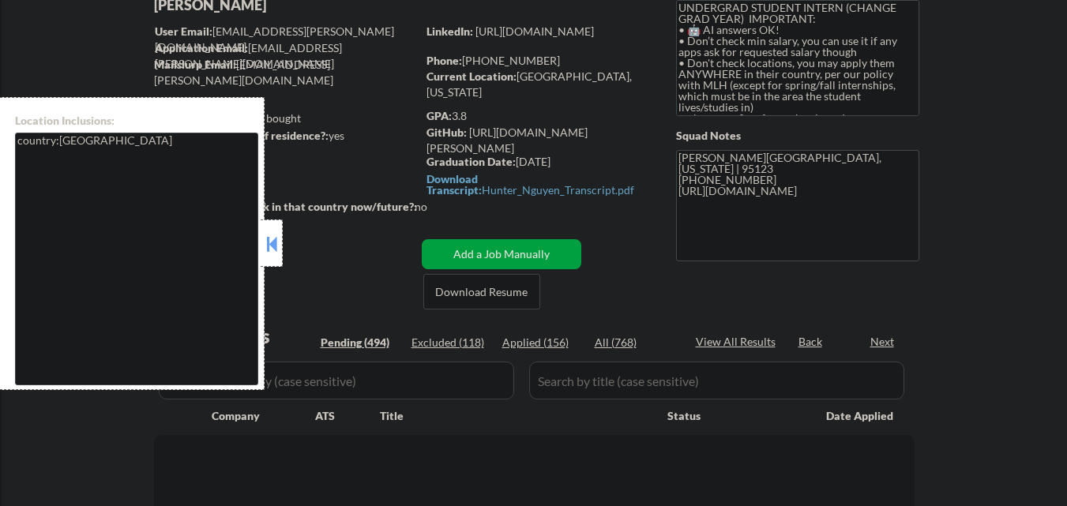
select select ""pending""
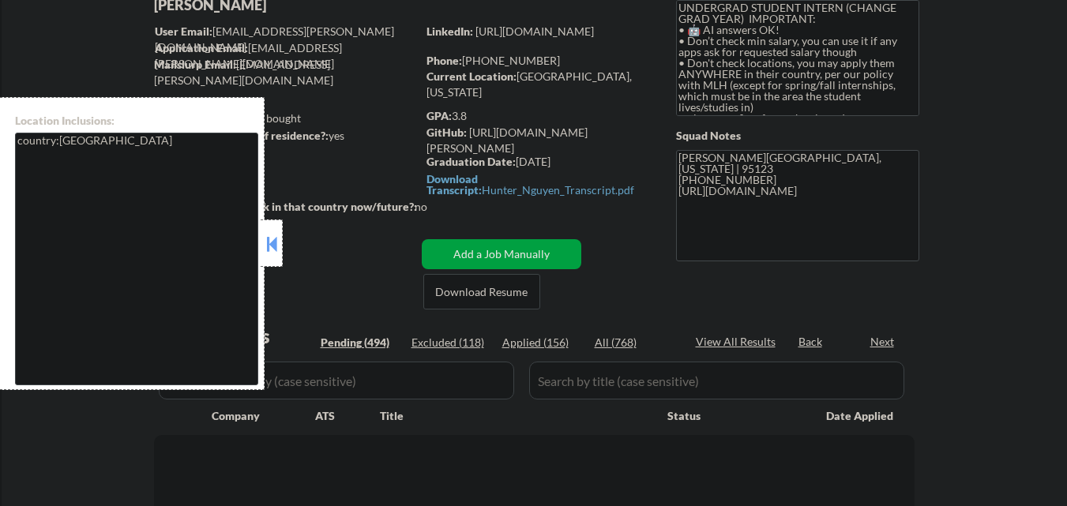
select select ""pending""
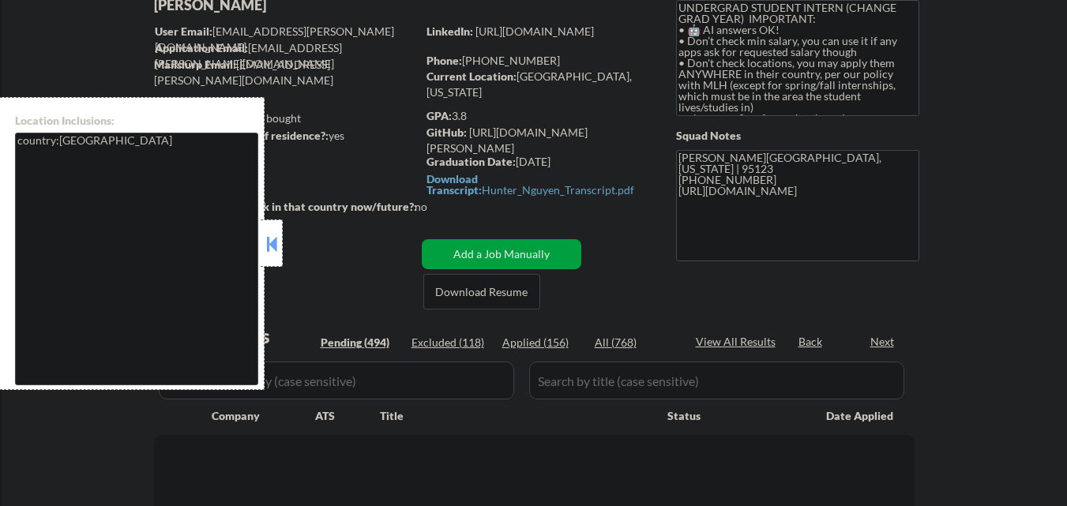
select select ""pending""
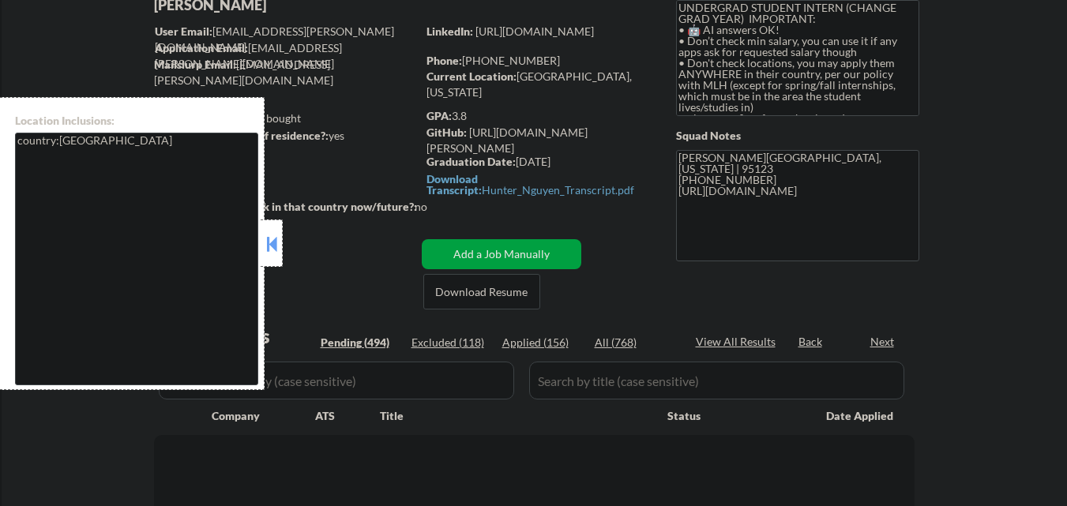
select select ""pending""
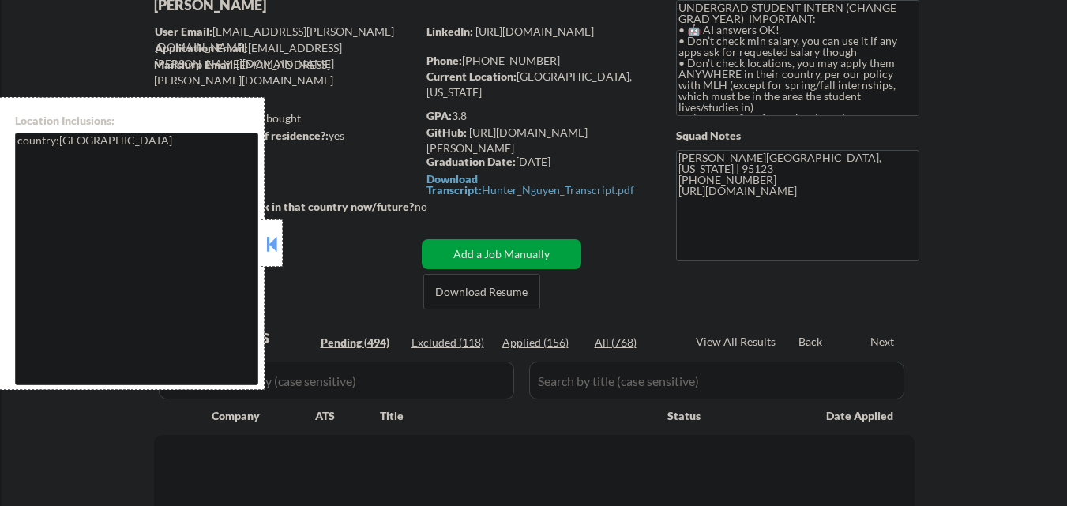
select select ""pending""
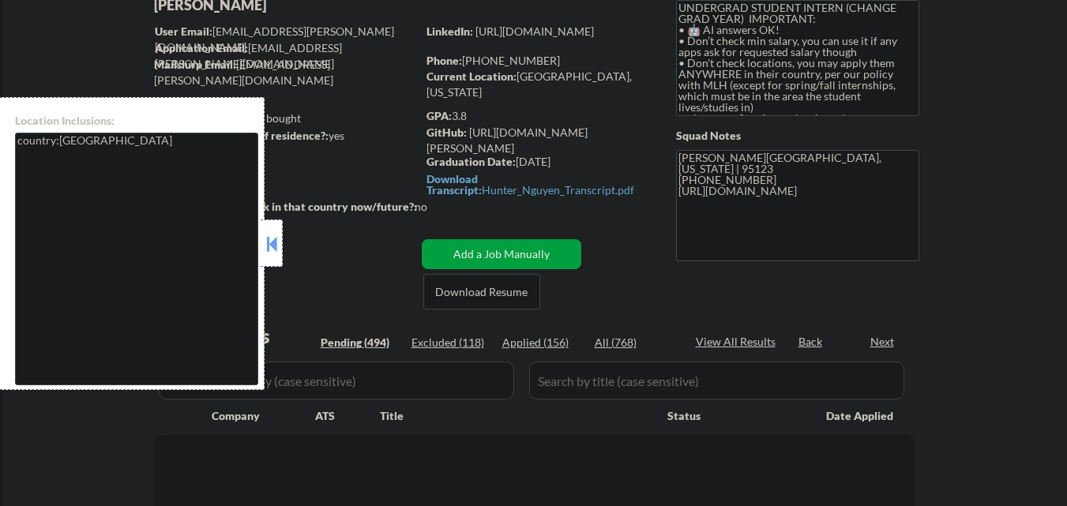
select select ""pending""
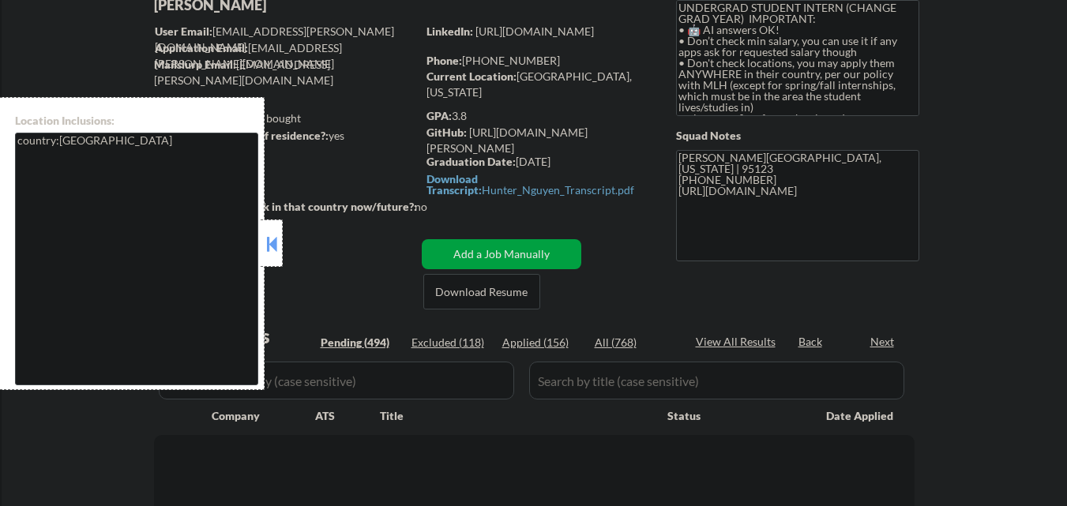
select select ""pending""
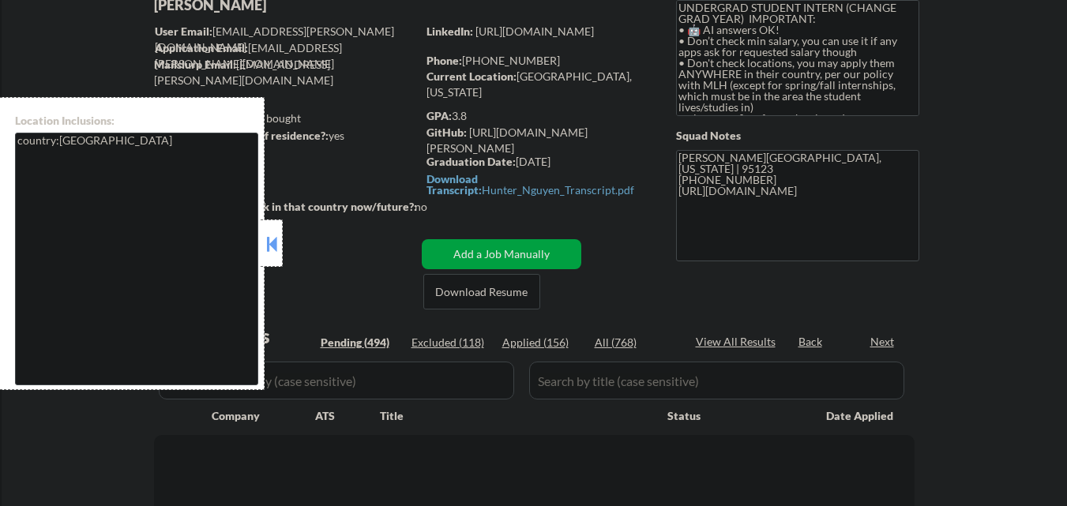
select select ""pending""
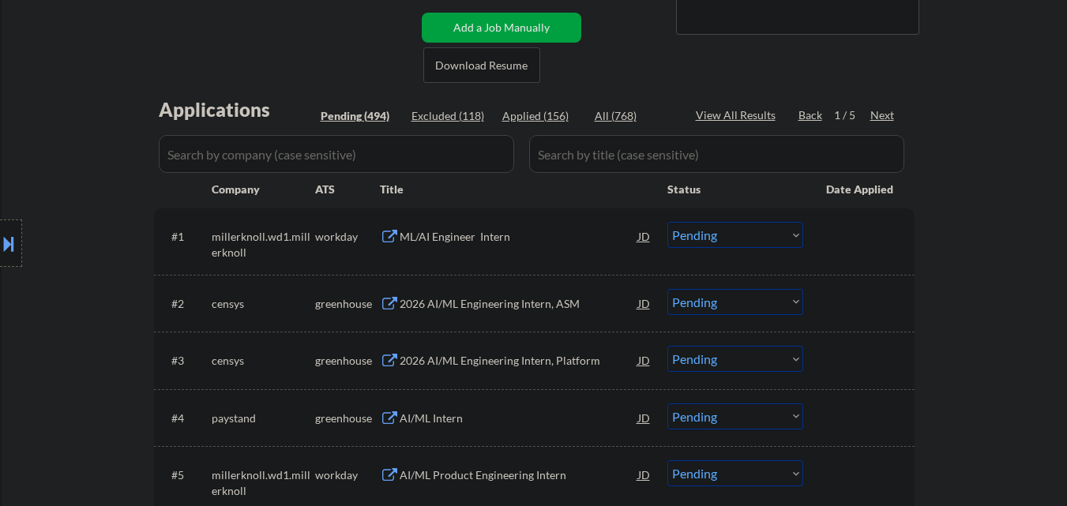
scroll to position [316, 0]
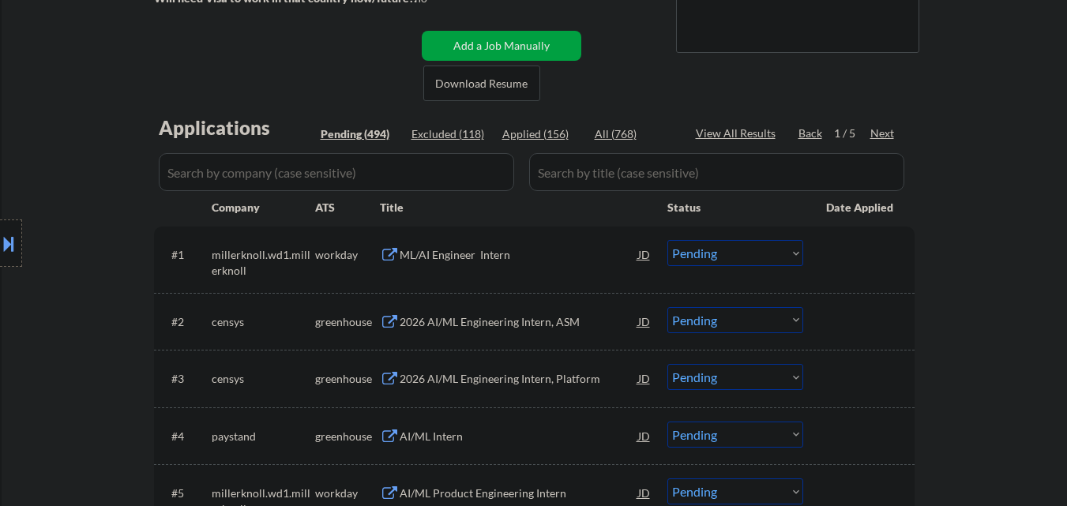
click at [878, 133] on div "Next" at bounding box center [882, 134] width 25 height 16
click at [879, 133] on div "Next" at bounding box center [882, 134] width 25 height 16
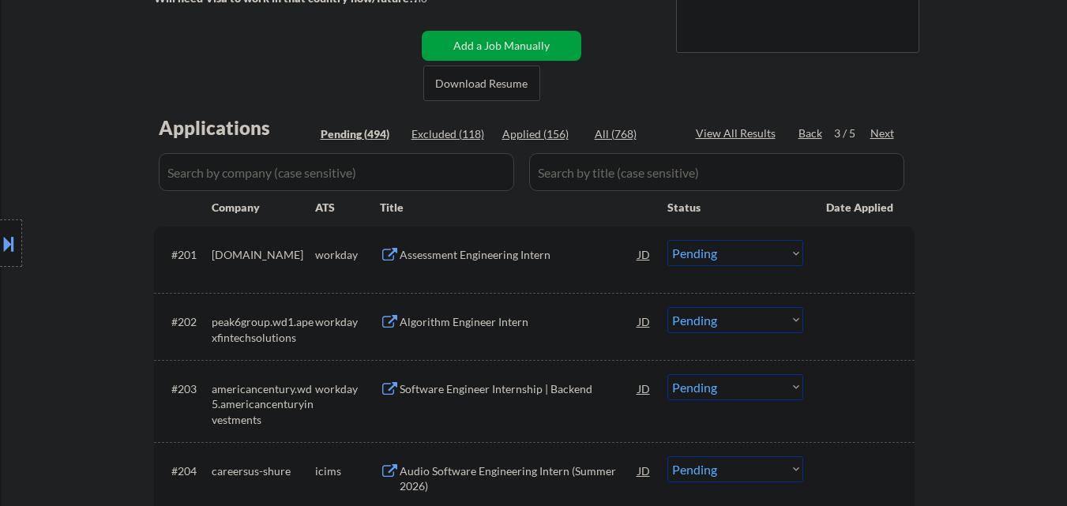
click at [889, 134] on div "Next" at bounding box center [882, 134] width 25 height 16
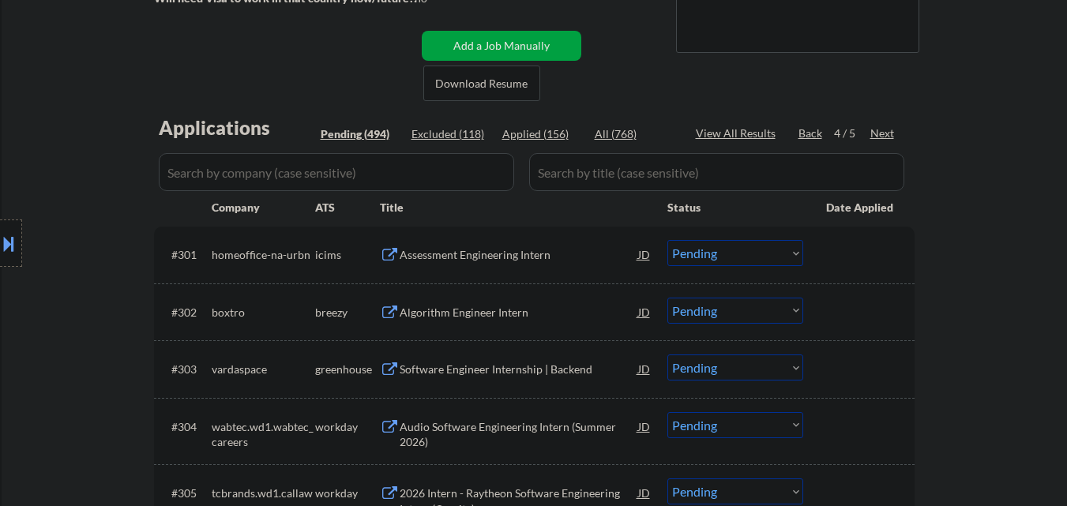
click at [889, 134] on div "Next" at bounding box center [882, 134] width 25 height 16
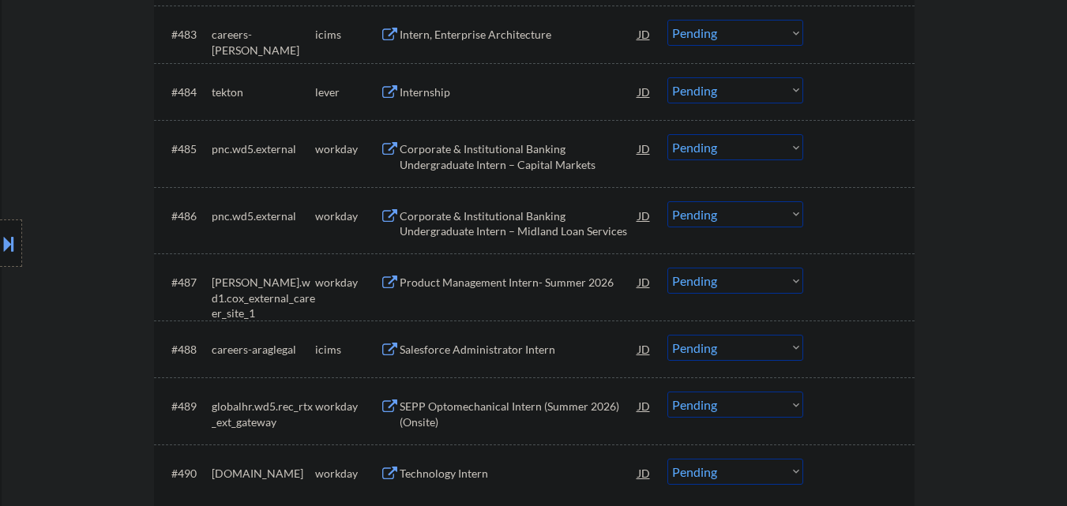
scroll to position [5804, 0]
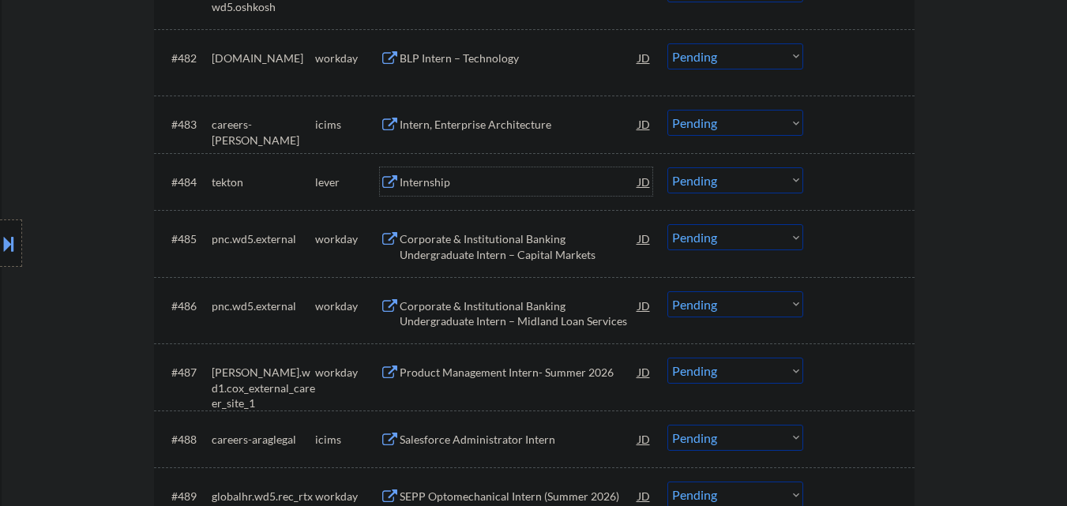
click at [471, 171] on div "Internship" at bounding box center [519, 181] width 238 height 28
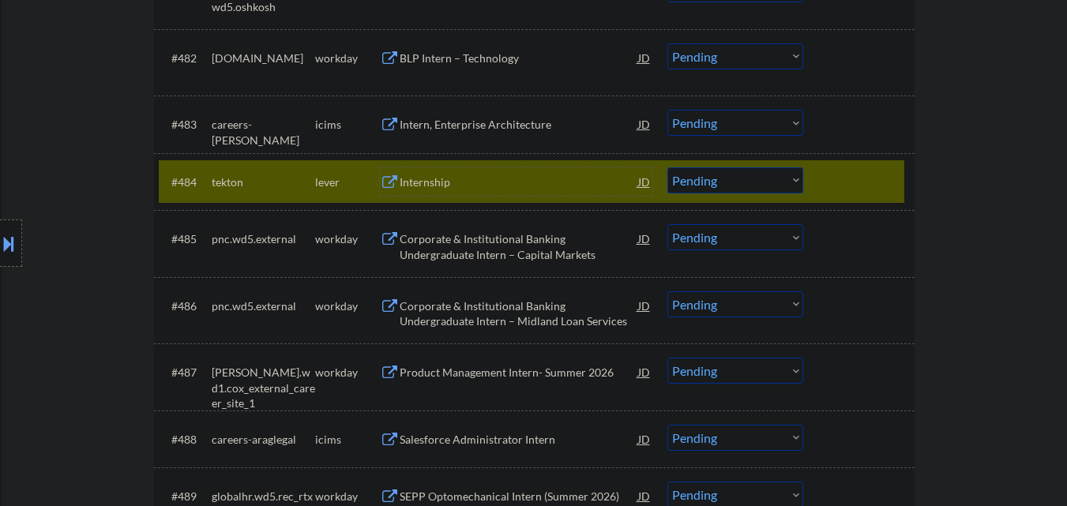
click at [881, 178] on div at bounding box center [860, 181] width 69 height 28
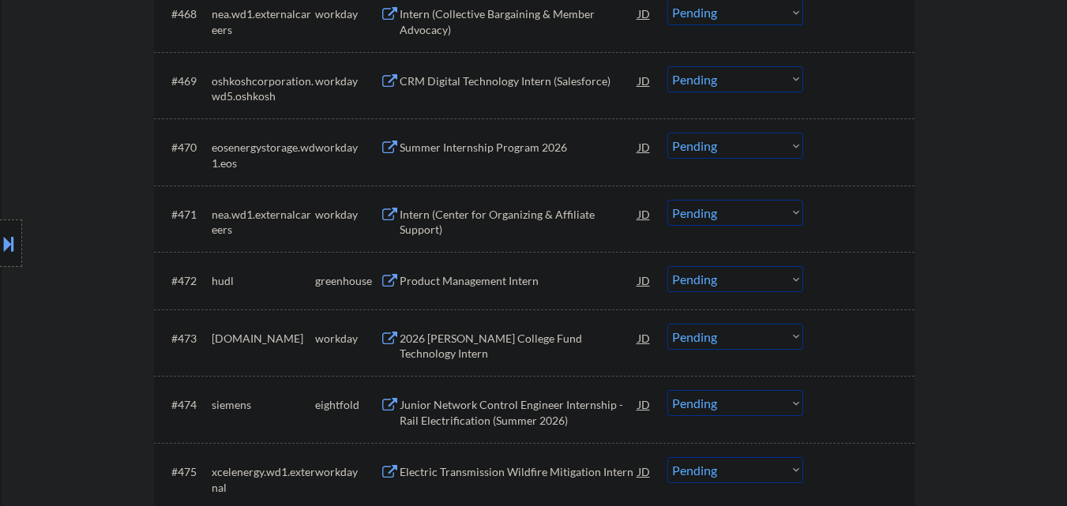
scroll to position [4935, 0]
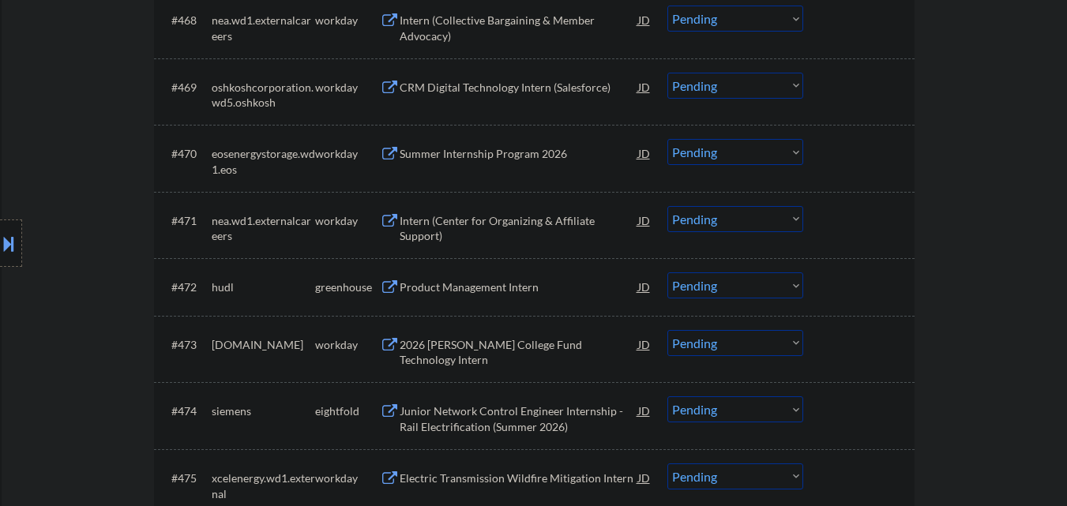
click at [479, 286] on div "Product Management Intern" at bounding box center [519, 288] width 238 height 16
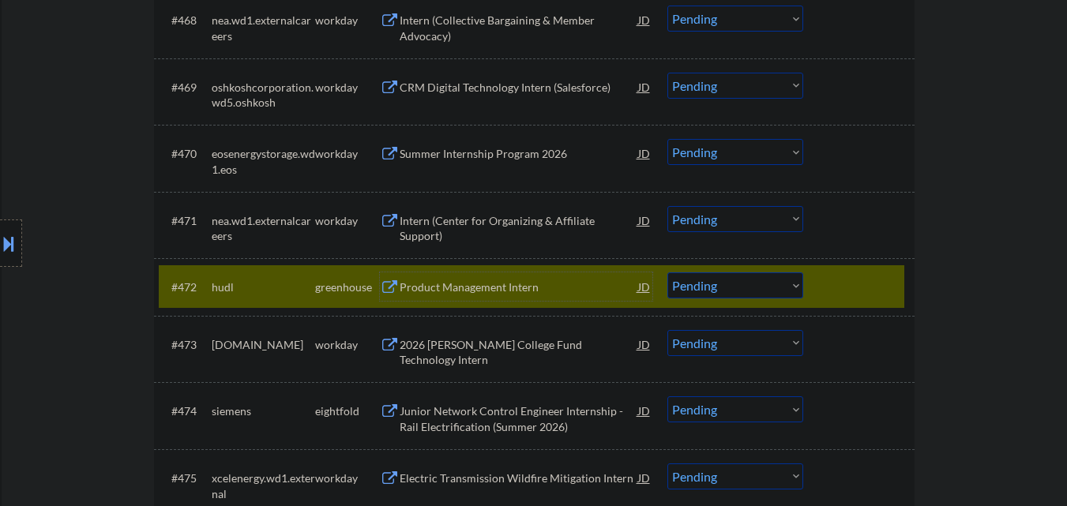
click at [779, 281] on select "Choose an option... Pending Applied Excluded (Questions) Excluded (Expired) Exc…" at bounding box center [735, 285] width 136 height 26
click at [667, 272] on select "Choose an option... Pending Applied Excluded (Questions) Excluded (Expired) Exc…" at bounding box center [735, 285] width 136 height 26
click at [853, 289] on div at bounding box center [860, 286] width 69 height 28
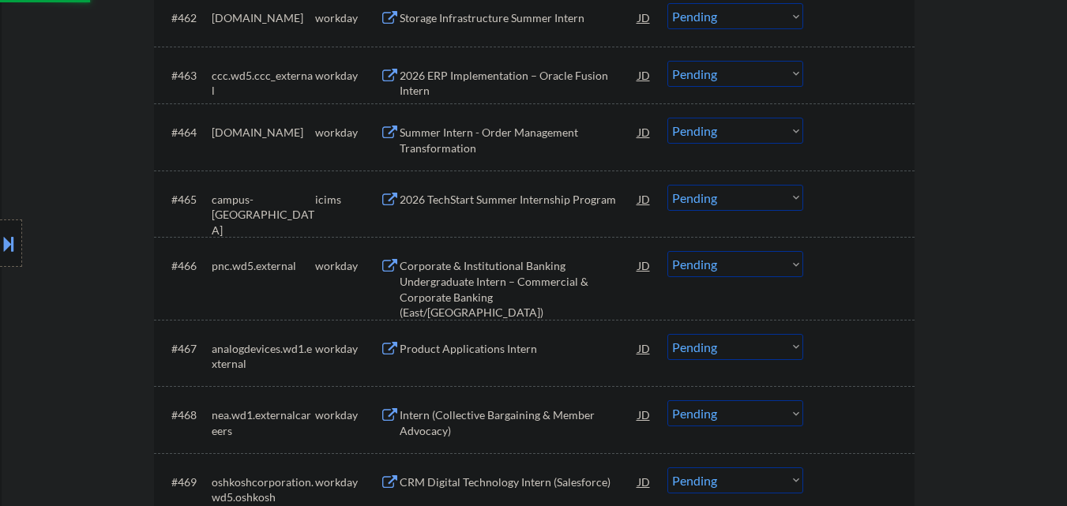
select select ""pending""
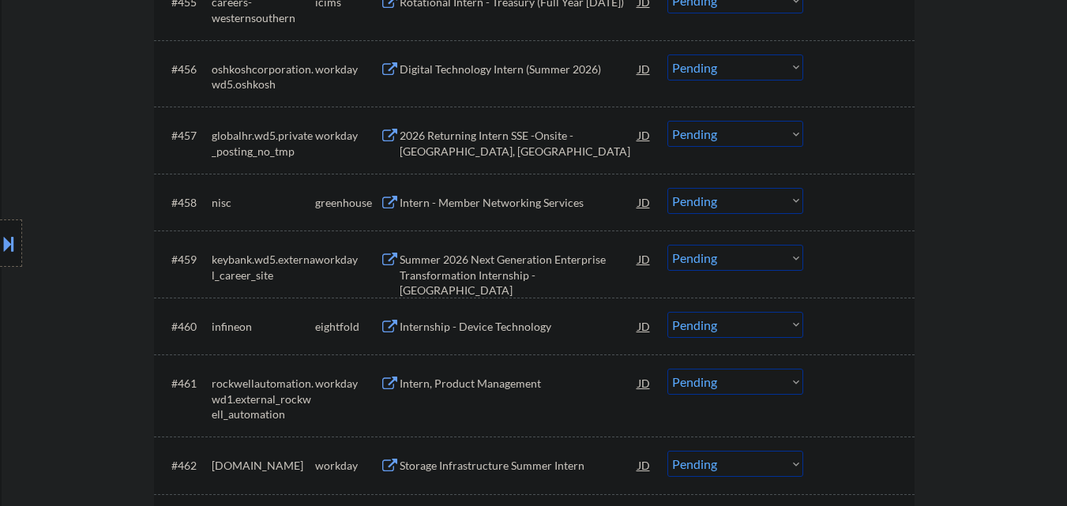
scroll to position [4067, 0]
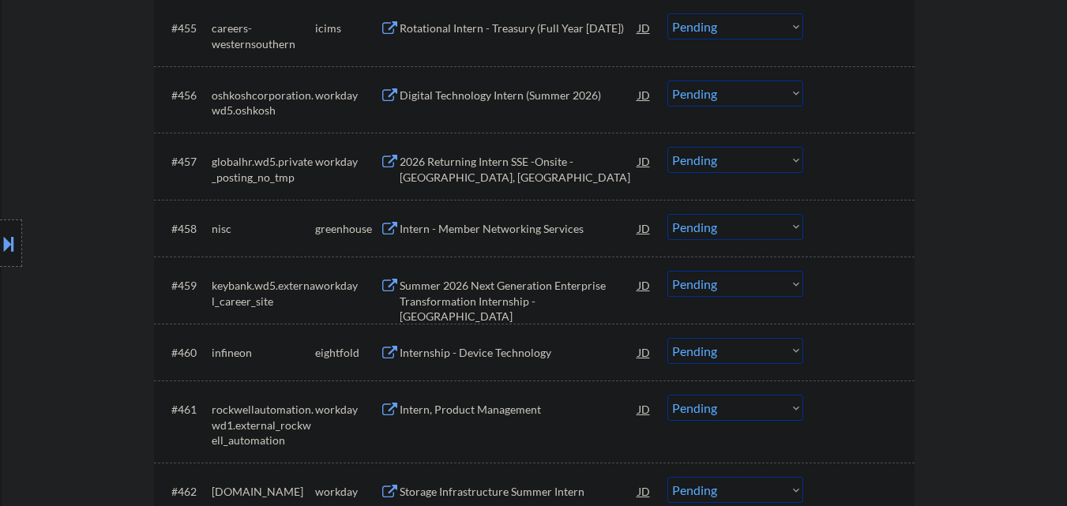
click at [516, 232] on div "Intern - Member Networking Services" at bounding box center [519, 229] width 238 height 16
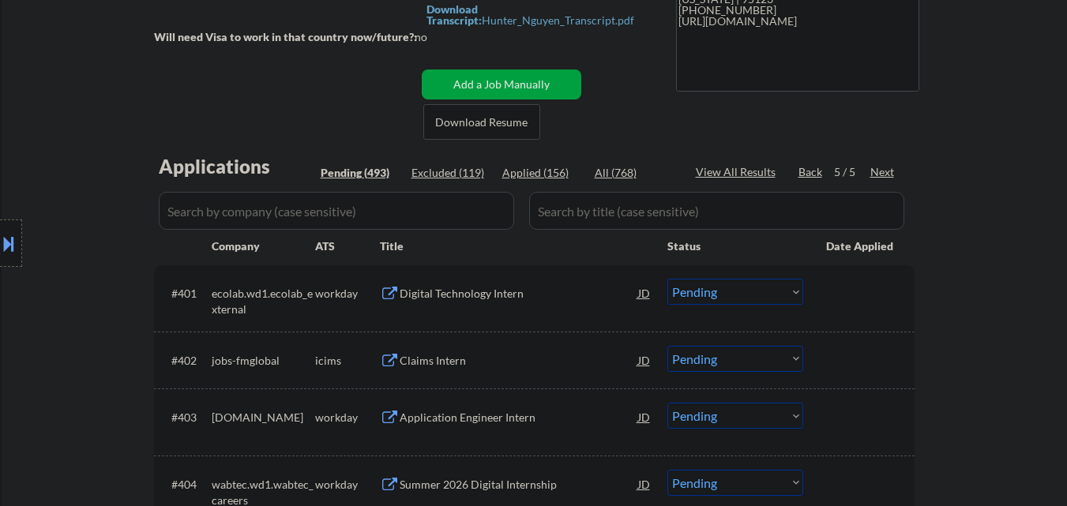
scroll to position [316, 0]
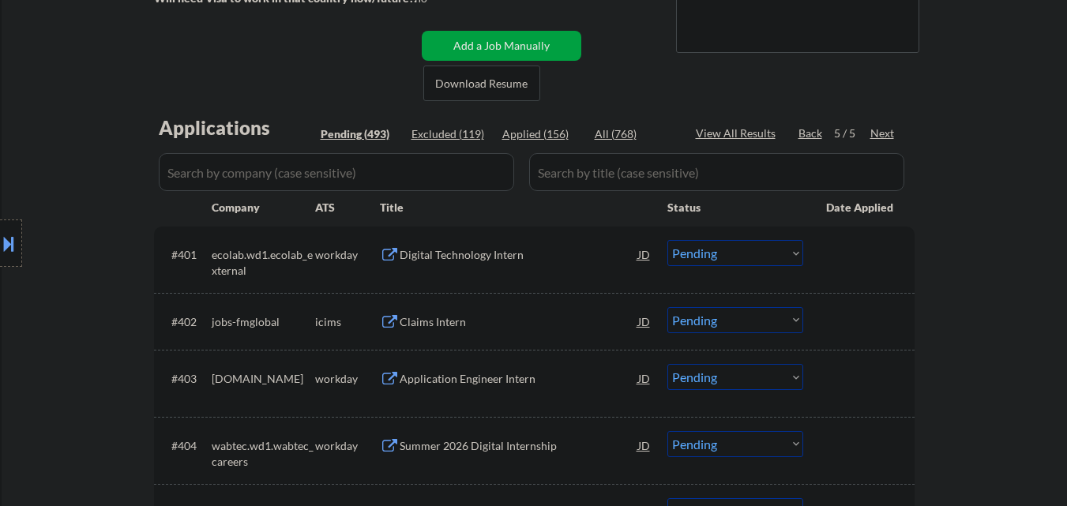
click at [814, 132] on div "Back" at bounding box center [810, 134] width 25 height 16
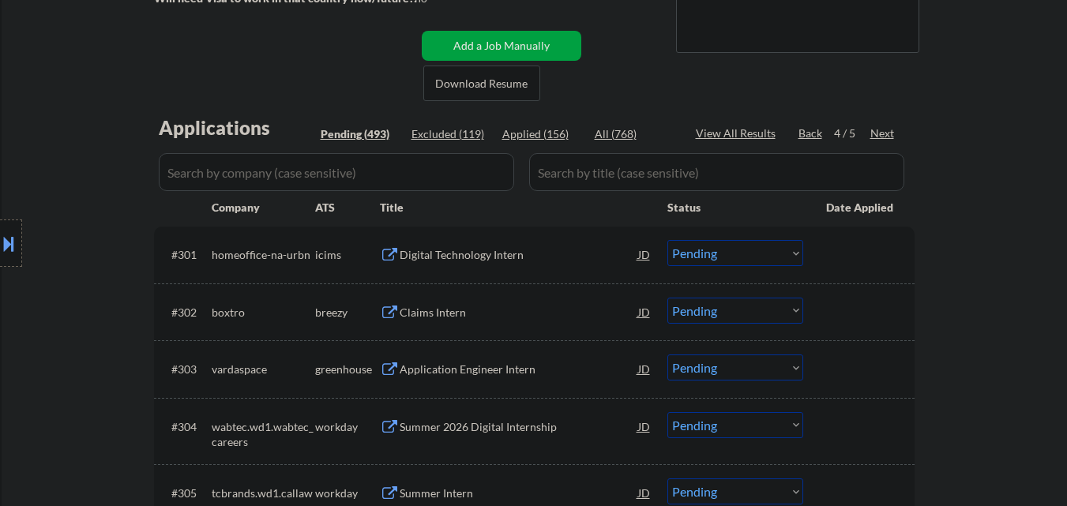
click at [808, 130] on div "Back" at bounding box center [810, 134] width 25 height 16
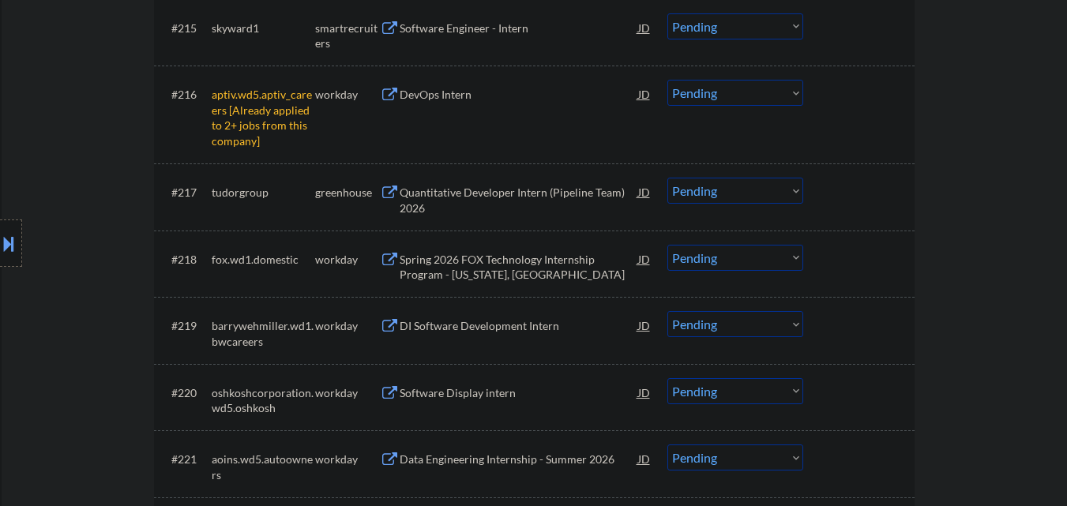
scroll to position [1421, 0]
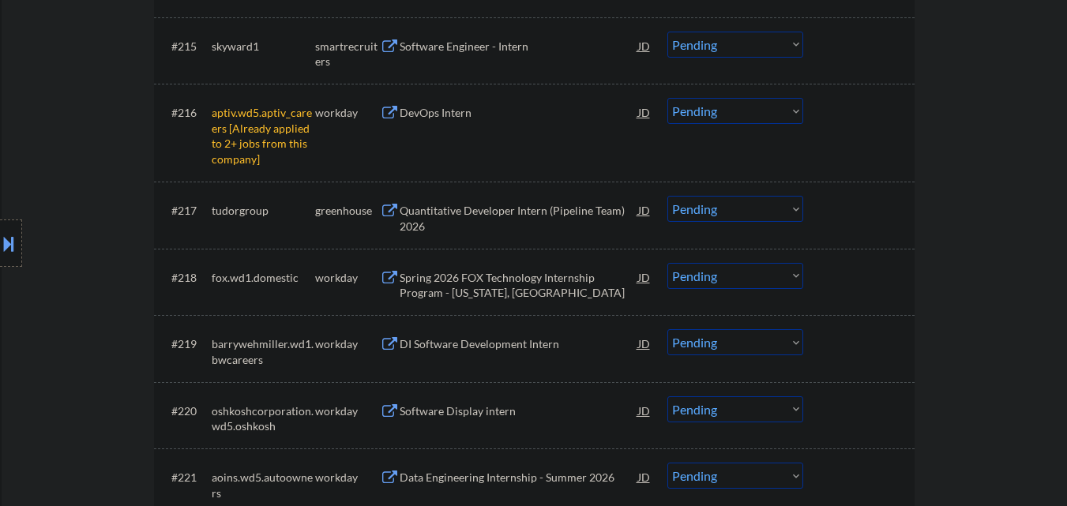
drag, startPoint x: 740, startPoint y: 107, endPoint x: 741, endPoint y: 120, distance: 12.7
click at [739, 107] on select "Choose an option... Pending Applied Excluded (Questions) Excluded (Expired) Exc…" at bounding box center [735, 111] width 136 height 26
click at [667, 98] on select "Choose an option... Pending Applied Excluded (Questions) Excluded (Expired) Exc…" at bounding box center [735, 111] width 136 height 26
select select ""pending""
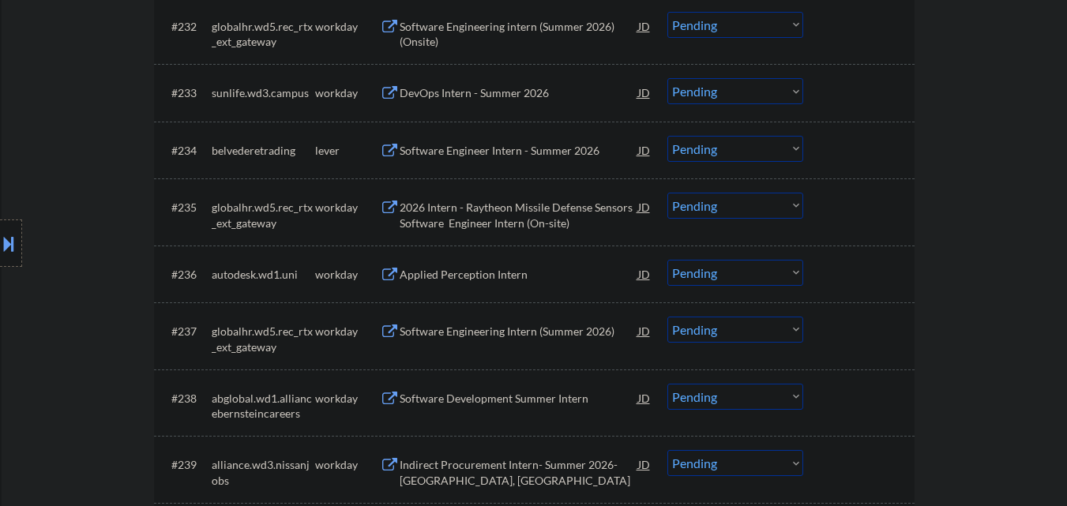
scroll to position [2606, 0]
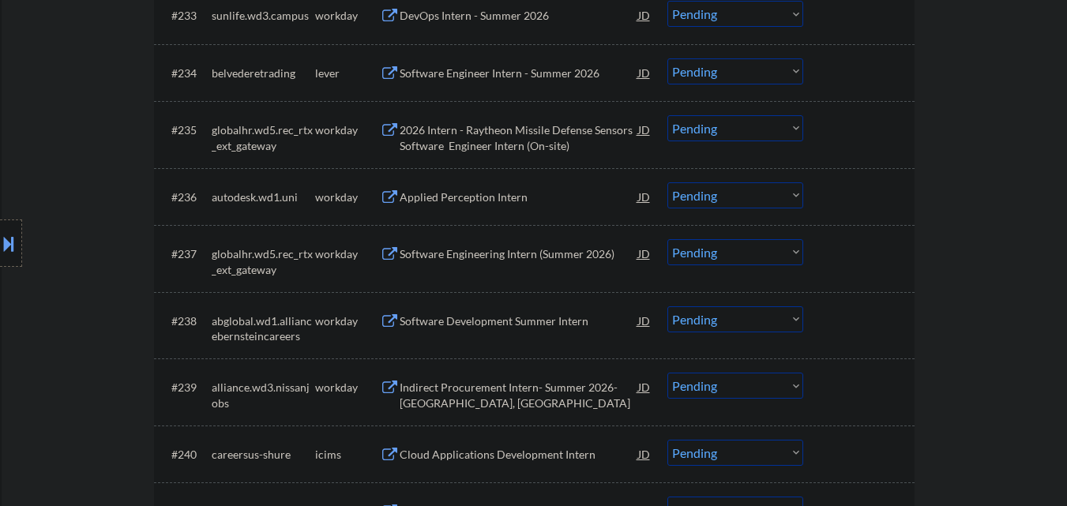
click at [499, 72] on div "Software Engineer Intern - Summer 2026" at bounding box center [519, 74] width 238 height 16
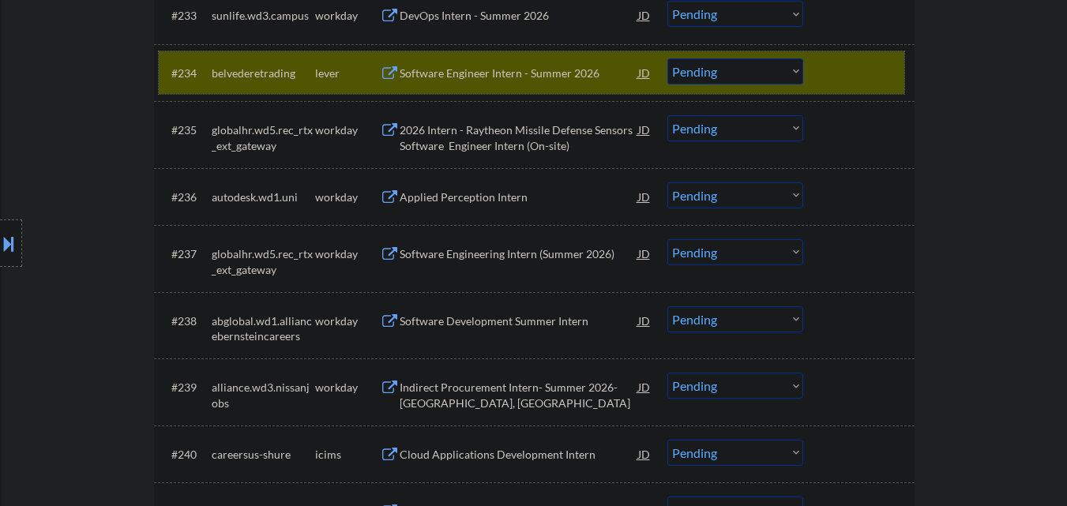
click at [855, 70] on div at bounding box center [860, 72] width 69 height 28
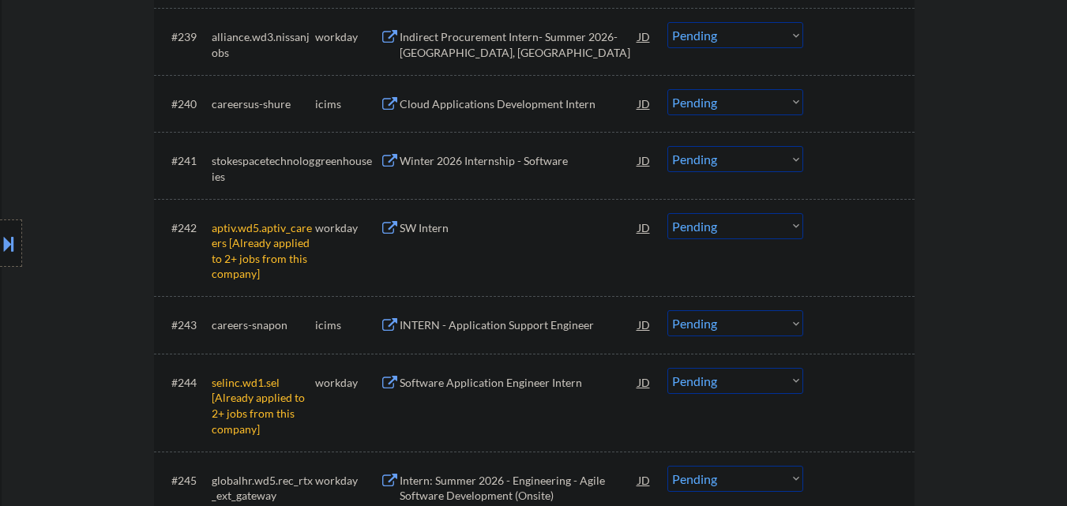
scroll to position [3080, 0]
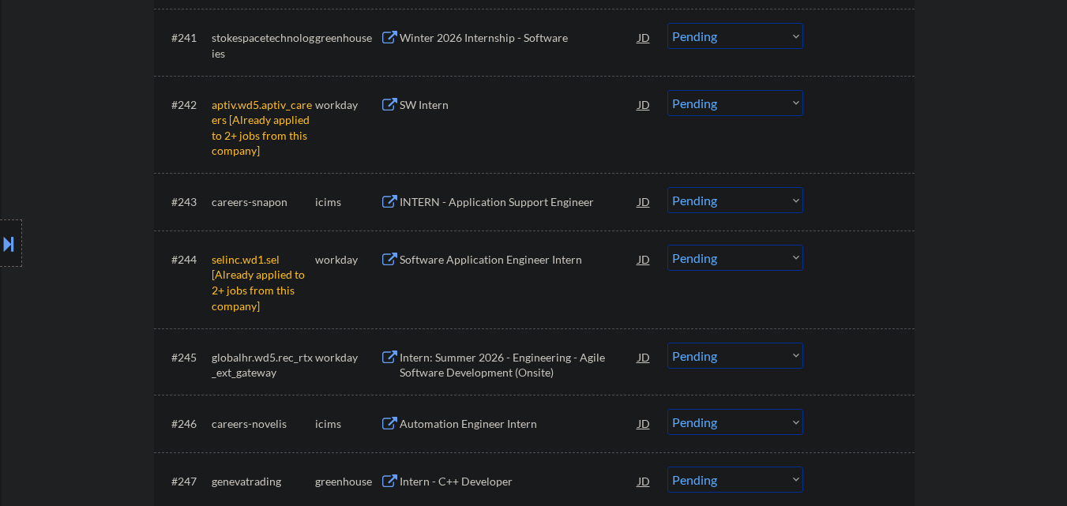
click at [714, 100] on select "Choose an option... Pending Applied Excluded (Questions) Excluded (Expired) Exc…" at bounding box center [735, 103] width 136 height 26
click at [667, 90] on select "Choose an option... Pending Applied Excluded (Questions) Excluded (Expired) Exc…" at bounding box center [735, 103] width 136 height 26
select select ""pending""
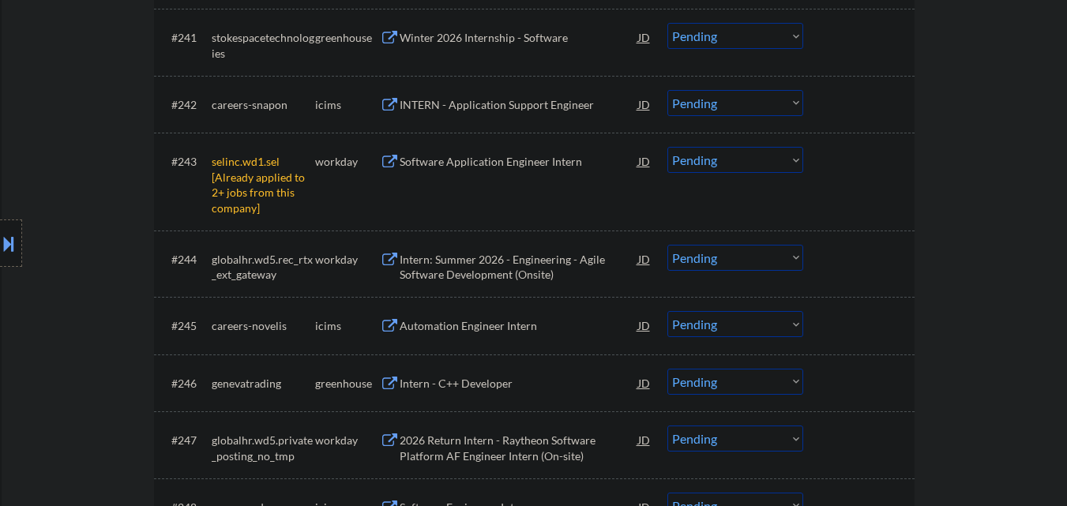
click at [768, 163] on select "Choose an option... Pending Applied Excluded (Questions) Excluded (Expired) Exc…" at bounding box center [735, 160] width 136 height 26
click at [667, 147] on select "Choose an option... Pending Applied Excluded (Questions) Excluded (Expired) Exc…" at bounding box center [735, 160] width 136 height 26
select select ""pending""
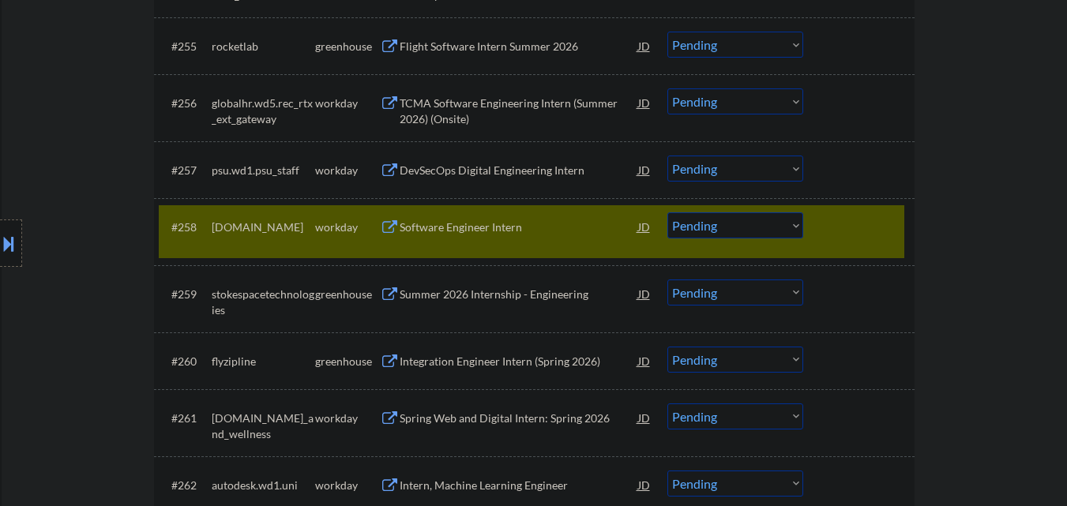
click at [872, 227] on div at bounding box center [860, 226] width 69 height 28
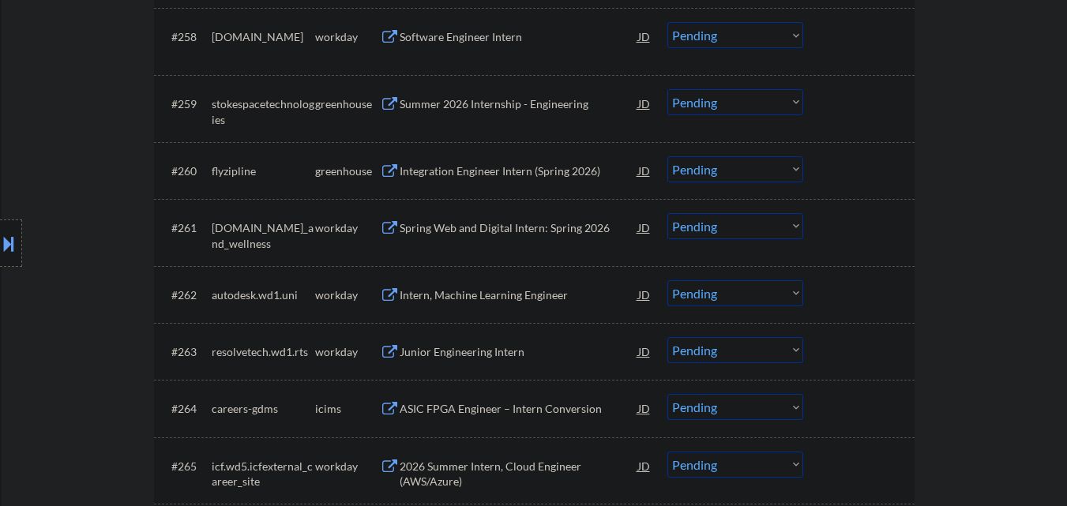
scroll to position [4185, 0]
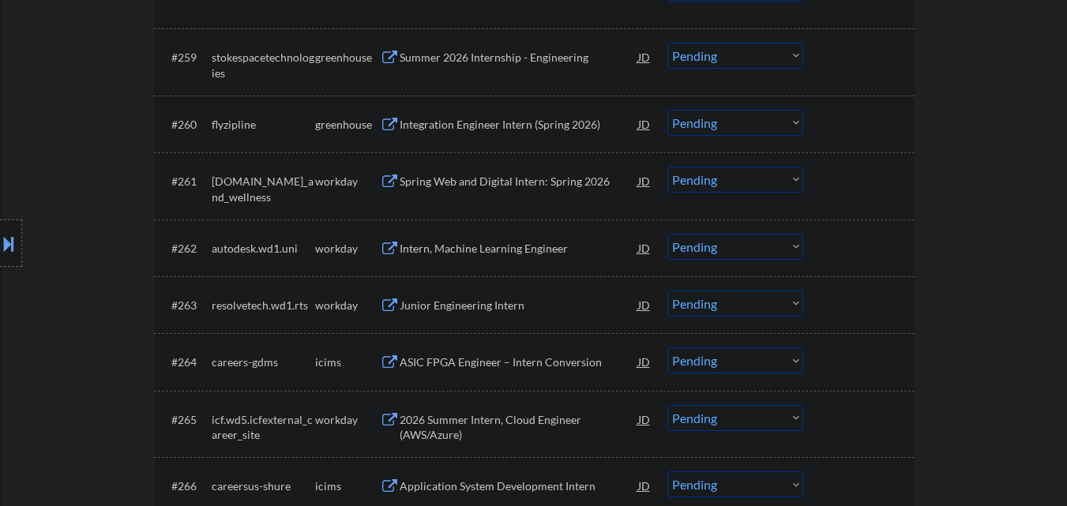
click at [528, 130] on div "Integration Engineer Intern (Spring 2026)" at bounding box center [519, 125] width 238 height 16
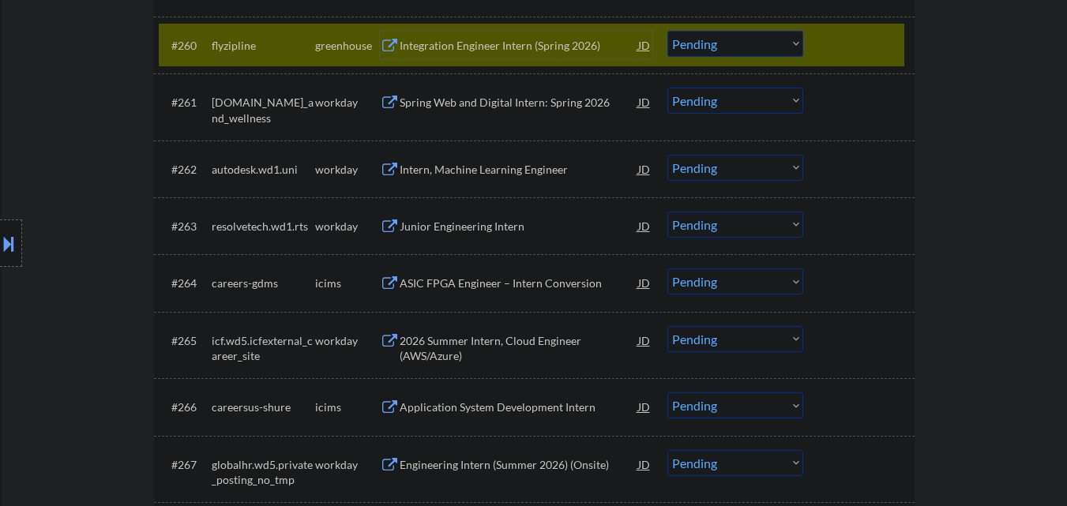
click at [864, 39] on div at bounding box center [860, 45] width 69 height 28
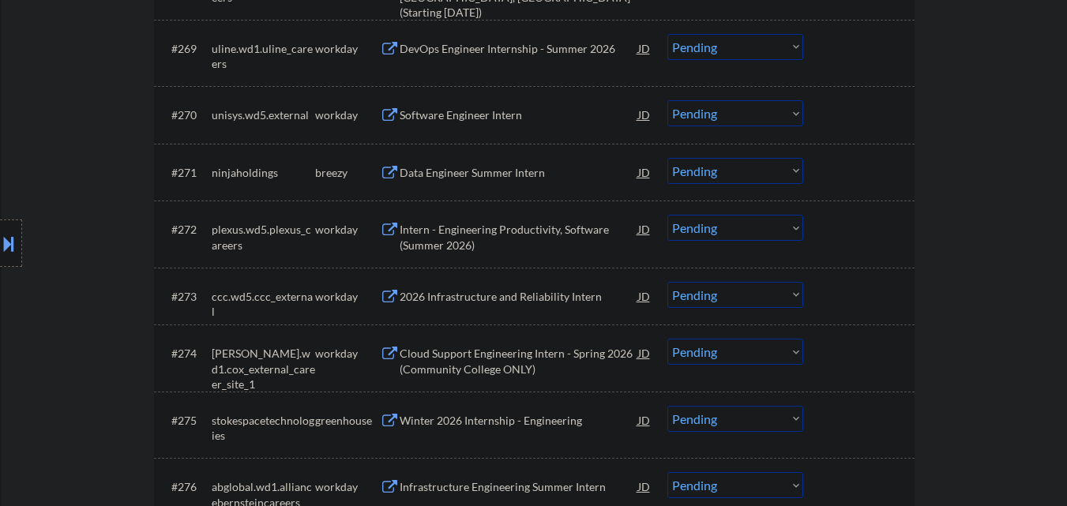
scroll to position [4817, 0]
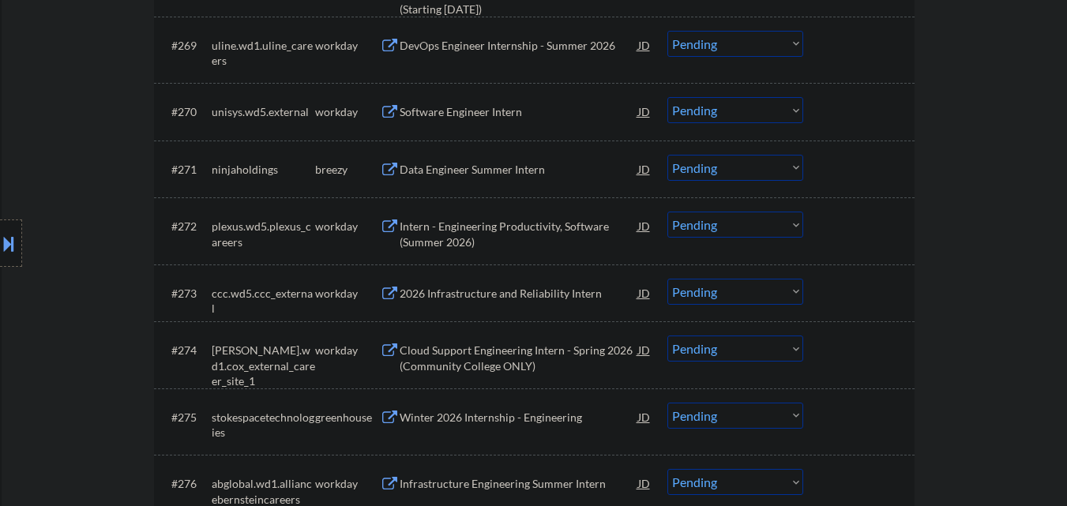
click at [499, 172] on div "Data Engineer Summer Intern" at bounding box center [519, 170] width 238 height 16
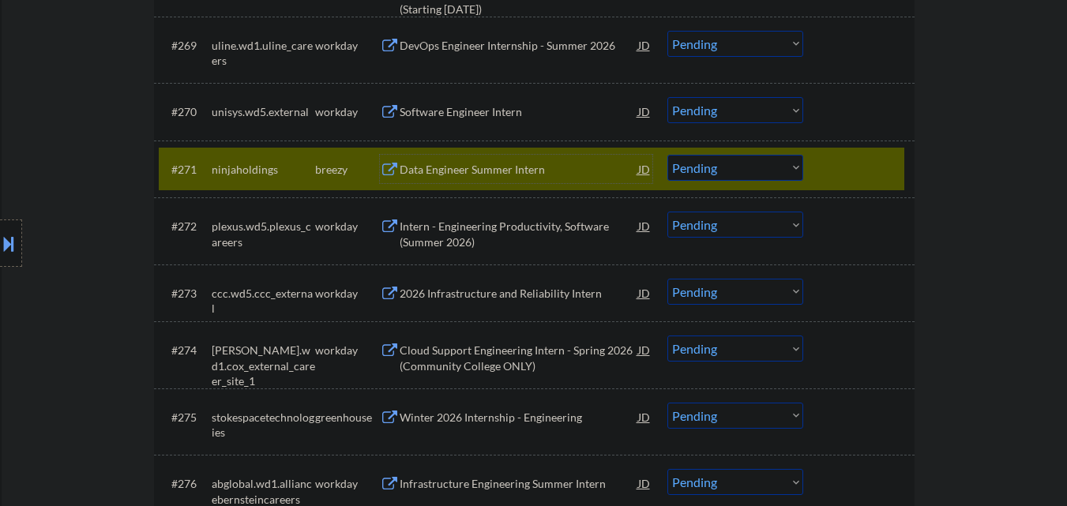
click at [506, 231] on div "Intern - Engineering Productivity, Software (Summer 2026)" at bounding box center [519, 234] width 238 height 31
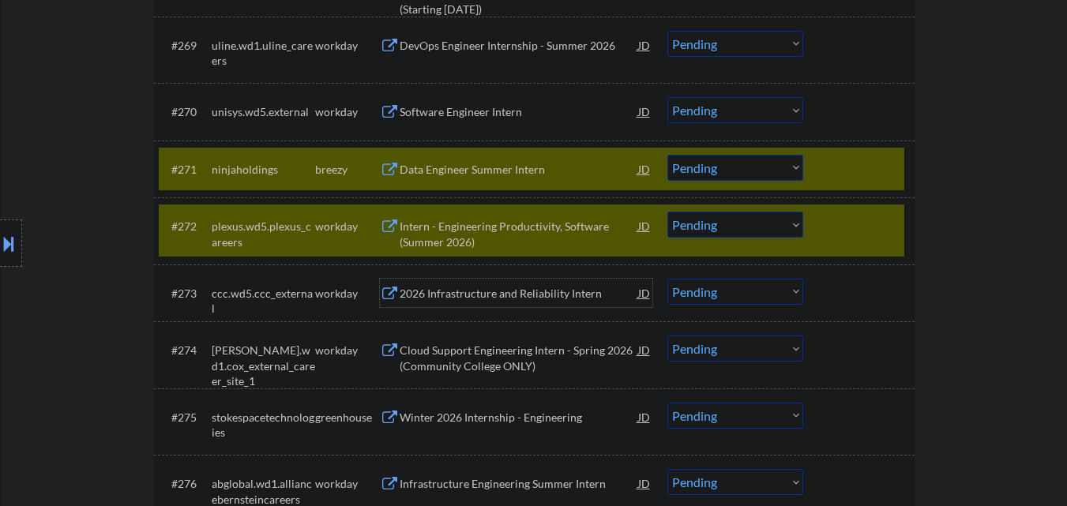
drag, startPoint x: 497, startPoint y: 296, endPoint x: 511, endPoint y: 294, distance: 13.6
click at [498, 296] on div "2026 Infrastructure and Reliability Intern" at bounding box center [519, 294] width 238 height 16
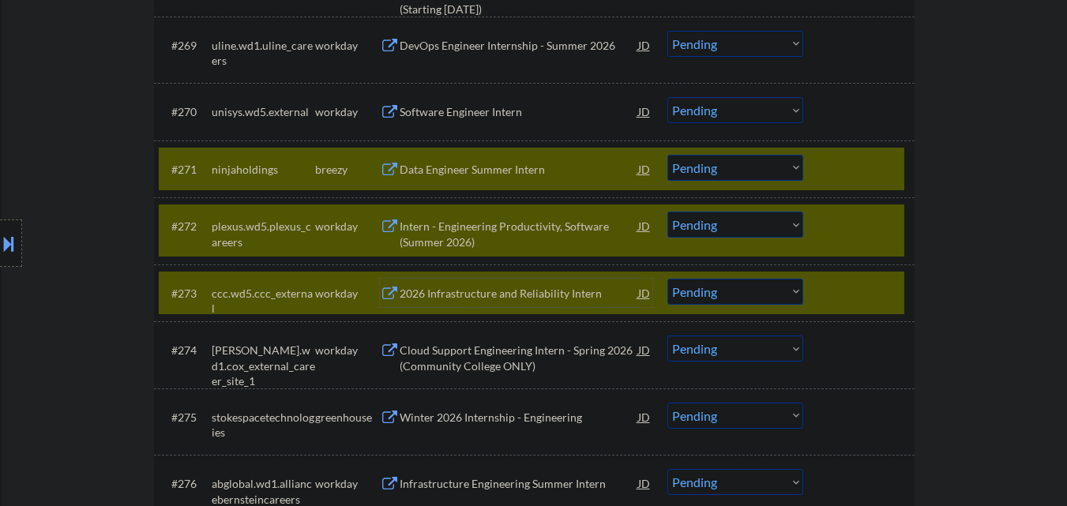
click at [861, 171] on div at bounding box center [860, 169] width 69 height 28
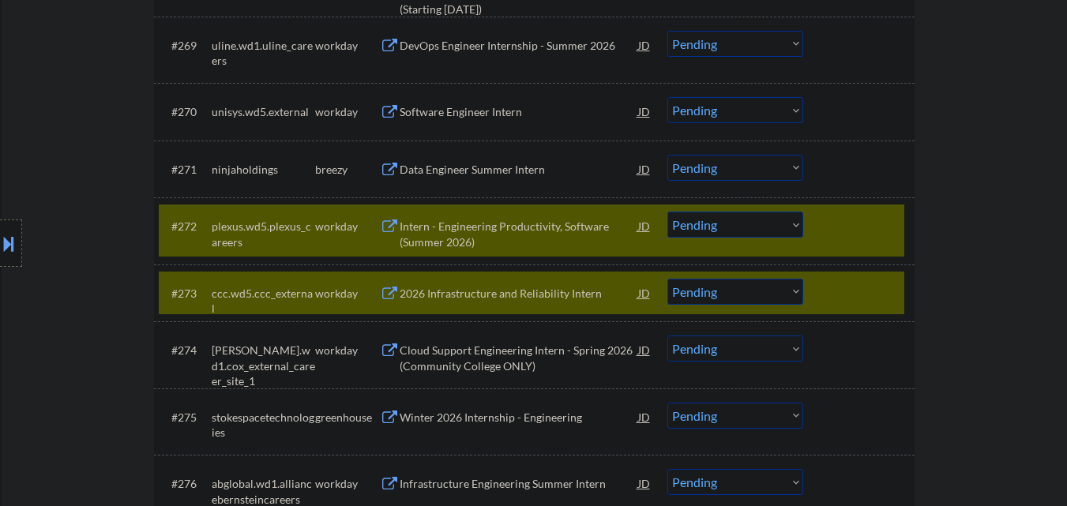
click at [862, 216] on div at bounding box center [860, 226] width 69 height 28
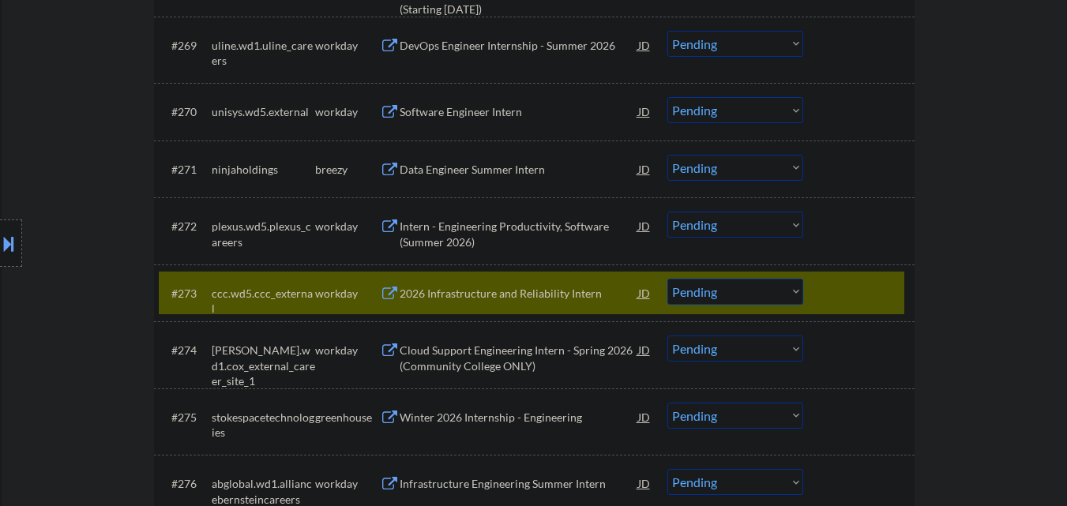
click at [858, 287] on div at bounding box center [860, 293] width 69 height 28
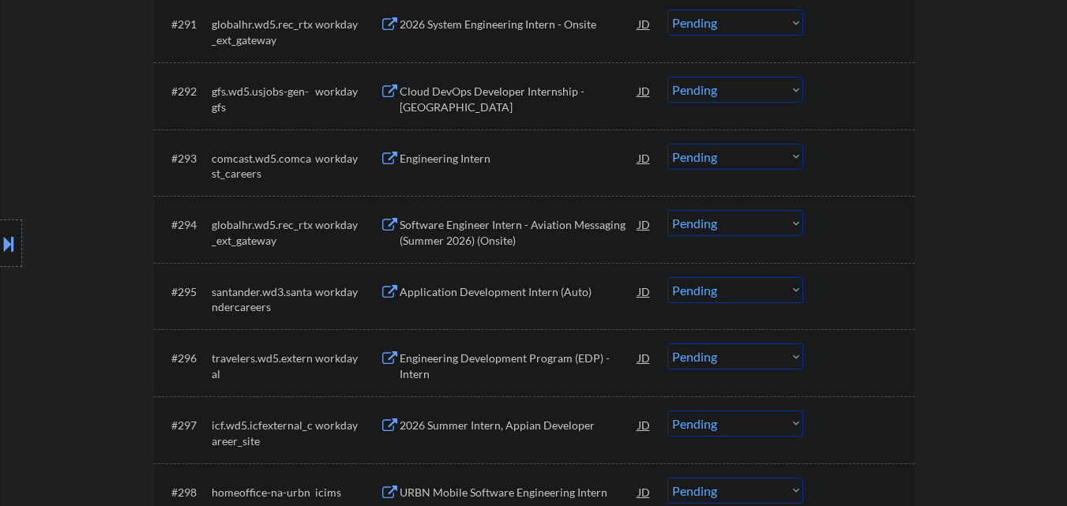
scroll to position [6238, 0]
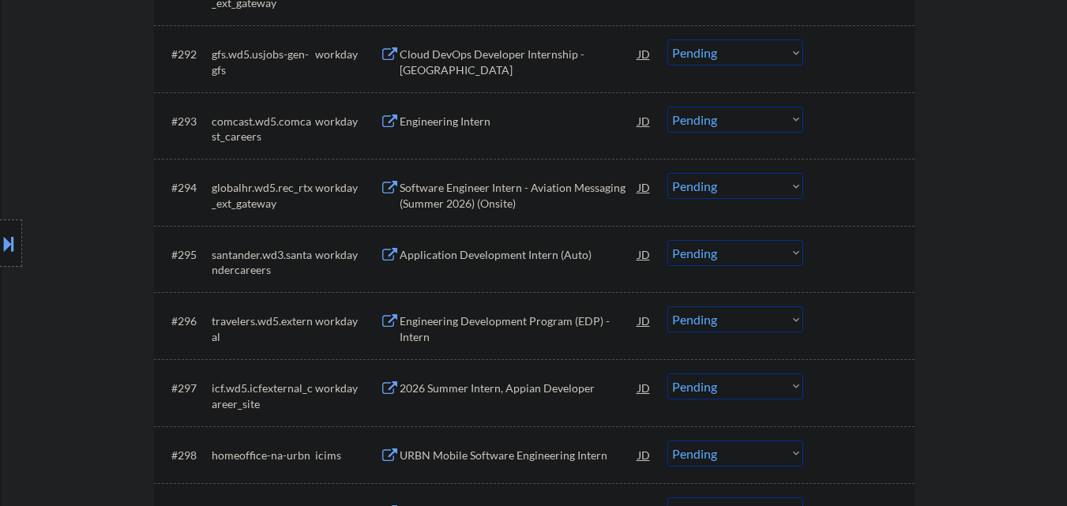
click at [503, 320] on div "Engineering Development Program (EDP) - Intern" at bounding box center [519, 328] width 238 height 31
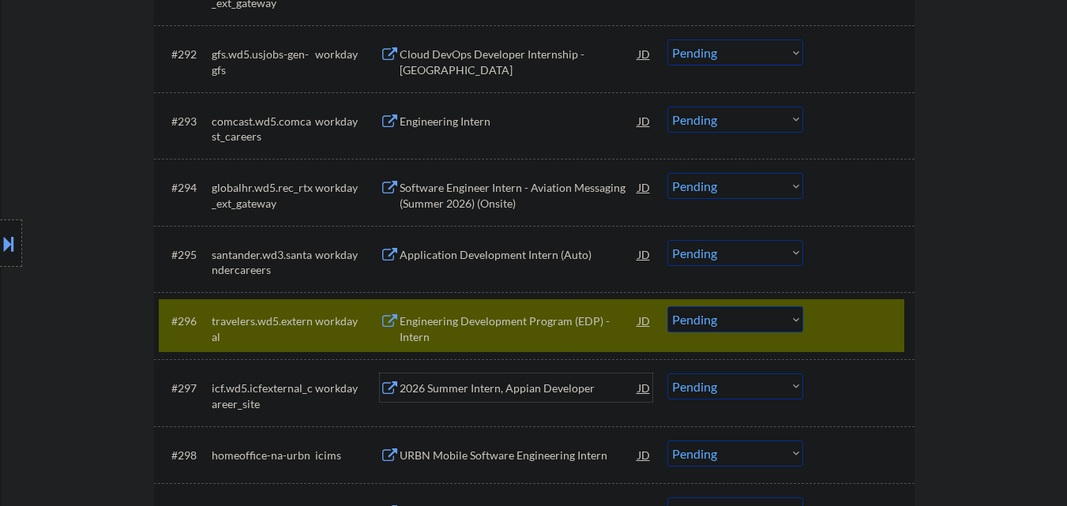
click at [543, 388] on div "2026 Summer Intern, Appian Developer" at bounding box center [519, 389] width 238 height 16
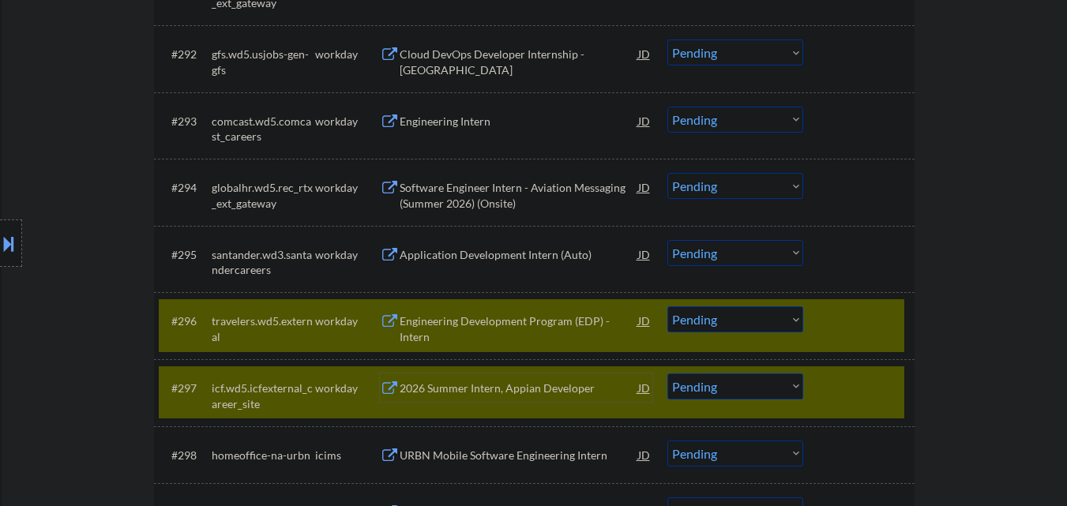
click at [885, 363] on div "#297 icf.wd5.icfexternal_career_site workday 2026 Summer Intern, Appian Develop…" at bounding box center [534, 392] width 760 height 67
click at [888, 320] on div at bounding box center [860, 320] width 69 height 28
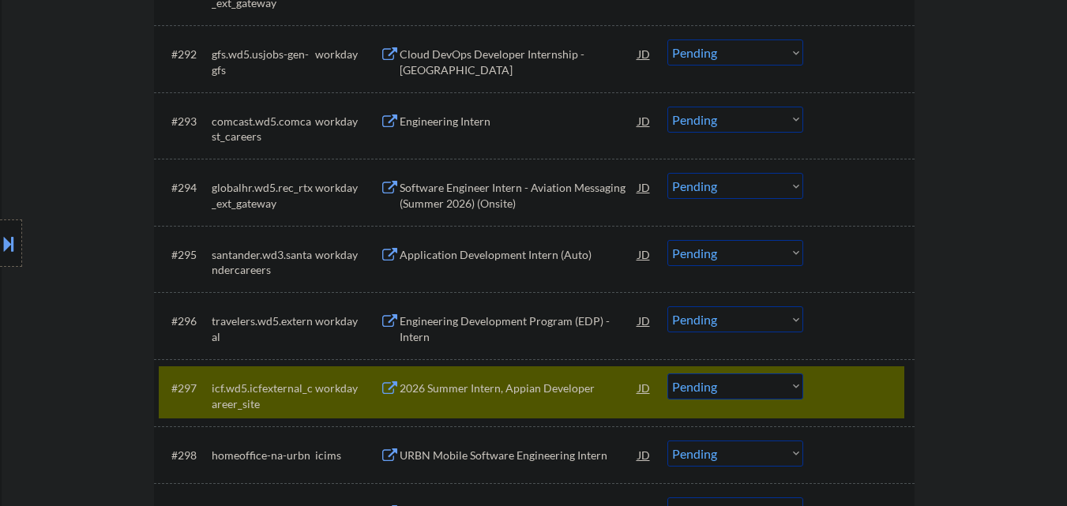
click at [865, 380] on div at bounding box center [860, 387] width 69 height 28
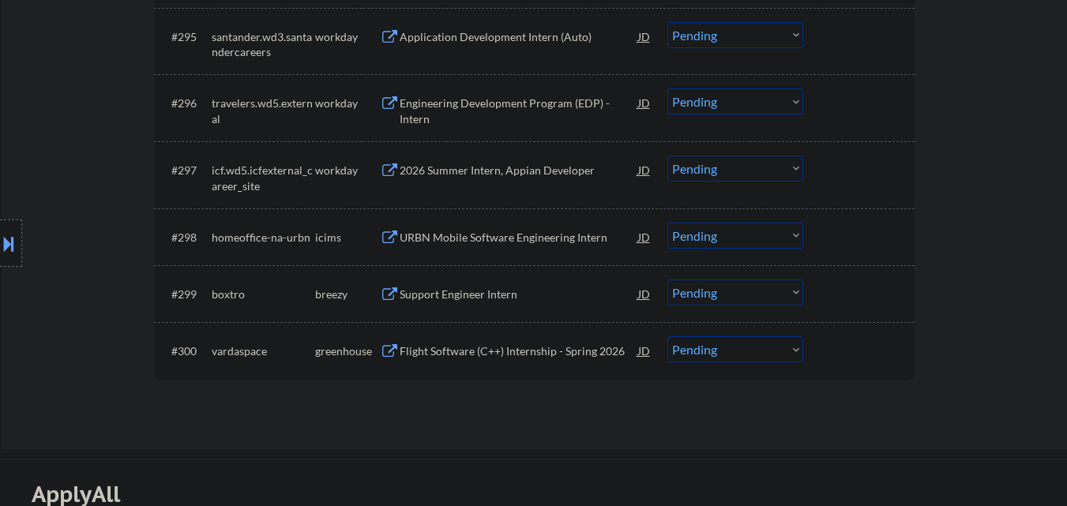
scroll to position [6475, 0]
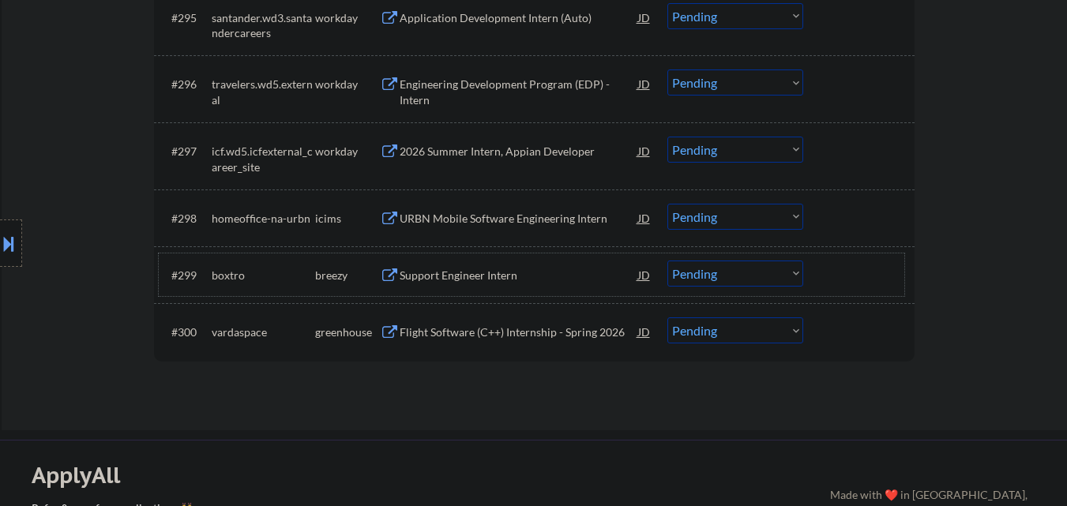
click at [496, 258] on div "#299 boxtro breezy Support Engineer Intern JD Choose an option... Pending Appli…" at bounding box center [531, 274] width 745 height 43
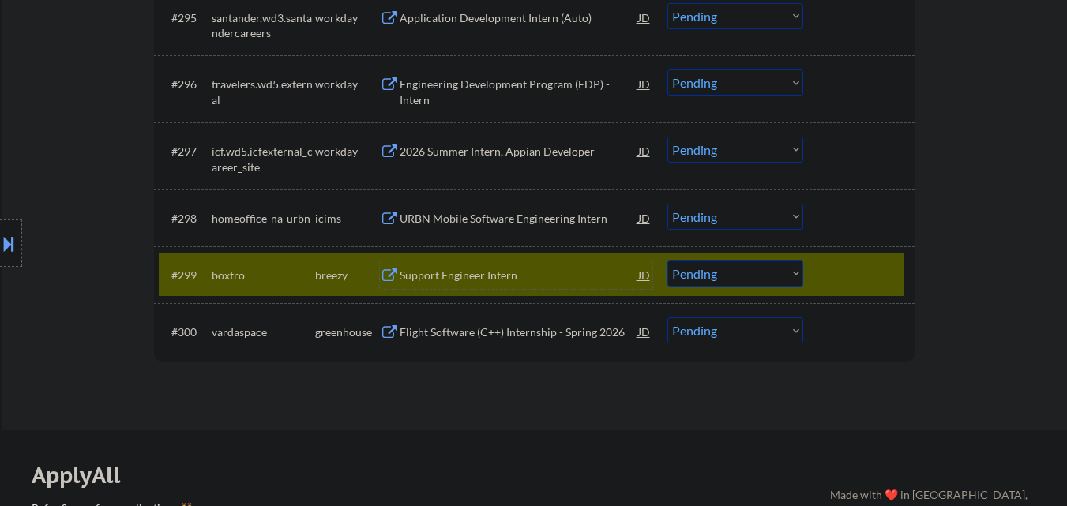
click at [502, 261] on div "Support Engineer Intern" at bounding box center [519, 275] width 238 height 28
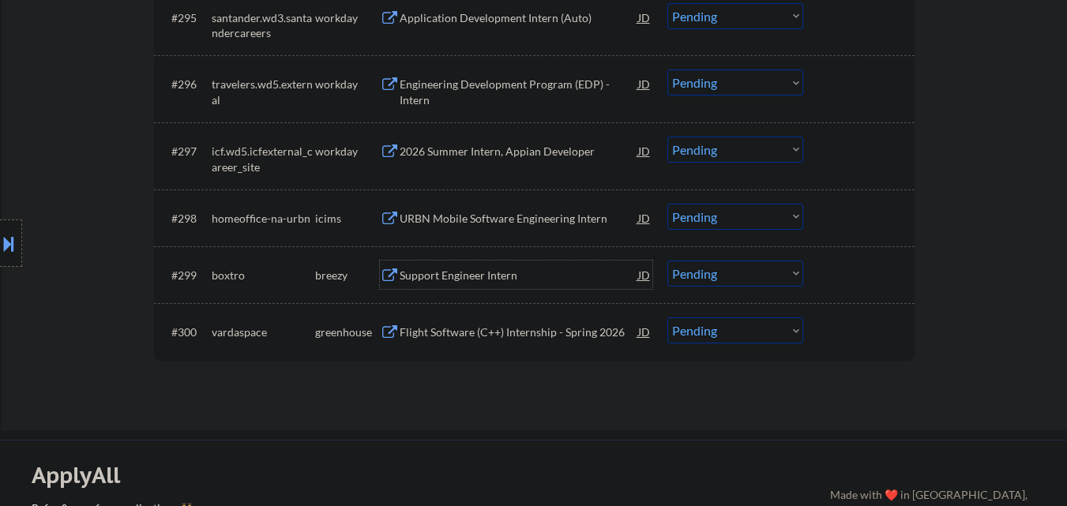
click at [557, 330] on div "Flight Software (C++) Internship - Spring 2026" at bounding box center [519, 333] width 238 height 16
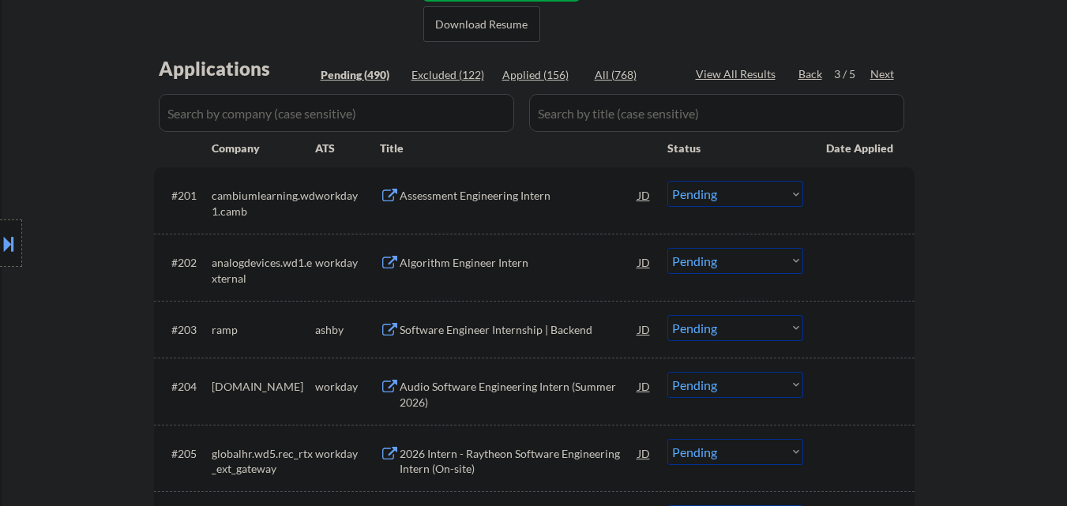
scroll to position [371, 0]
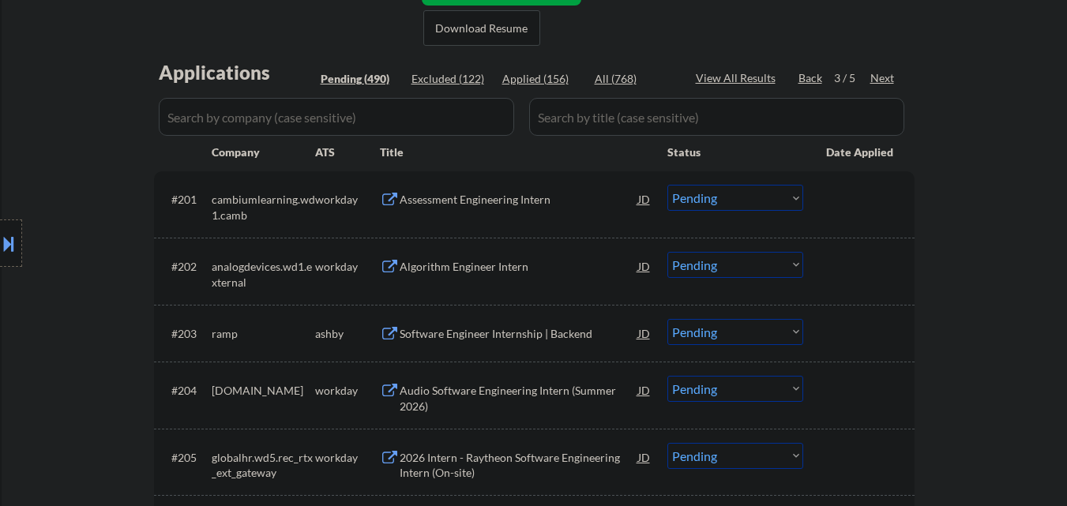
click at [870, 189] on div at bounding box center [860, 199] width 69 height 28
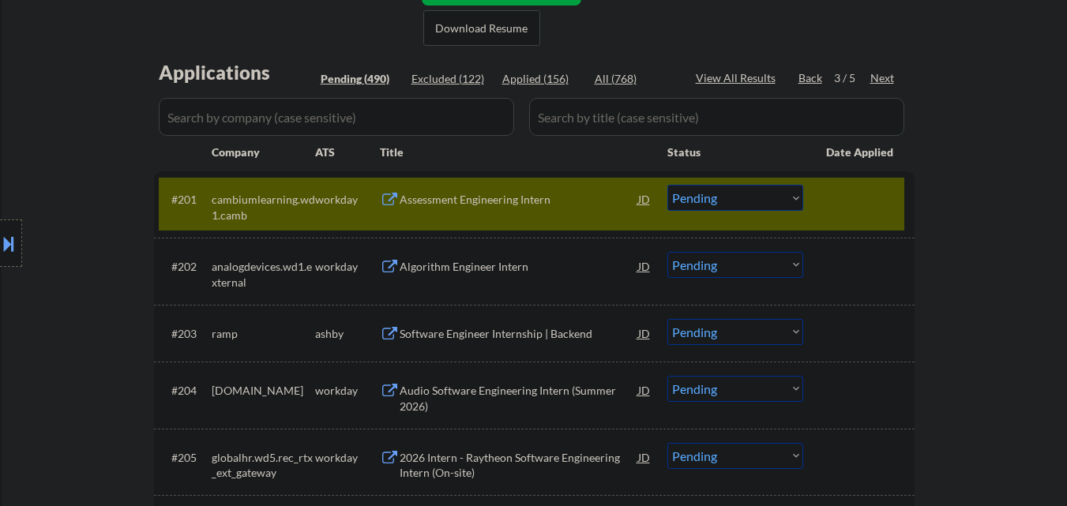
scroll to position [292, 0]
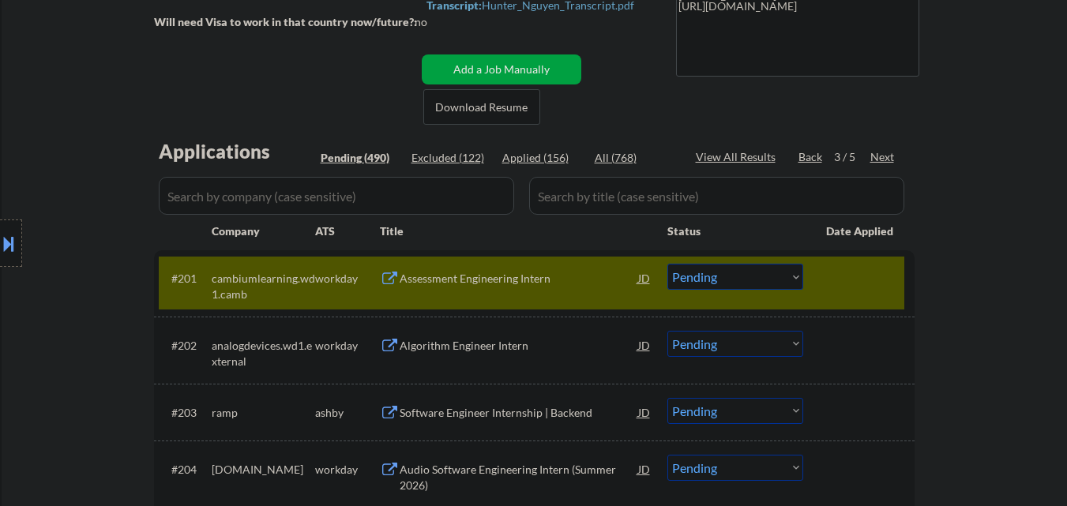
click at [10, 376] on div "Location Inclusions: country:[GEOGRAPHIC_DATA]" at bounding box center [141, 243] width 283 height 293
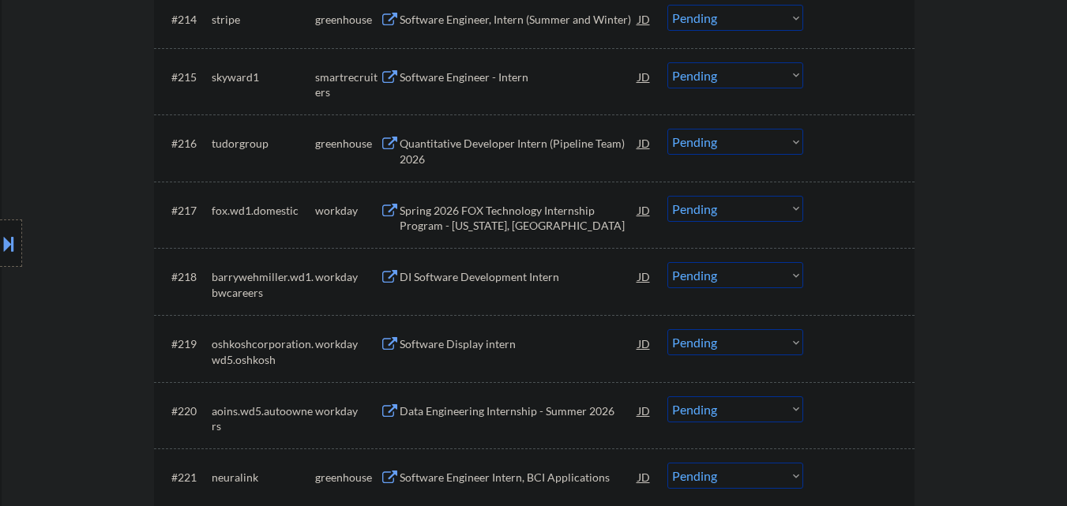
scroll to position [1477, 0]
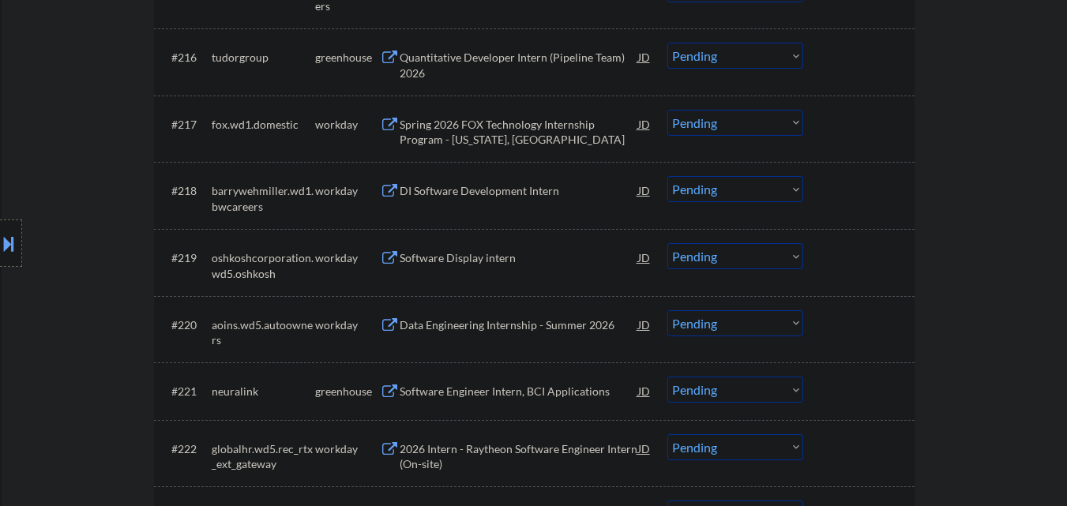
click at [527, 256] on div "Software Display intern" at bounding box center [519, 258] width 238 height 16
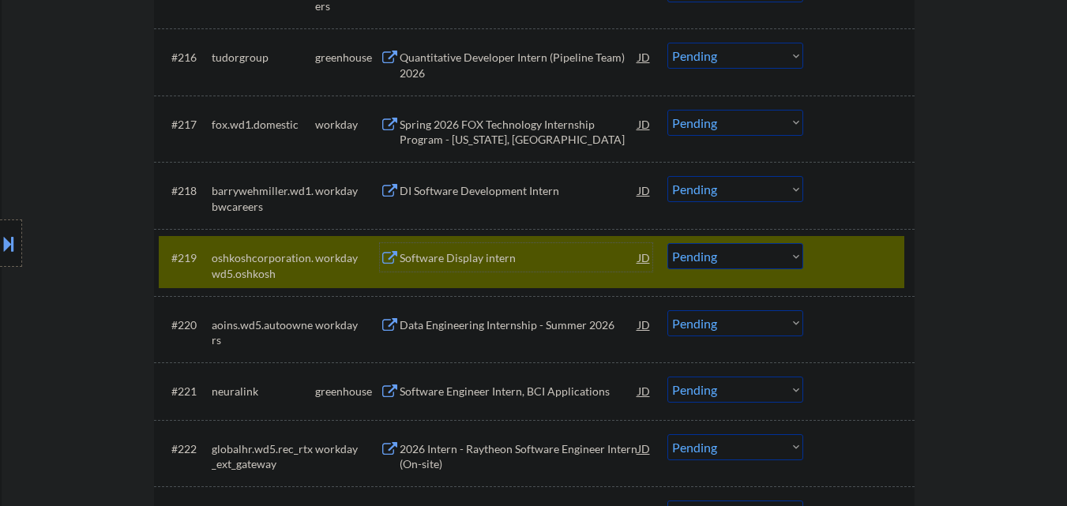
click at [520, 332] on div "Data Engineering Internship - Summer 2026" at bounding box center [519, 325] width 238 height 16
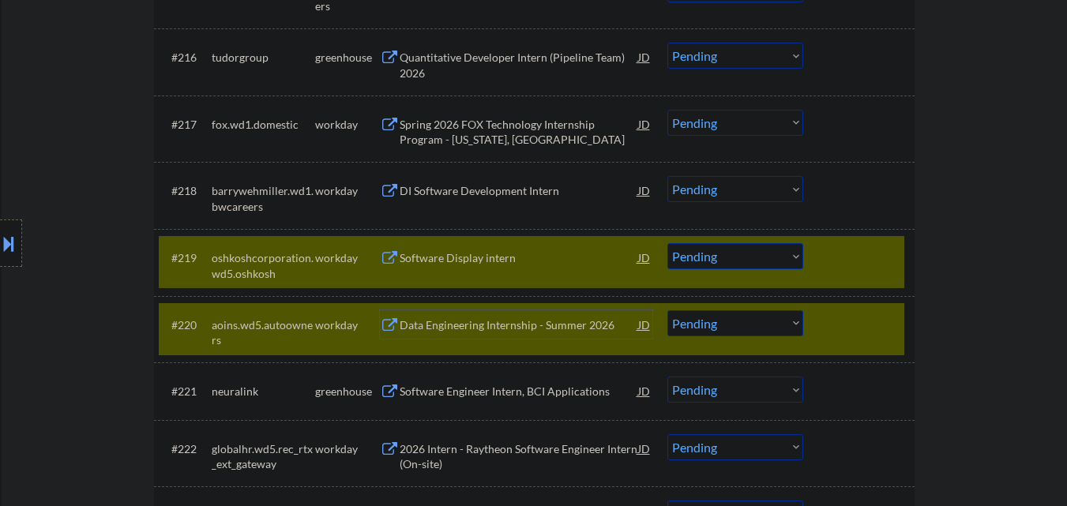
click at [906, 297] on div "#220 aoins.wd5.autoowners workday Data Engineering Internship - Summer 2026 JD …" at bounding box center [534, 329] width 760 height 67
click at [867, 265] on div at bounding box center [860, 257] width 69 height 28
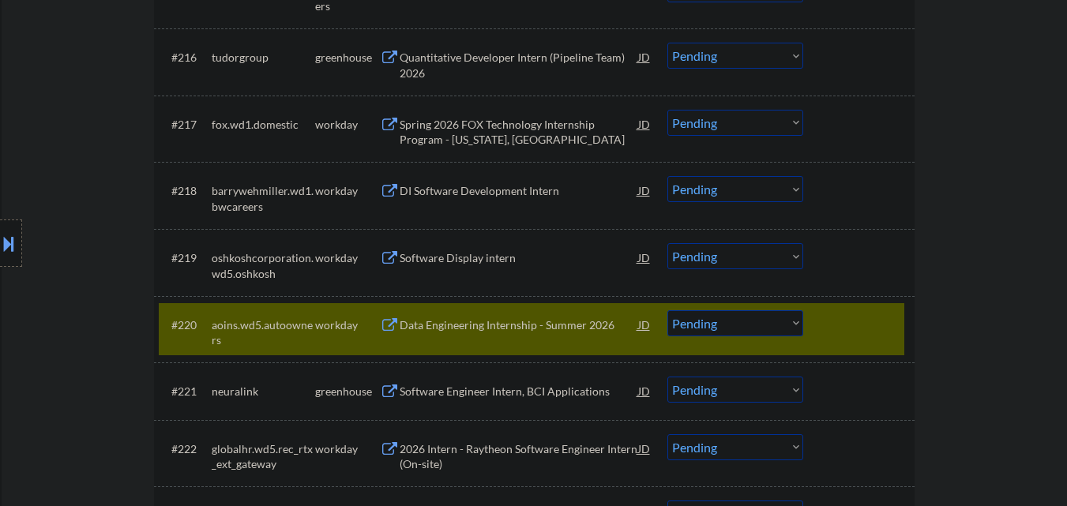
click at [861, 310] on div at bounding box center [860, 324] width 69 height 28
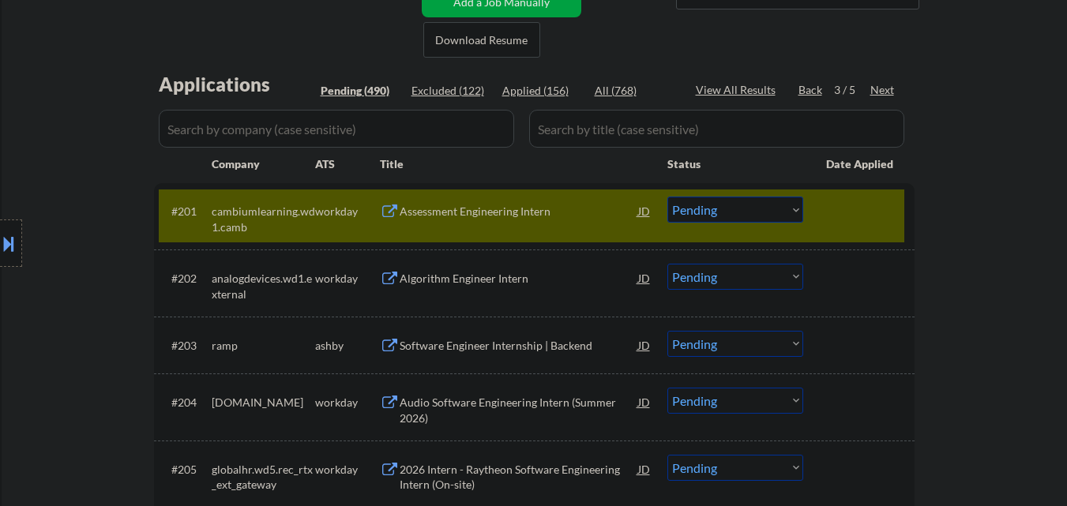
scroll to position [395, 0]
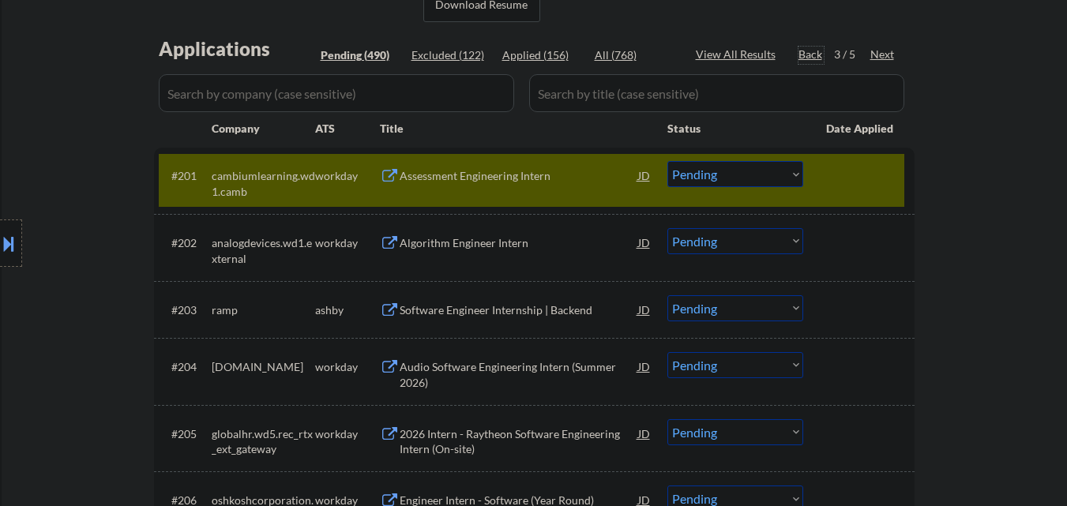
click at [809, 51] on div "Back" at bounding box center [810, 55] width 25 height 16
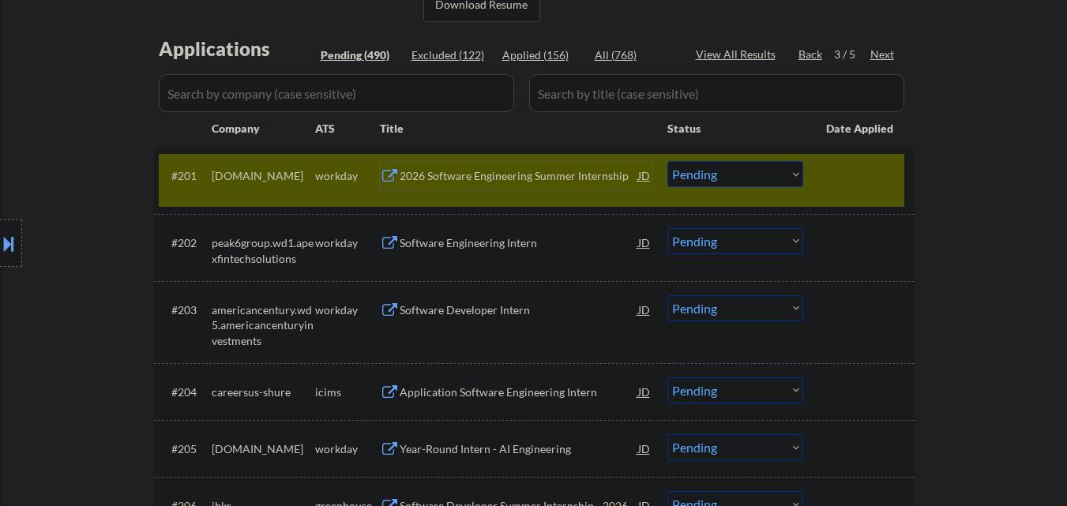
click at [508, 185] on div "2026 Software Engineering Summer Internship" at bounding box center [519, 175] width 238 height 28
